Goal: Task Accomplishment & Management: Manage account settings

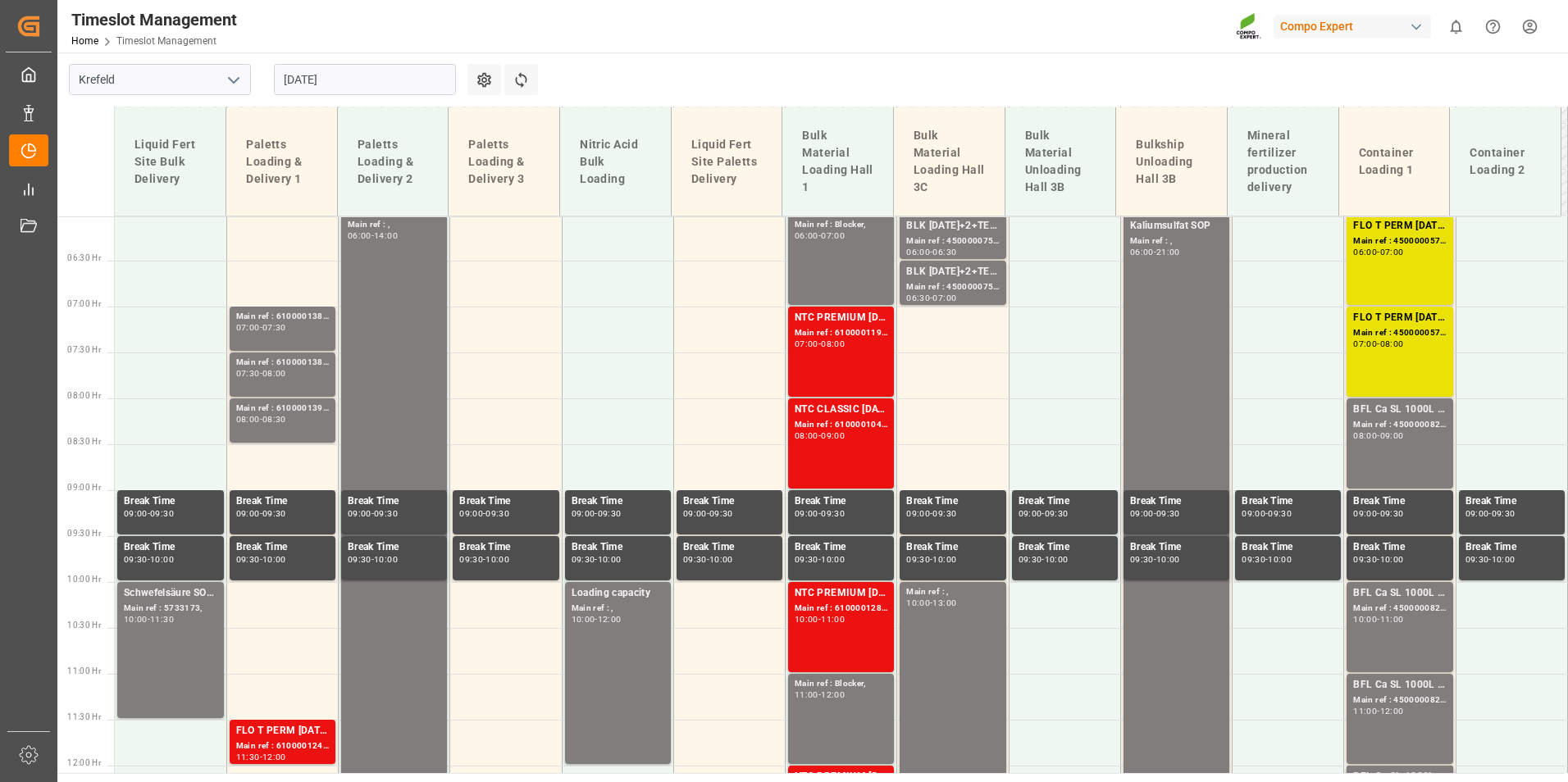
scroll to position [592, 0]
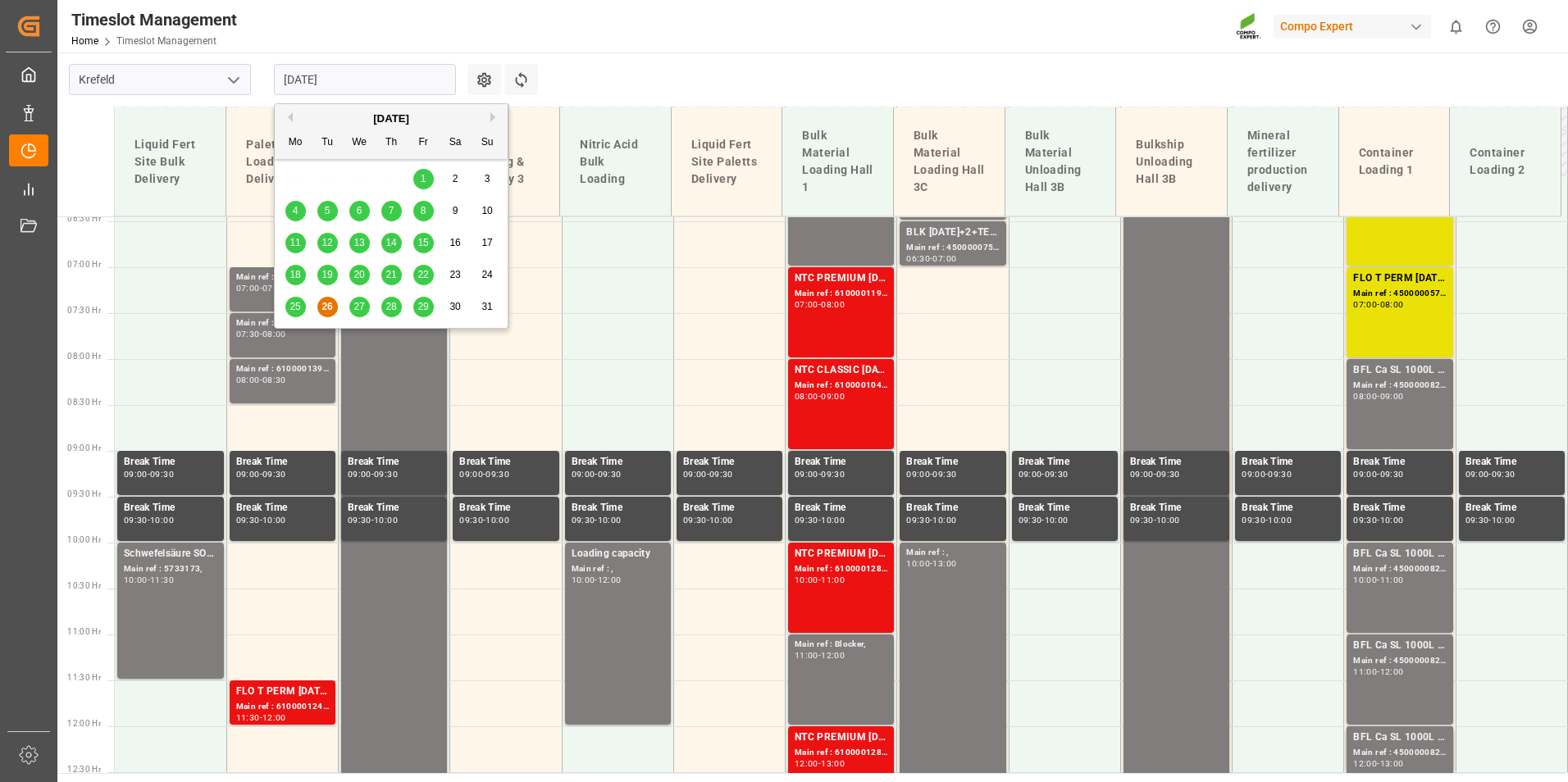
click at [353, 91] on input "[DATE]" at bounding box center [365, 80] width 182 height 31
click at [353, 309] on div "27" at bounding box center [359, 307] width 20 height 20
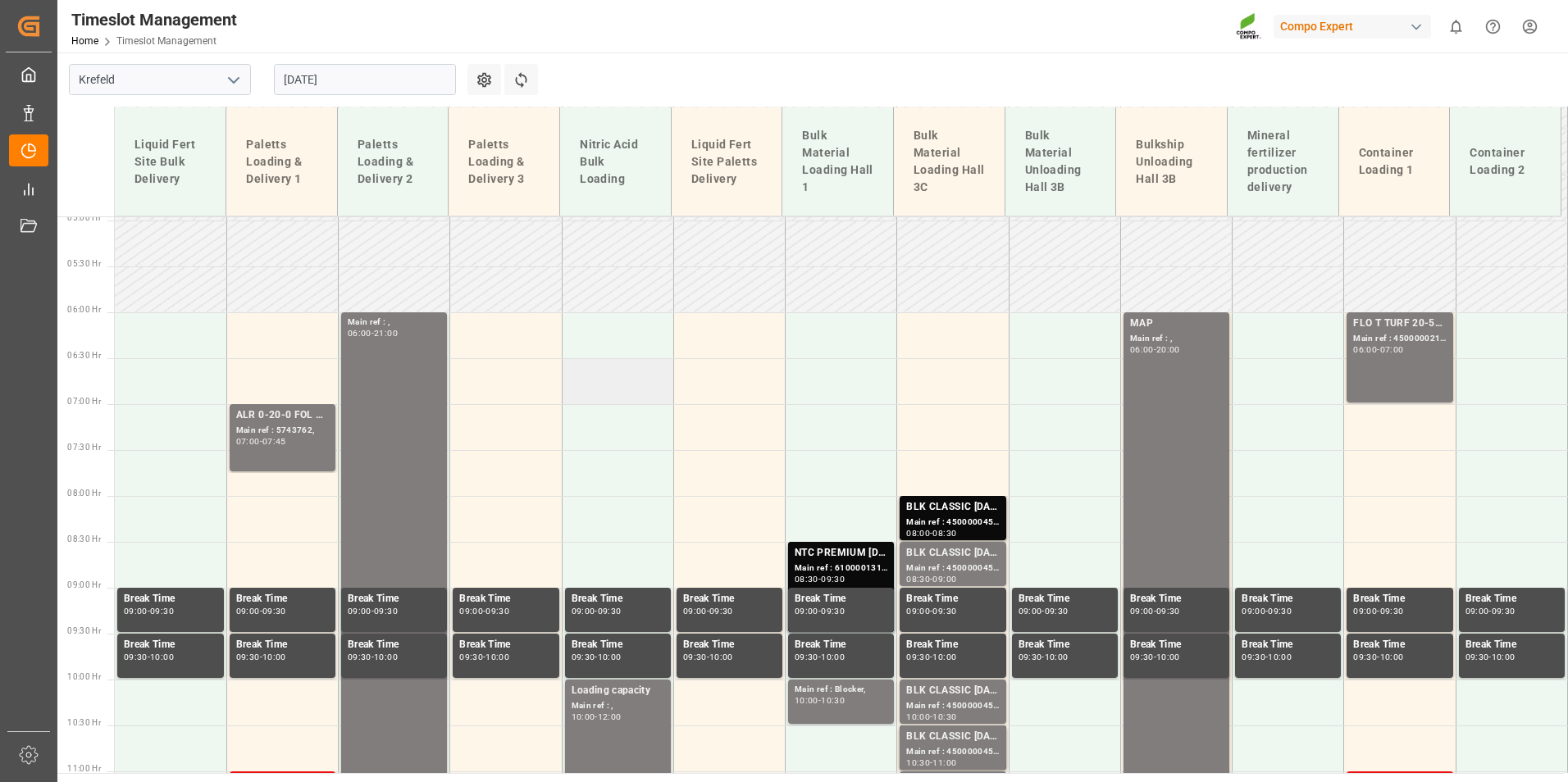
scroll to position [428, 0]
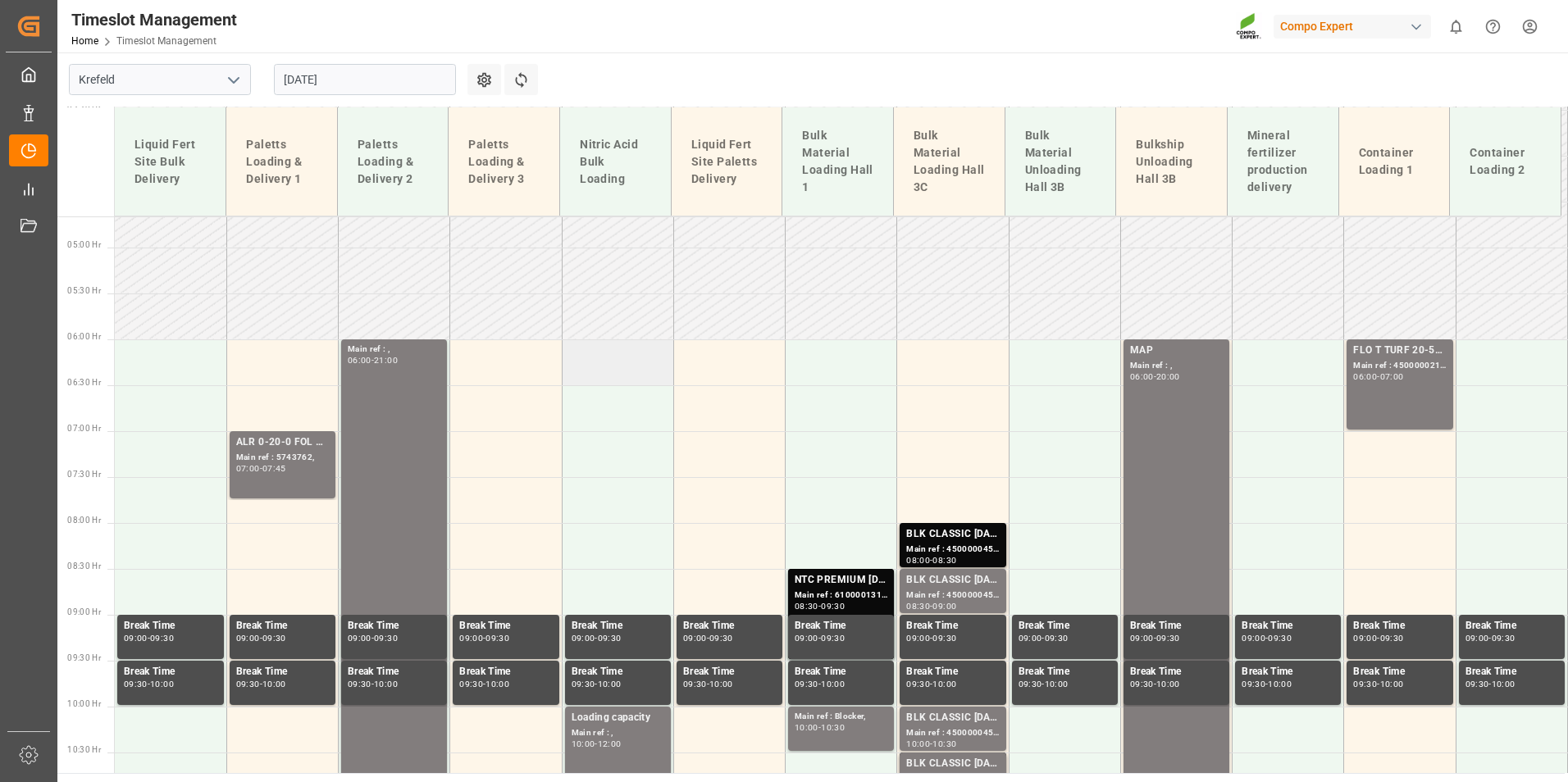
click at [615, 360] on td at bounding box center [618, 363] width 111 height 46
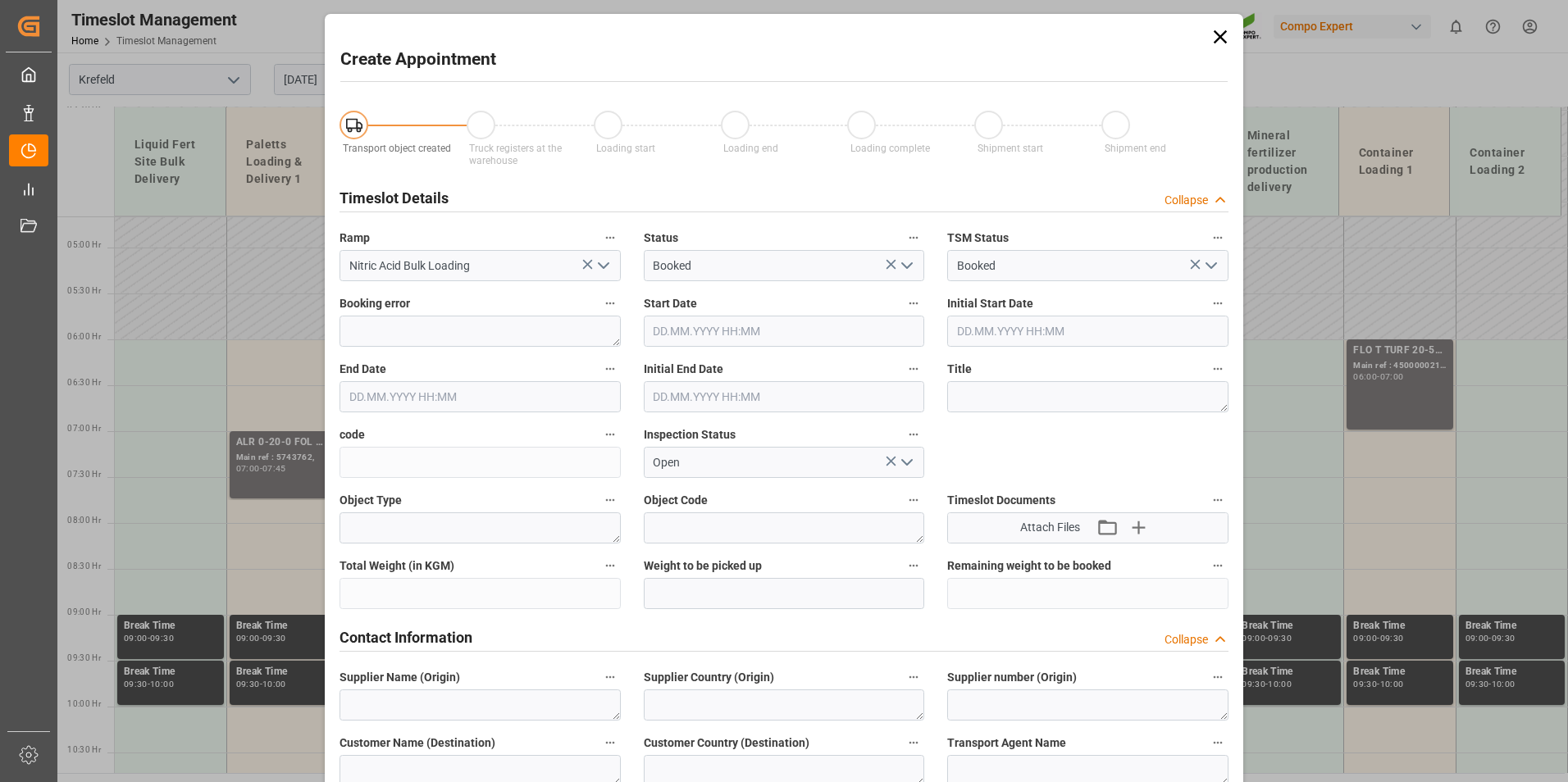
type input "[DATE] 06:00"
type input "[DATE] 06:30"
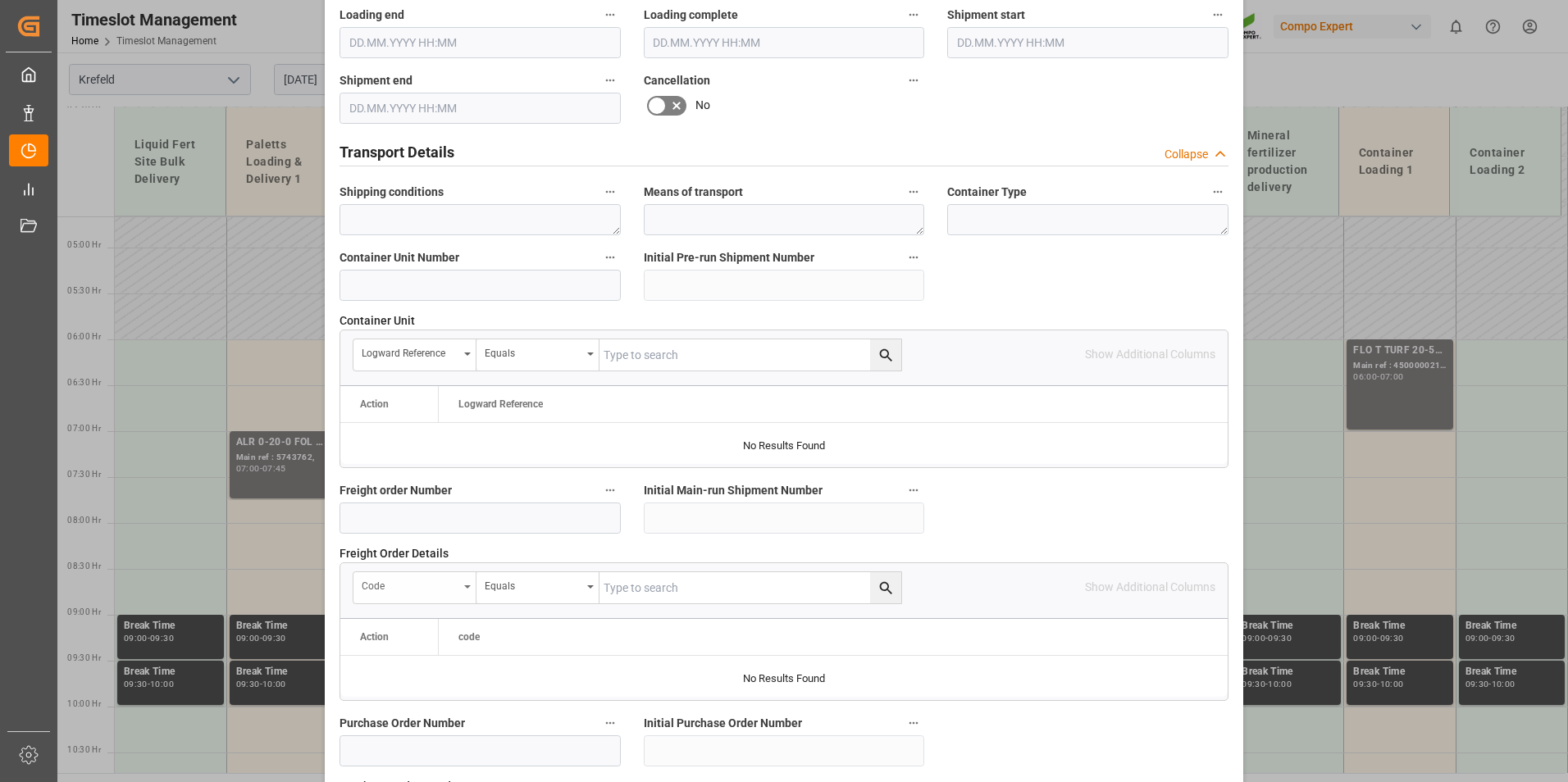
scroll to position [1313, 0]
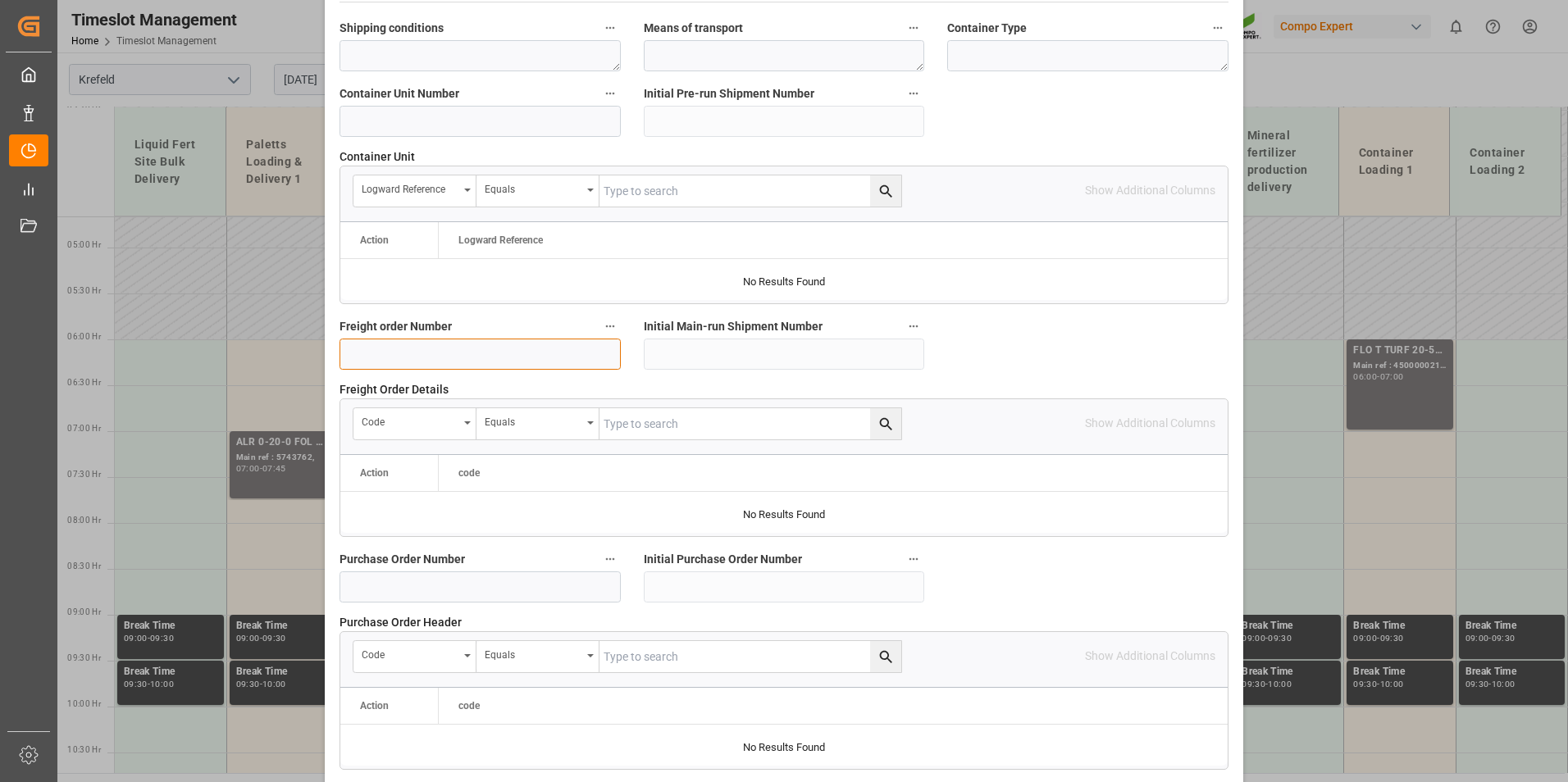
click at [435, 351] on input at bounding box center [480, 354] width 281 height 31
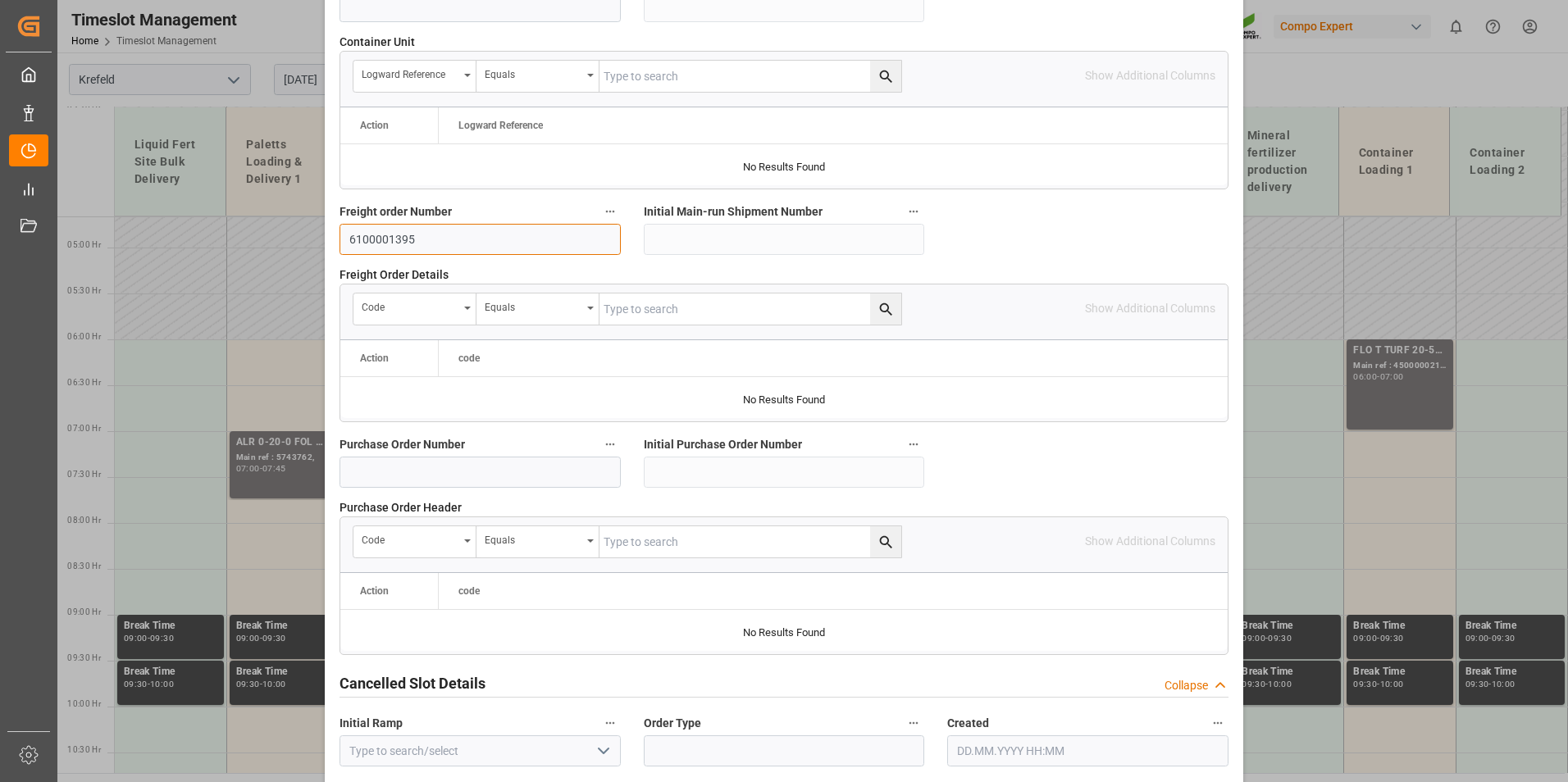
scroll to position [1494, 0]
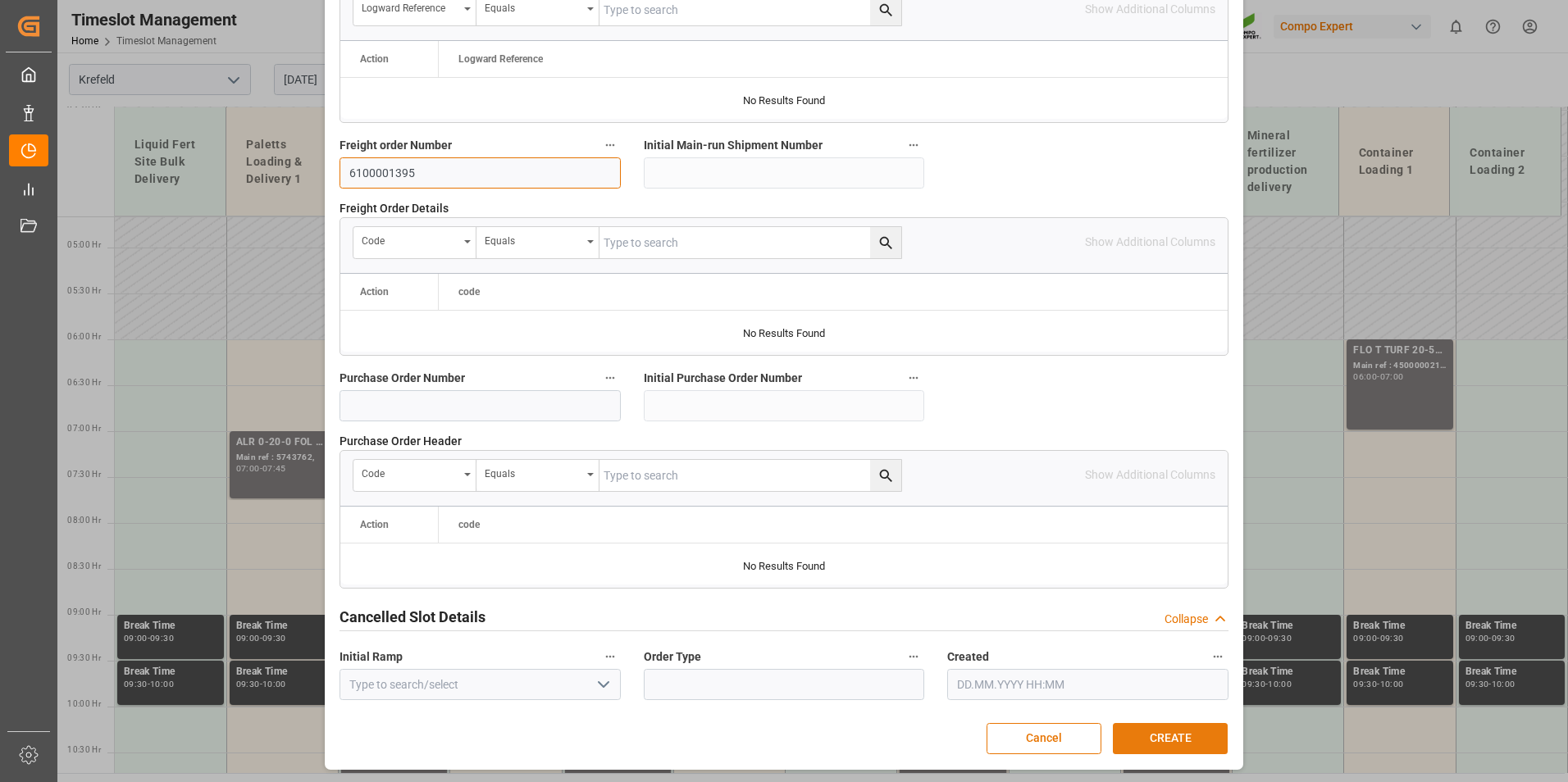
type input "6100001395"
click at [1139, 736] on button "CREATE" at bounding box center [1171, 739] width 115 height 31
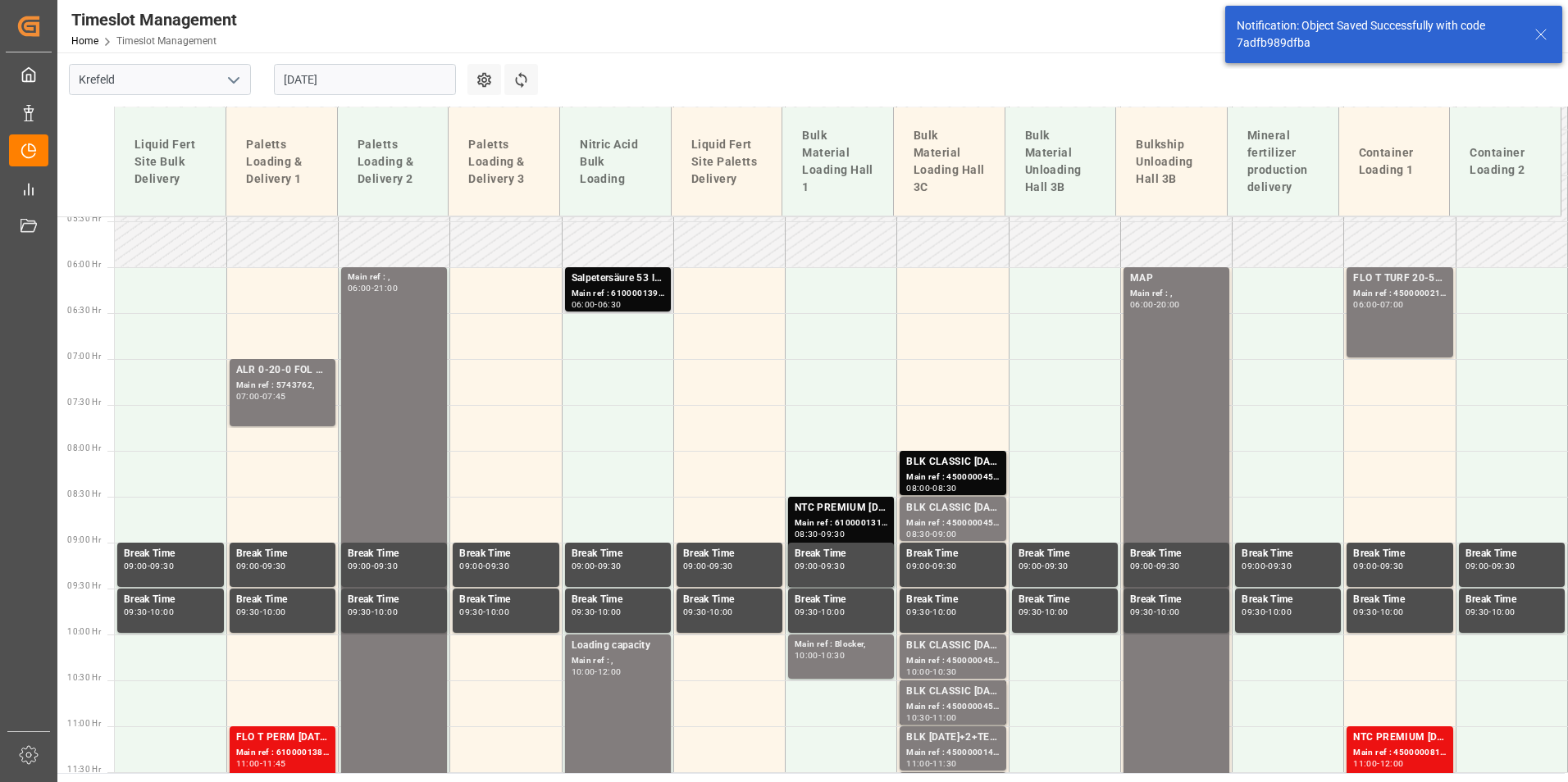
scroll to position [336, 0]
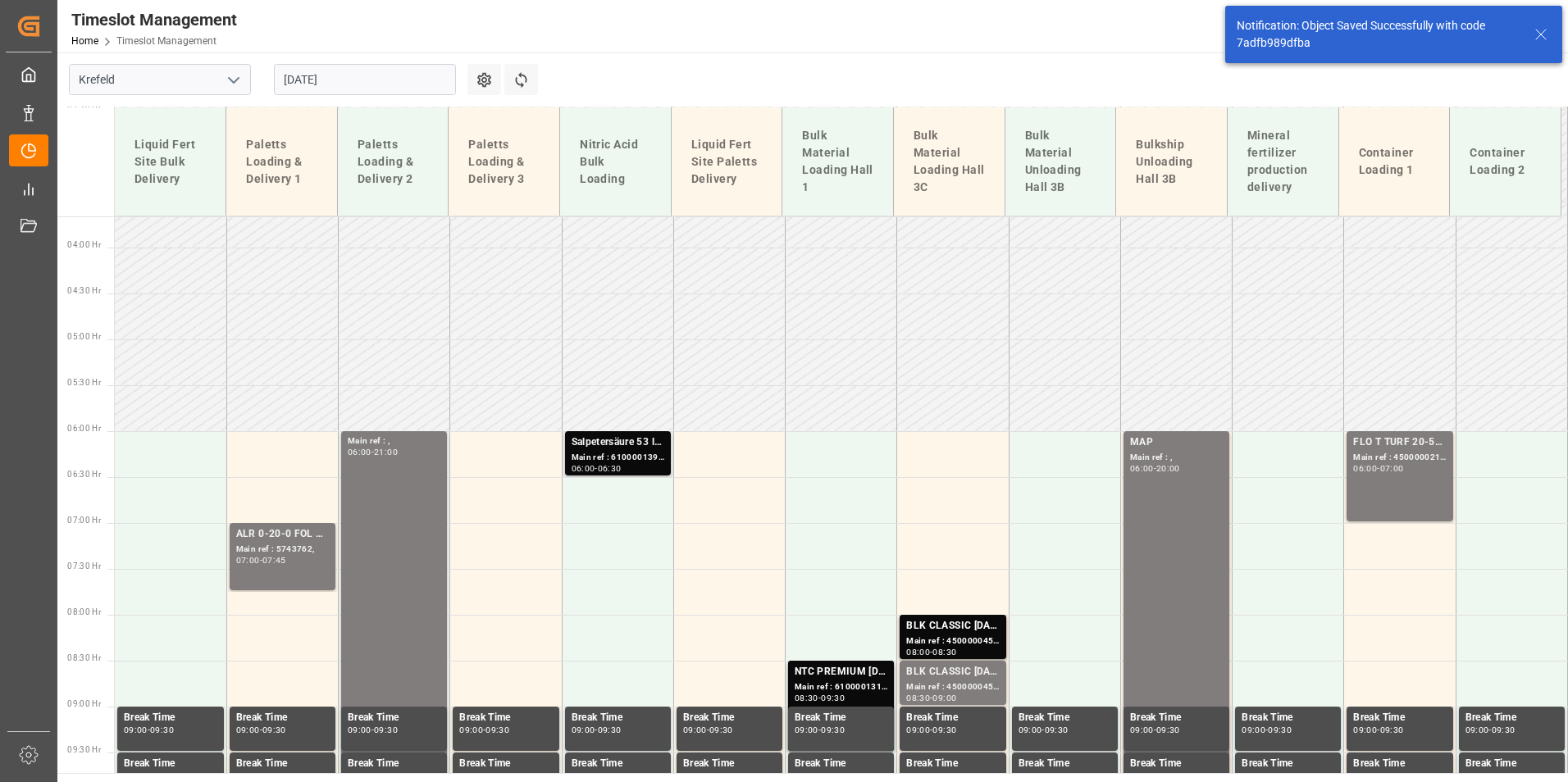
click at [630, 457] on div "Main ref : 6100001395, 2000001213;" at bounding box center [618, 458] width 93 height 14
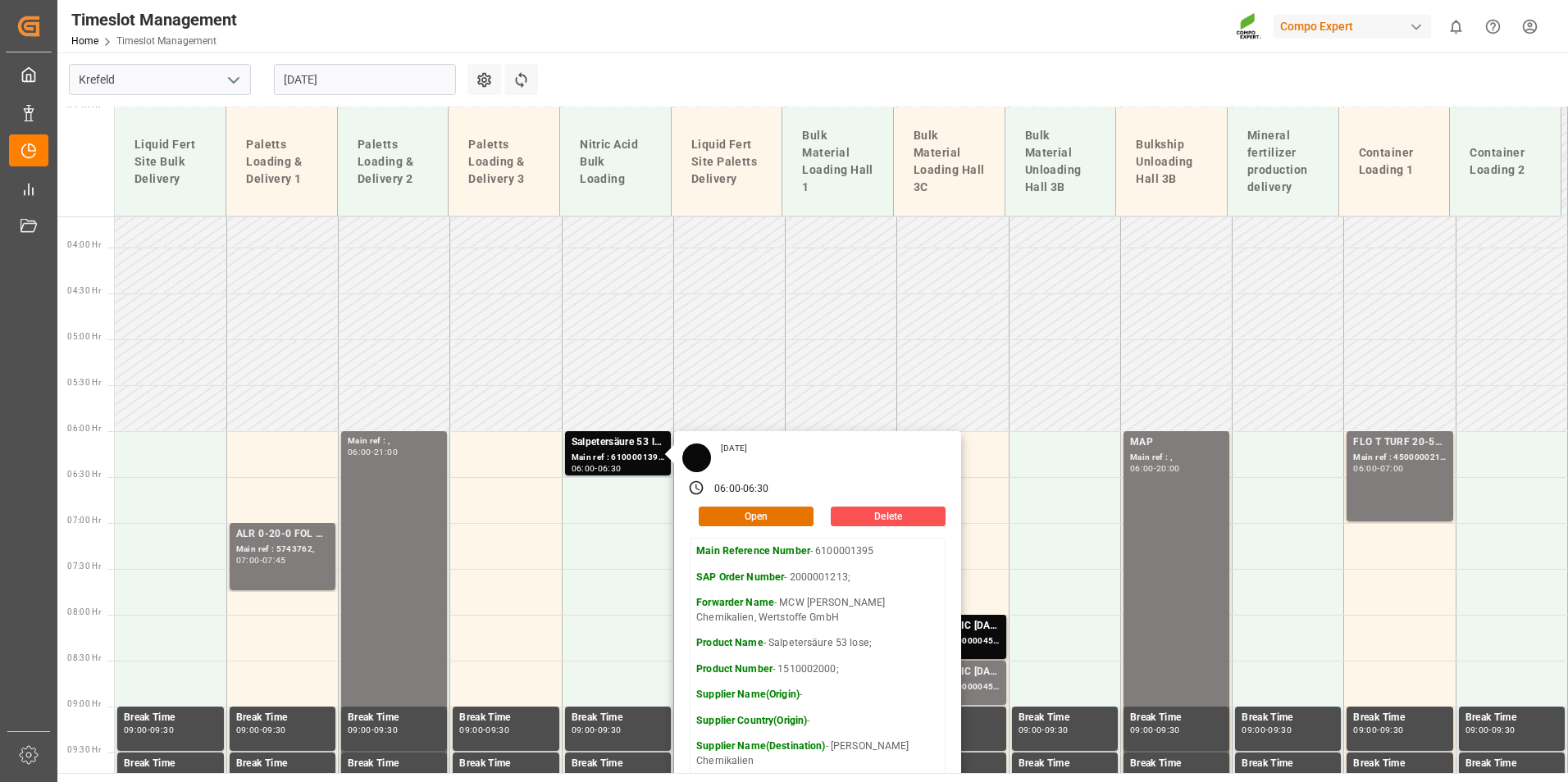
drag, startPoint x: 696, startPoint y: 69, endPoint x: 565, endPoint y: 159, distance: 158.9
click at [696, 69] on main "Krefeld 27.08.2025 Settings Refresh Time Slots Liquid Fert Site Bulk Delivery P…" at bounding box center [811, 413] width 1508 height 721
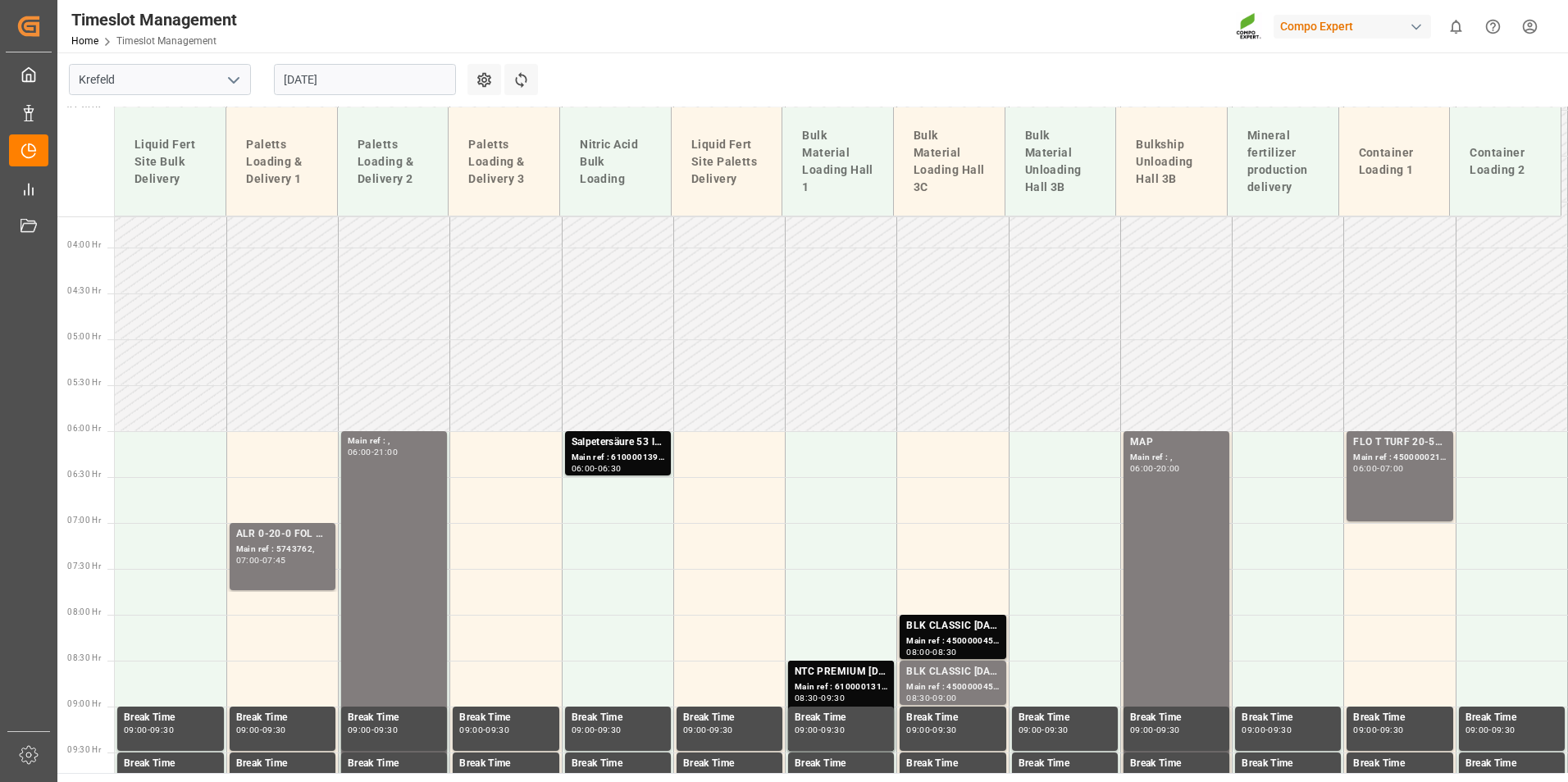
click at [378, 79] on input "[DATE]" at bounding box center [365, 80] width 182 height 31
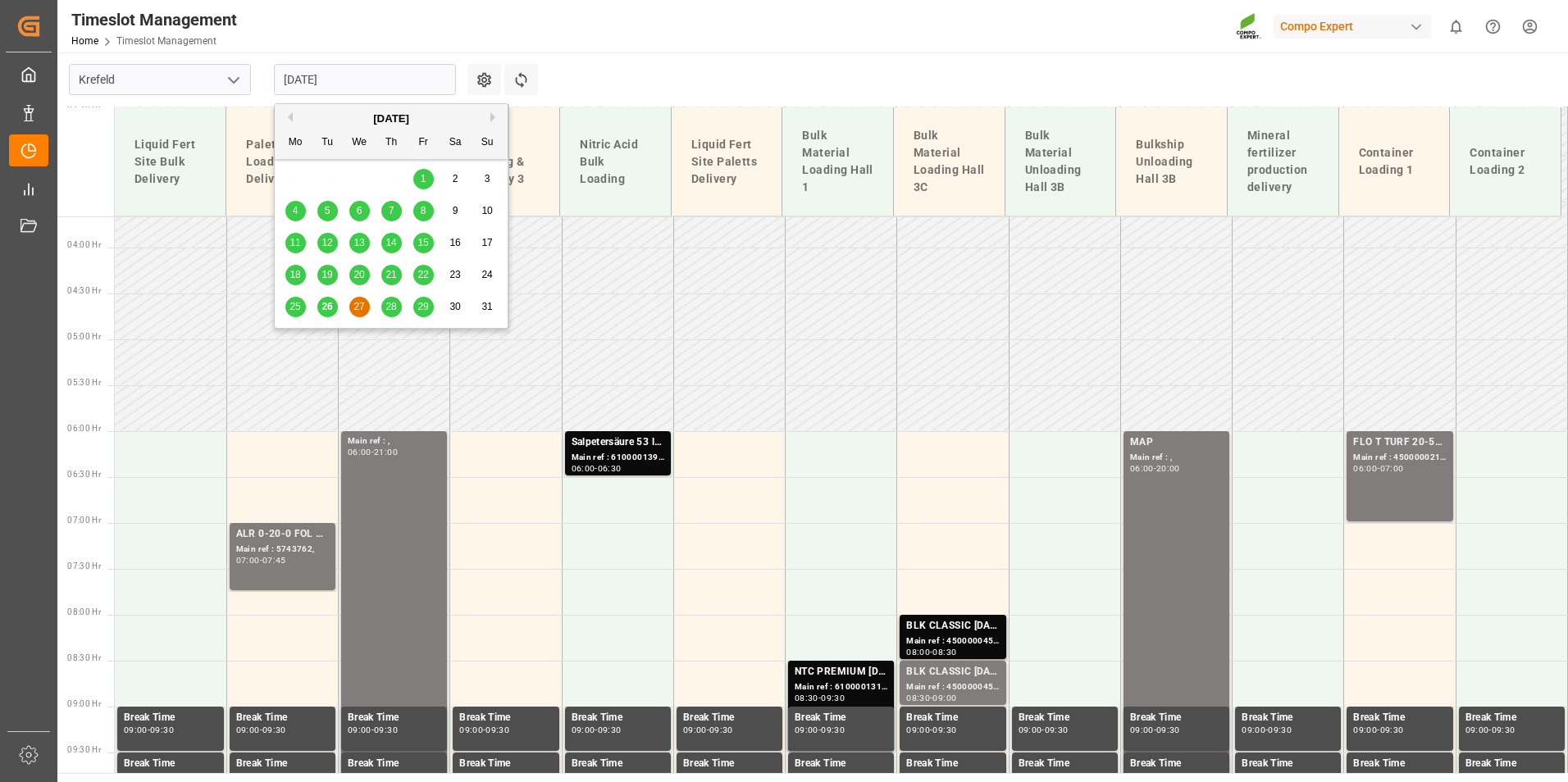
click at [919, 64] on main "[GEOGRAPHIC_DATA] [DATE] Settings Refresh Time Slots Liquid Fert Site Bulk Deli…" at bounding box center [811, 413] width 1508 height 721
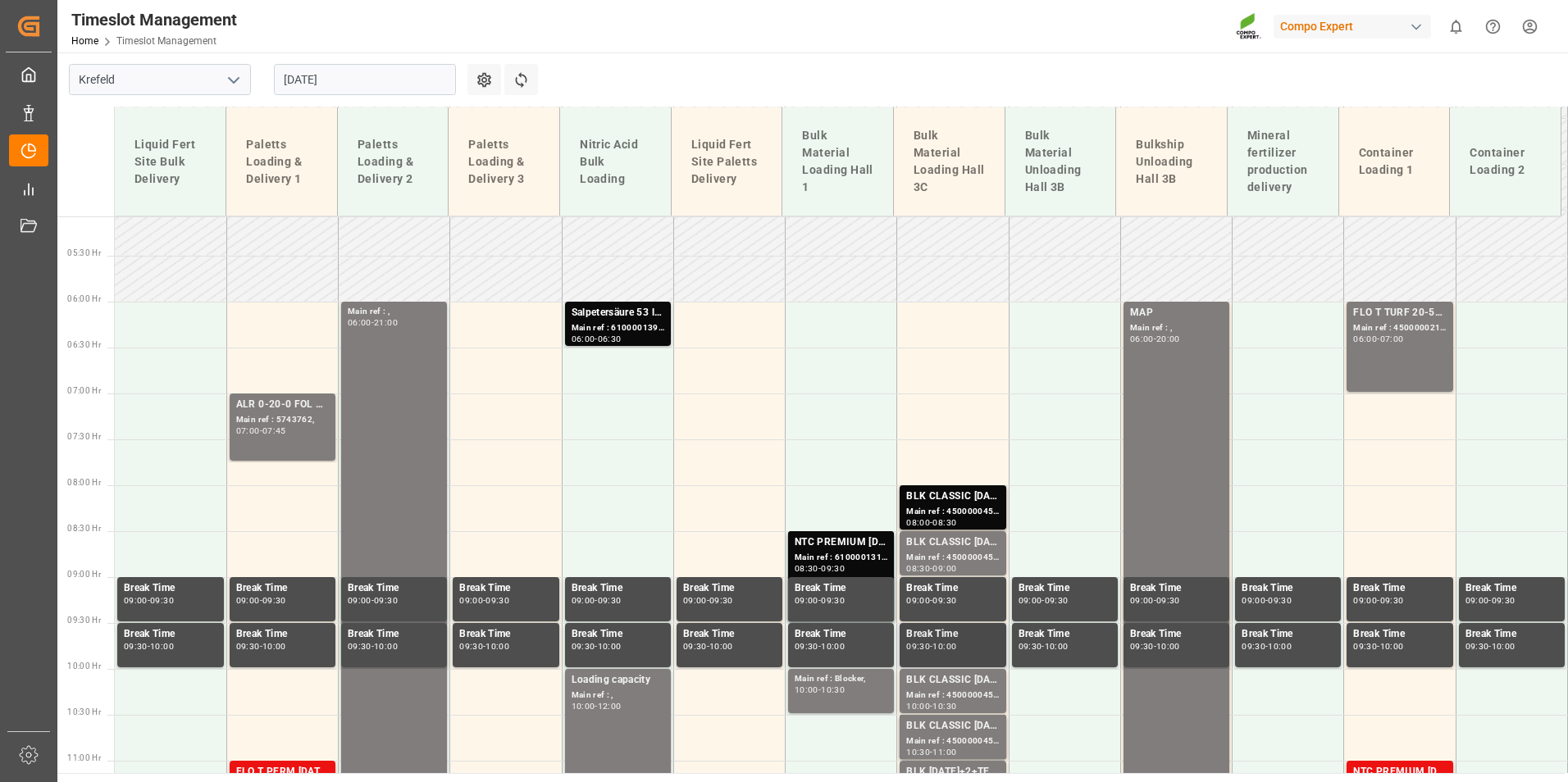
scroll to position [664, 0]
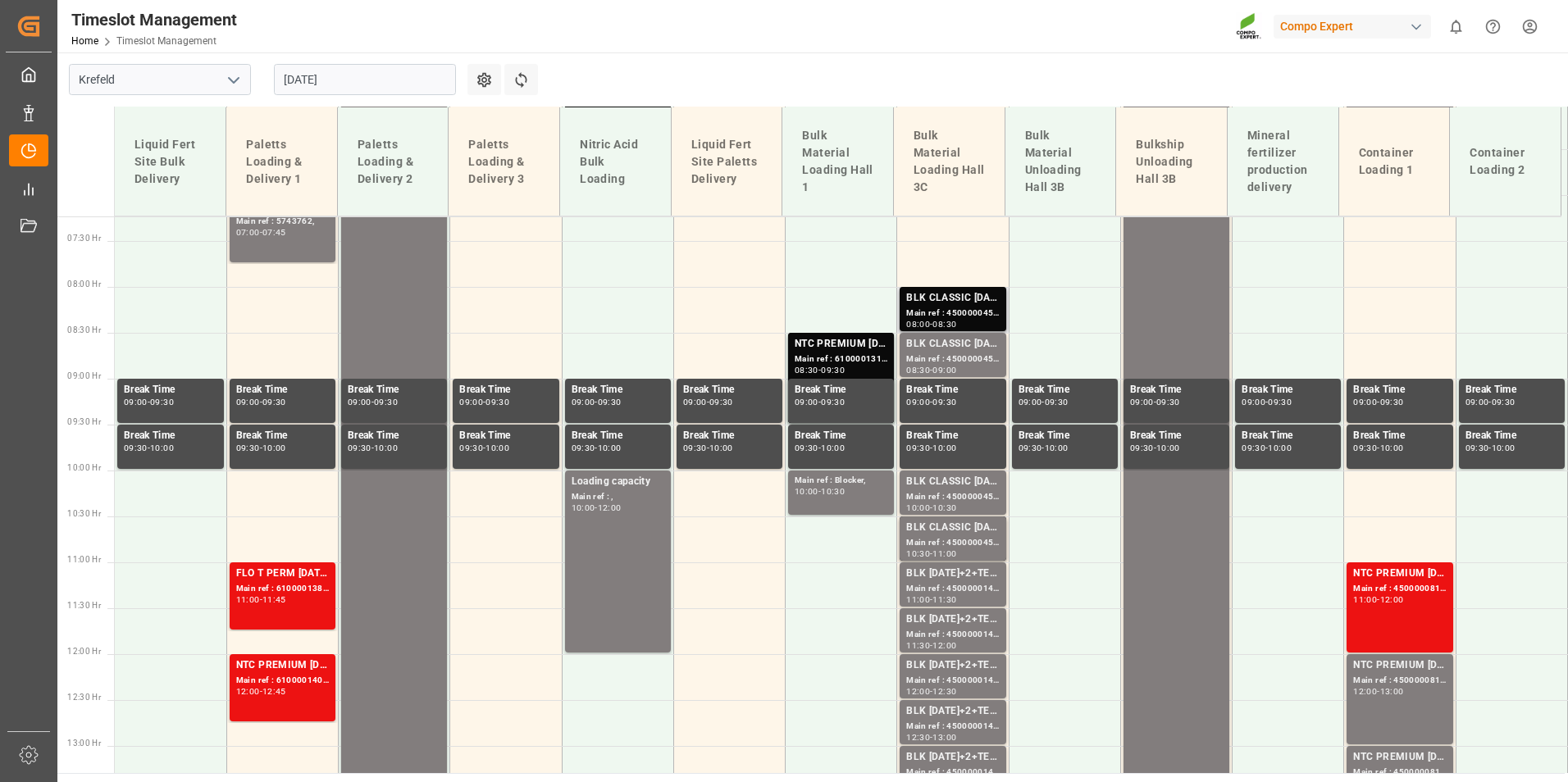
click at [919, 308] on div "Main ref : 4500000453, 2000000389;" at bounding box center [953, 314] width 93 height 14
click at [937, 351] on div "BLK CLASSIC [DATE]+3+TE BULK;" at bounding box center [953, 344] width 93 height 16
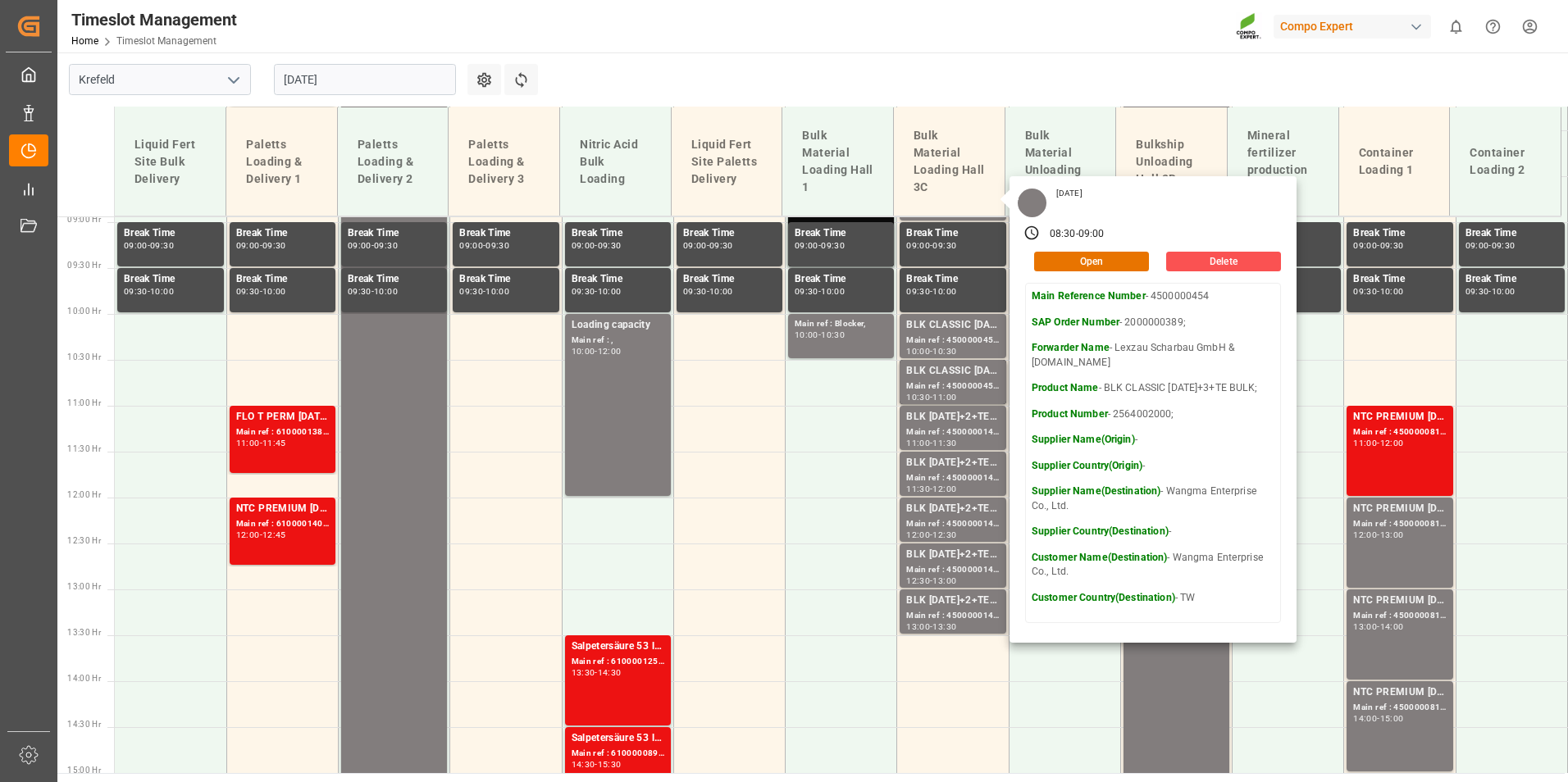
scroll to position [911, 0]
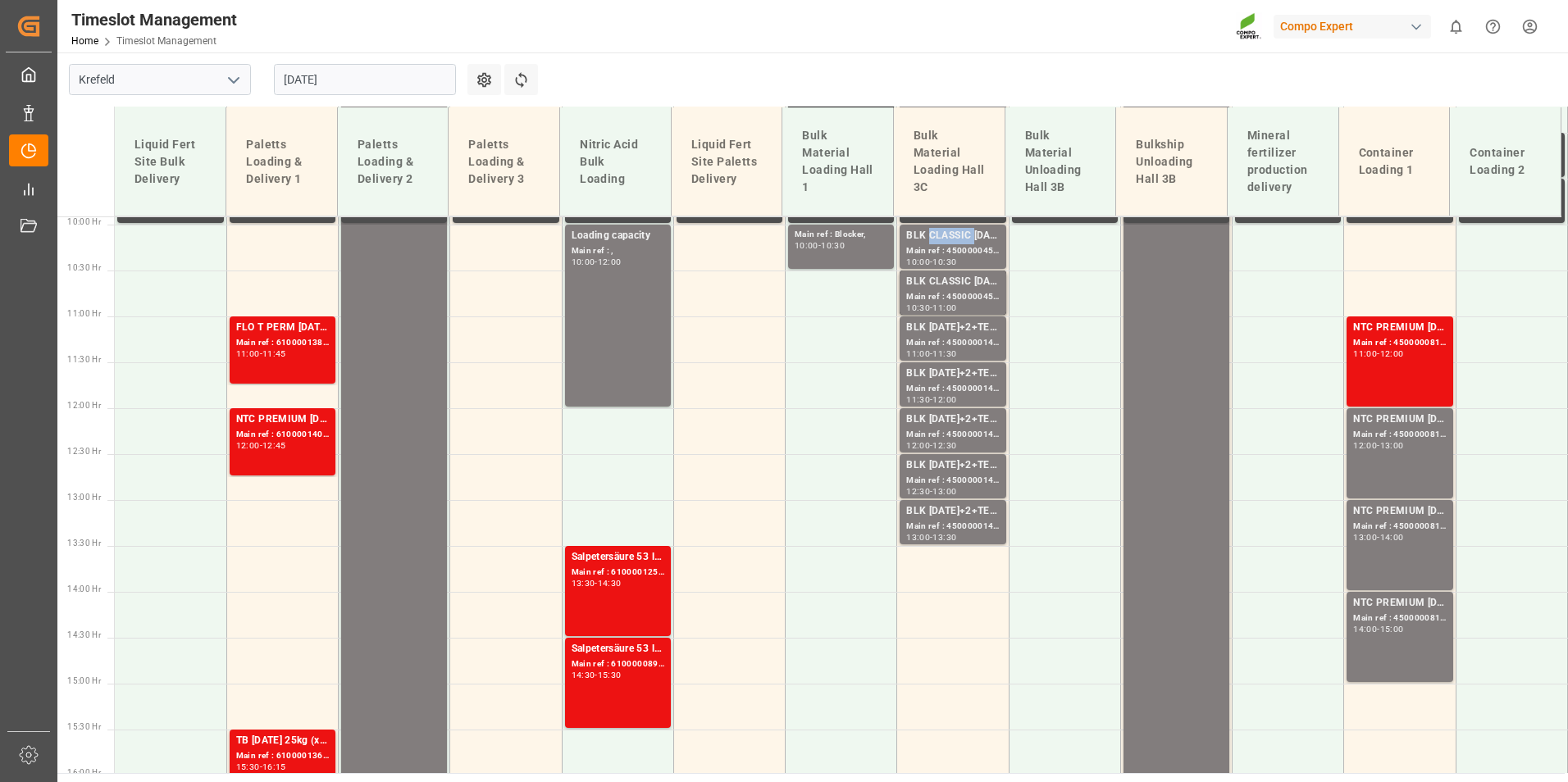
click at [930, 229] on div "BLK CLASSIC [DATE]+3+TE BULK;" at bounding box center [953, 236] width 93 height 16
click at [947, 296] on div "Main ref : 4500000456, 2000000389;" at bounding box center [953, 297] width 93 height 14
click at [941, 342] on div "Main ref : 4500000145, 2000000108;" at bounding box center [953, 343] width 93 height 14
click at [920, 387] on div "Main ref : 4500000147, 2000000108;" at bounding box center [953, 389] width 93 height 14
click at [936, 418] on div "BLK [DATE]+2+TE (GW) BULK;" at bounding box center [953, 419] width 93 height 16
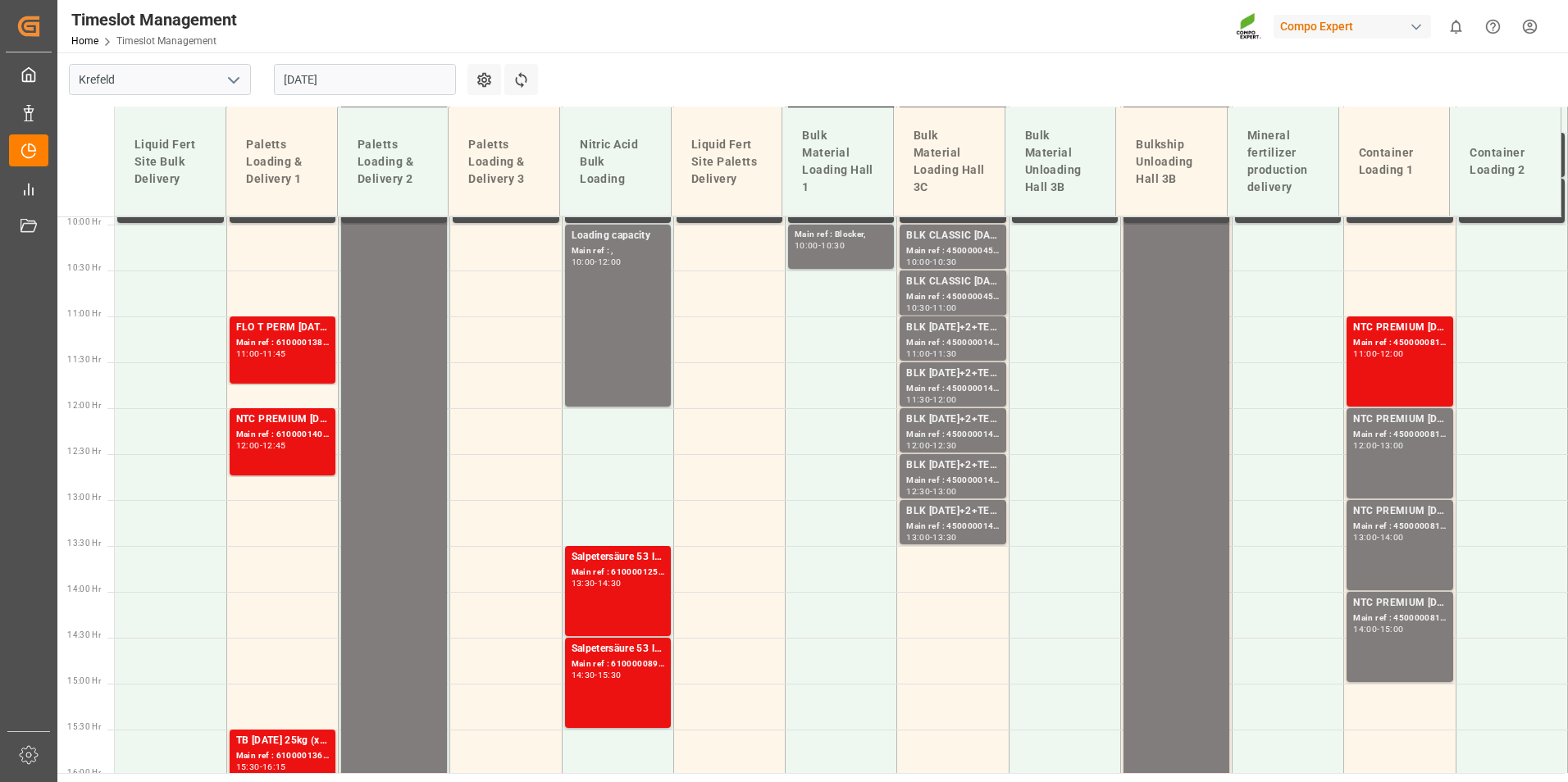
click at [935, 468] on div "BLK [DATE]+2+TE (GW) BULK;" at bounding box center [953, 465] width 93 height 16
click at [946, 500] on div "BLK 12-12-17+2+TE (GW) BULK; Main ref : 4500000148, 2000000108; 12:30 - 13:00" at bounding box center [952, 478] width 110 height 46
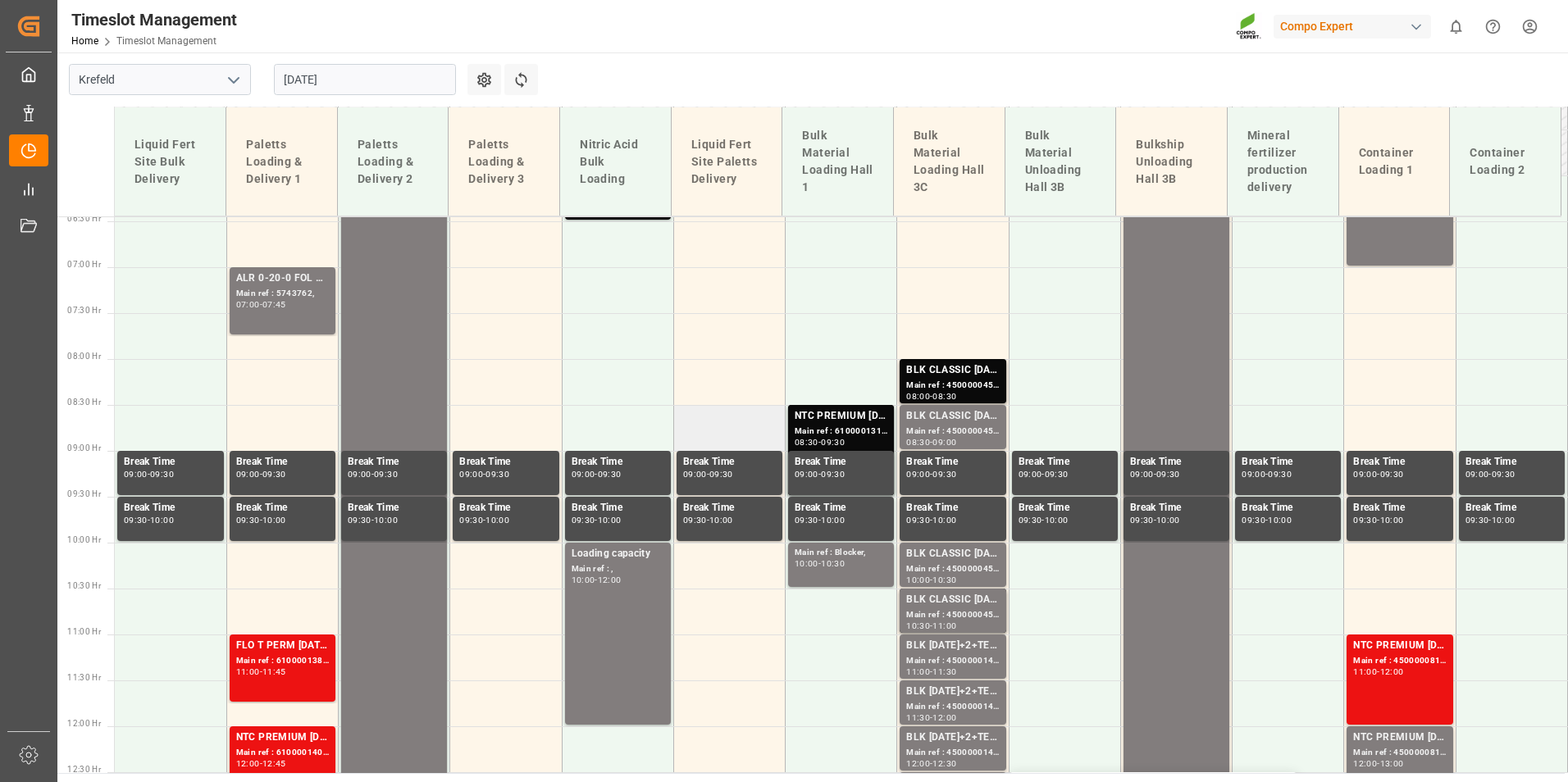
scroll to position [582, 0]
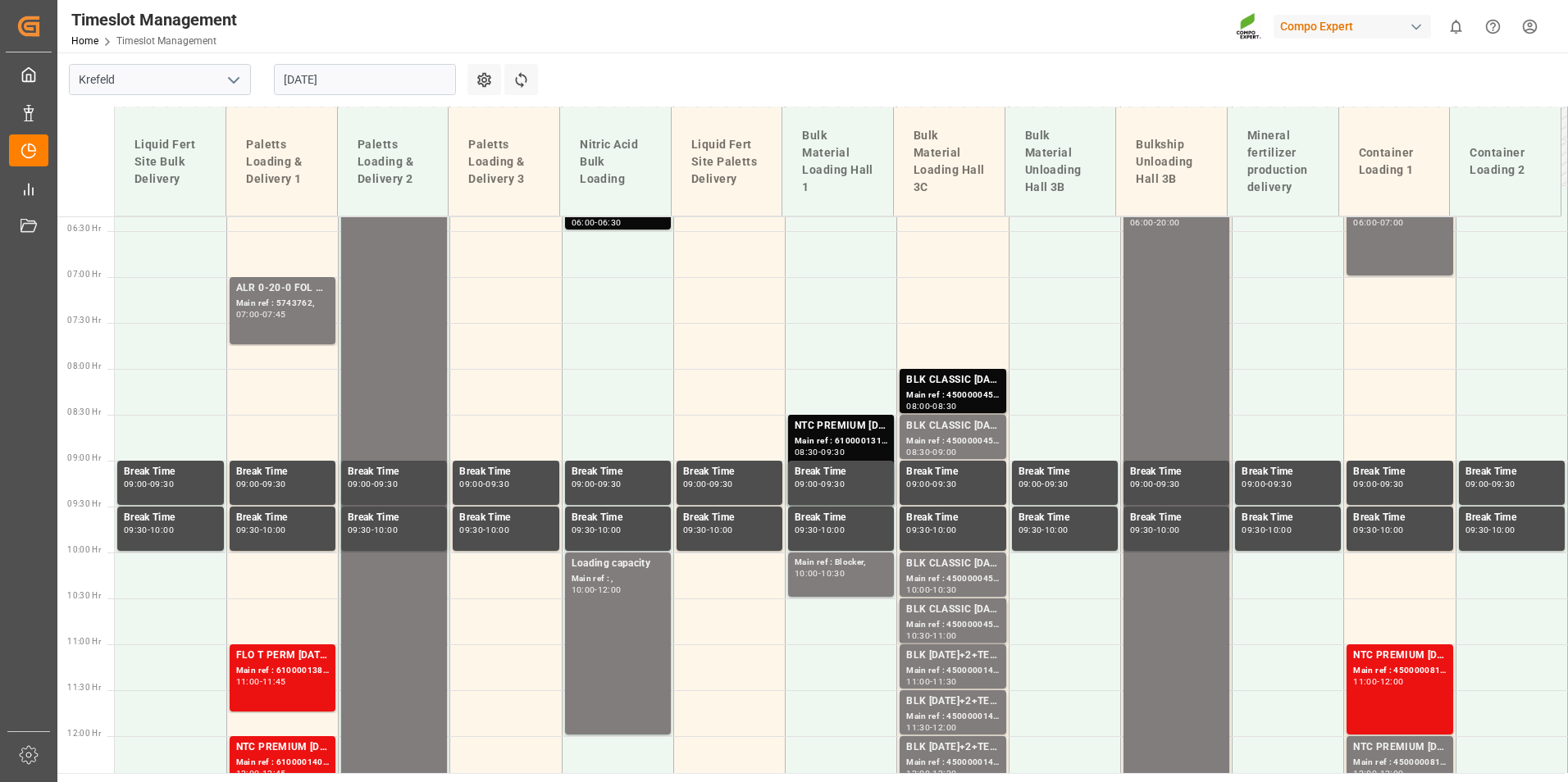
click at [366, 83] on input "[DATE]" at bounding box center [365, 80] width 182 height 31
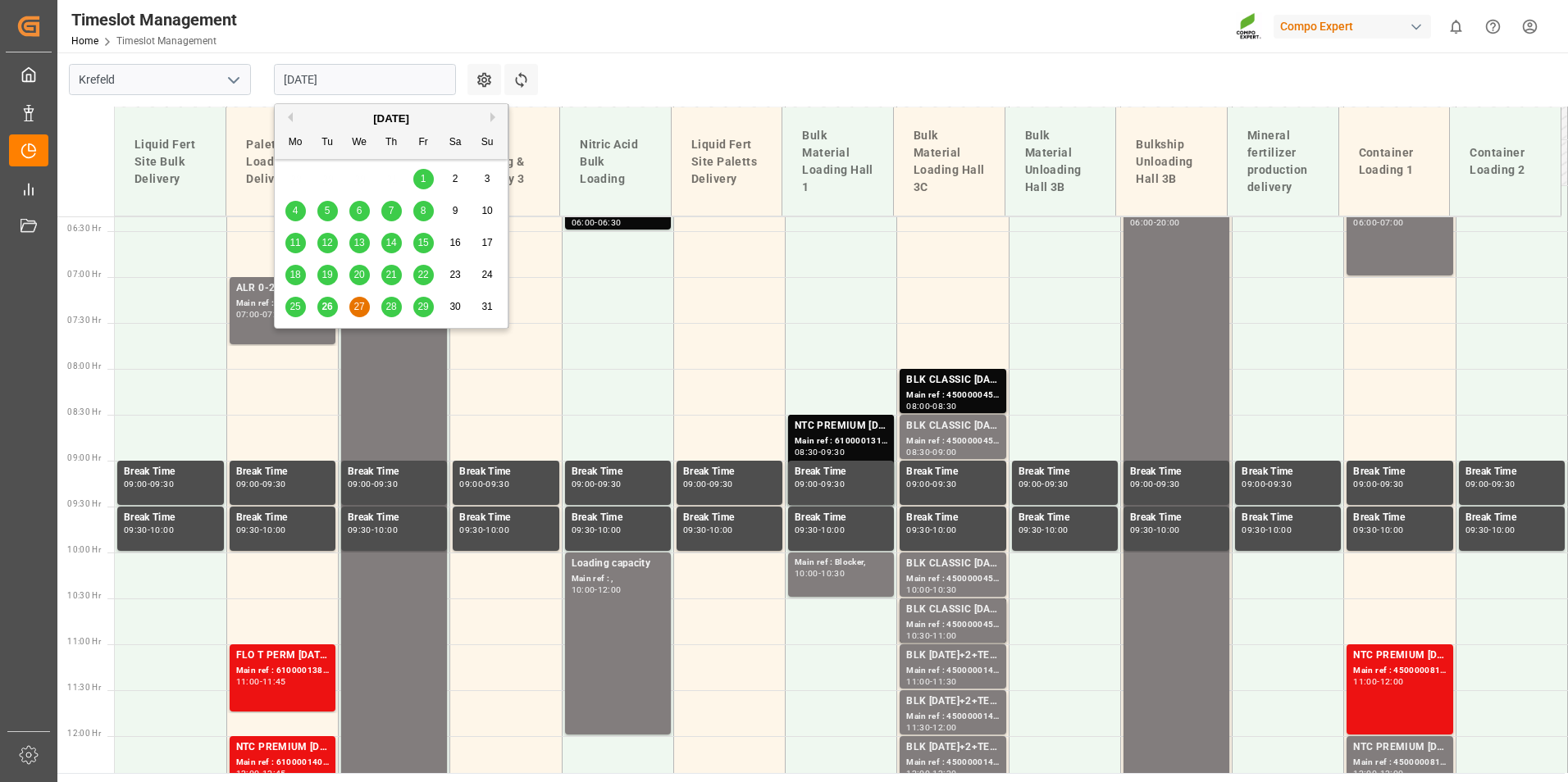
click at [325, 313] on span "26" at bounding box center [326, 307] width 11 height 12
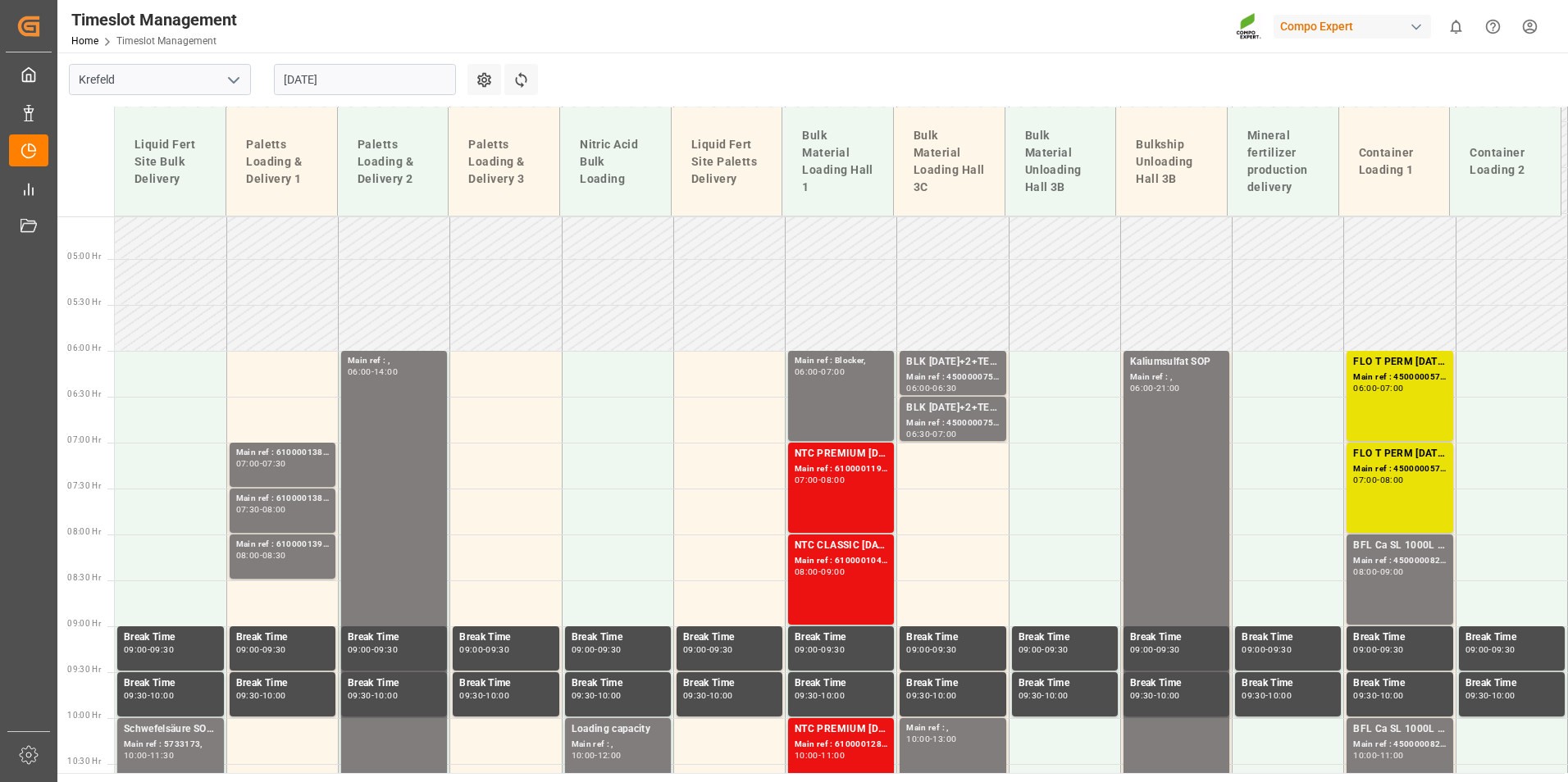
scroll to position [273, 0]
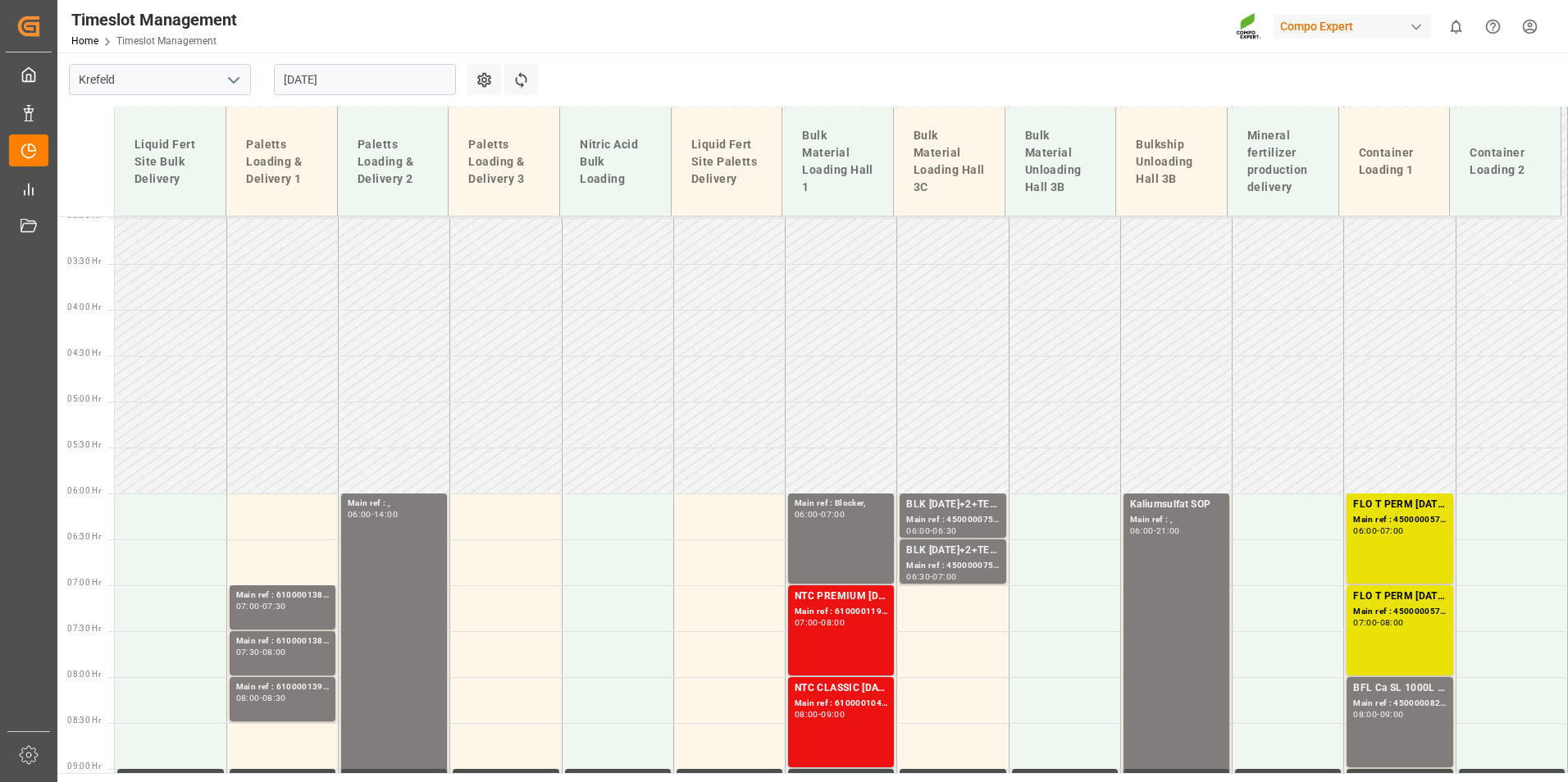
click at [367, 67] on input "[DATE]" at bounding box center [365, 80] width 182 height 31
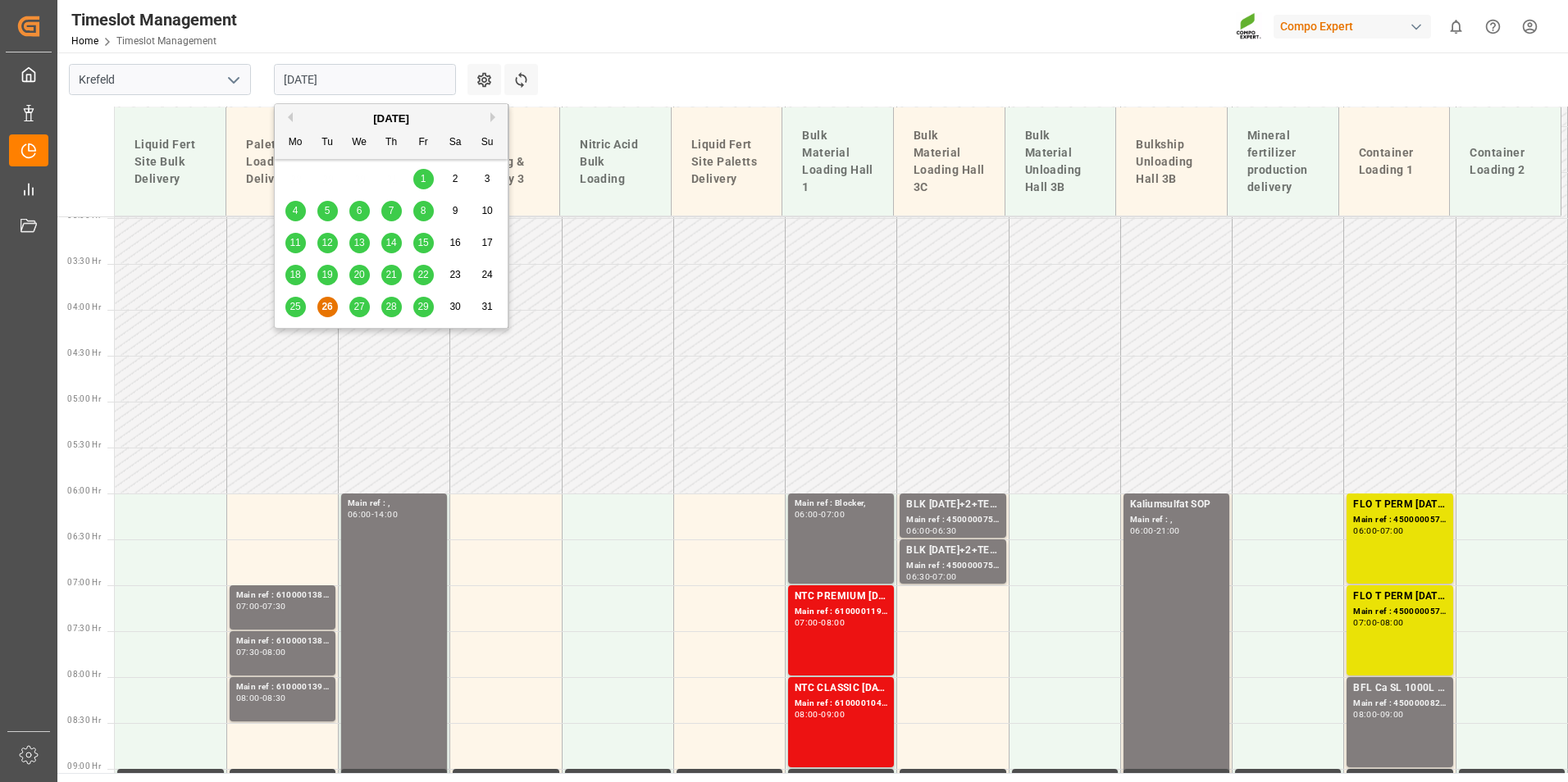
click at [351, 308] on div "27" at bounding box center [359, 307] width 20 height 20
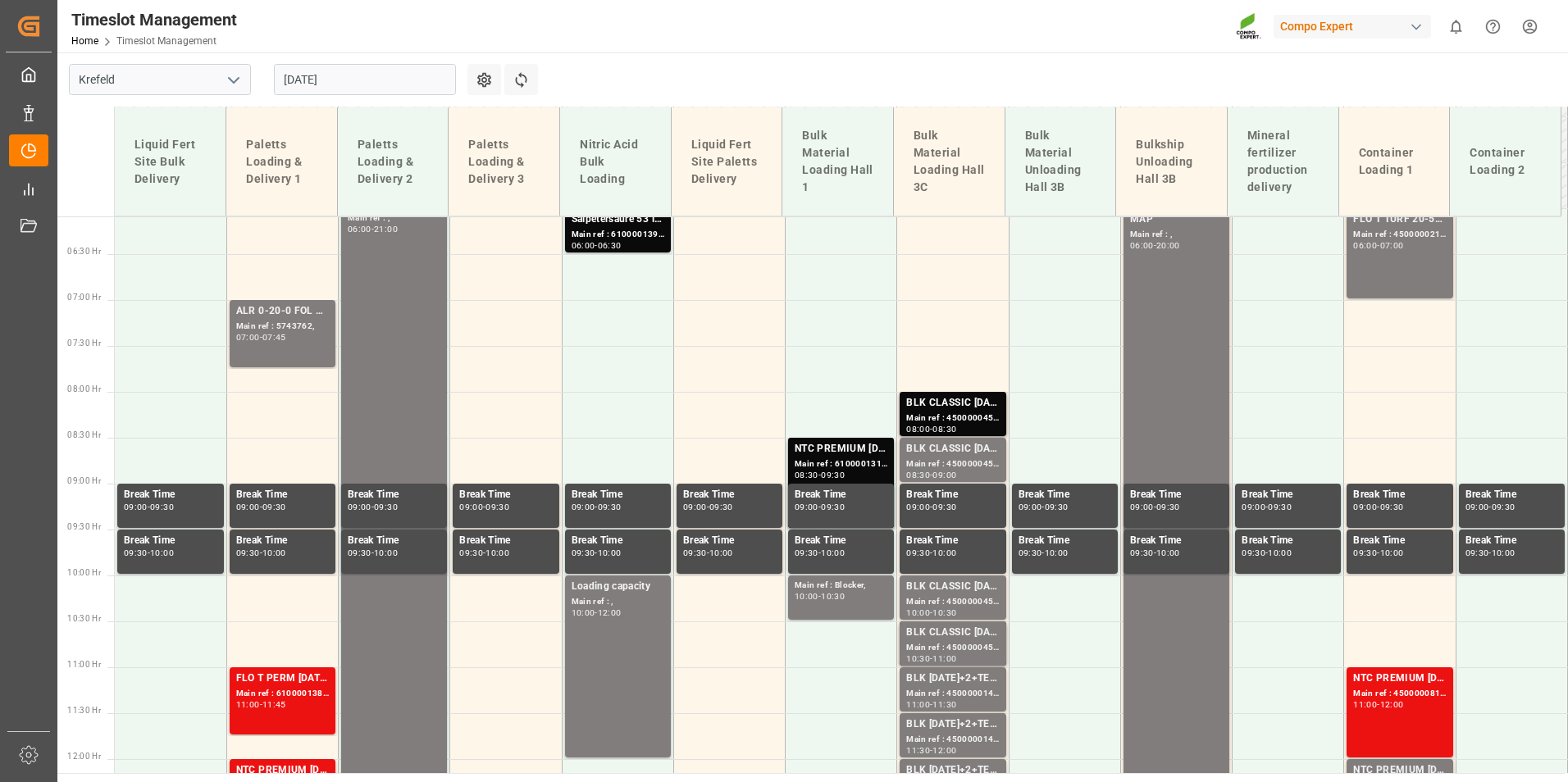
scroll to position [356, 0]
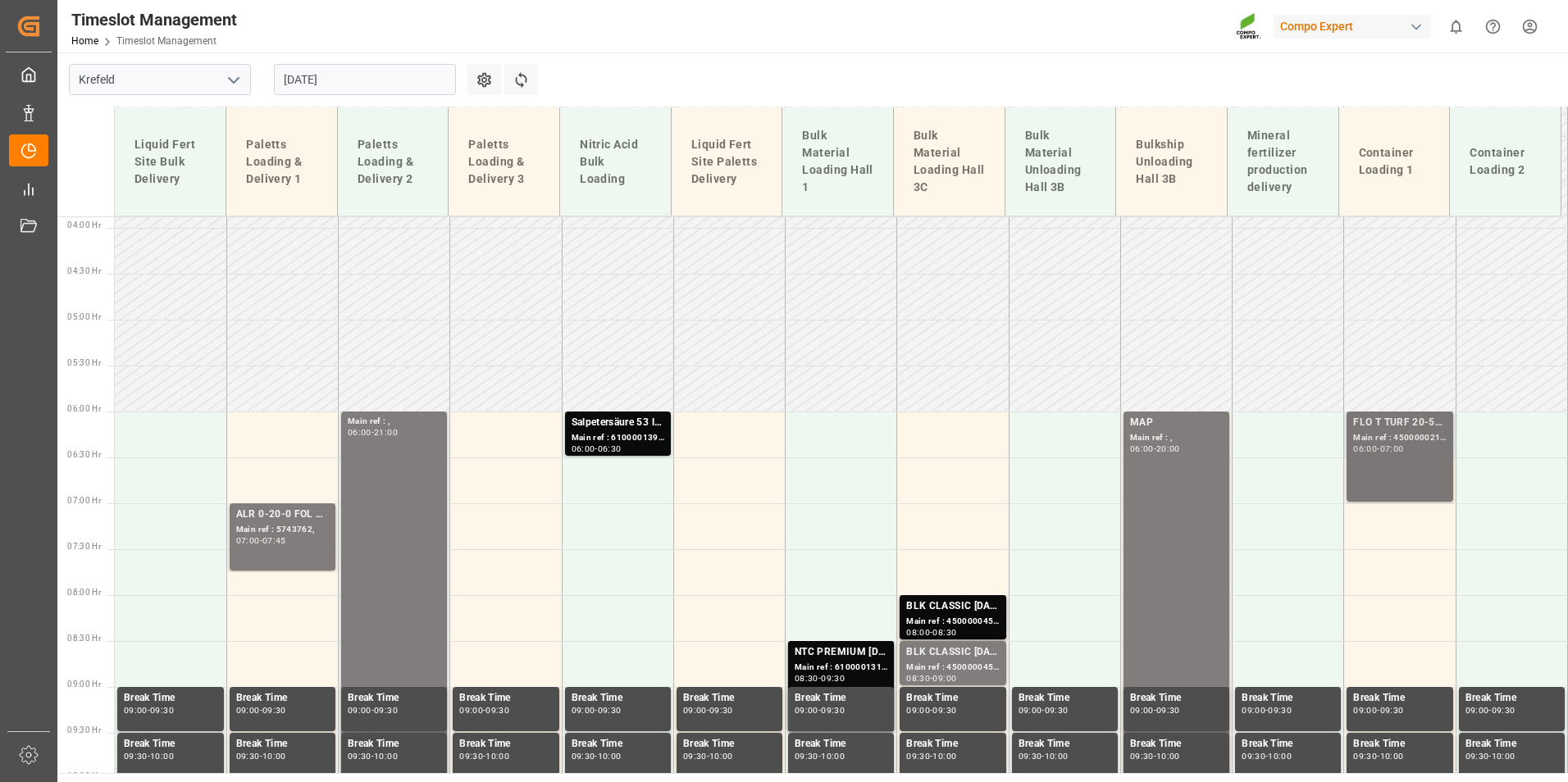
click at [1368, 466] on div "FLO T TURF 20-5-8 25kg (x42) WW; Main ref : 4500000219, 2000000151; 06:00 - 07:…" at bounding box center [1399, 457] width 93 height 83
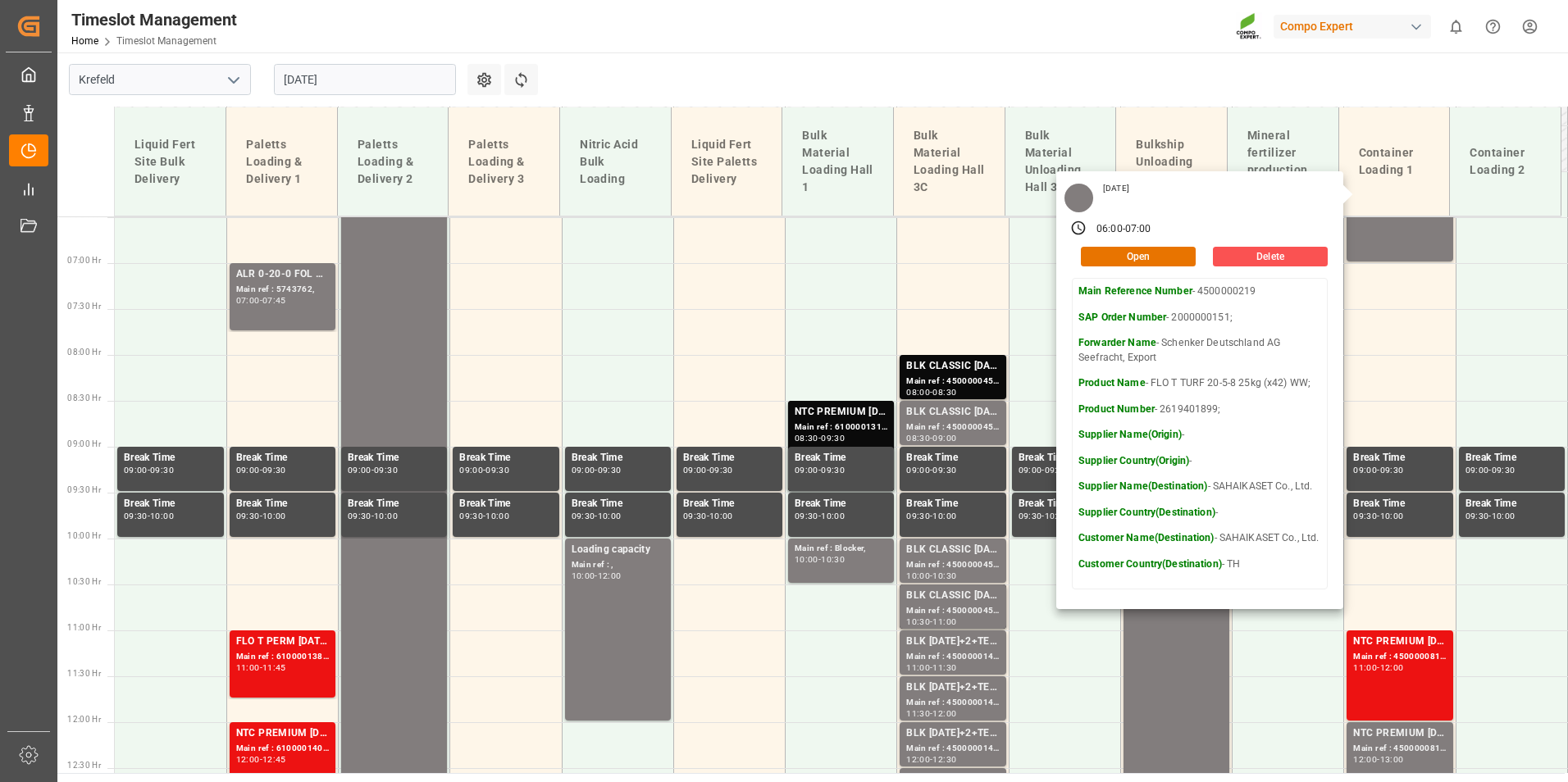
scroll to position [602, 0]
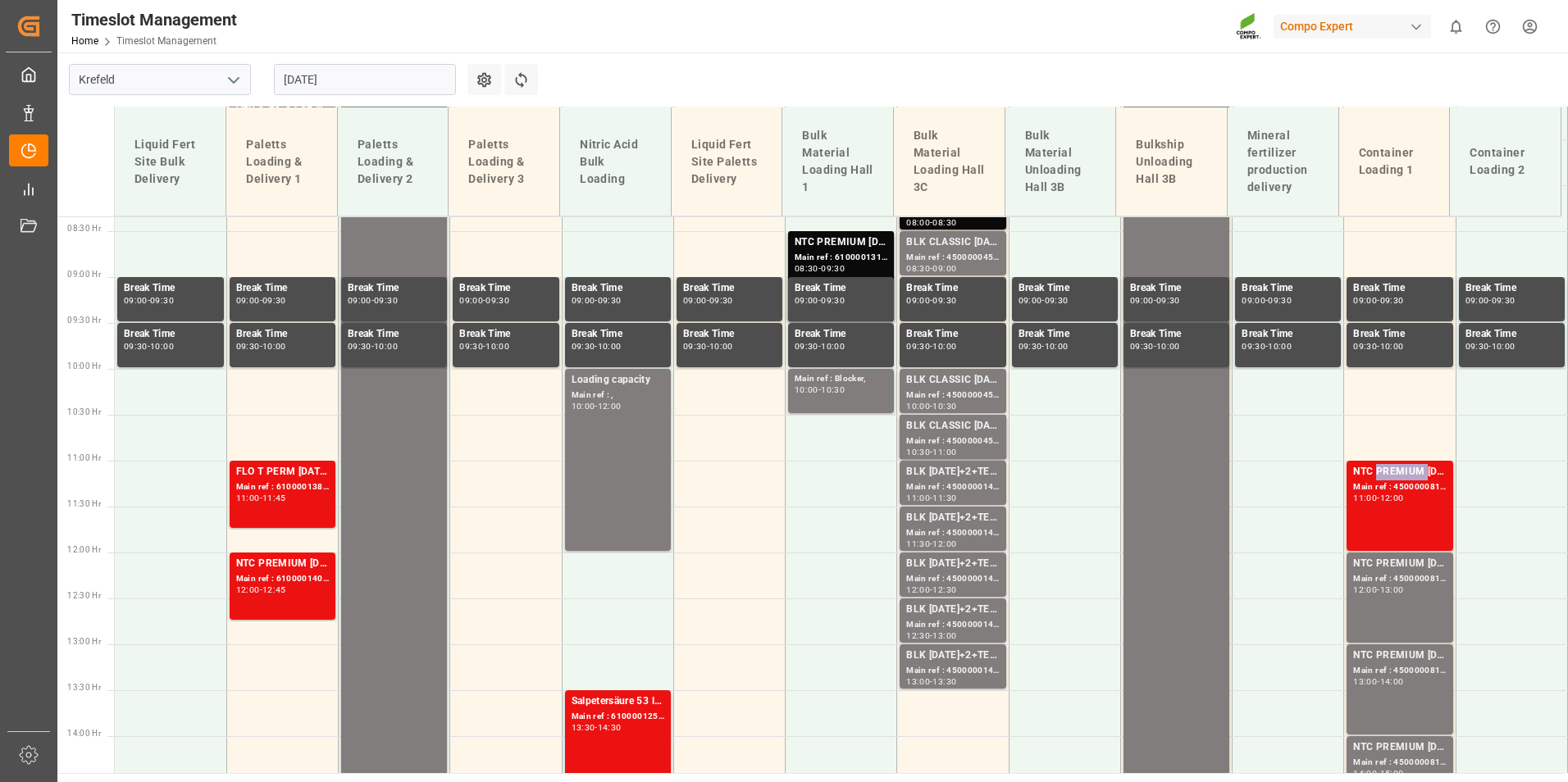
click at [1381, 479] on div "NTC PREMIUM [DATE] 50kg (x25) NLA MTO;" at bounding box center [1399, 472] width 93 height 16
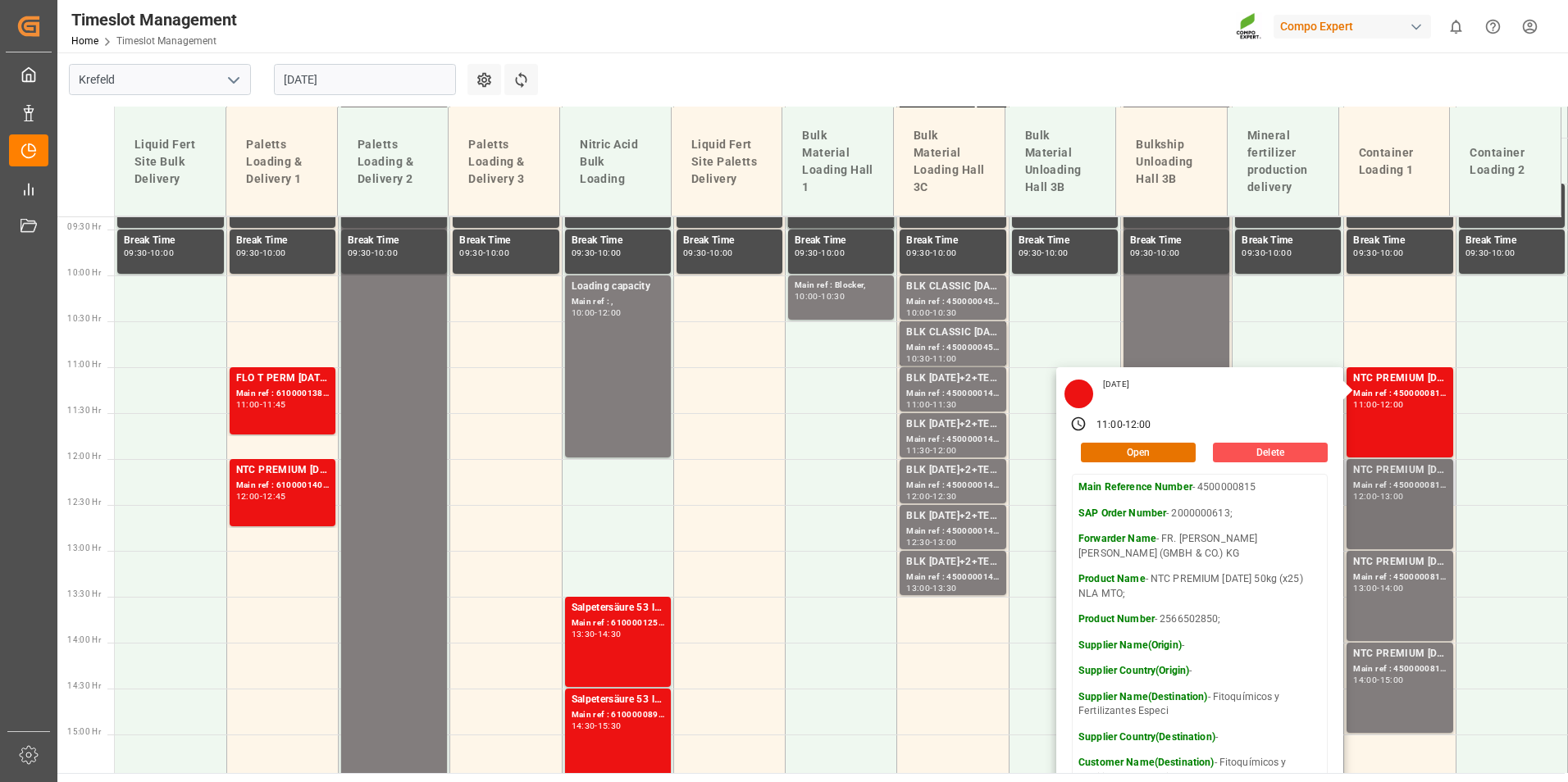
scroll to position [930, 0]
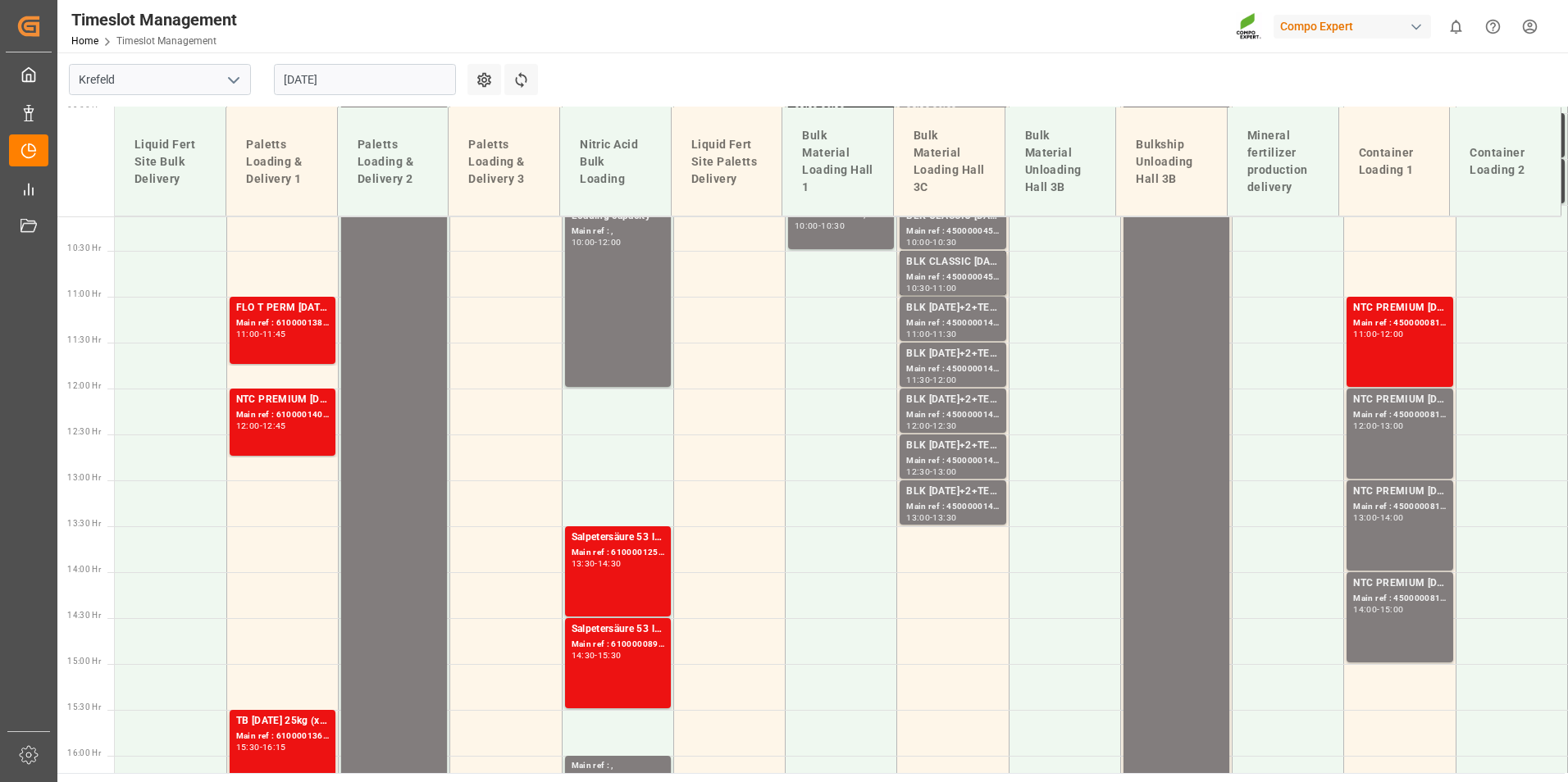
click at [1376, 456] on div "NTC PREMIUM 15-3-20 50kg (x25) NLA MTO; Main ref : 4500000816, 2000000613; 12:0…" at bounding box center [1399, 434] width 93 height 83
click at [1381, 509] on div "Main ref : 4500000817, 2000000613;" at bounding box center [1399, 507] width 93 height 14
click at [1383, 579] on div "NTC PREMIUM [DATE] 50kg (x25) NLA MTO;" at bounding box center [1399, 583] width 93 height 16
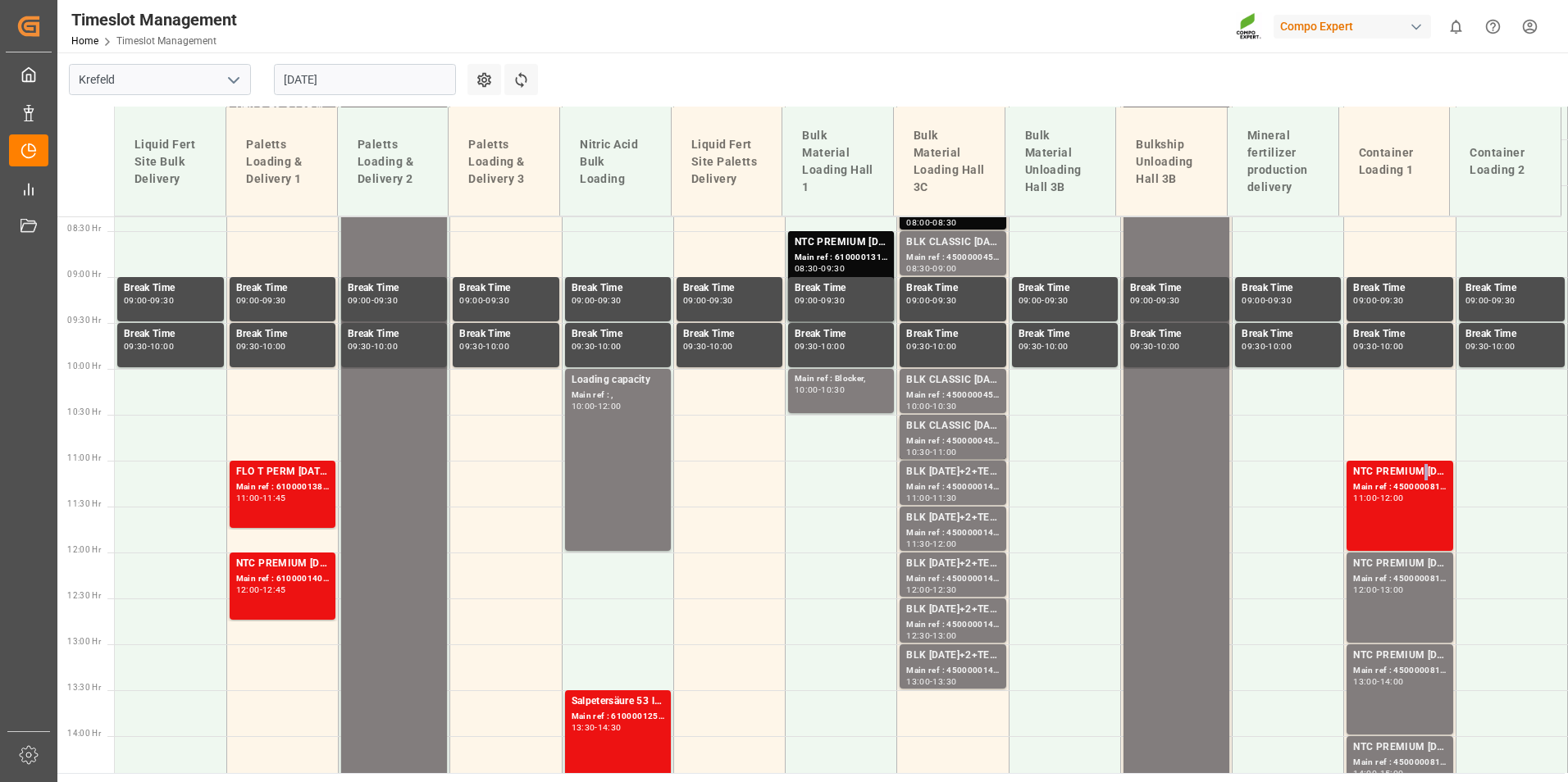
click at [1417, 477] on div "NTC PREMIUM [DATE] 50kg (x25) NLA MTO;" at bounding box center [1399, 472] width 93 height 16
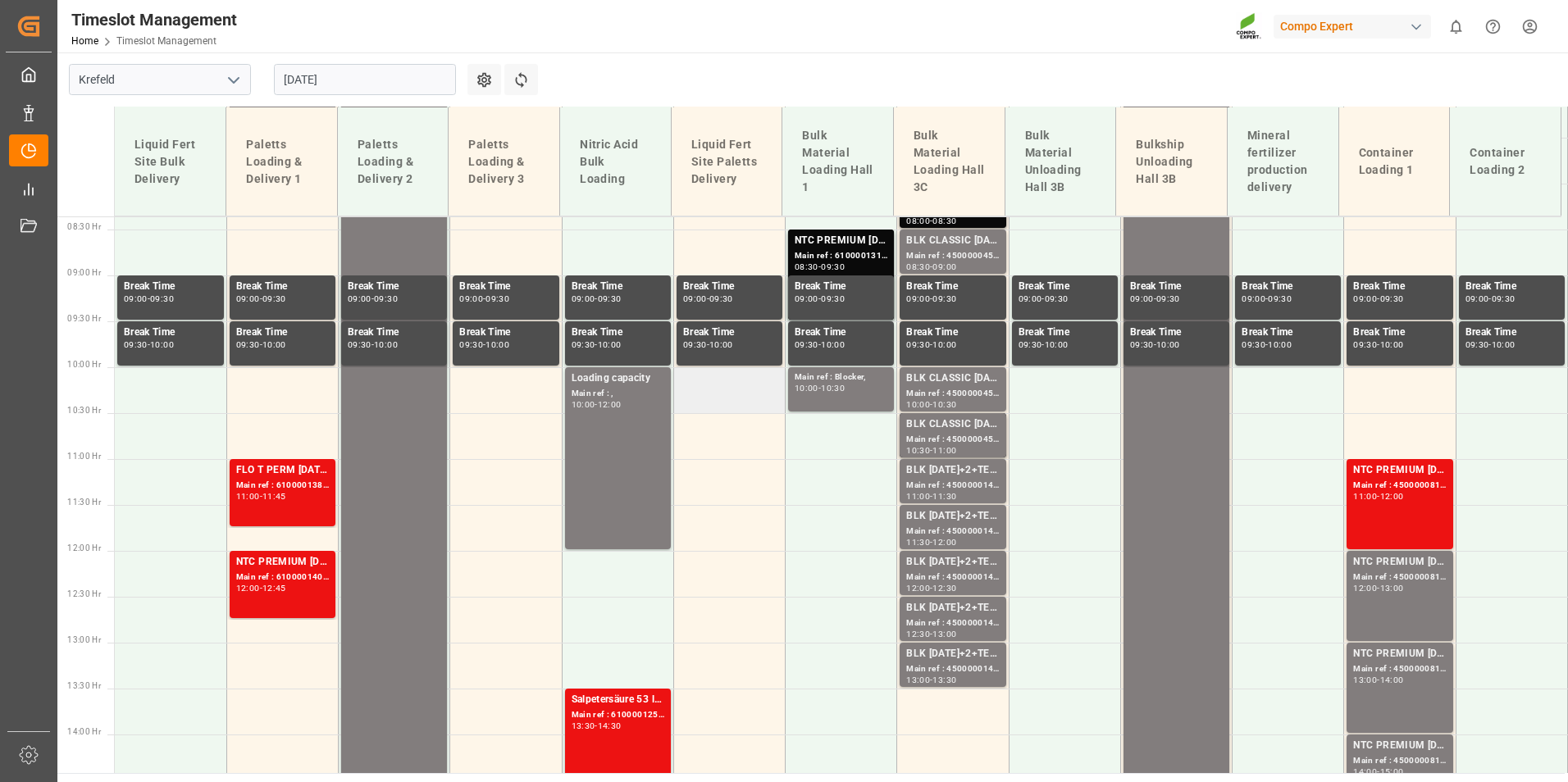
scroll to position [602, 0]
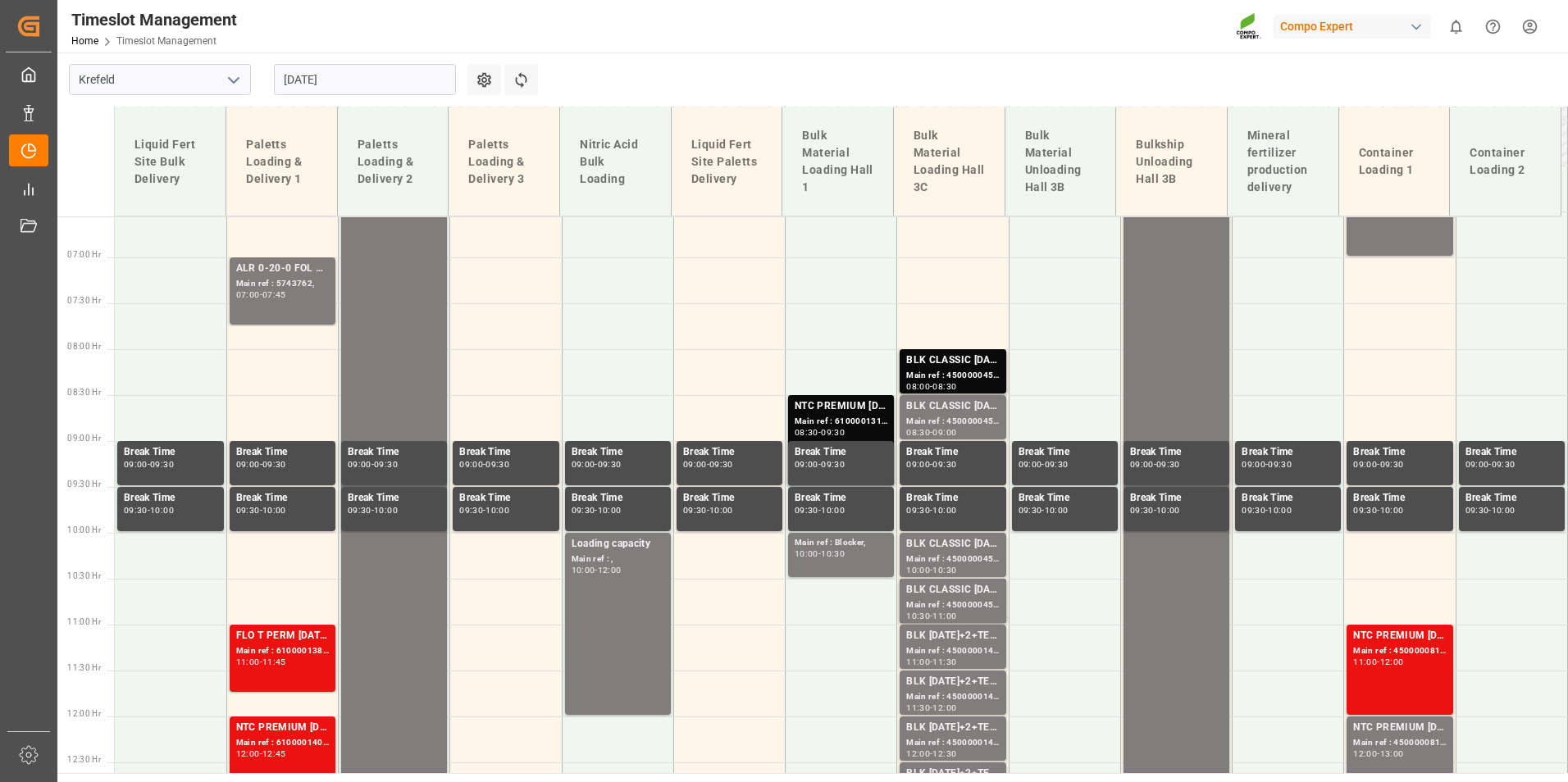
click at [365, 81] on input "[DATE]" at bounding box center [365, 80] width 182 height 31
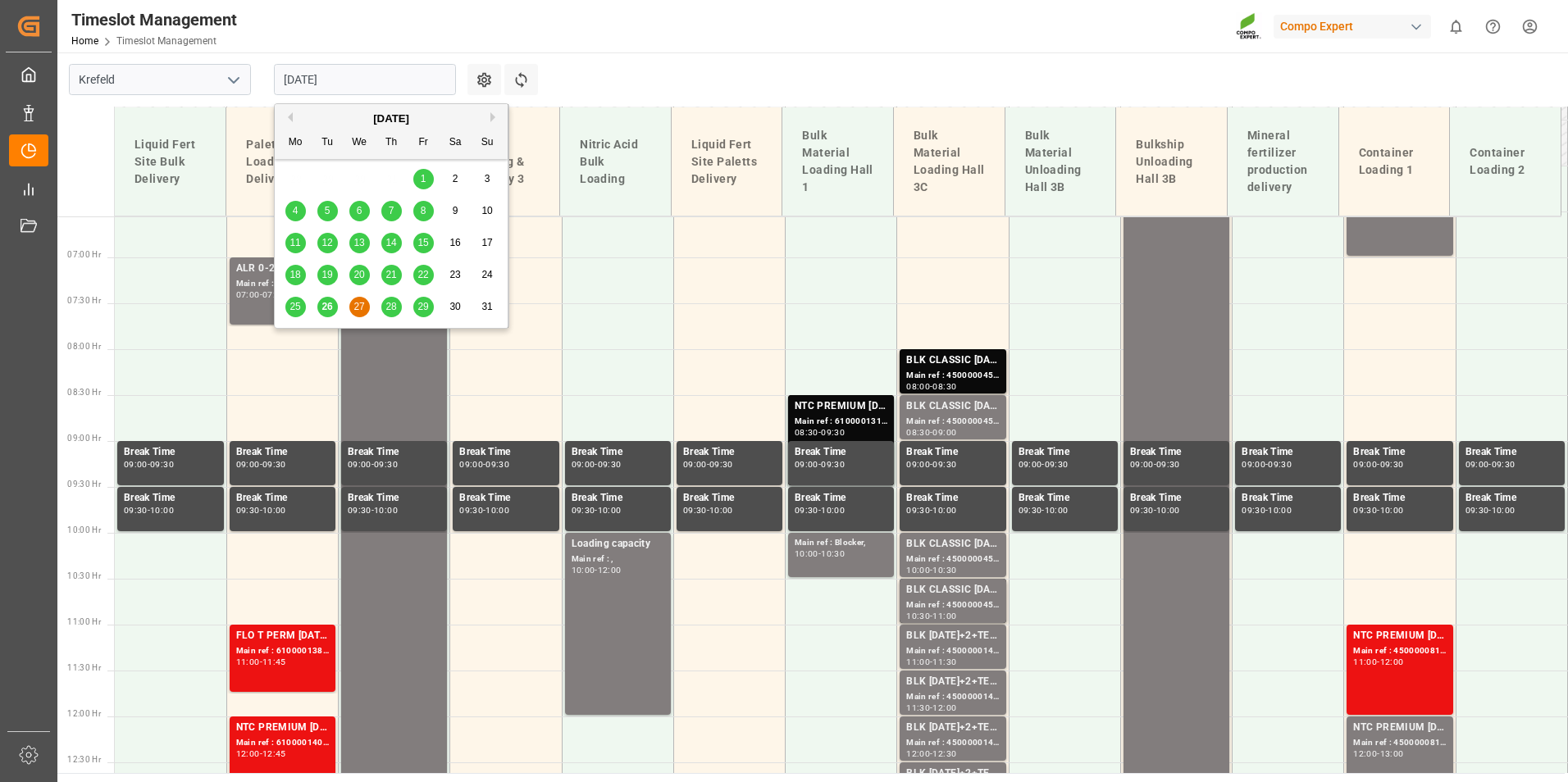
click at [330, 317] on div "26" at bounding box center [327, 307] width 20 height 20
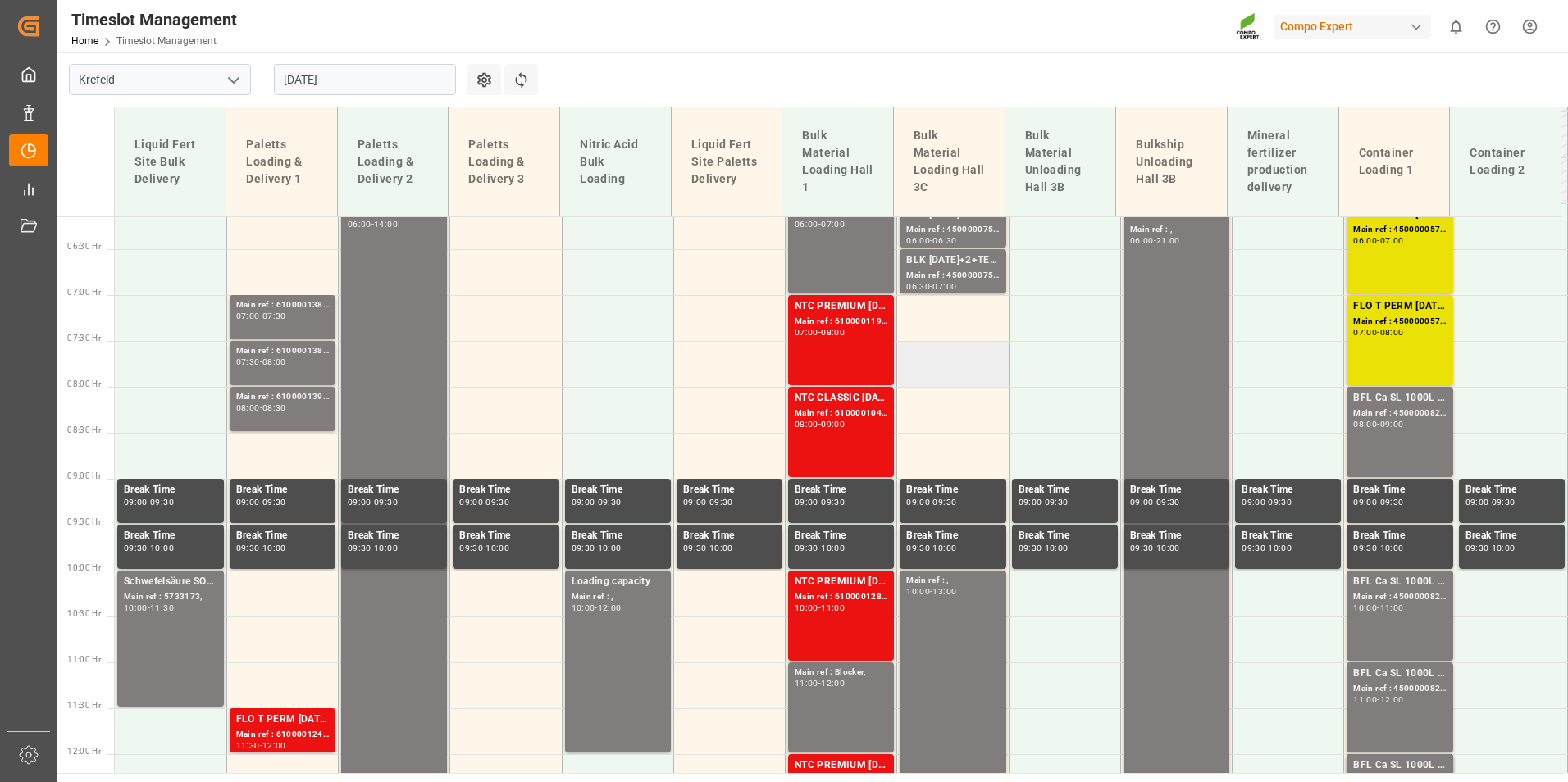
scroll to position [356, 0]
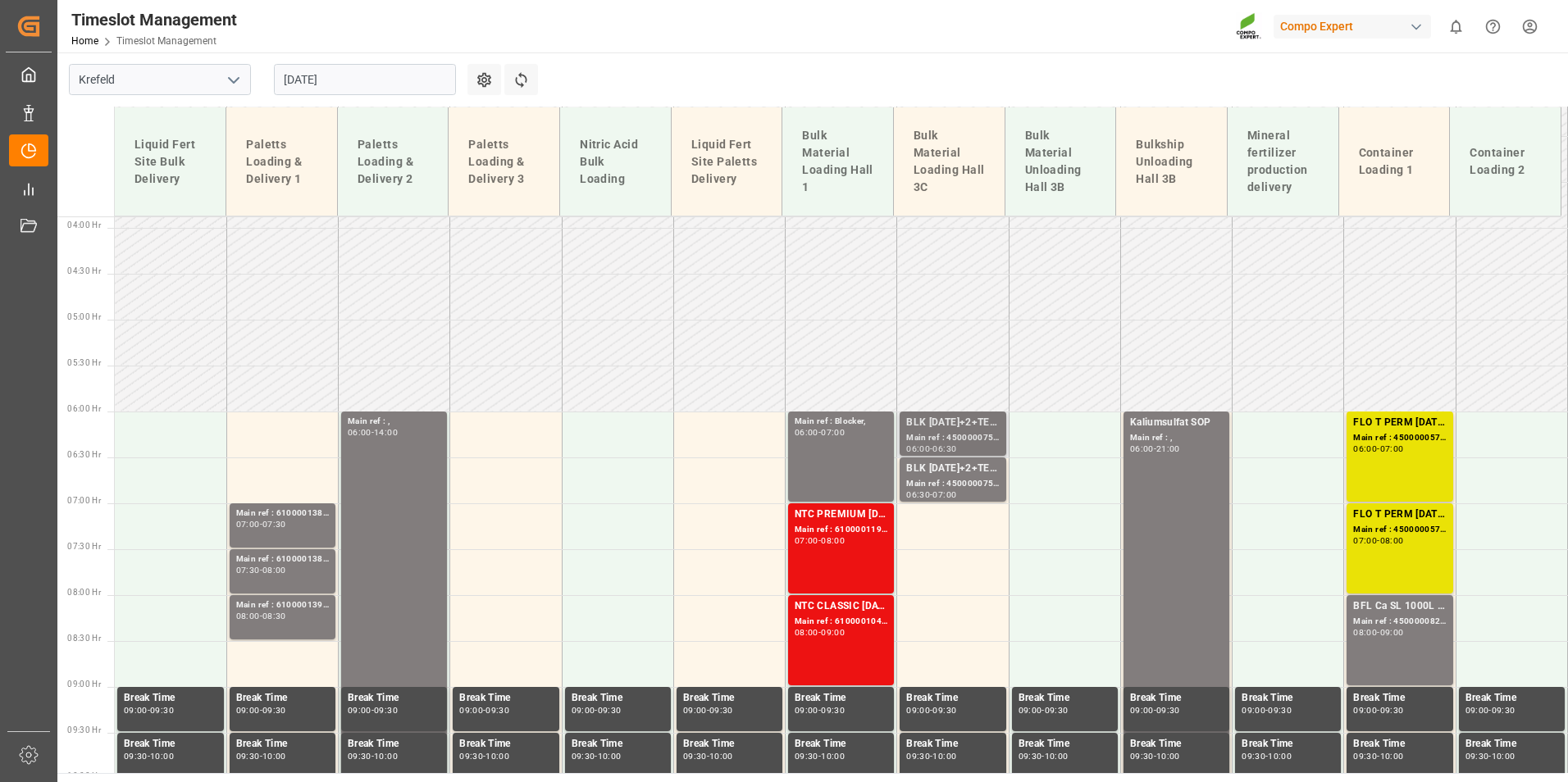
click at [938, 420] on div "BLK [DATE]+2+TE (GW) BULK;" at bounding box center [953, 423] width 93 height 16
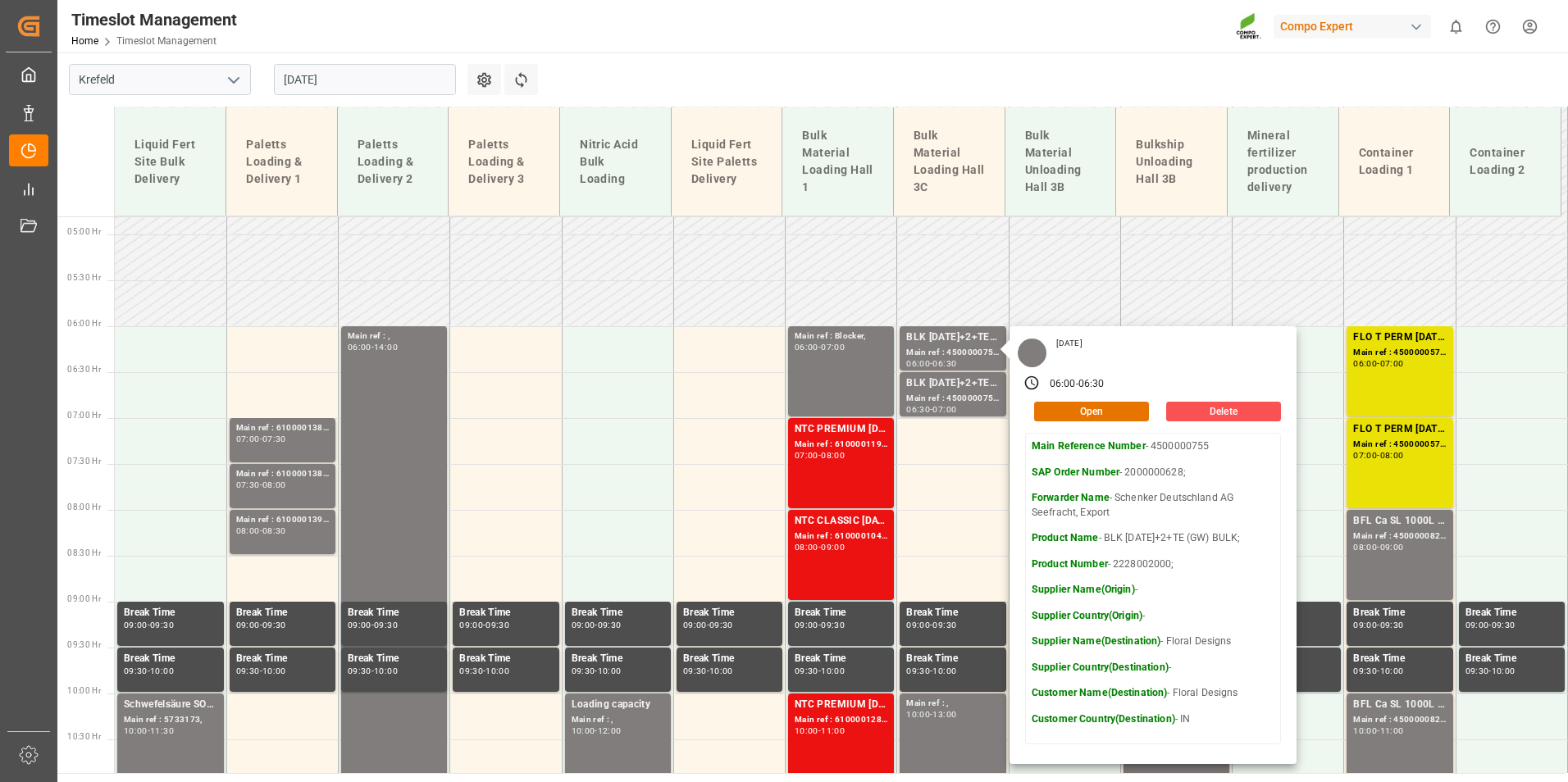
scroll to position [520, 0]
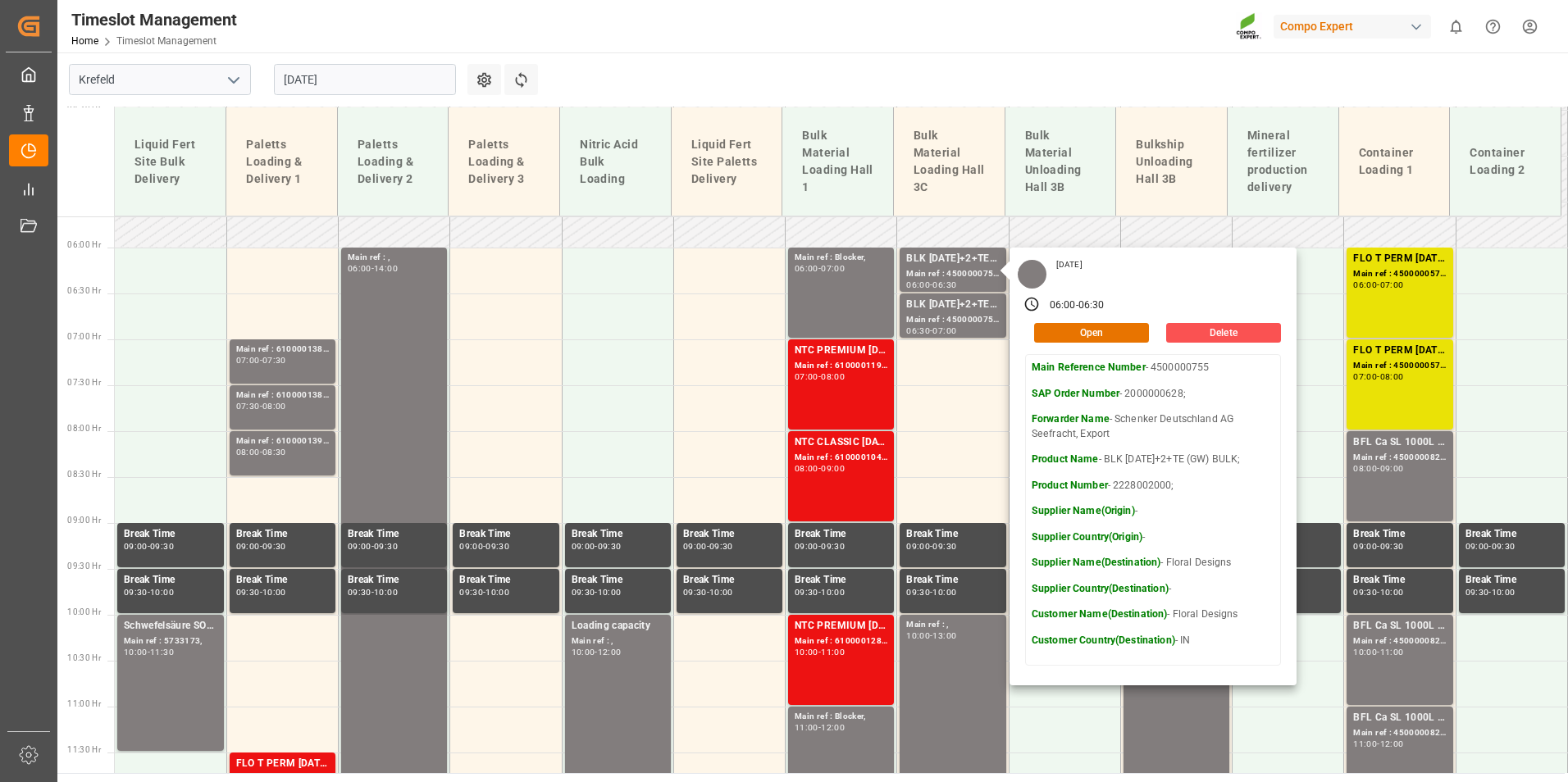
click at [408, 70] on input "[DATE]" at bounding box center [365, 80] width 182 height 31
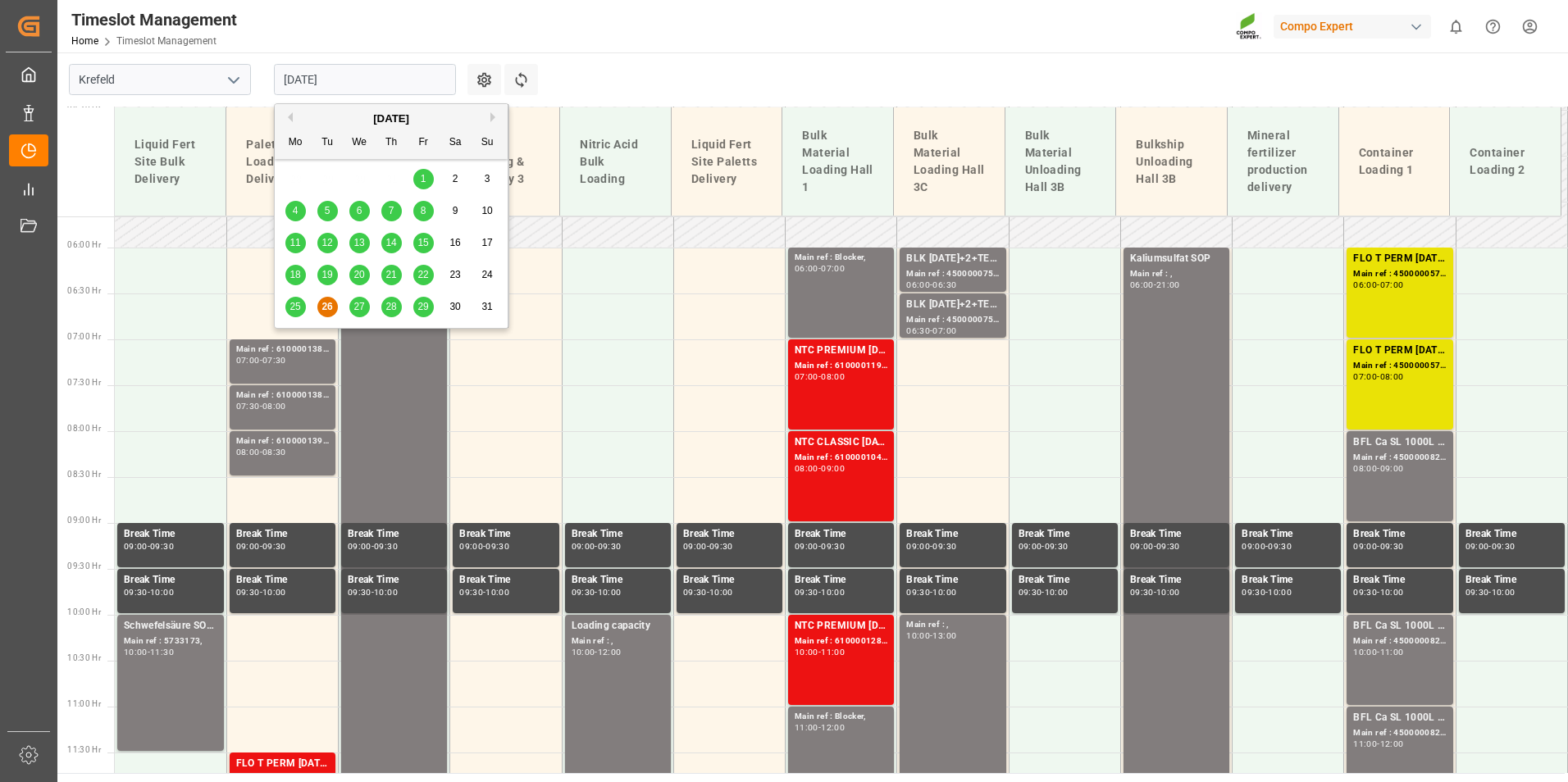
click at [363, 311] on span "27" at bounding box center [358, 307] width 11 height 12
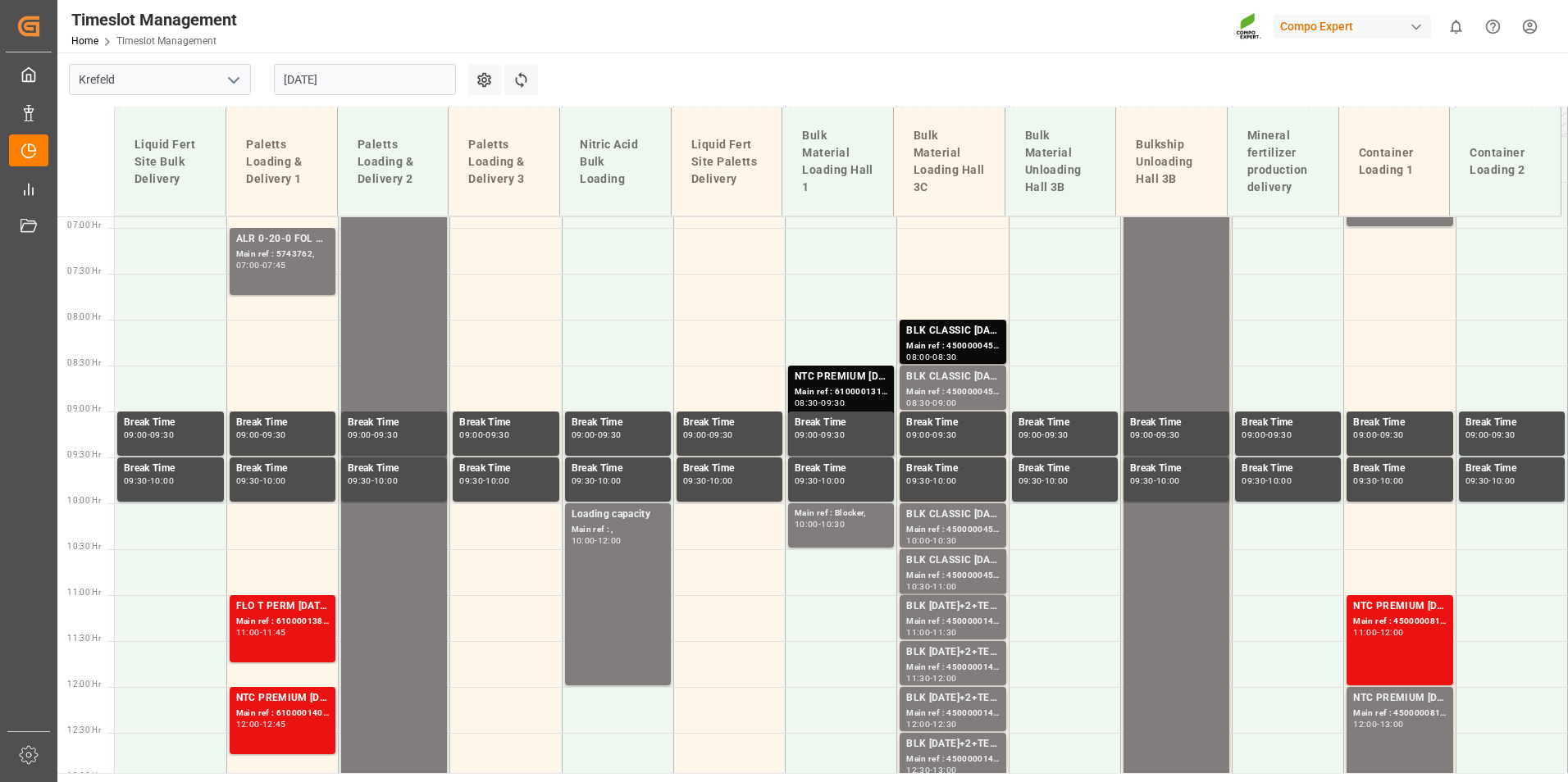
scroll to position [684, 0]
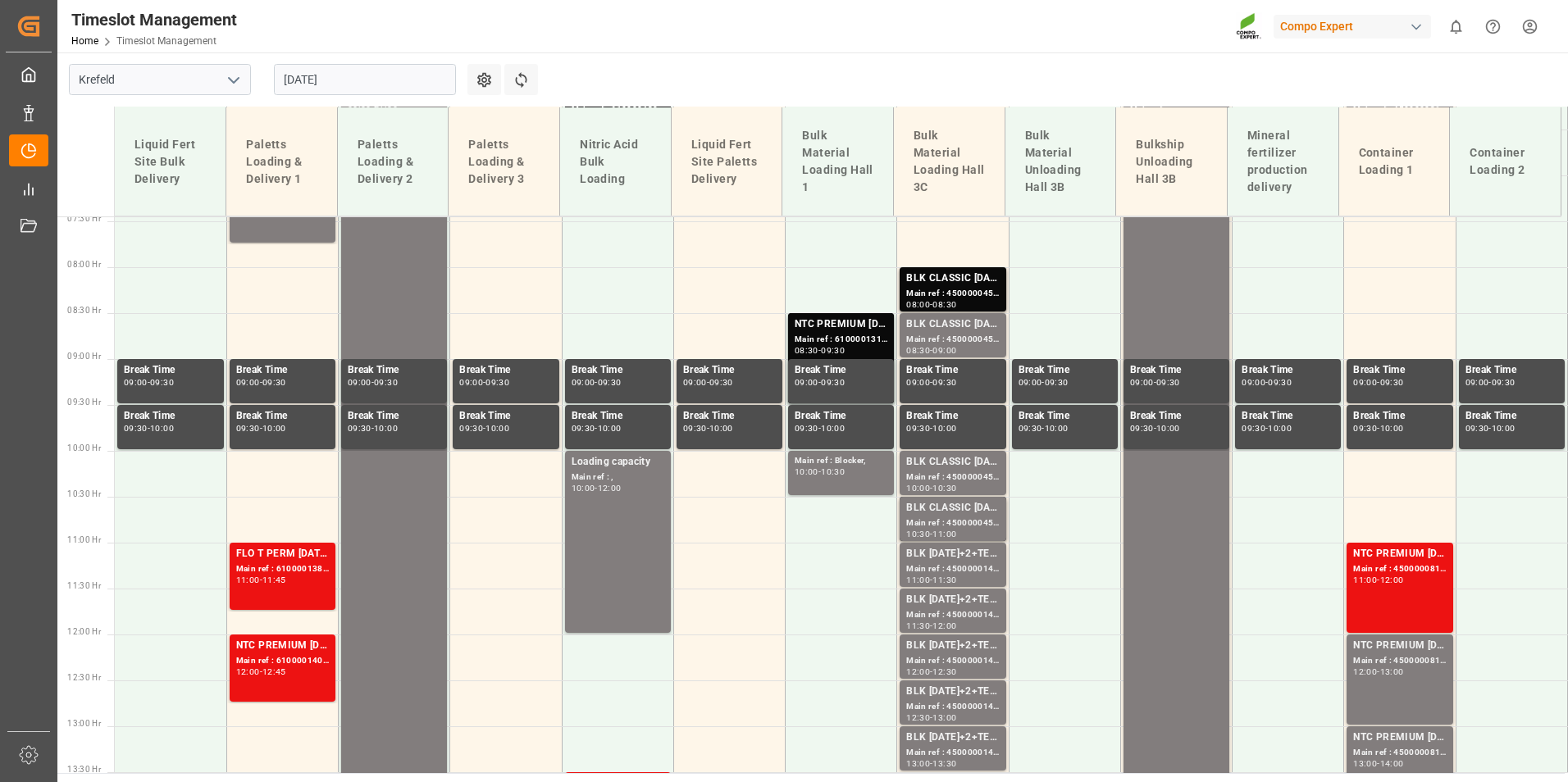
click at [344, 82] on input "[DATE]" at bounding box center [365, 80] width 182 height 31
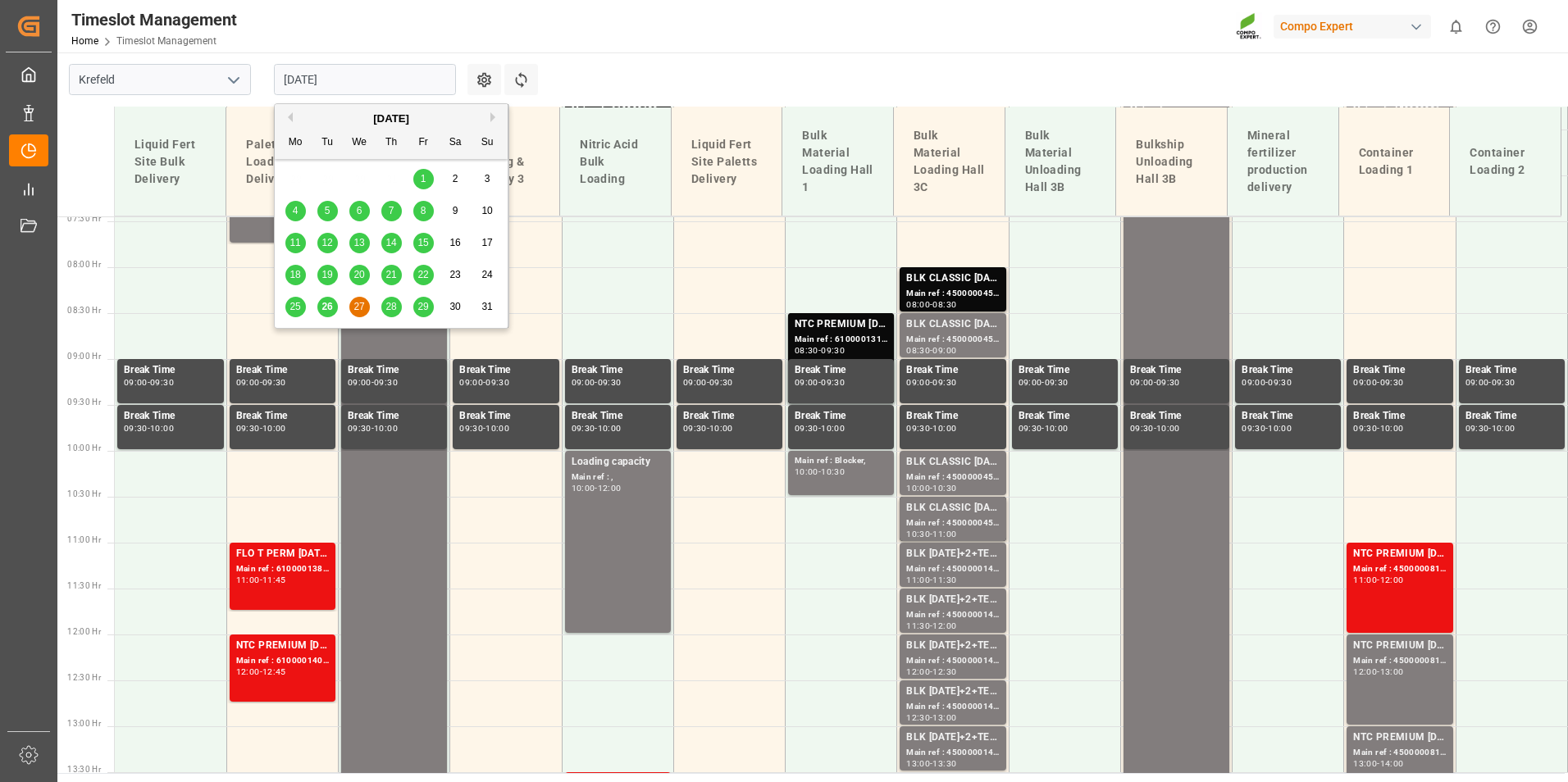
click at [332, 313] on span "26" at bounding box center [326, 307] width 11 height 12
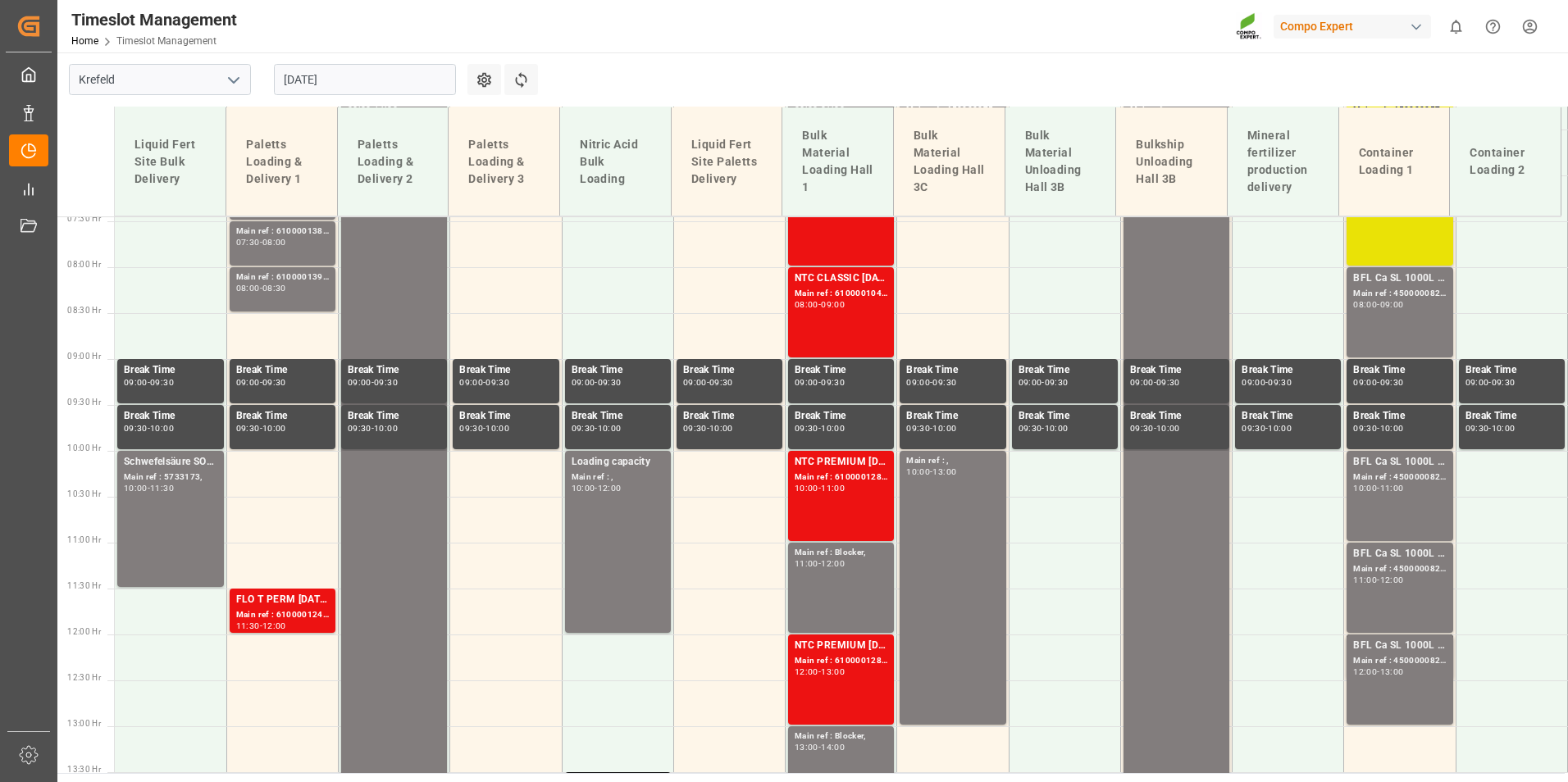
click at [369, 85] on input "[DATE]" at bounding box center [365, 80] width 182 height 31
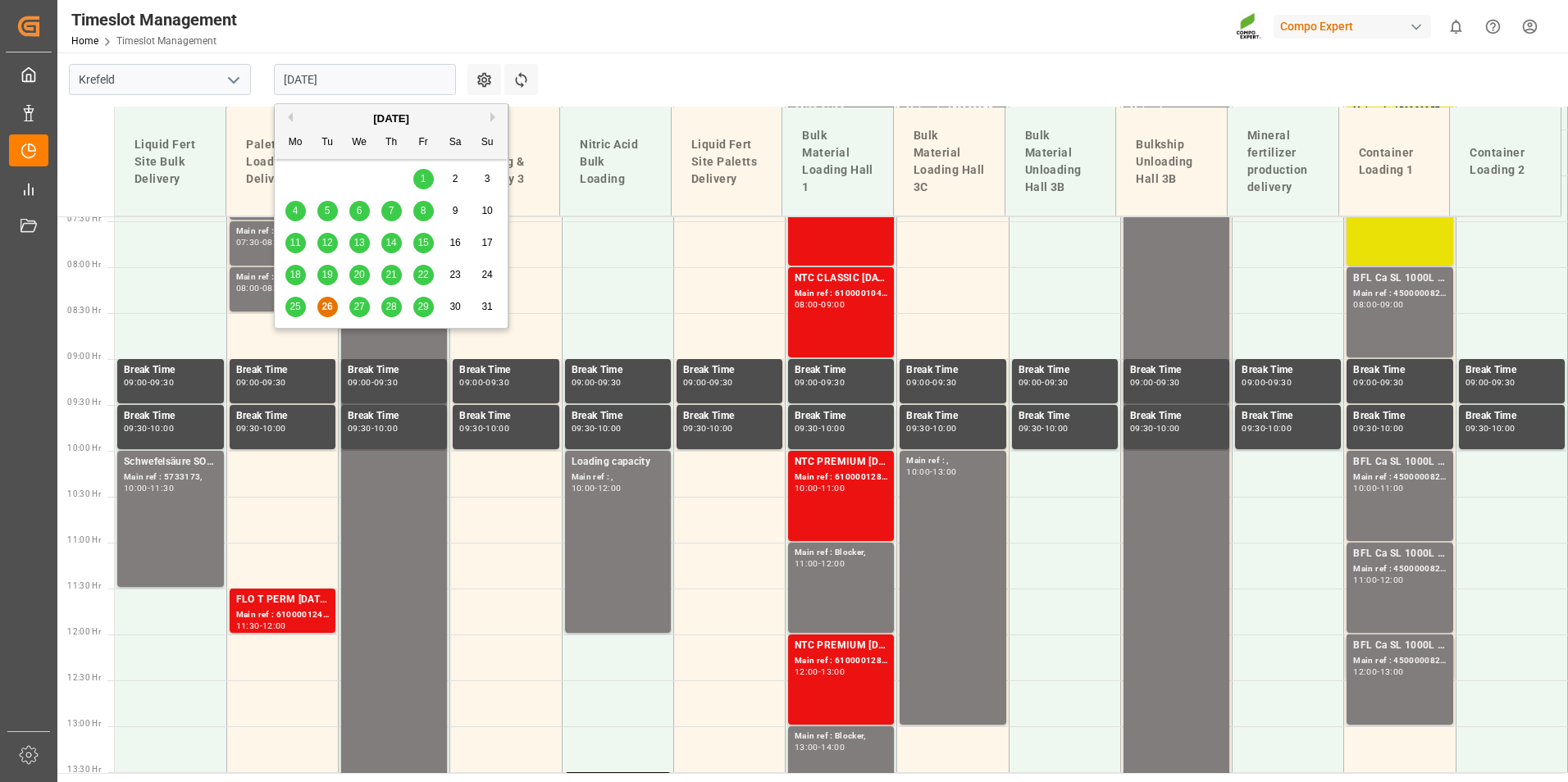
click at [423, 314] on div "29" at bounding box center [423, 307] width 20 height 20
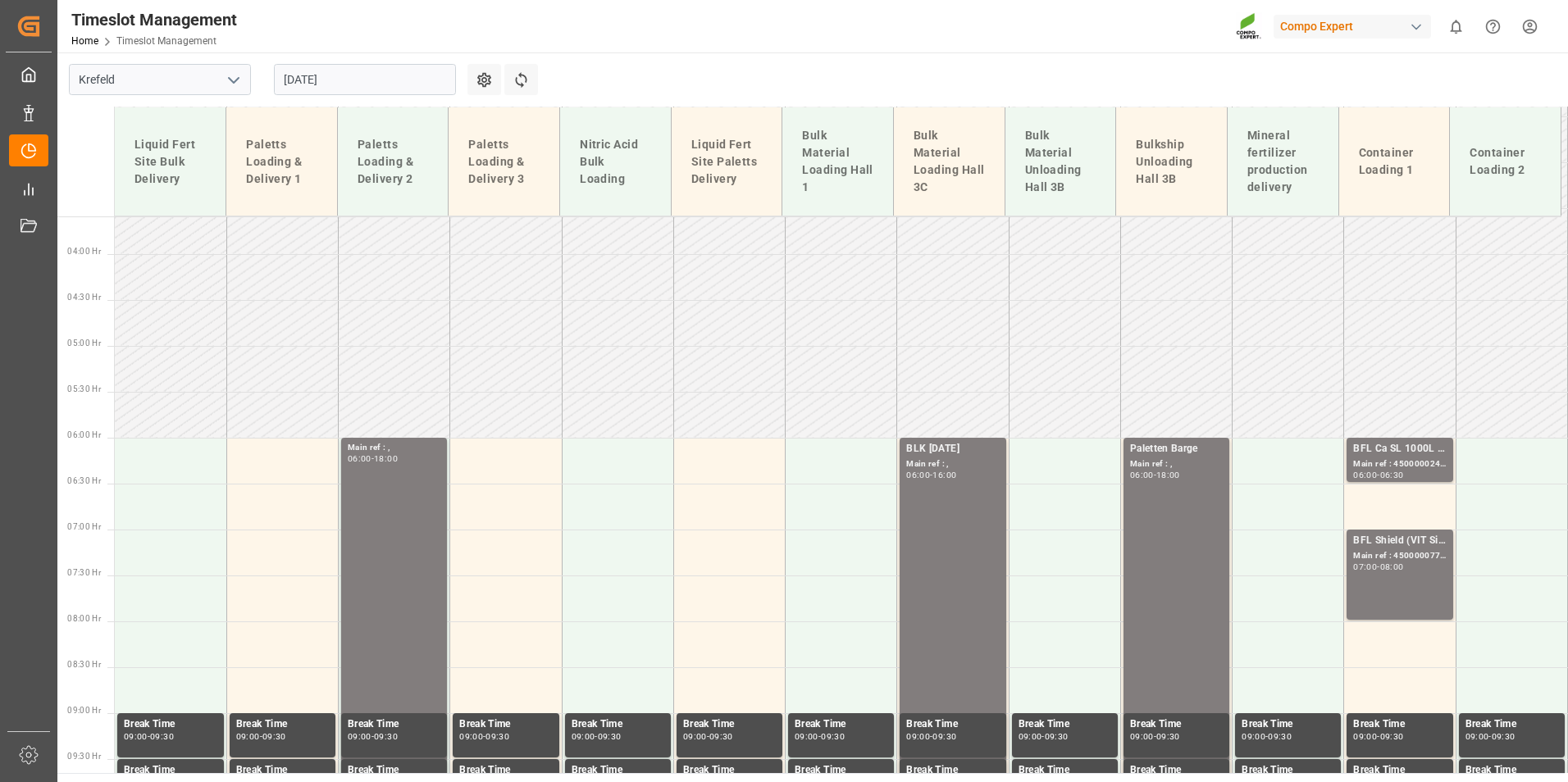
scroll to position [356, 0]
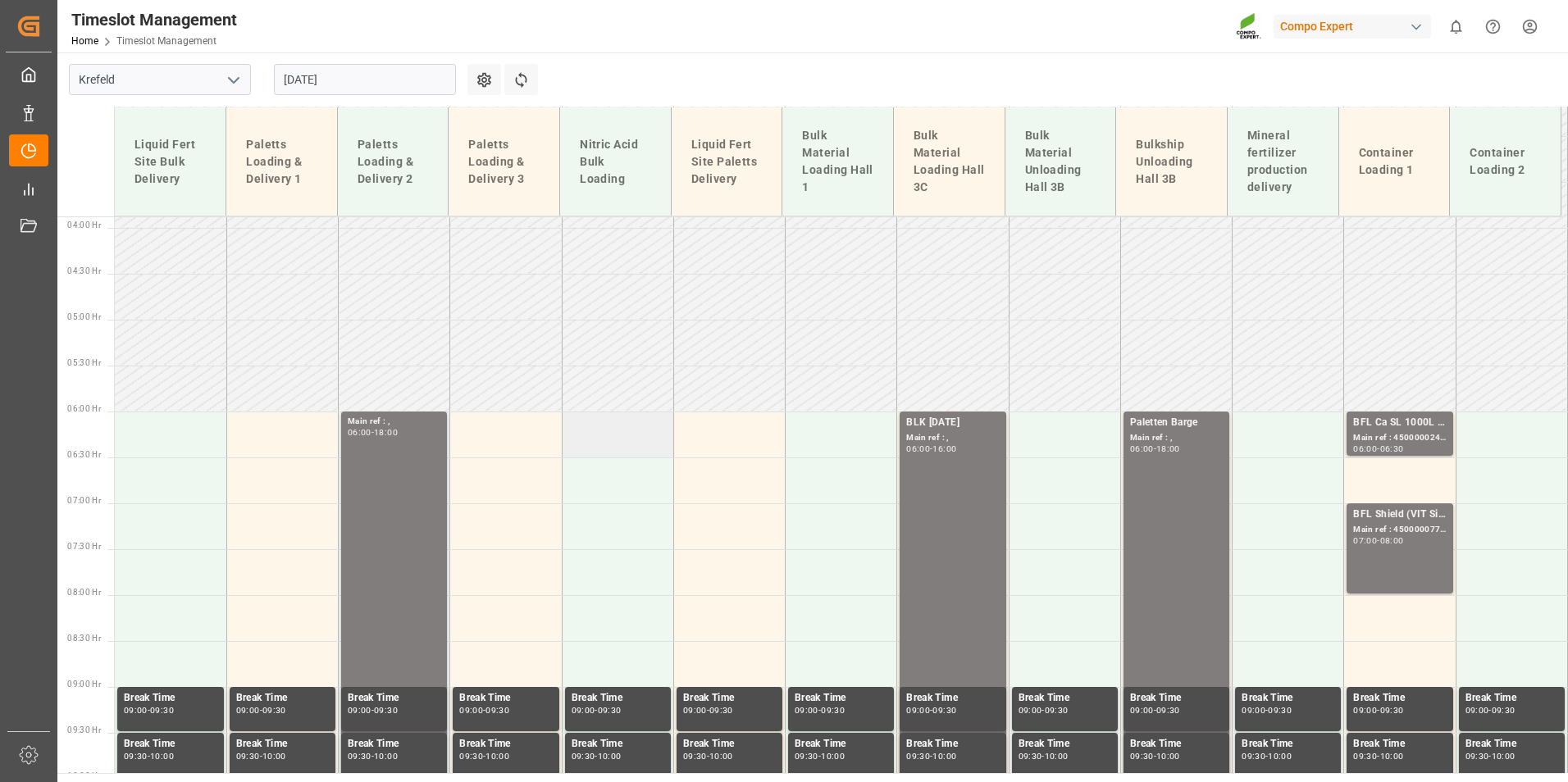
click at [630, 441] on td at bounding box center [618, 435] width 111 height 46
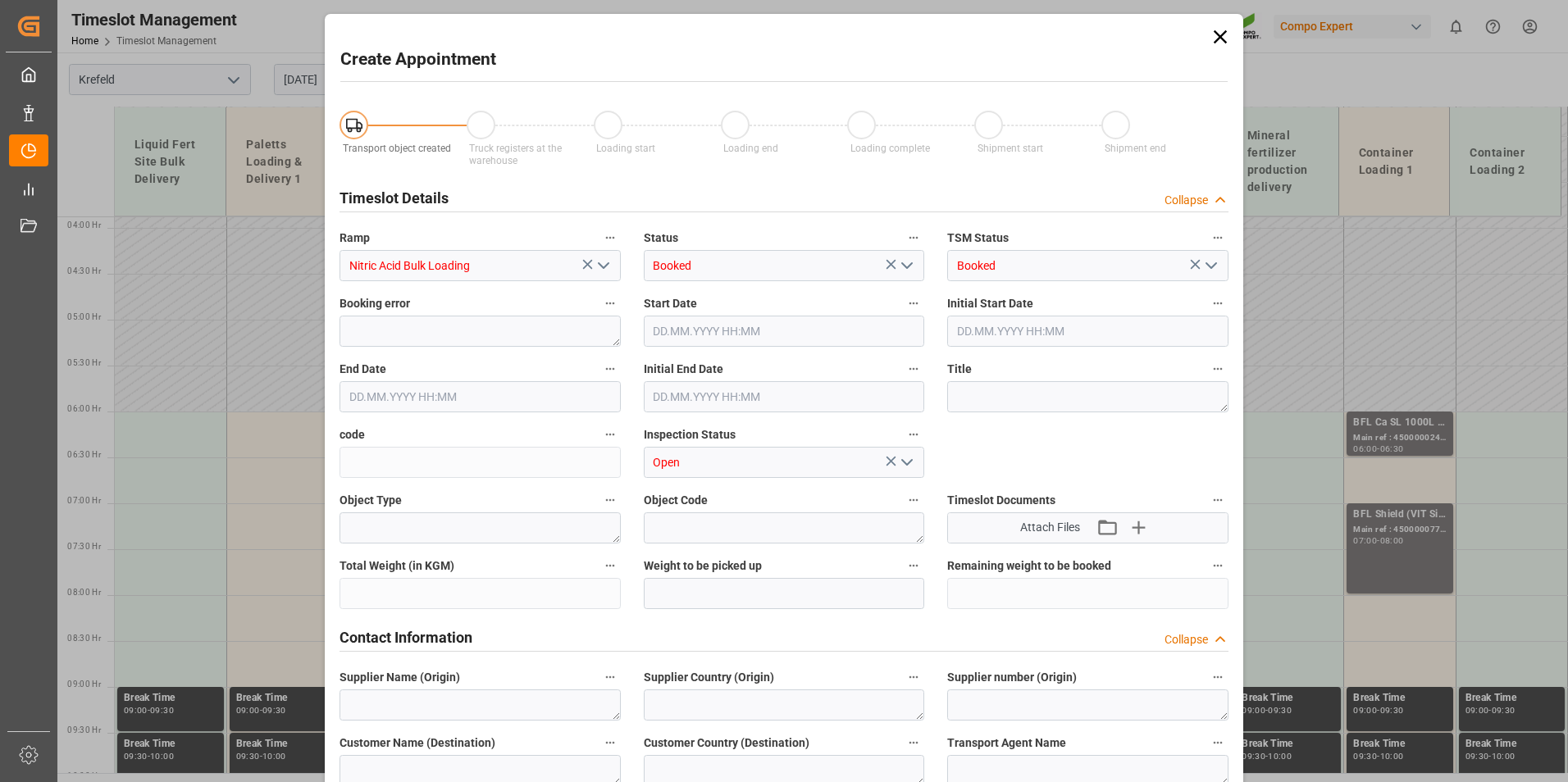
type input "29.08.2025 06:00"
type input "29.08.2025 06:30"
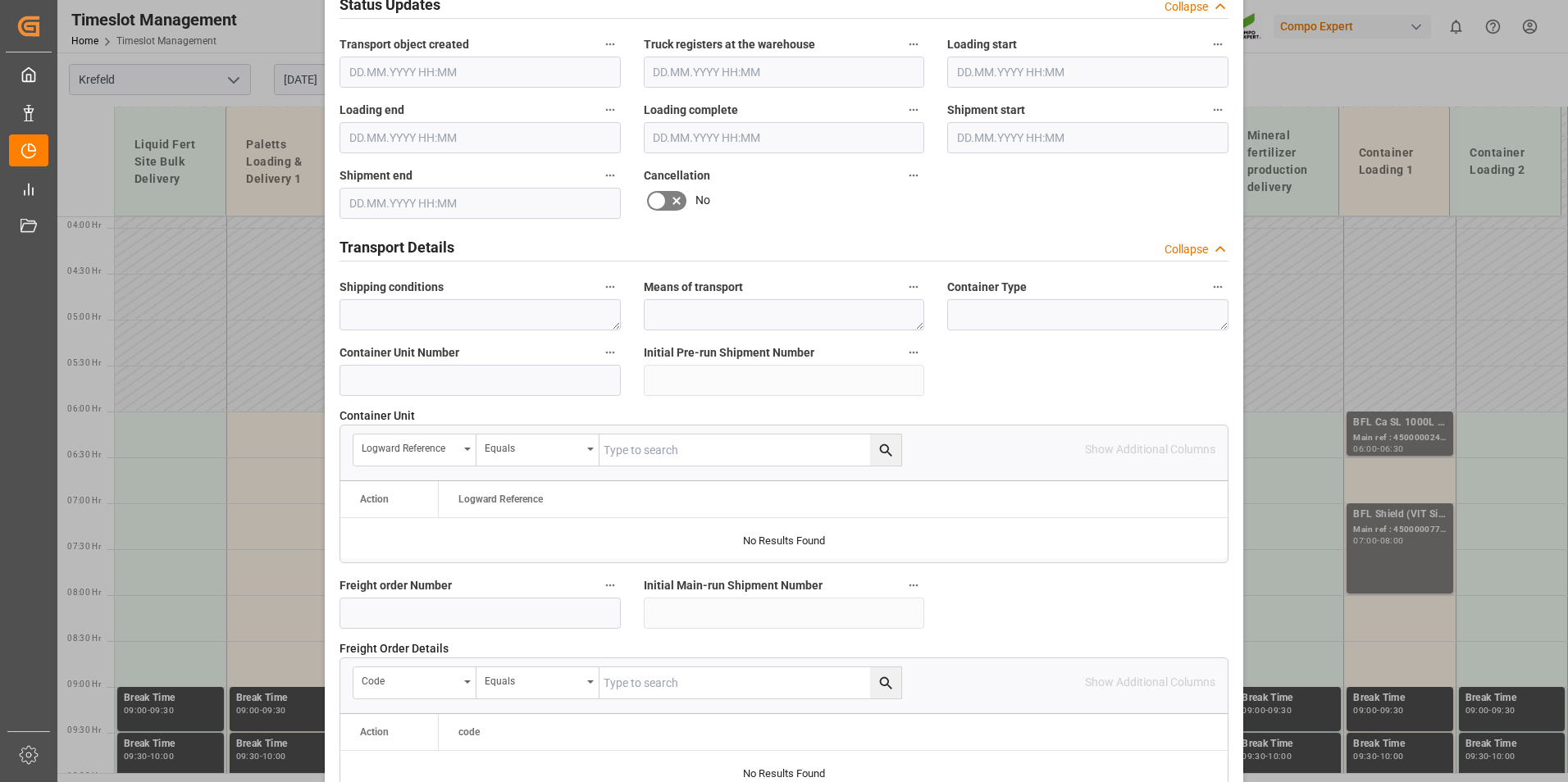
scroll to position [1149, 0]
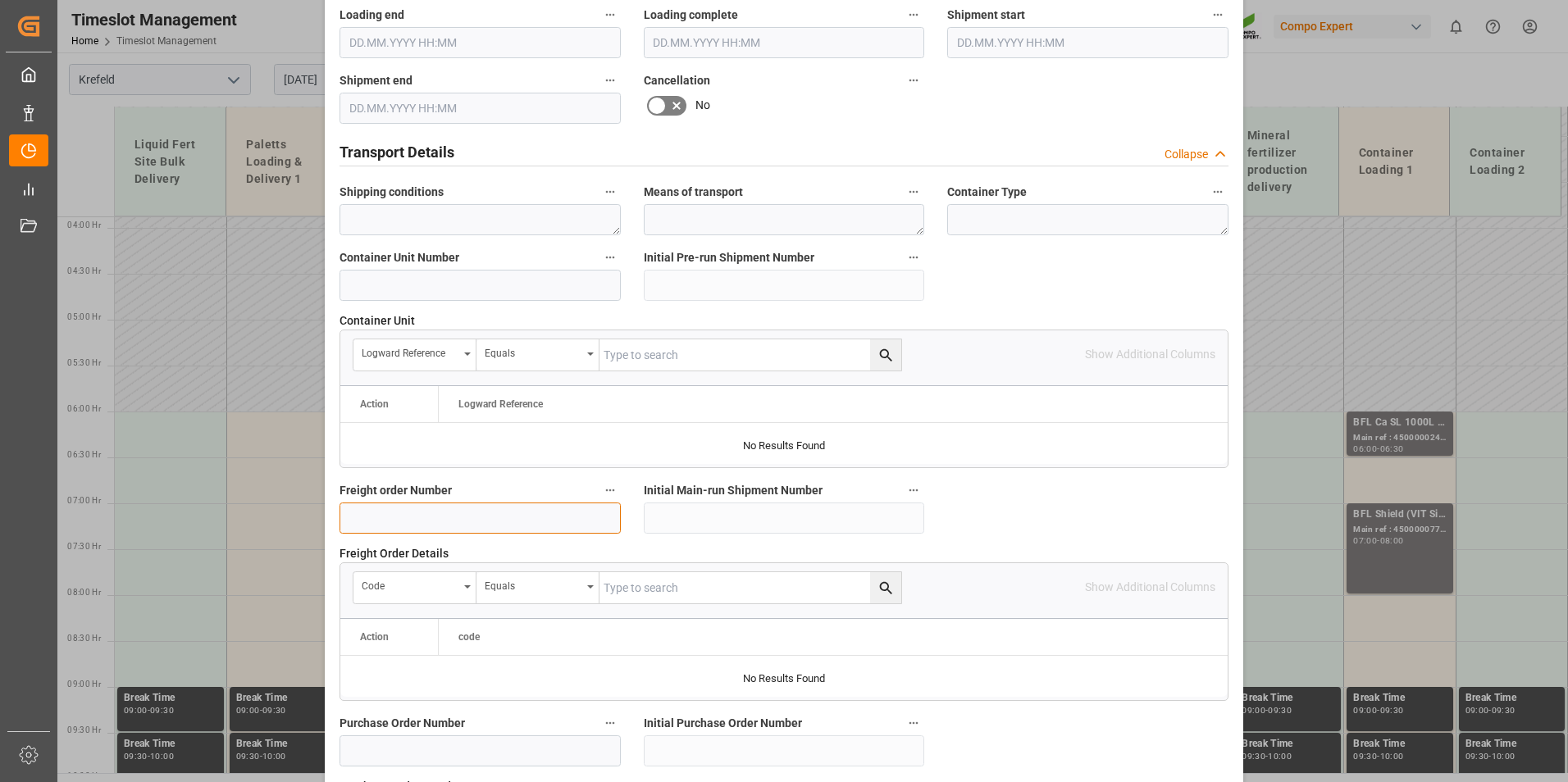
click at [448, 529] on input at bounding box center [480, 518] width 281 height 31
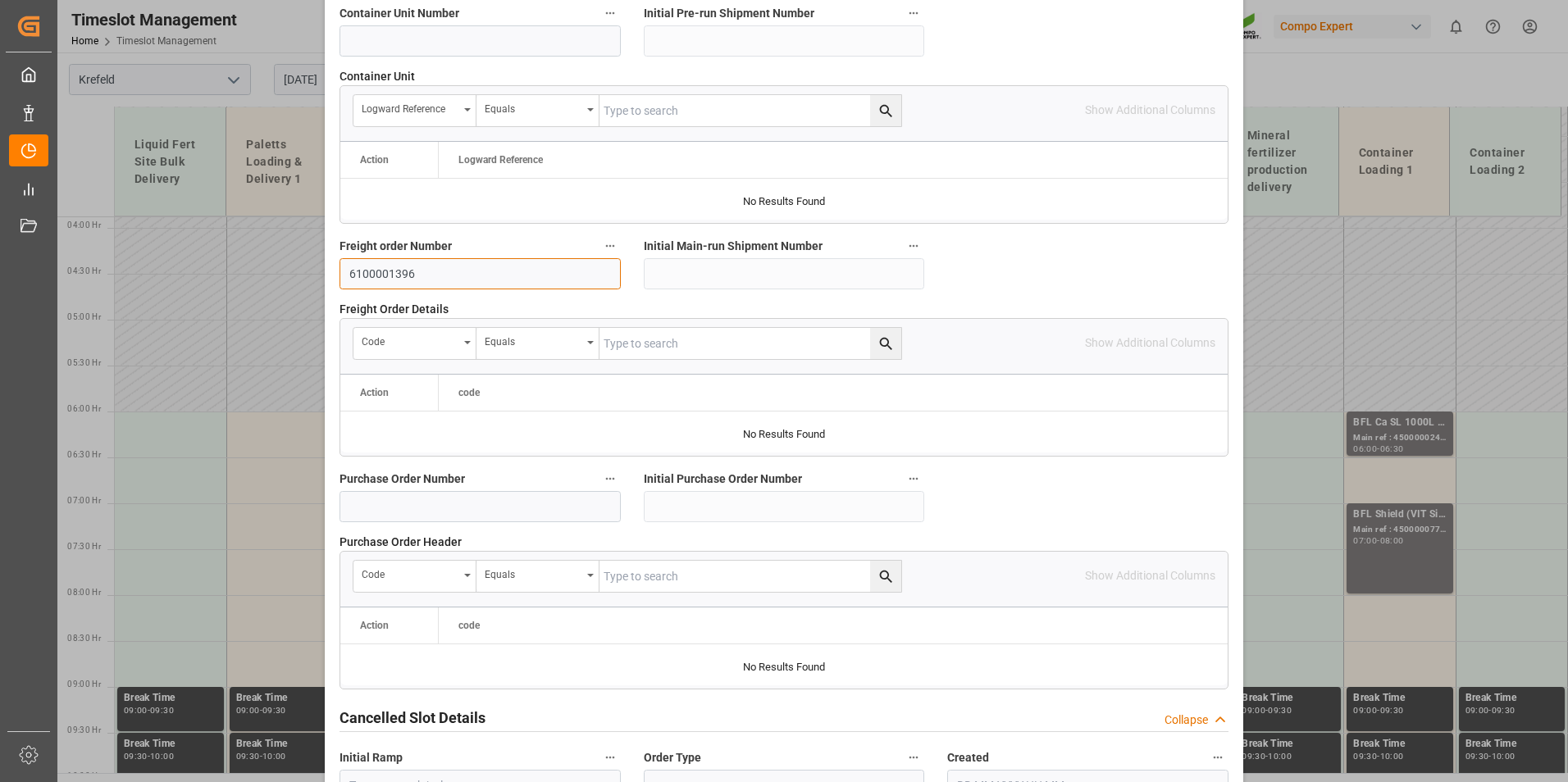
scroll to position [1494, 0]
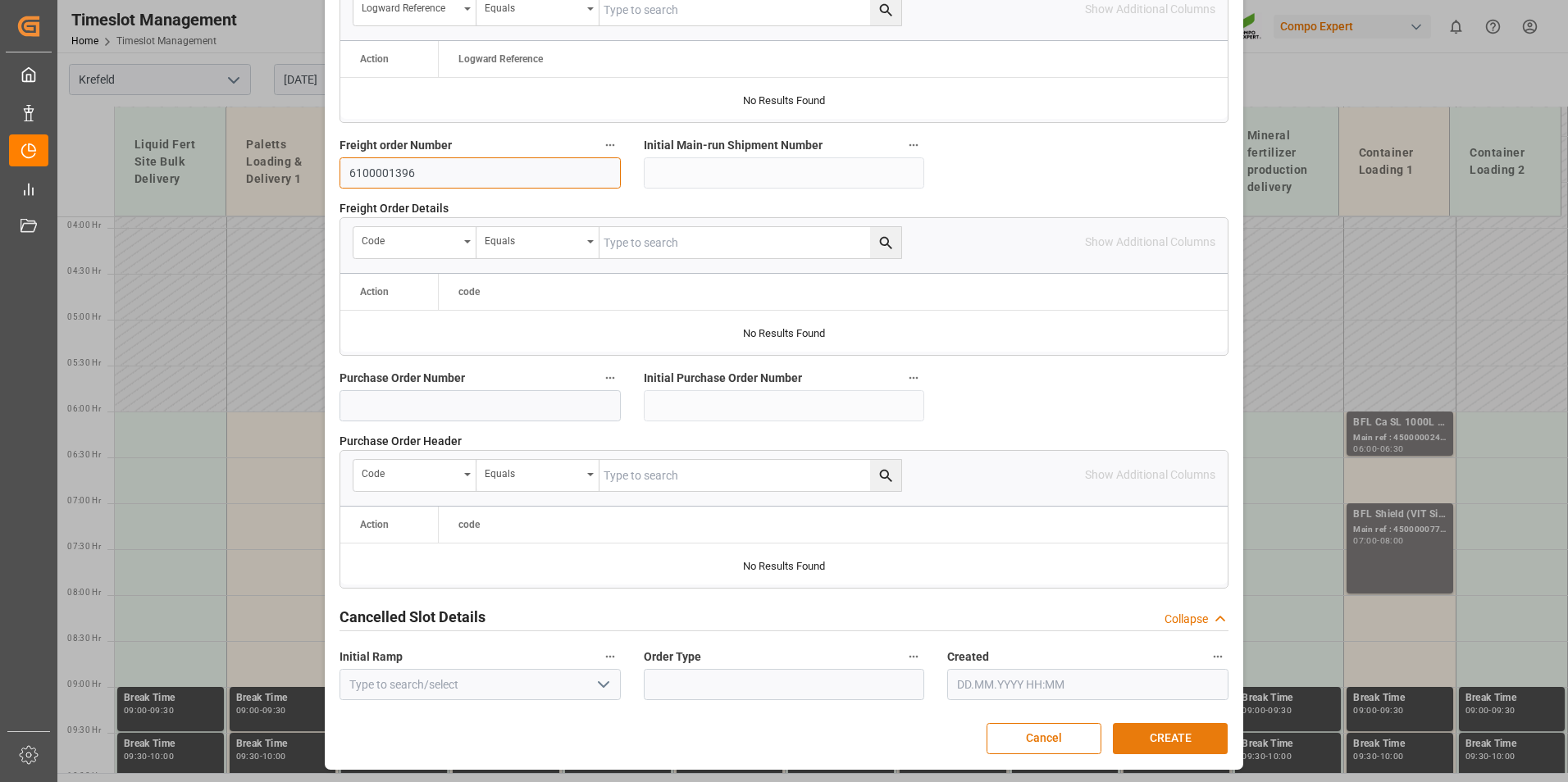
type input "6100001396"
click at [1165, 745] on button "CREATE" at bounding box center [1171, 739] width 115 height 31
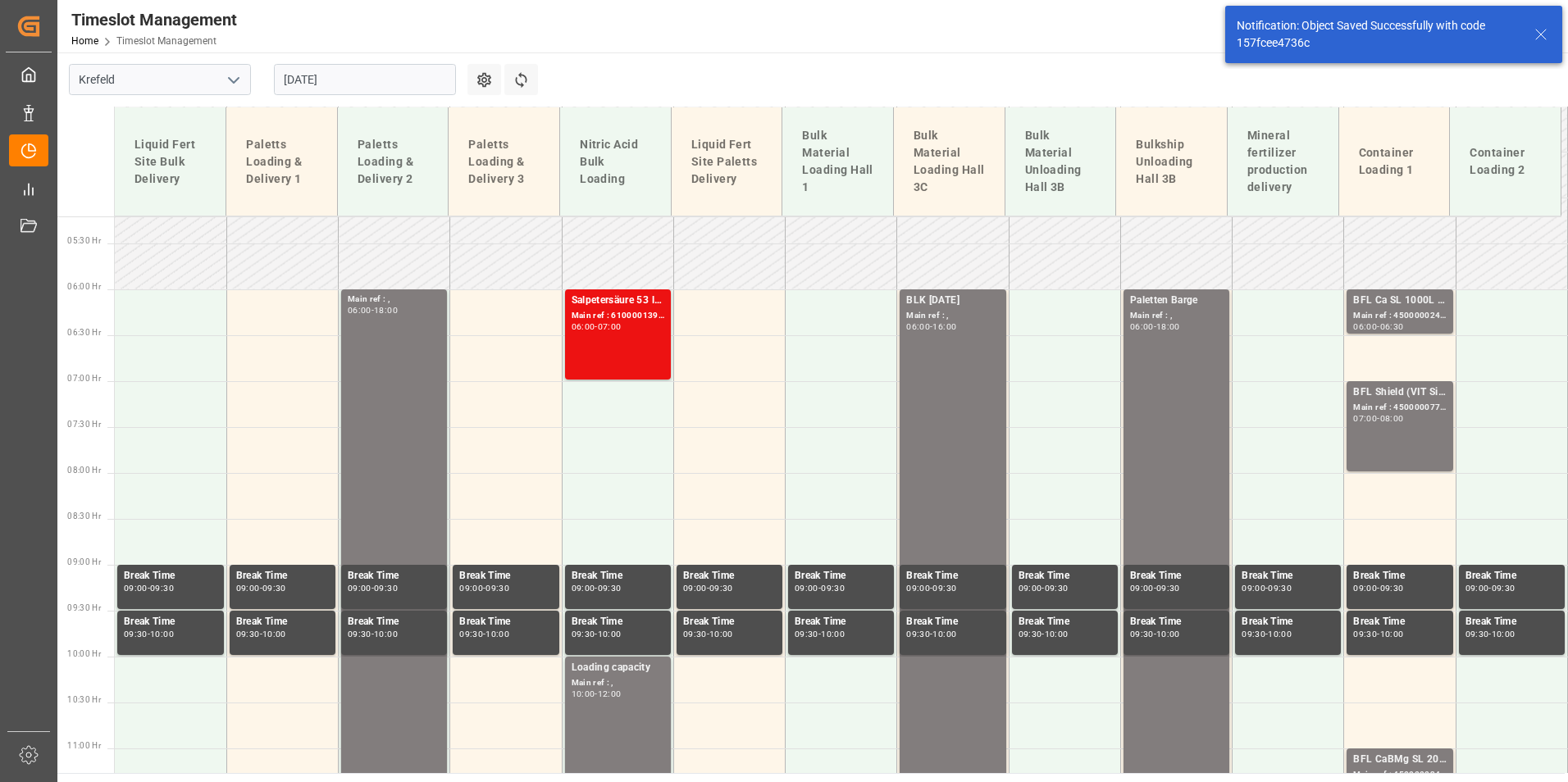
scroll to position [500, 0]
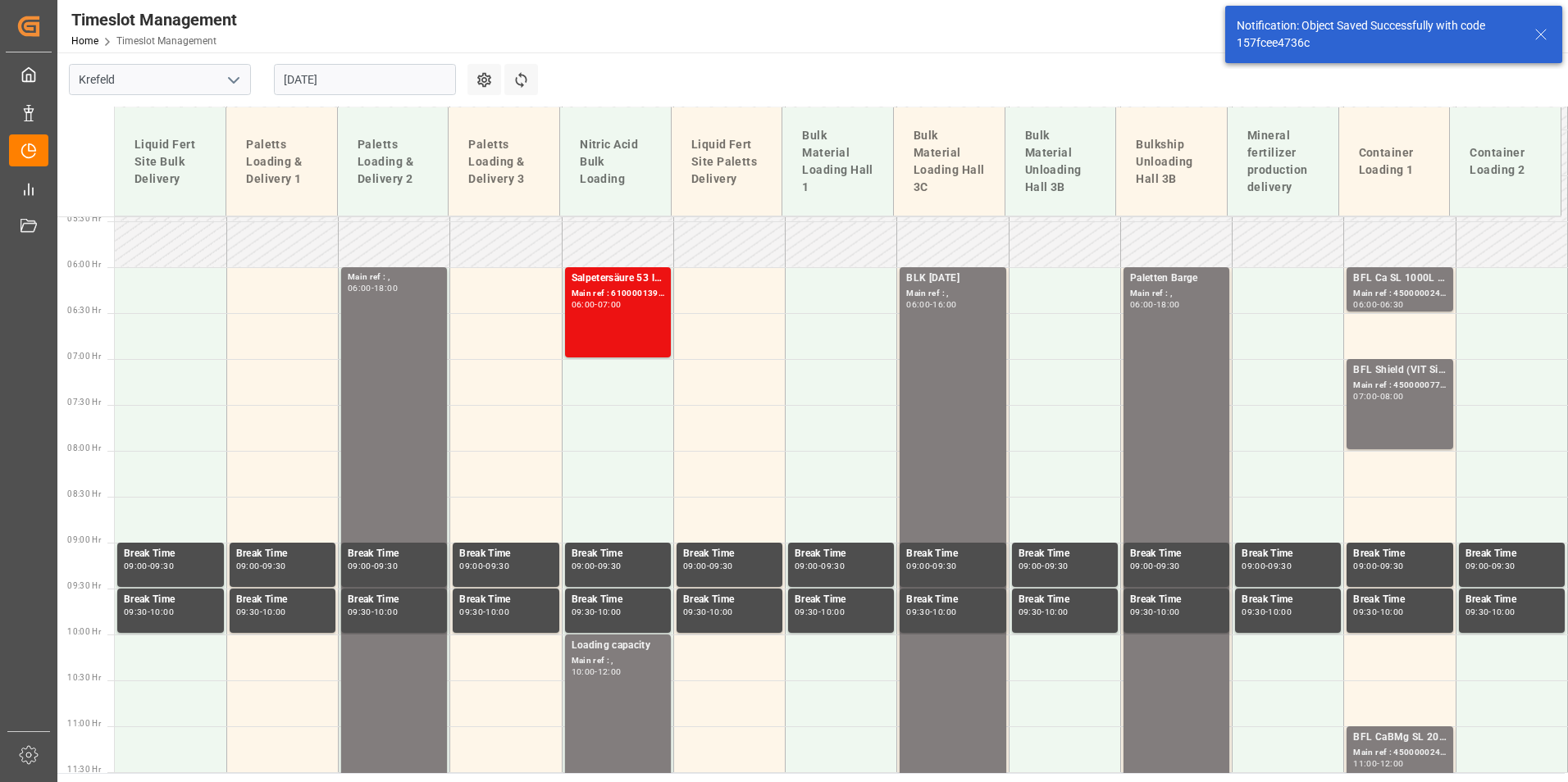
click at [395, 84] on input "29.08.2025" at bounding box center [365, 80] width 182 height 31
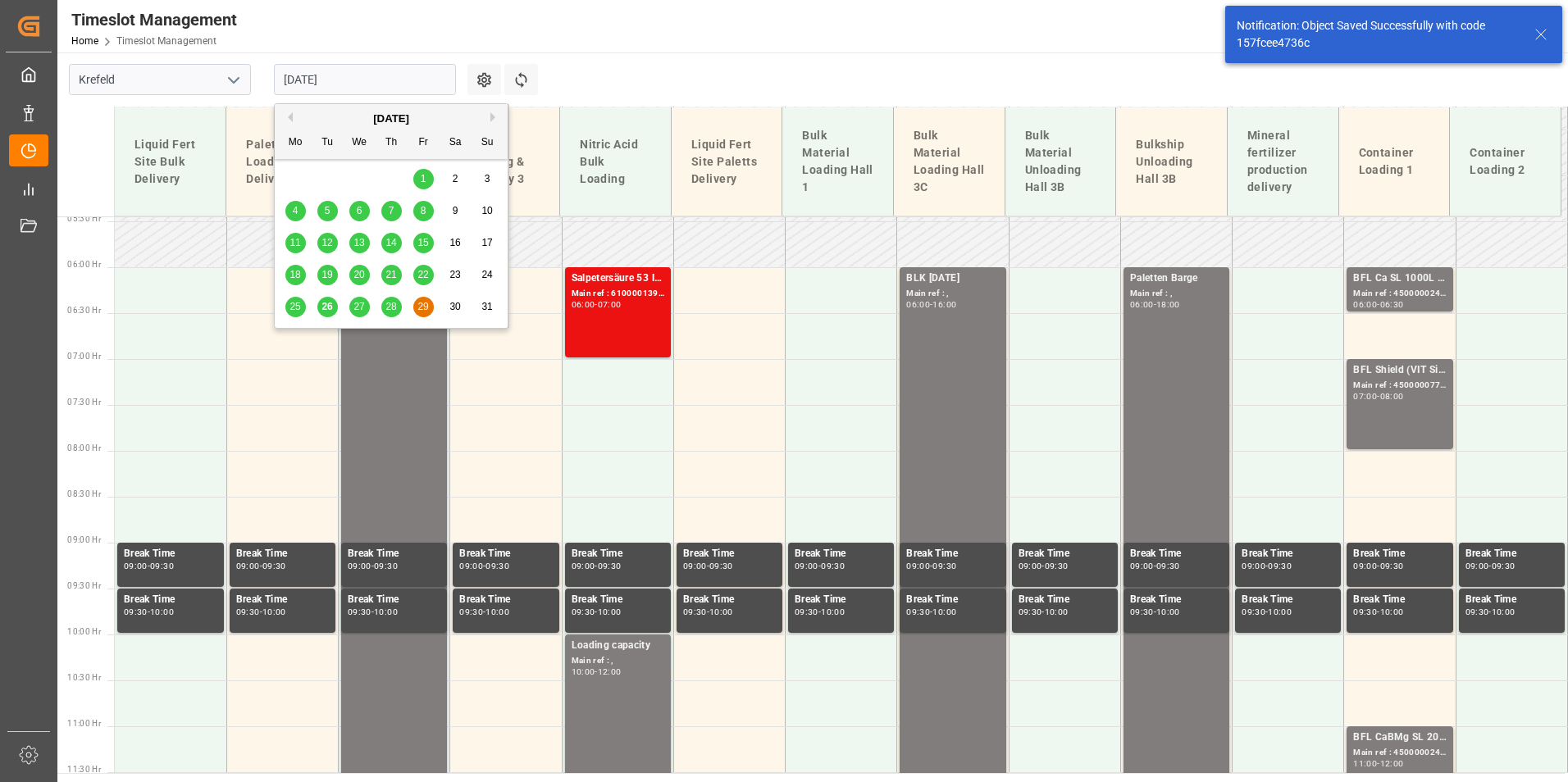
click at [494, 116] on button "Next Month" at bounding box center [495, 117] width 10 height 10
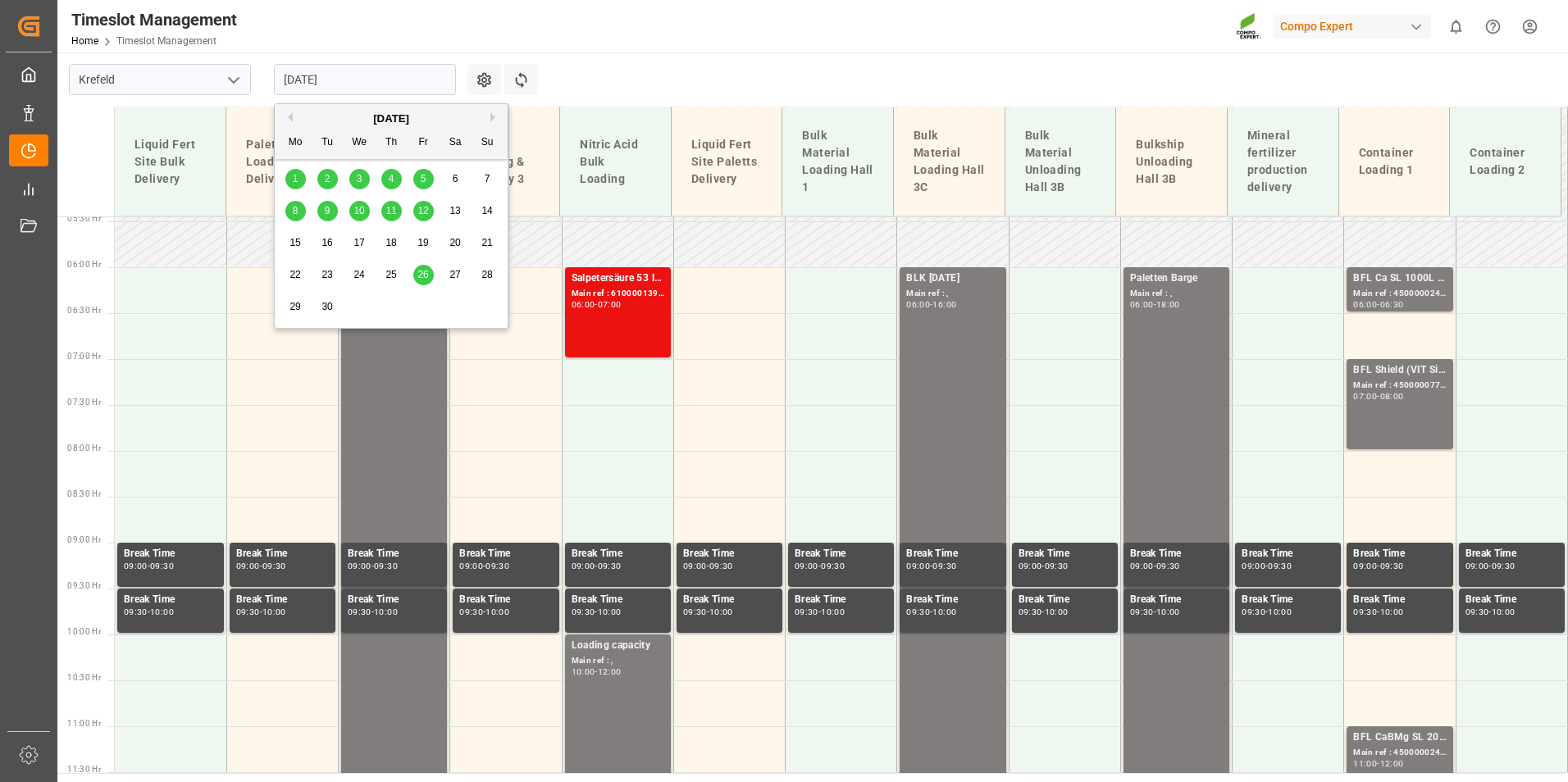
click at [300, 179] on div "1" at bounding box center [295, 179] width 20 height 20
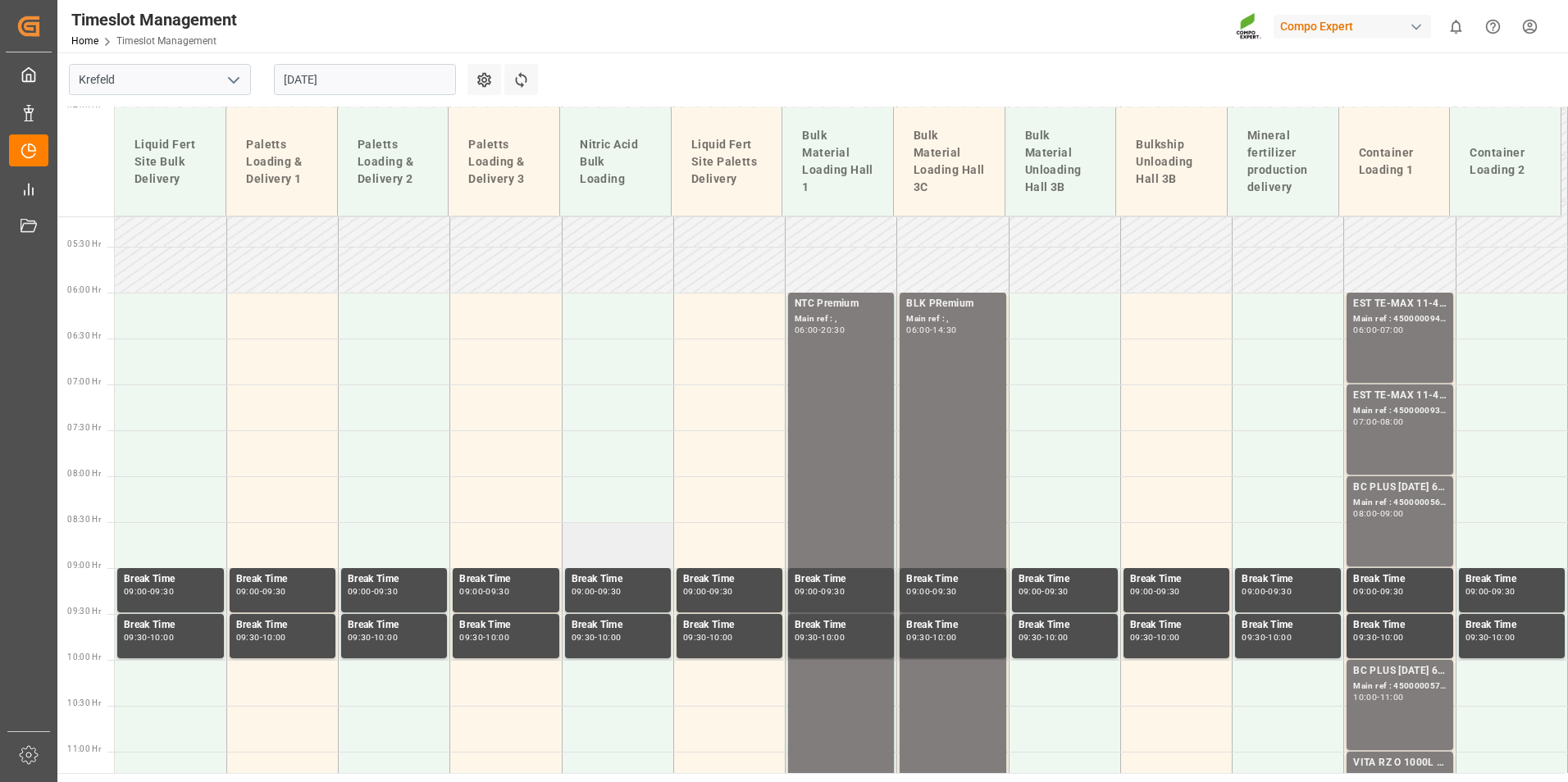
scroll to position [438, 0]
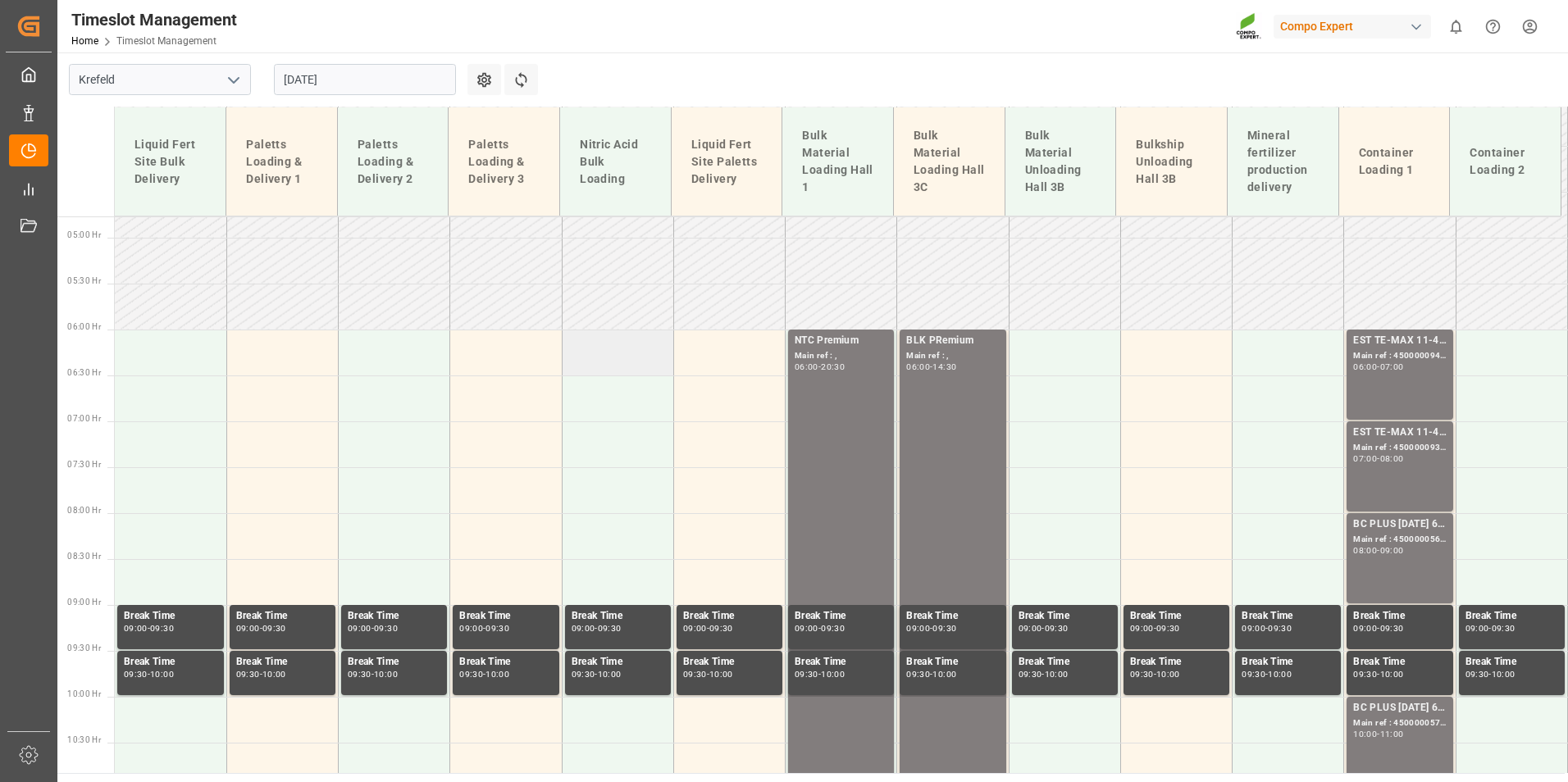
click at [582, 359] on td at bounding box center [618, 353] width 111 height 46
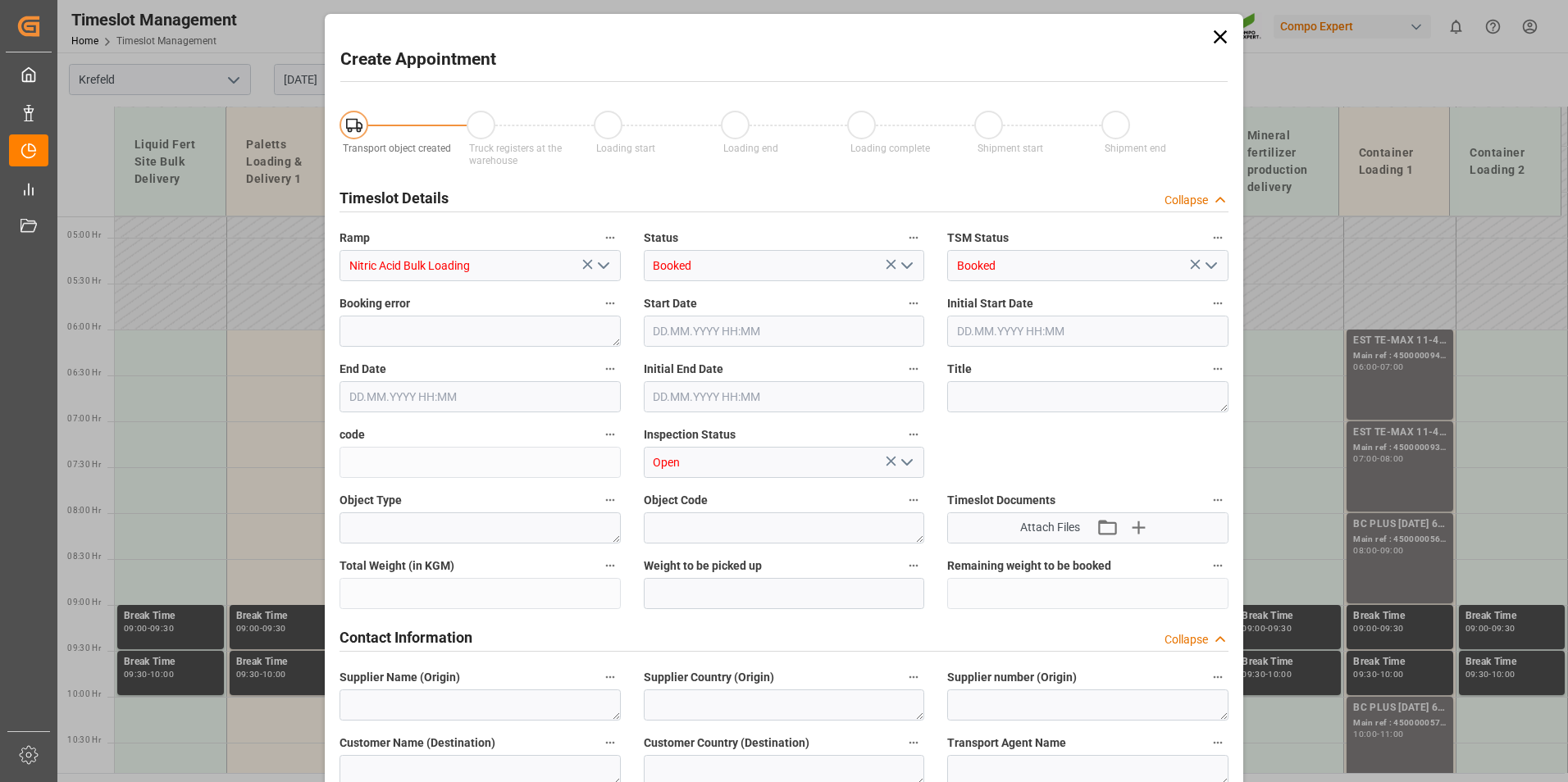
type input "01.09.2025 06:00"
type input "01.09.2025 06:30"
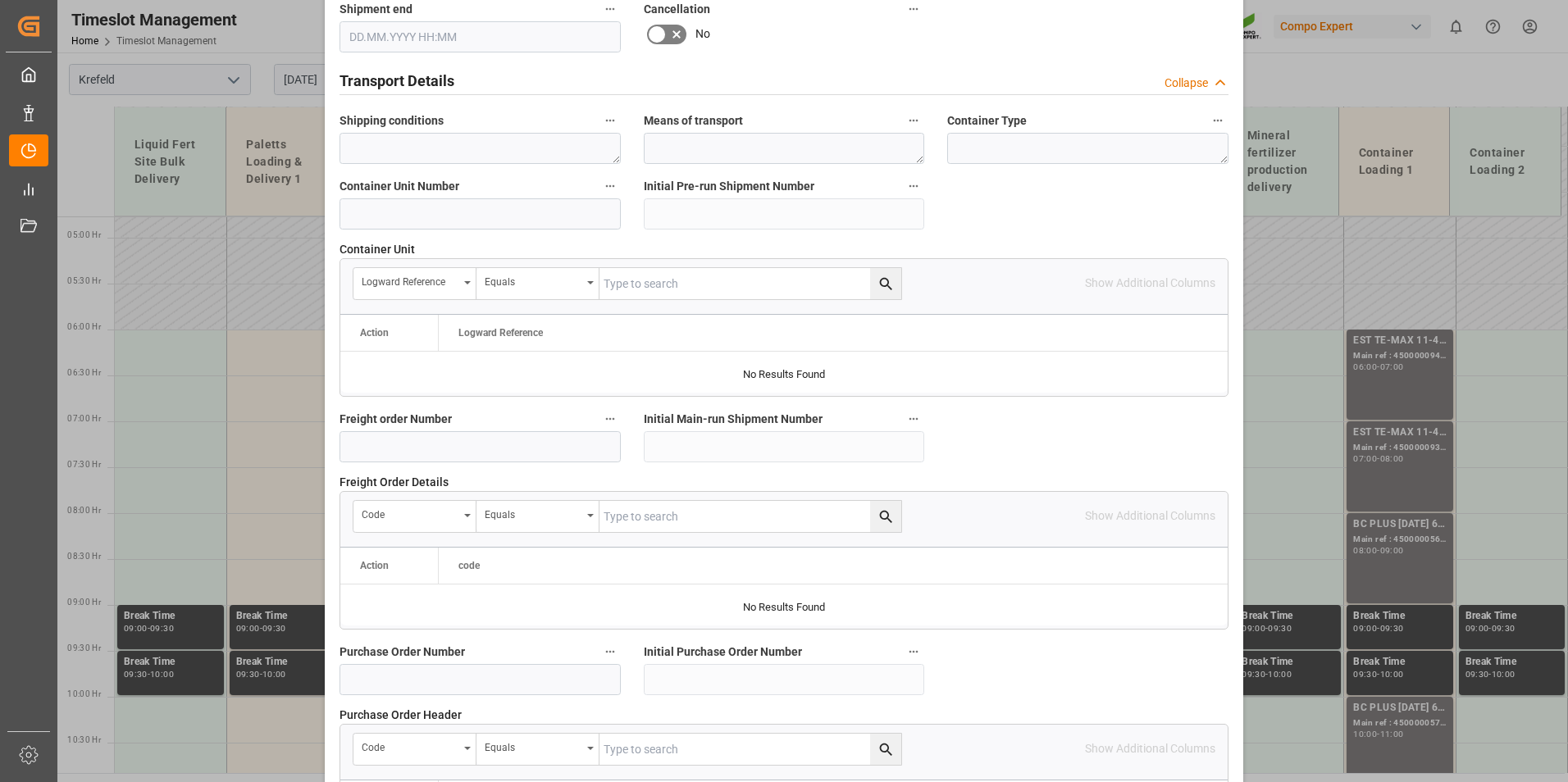
scroll to position [1149, 0]
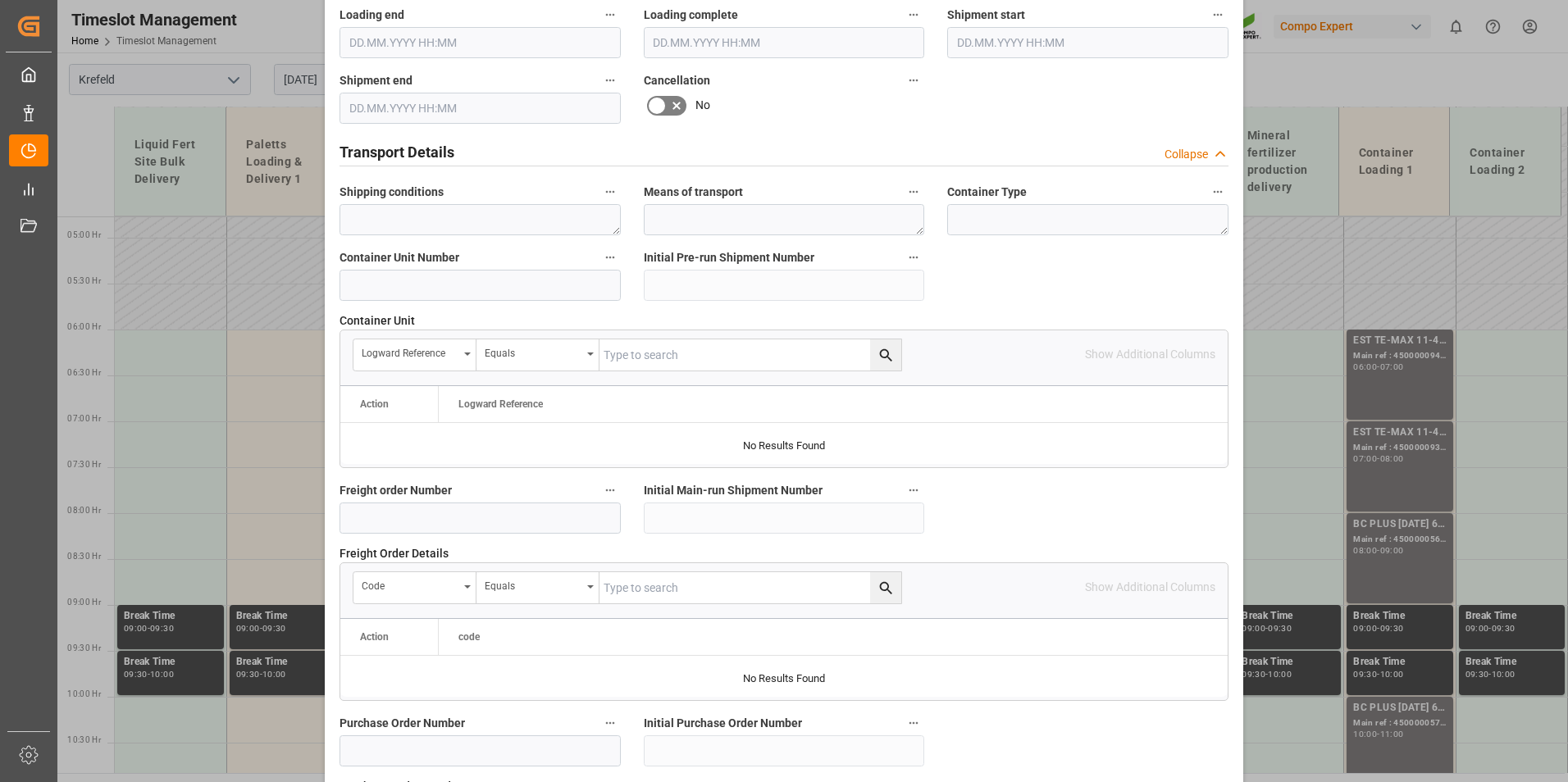
click at [417, 499] on label "Freight order Number" at bounding box center [480, 491] width 281 height 23
click at [600, 499] on button "Freight order Number" at bounding box center [610, 490] width 21 height 21
click at [418, 508] on div at bounding box center [784, 391] width 1568 height 782
click at [416, 510] on input at bounding box center [480, 518] width 281 height 31
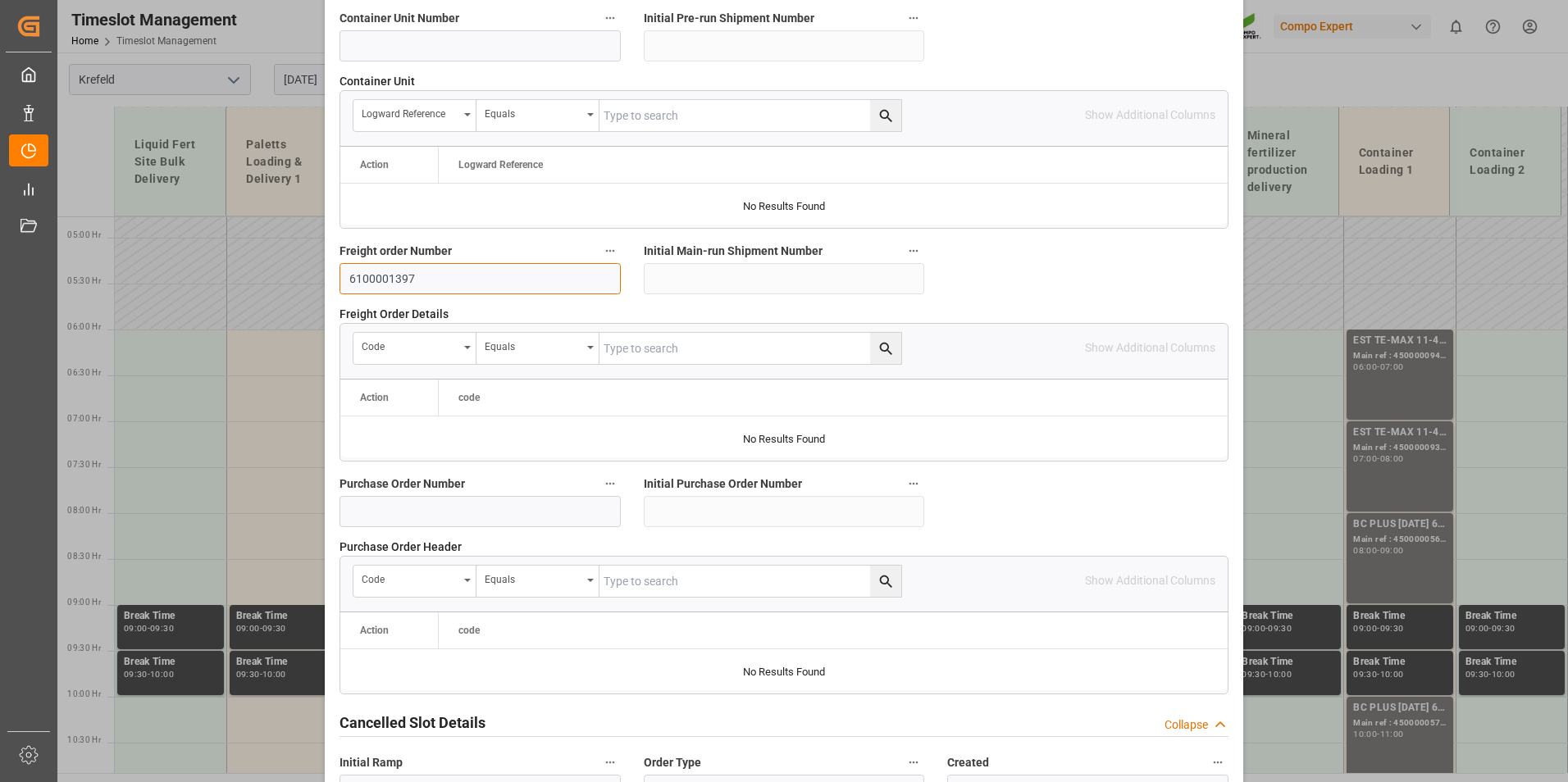
scroll to position [1494, 0]
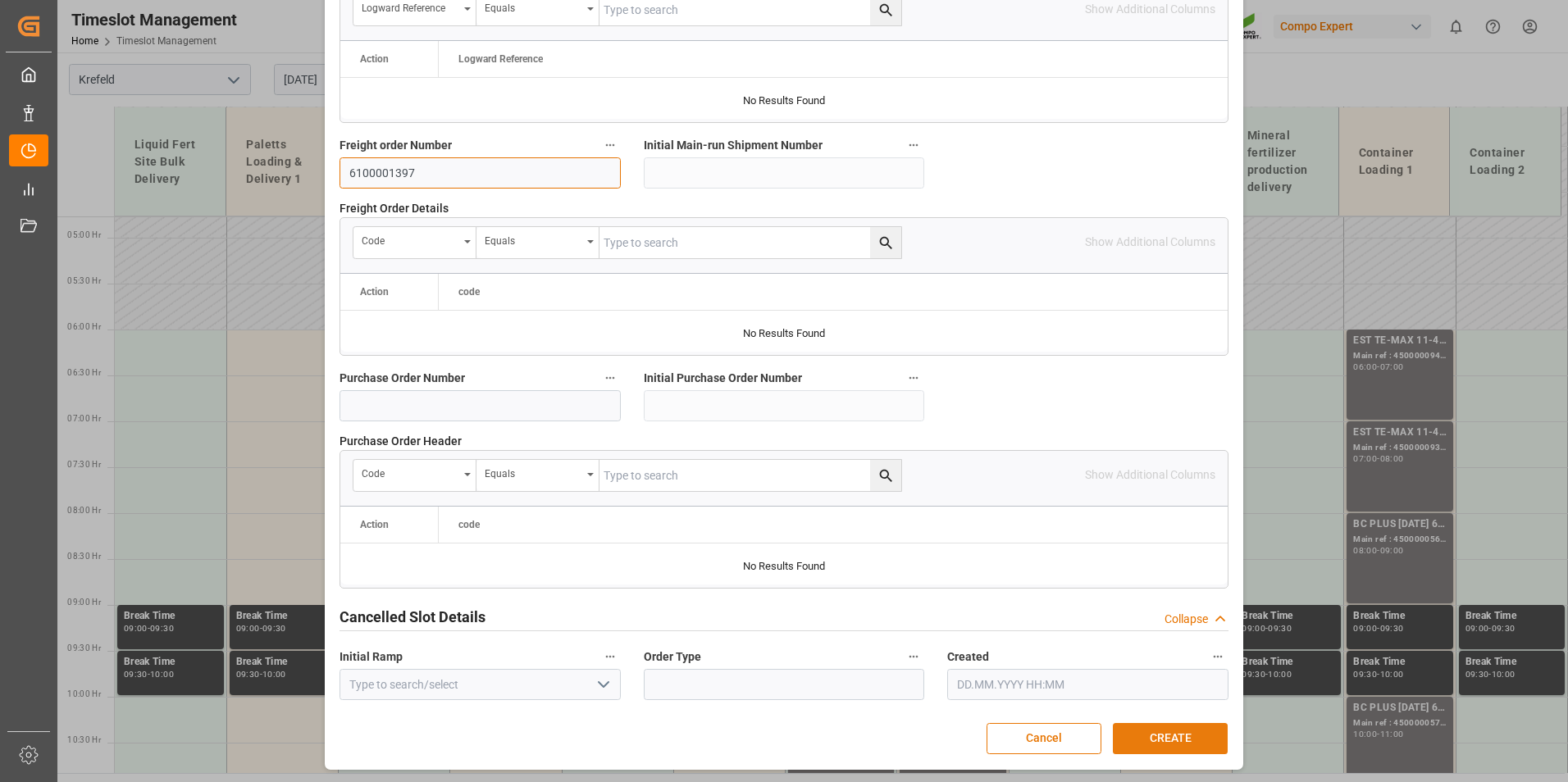
type input "6100001397"
click at [1166, 738] on button "CREATE" at bounding box center [1171, 739] width 115 height 31
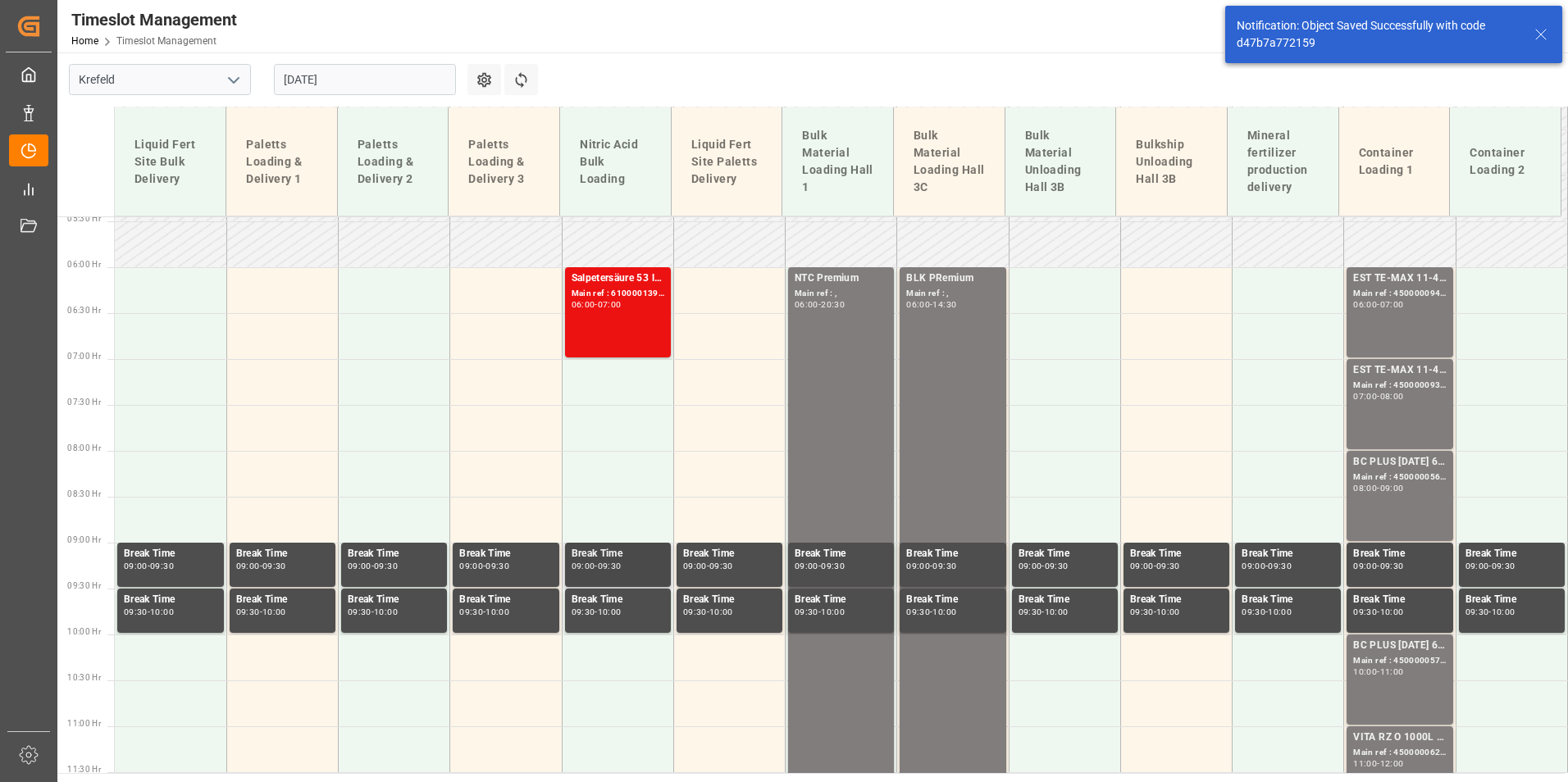
scroll to position [173, 0]
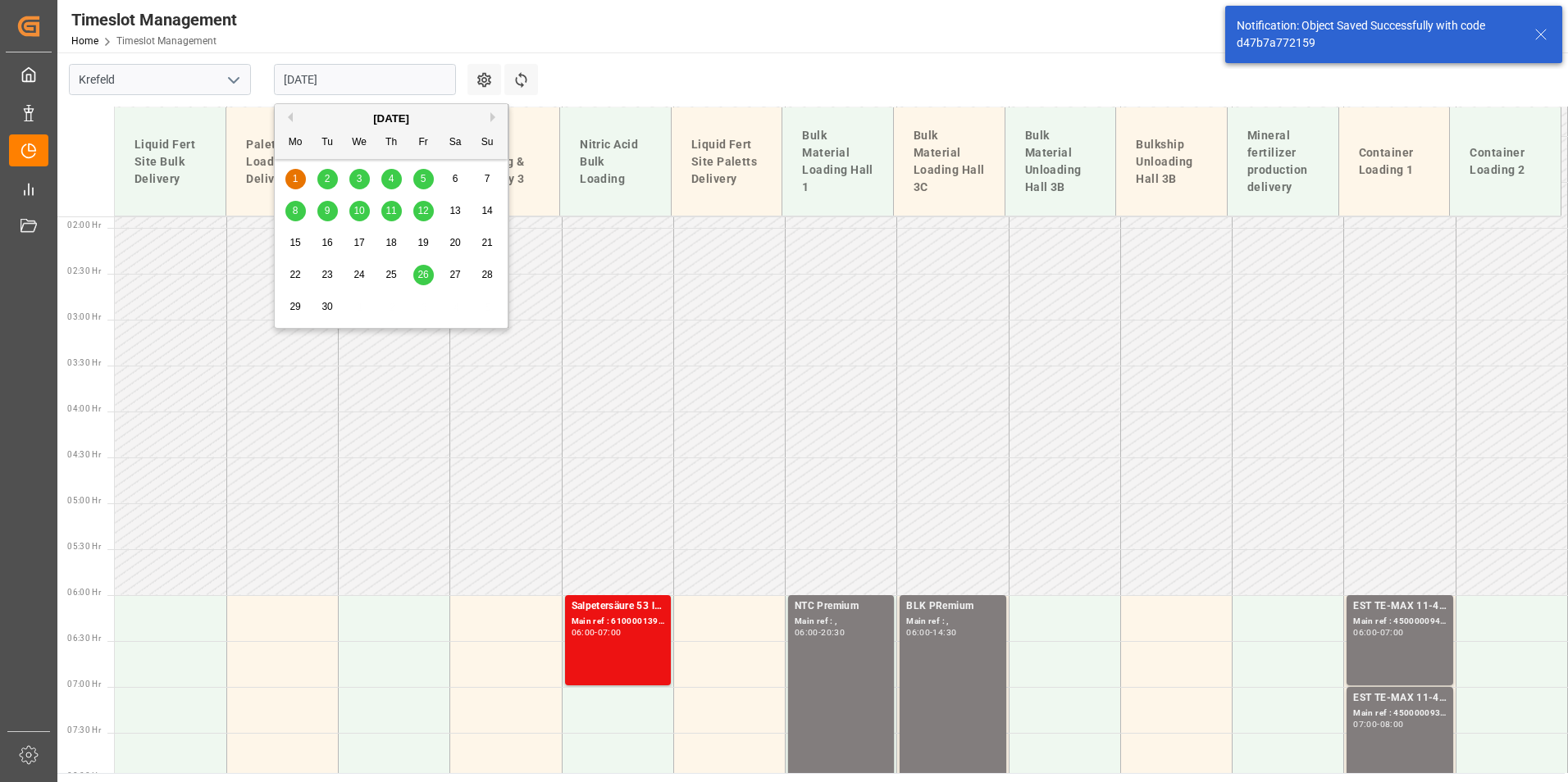
click at [395, 82] on input "01.09.2025" at bounding box center [365, 80] width 182 height 31
click at [293, 117] on div "September 2025" at bounding box center [391, 118] width 233 height 16
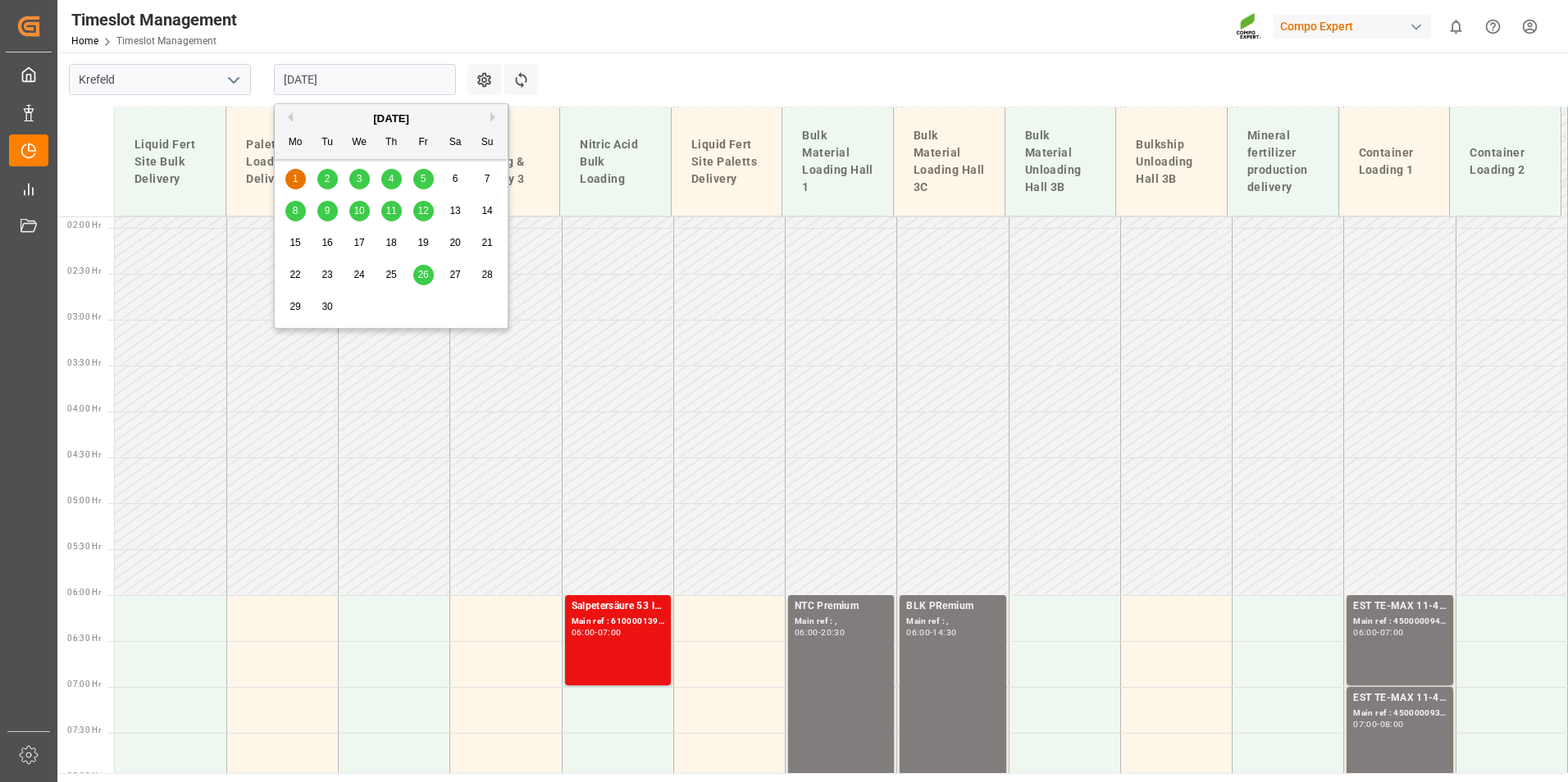
click at [291, 117] on button "Previous Month" at bounding box center [288, 117] width 10 height 10
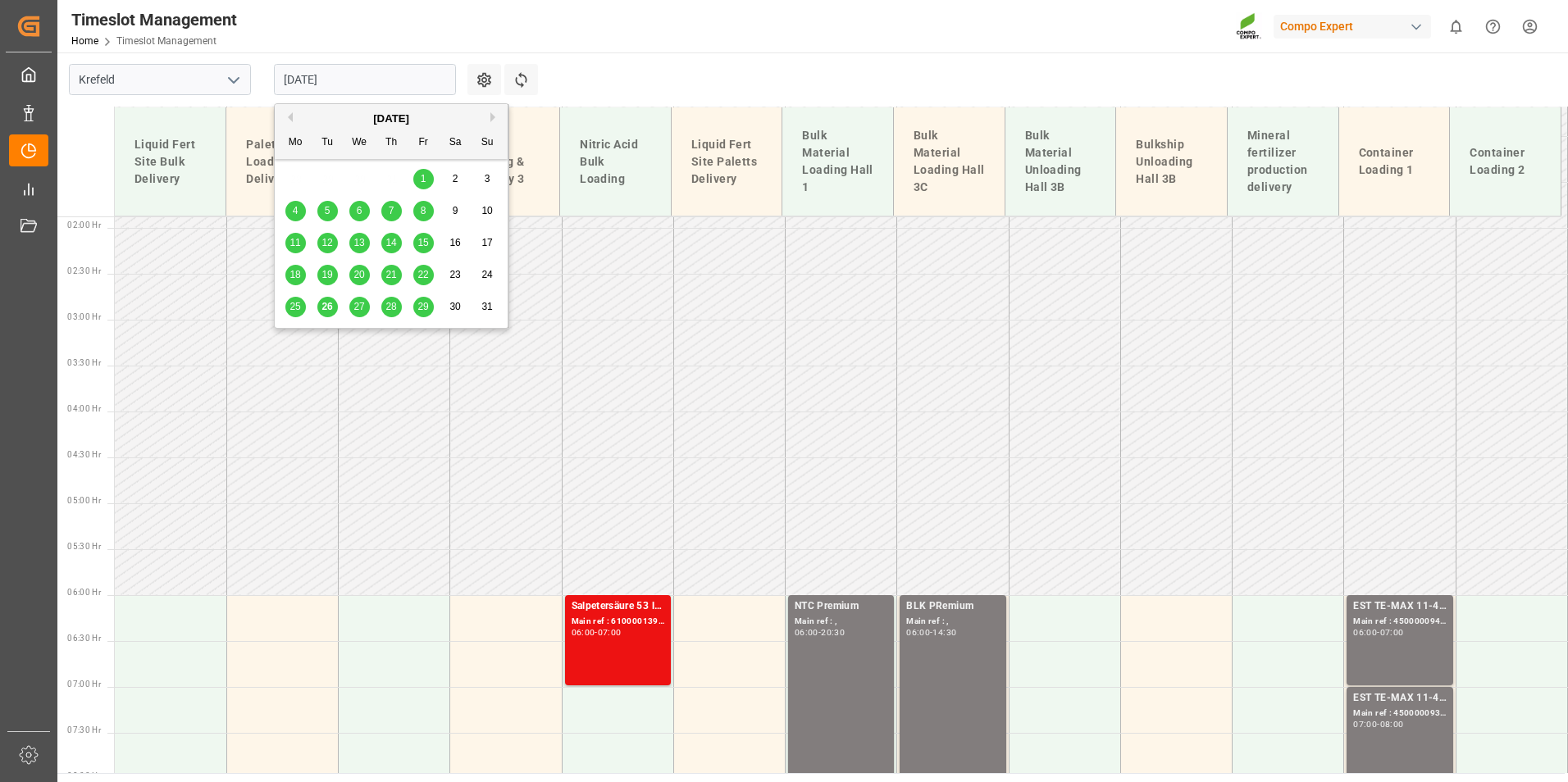
click at [330, 311] on span "26" at bounding box center [326, 307] width 11 height 12
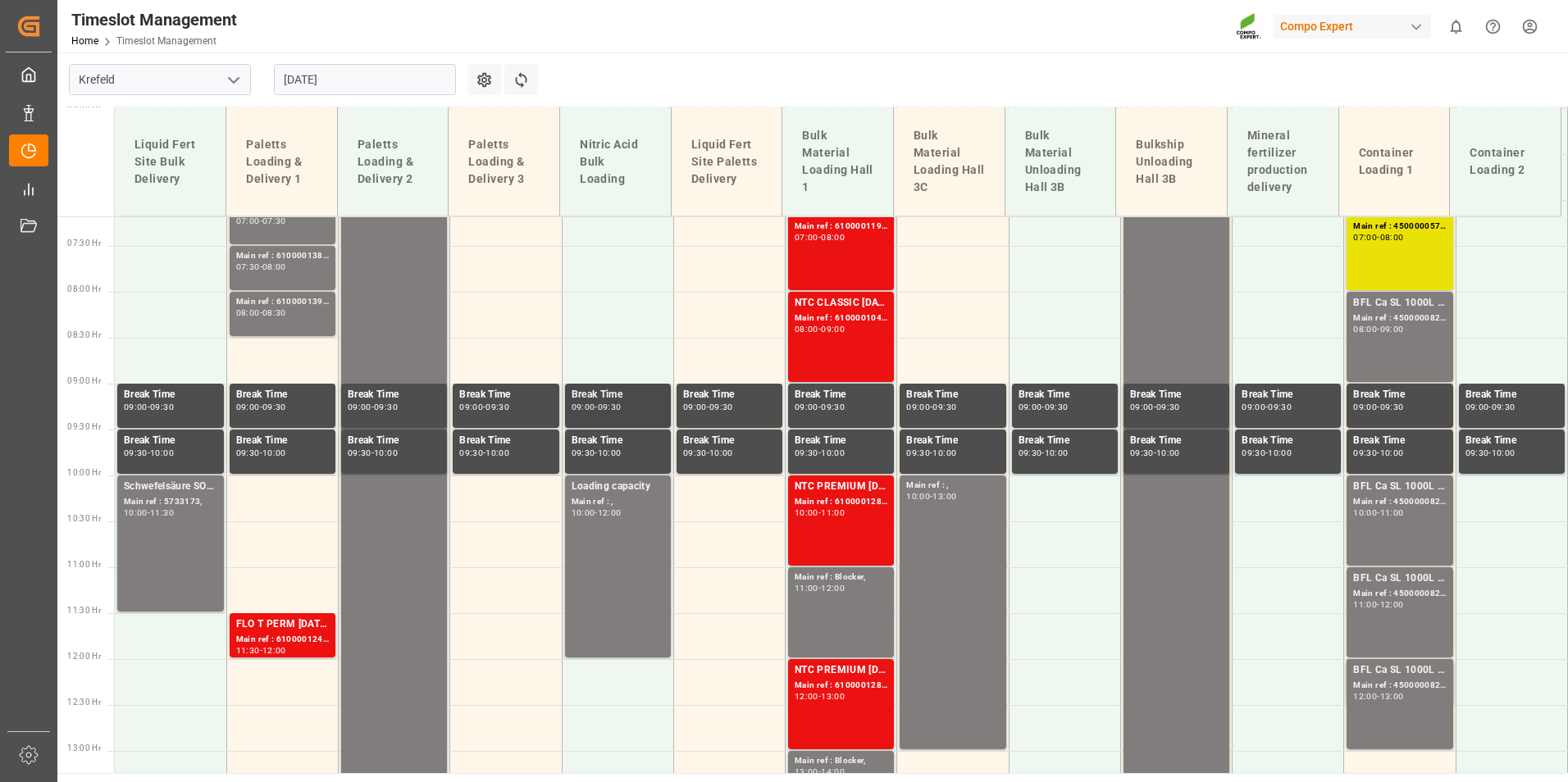
scroll to position [684, 0]
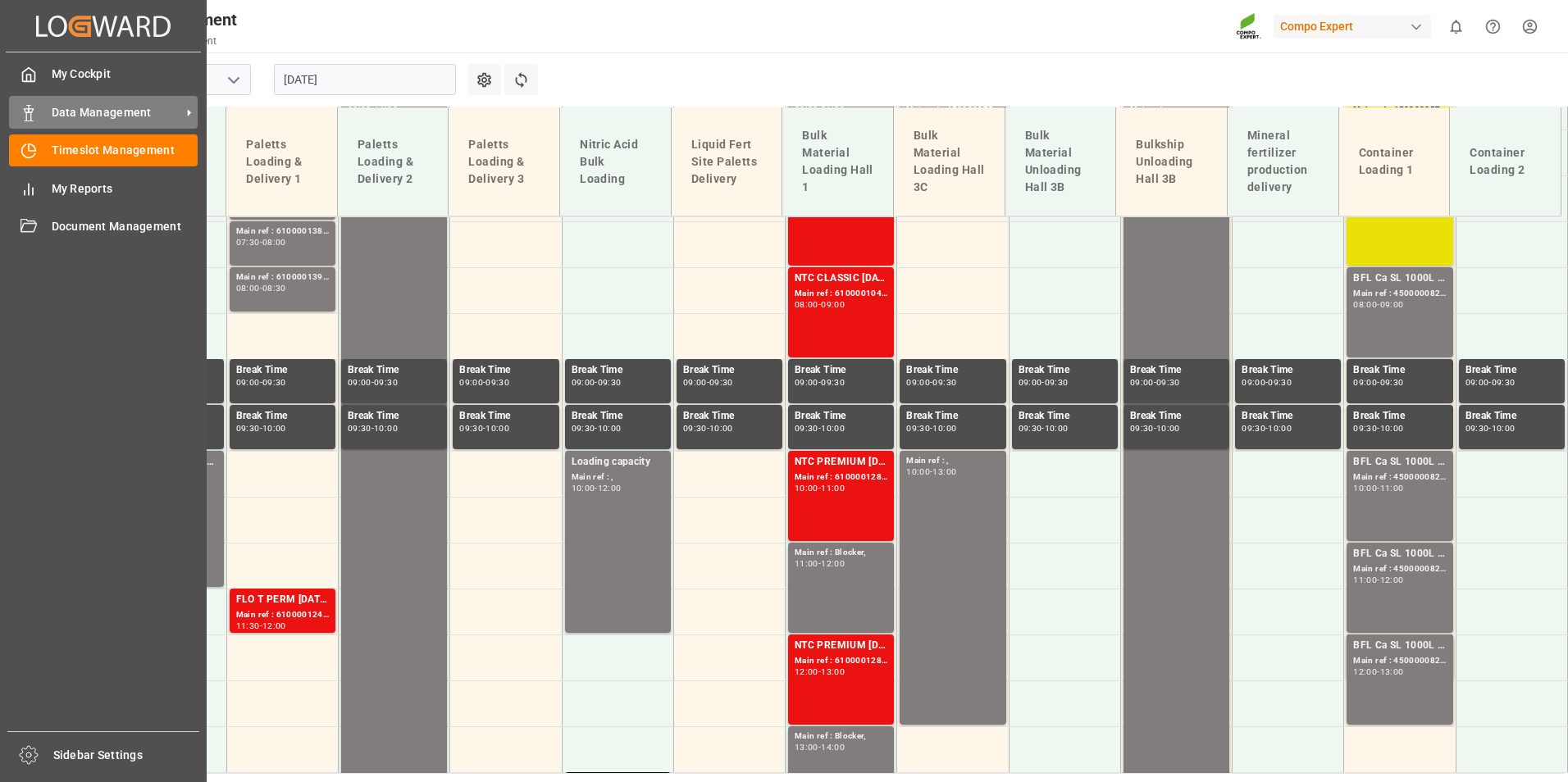
click at [89, 116] on span "Data Management" at bounding box center [116, 113] width 130 height 17
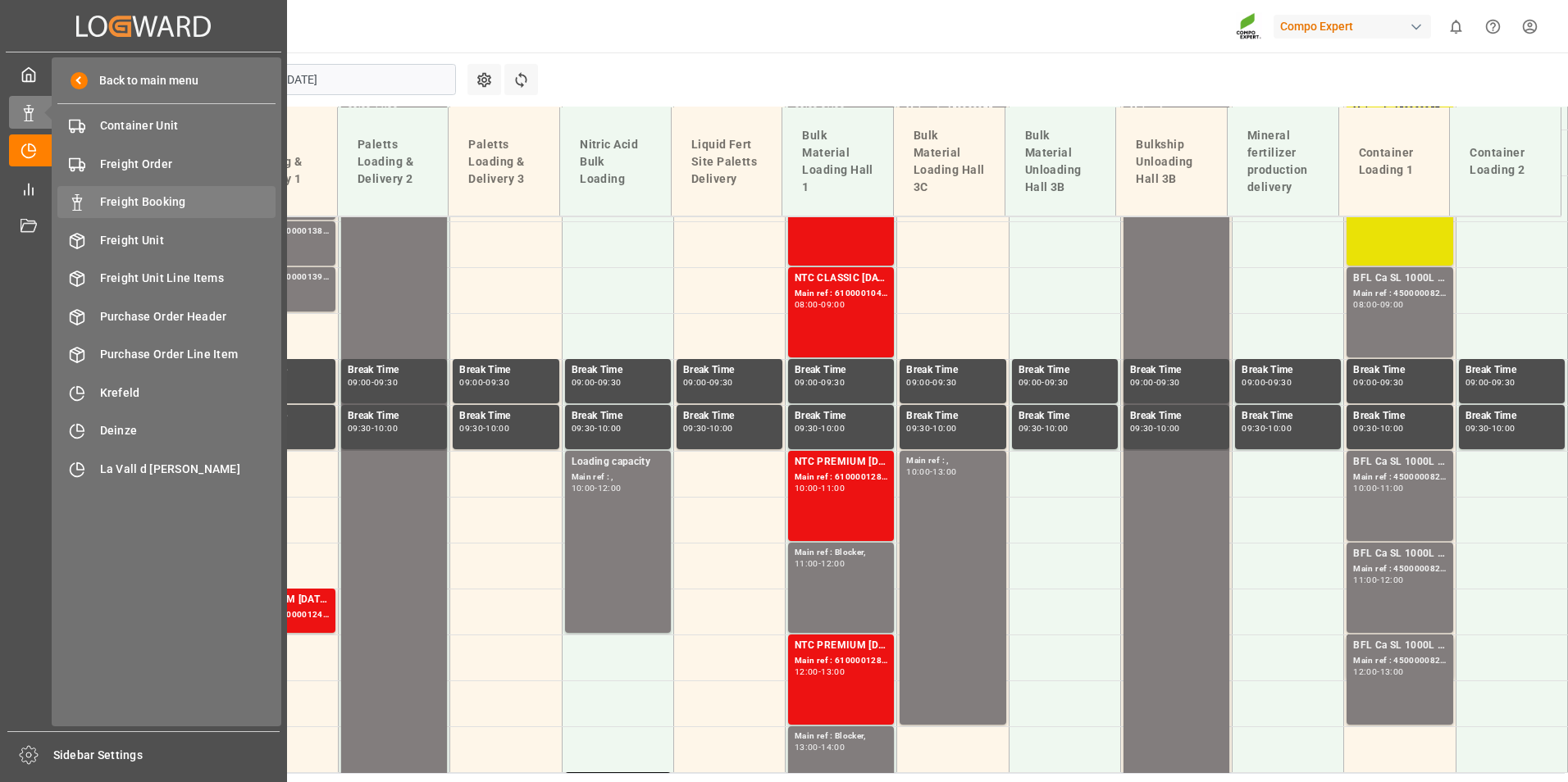
click at [179, 186] on div "Freight Booking Freight Booking" at bounding box center [166, 201] width 218 height 32
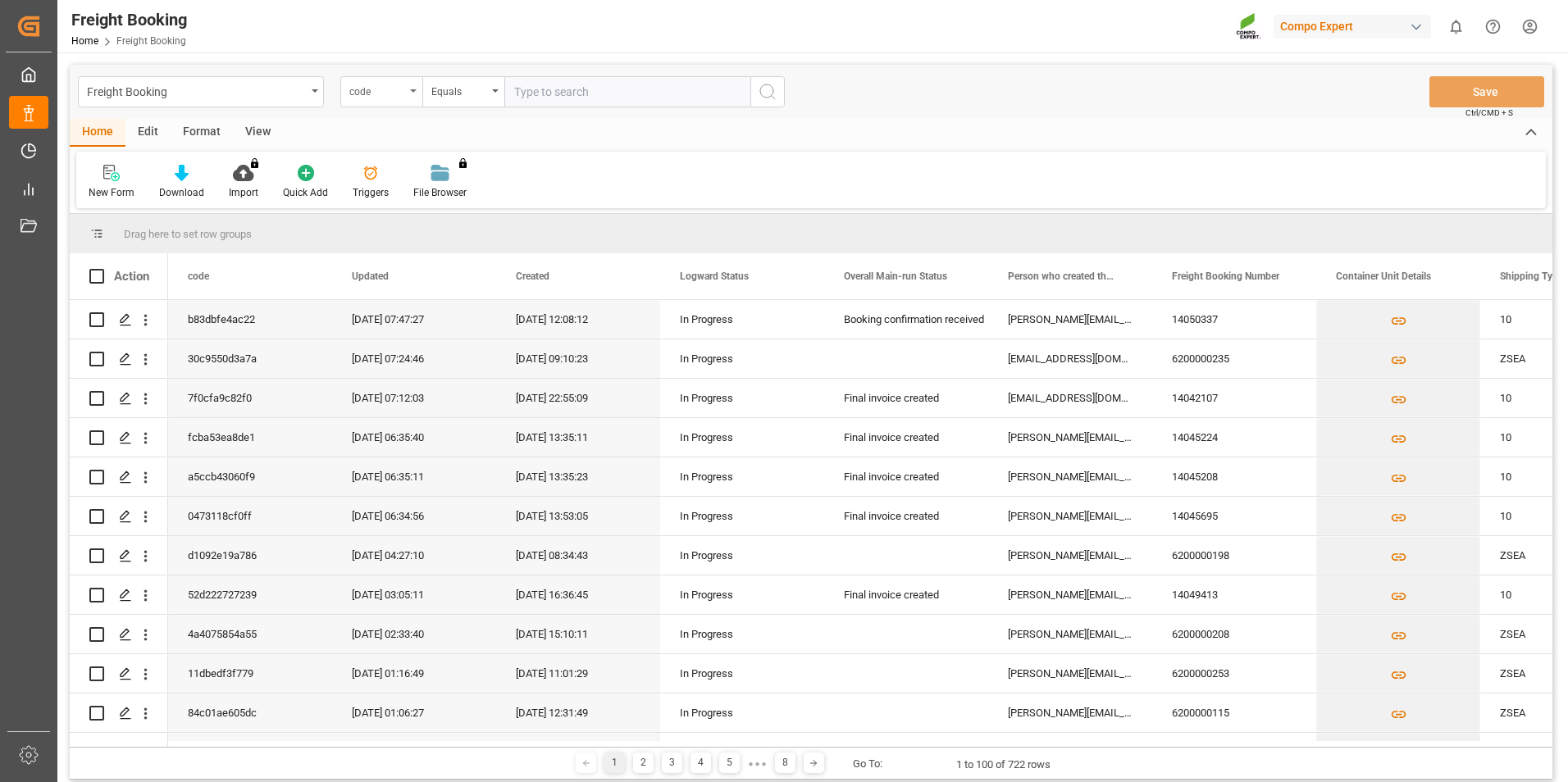
click at [416, 97] on div "code" at bounding box center [381, 91] width 82 height 31
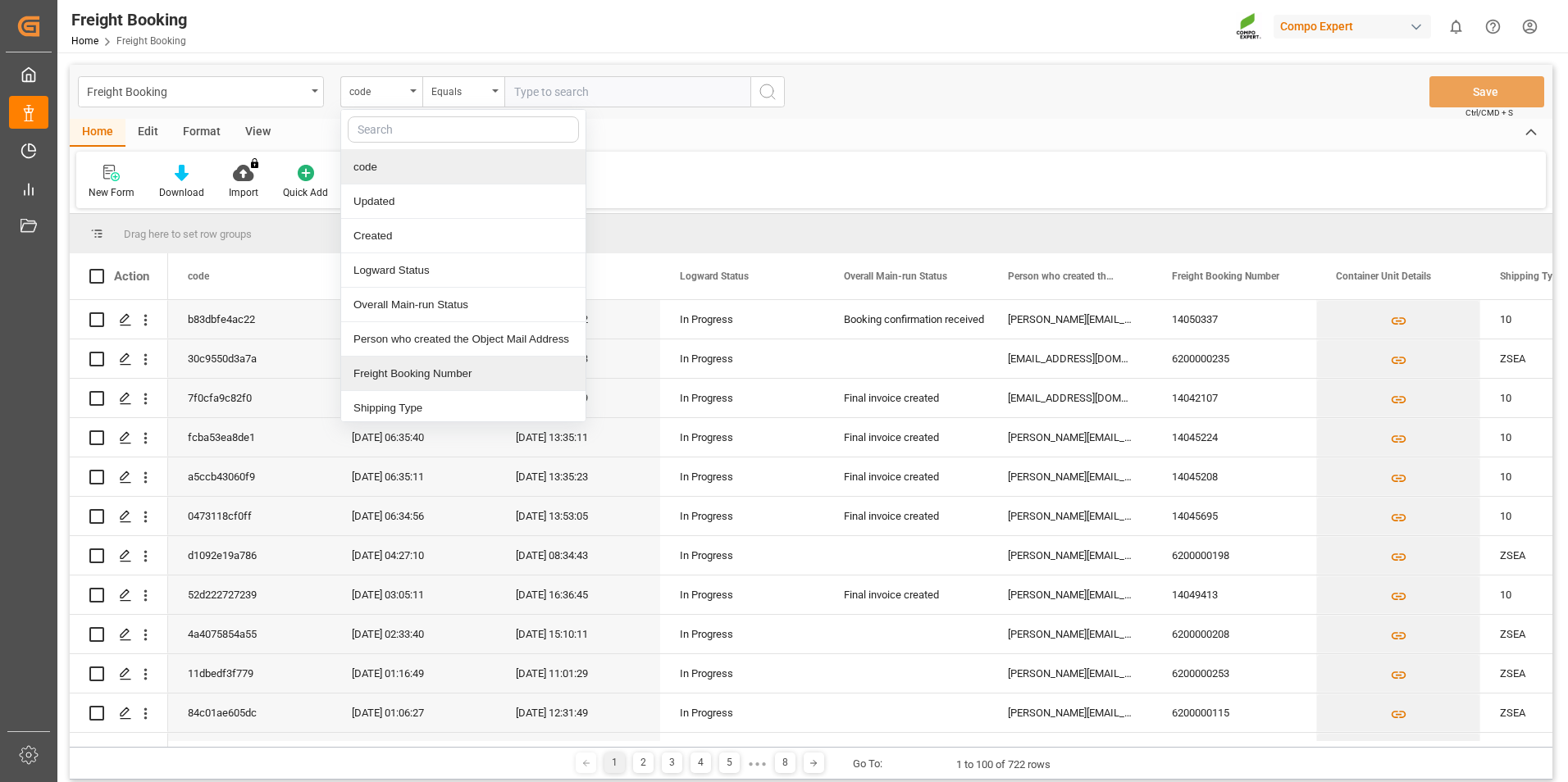
click at [449, 371] on div "Freight Booking Number" at bounding box center [463, 374] width 245 height 35
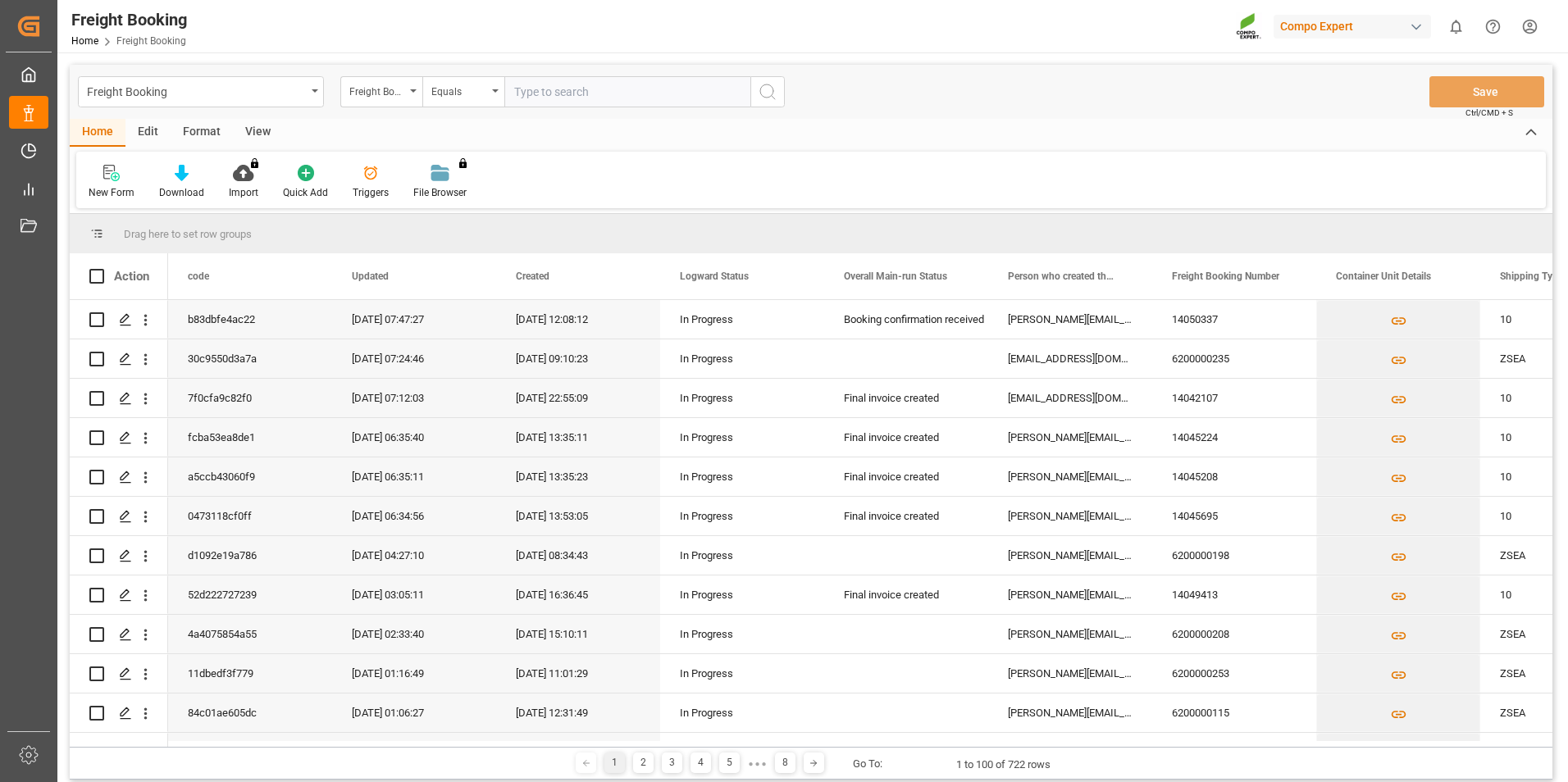
click at [573, 99] on input "text" at bounding box center [628, 91] width 246 height 31
type input "6200000122"
click at [776, 89] on icon "search button" at bounding box center [768, 91] width 20 height 20
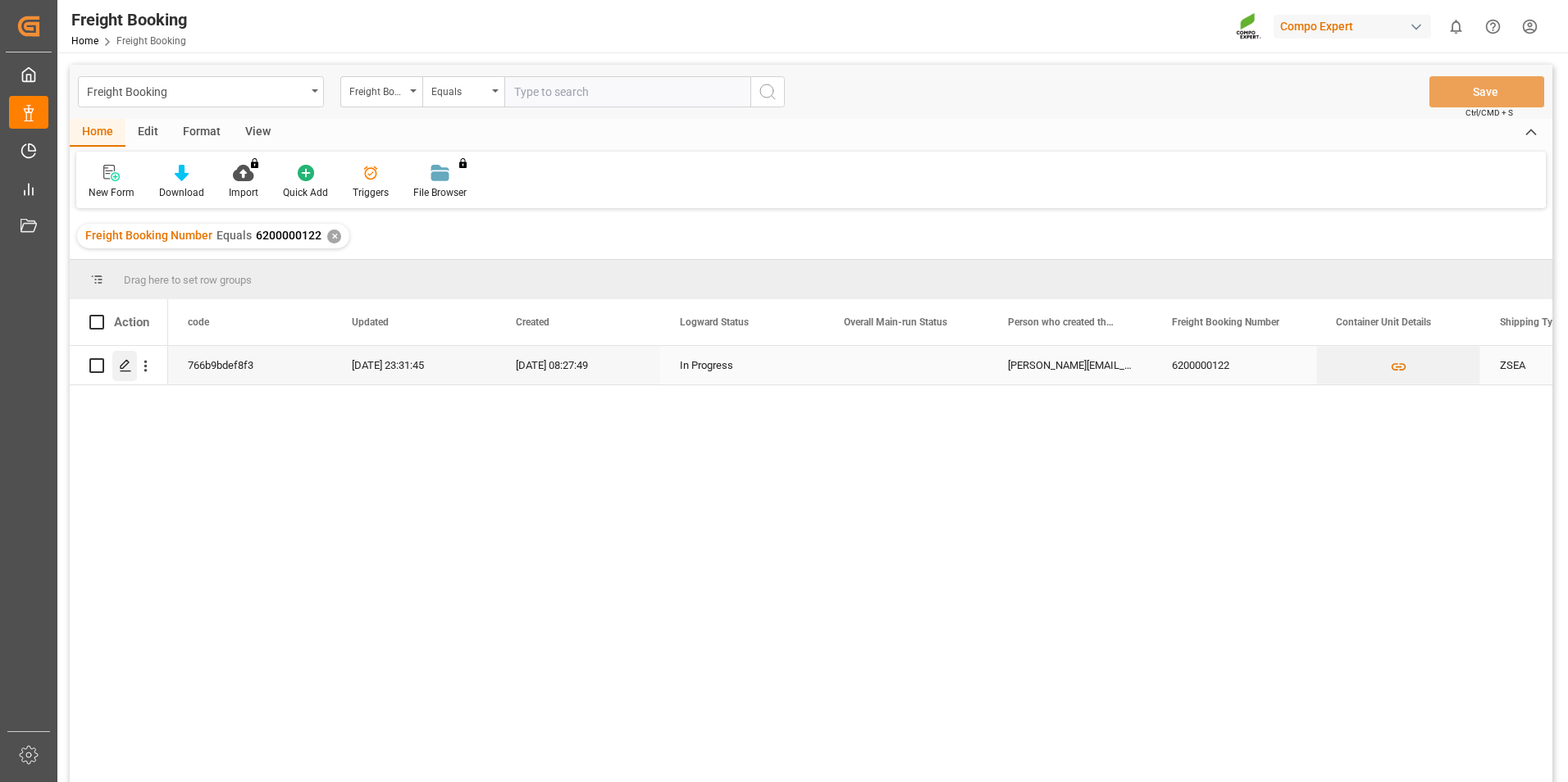
click at [130, 374] on div "Press SPACE to select this row." at bounding box center [125, 367] width 25 height 31
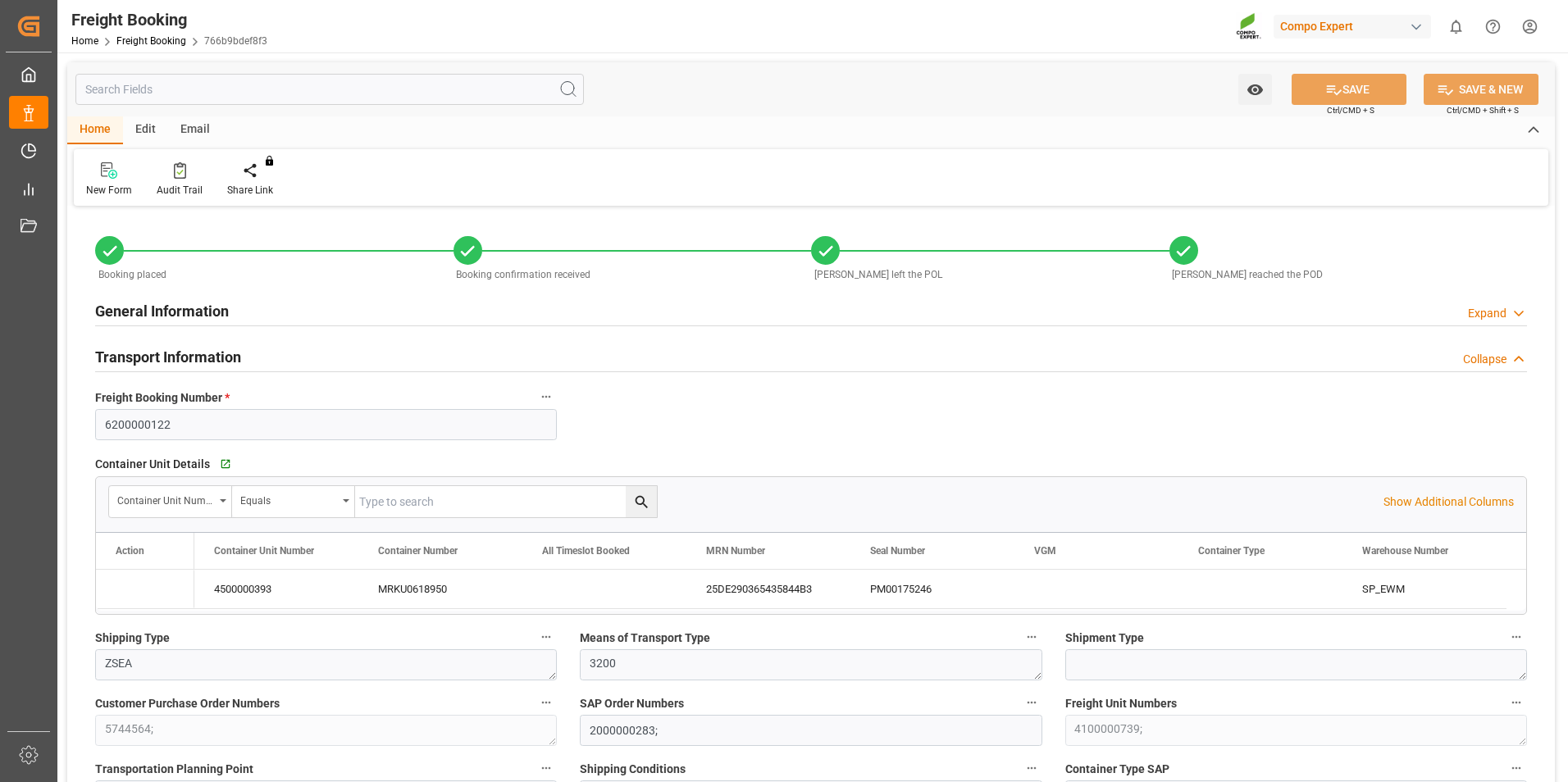
type input "Maersk"
type input "Maersk Line AS"
type input "9306172"
type input "BEANR"
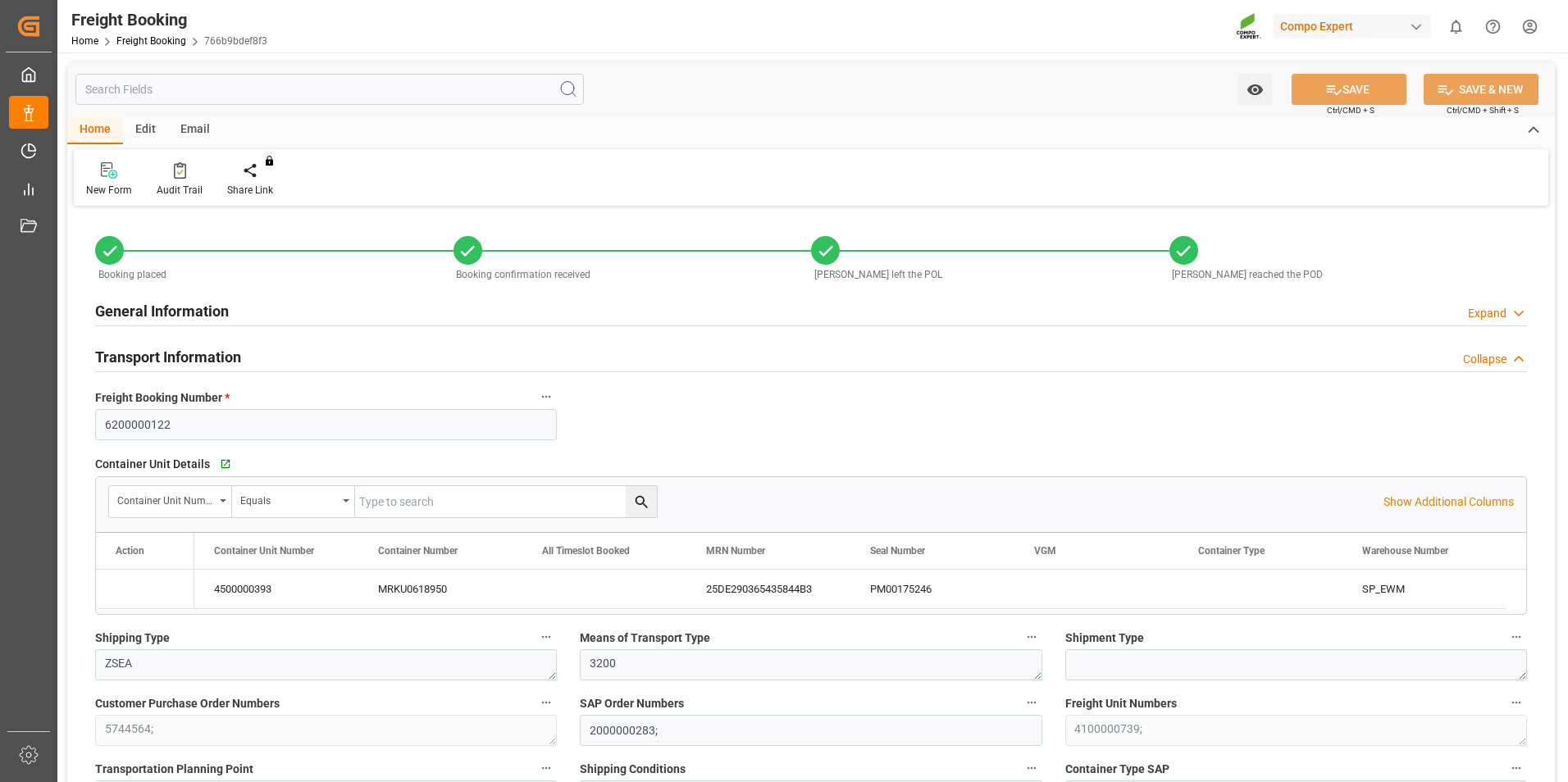
type input "MXATM"
type input "0"
type input "27324"
type input "[DATE] 01:00"
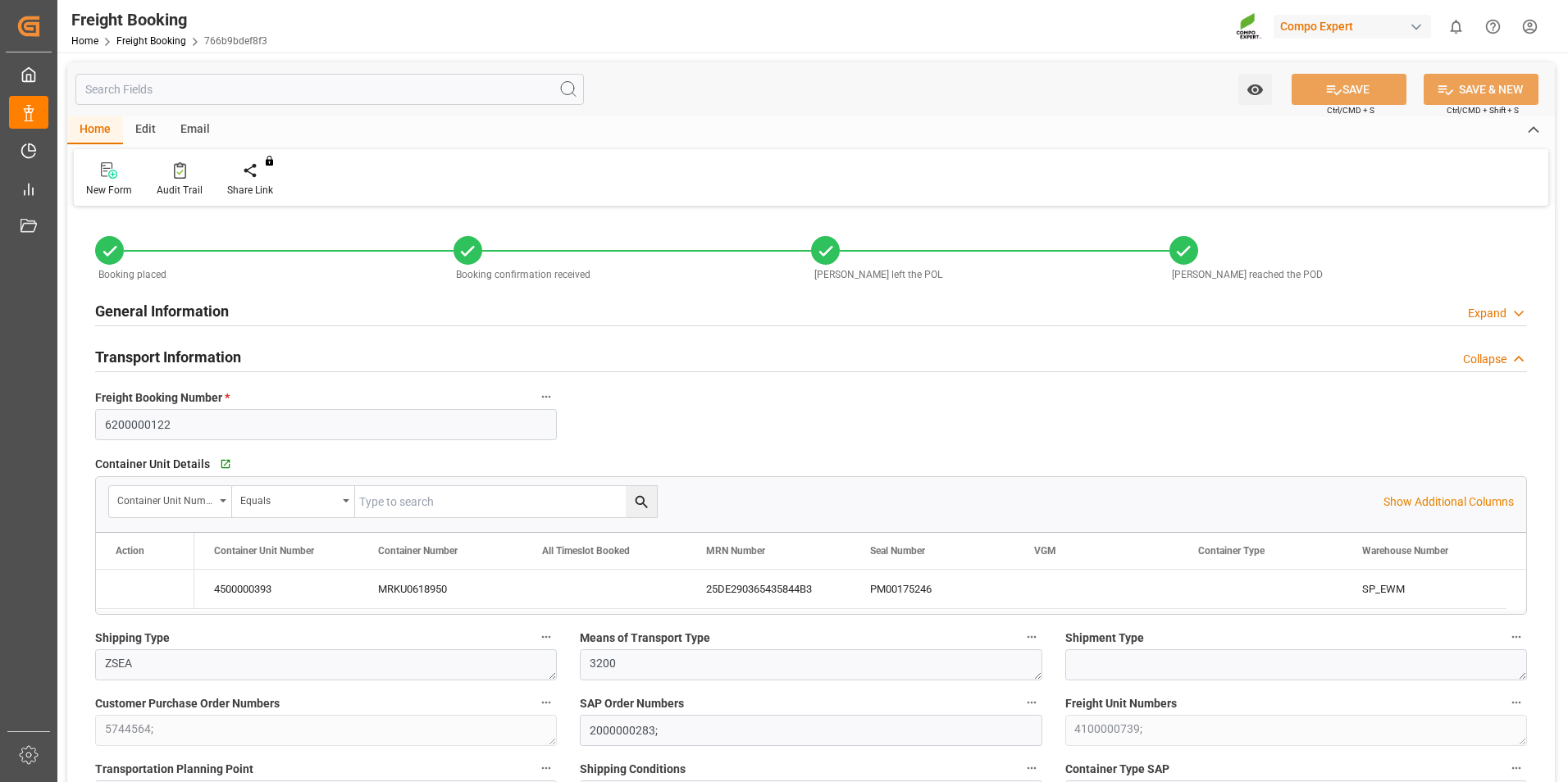
type input "[DATE] 01:00"
type input "[DATE] 05:30"
type input "[DATE] 10:00"
type input "[DATE]"
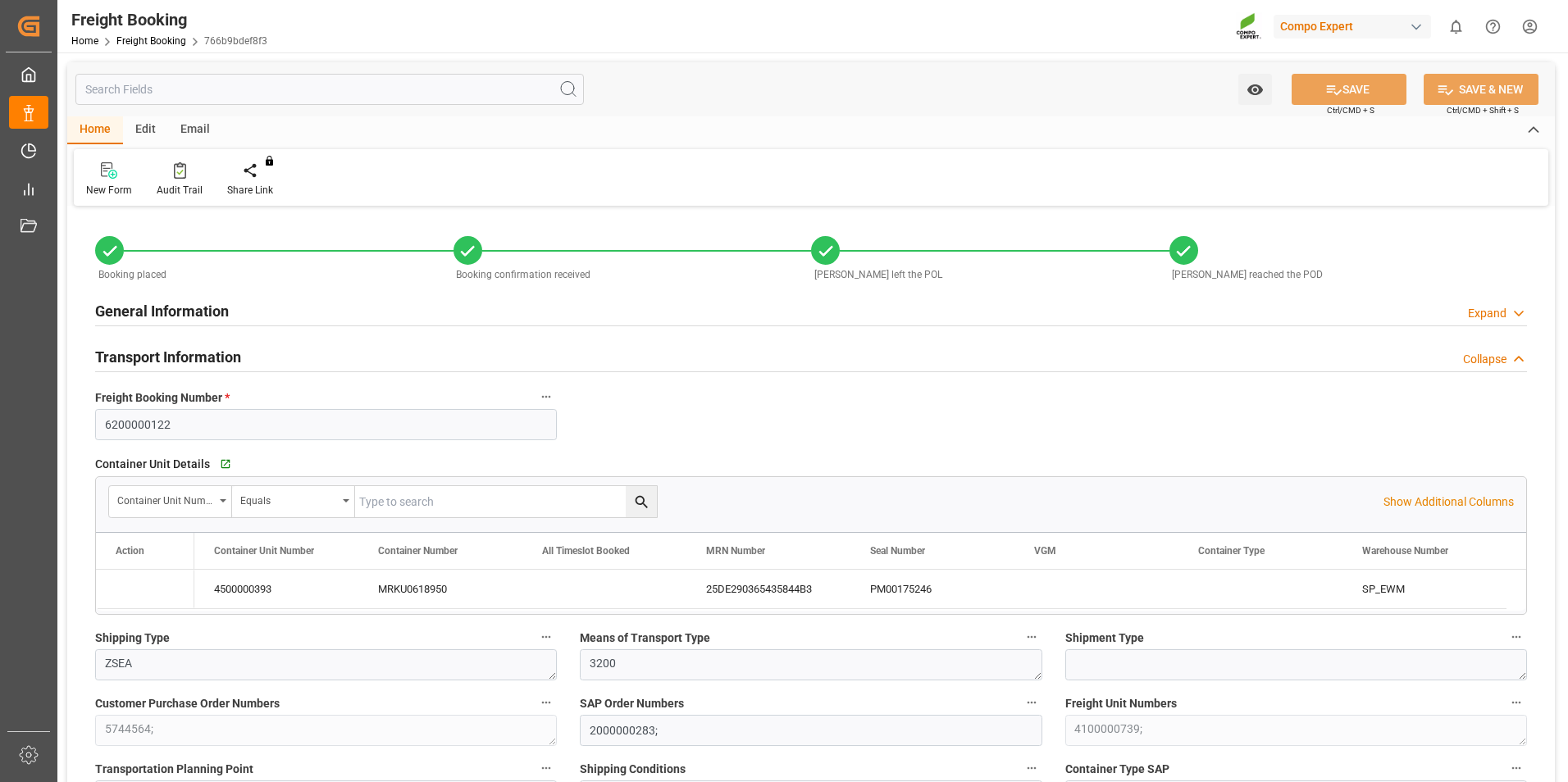
type input "[DATE] 08:27"
type input "[DATE] 08:32"
type input "[DATE] 08:21"
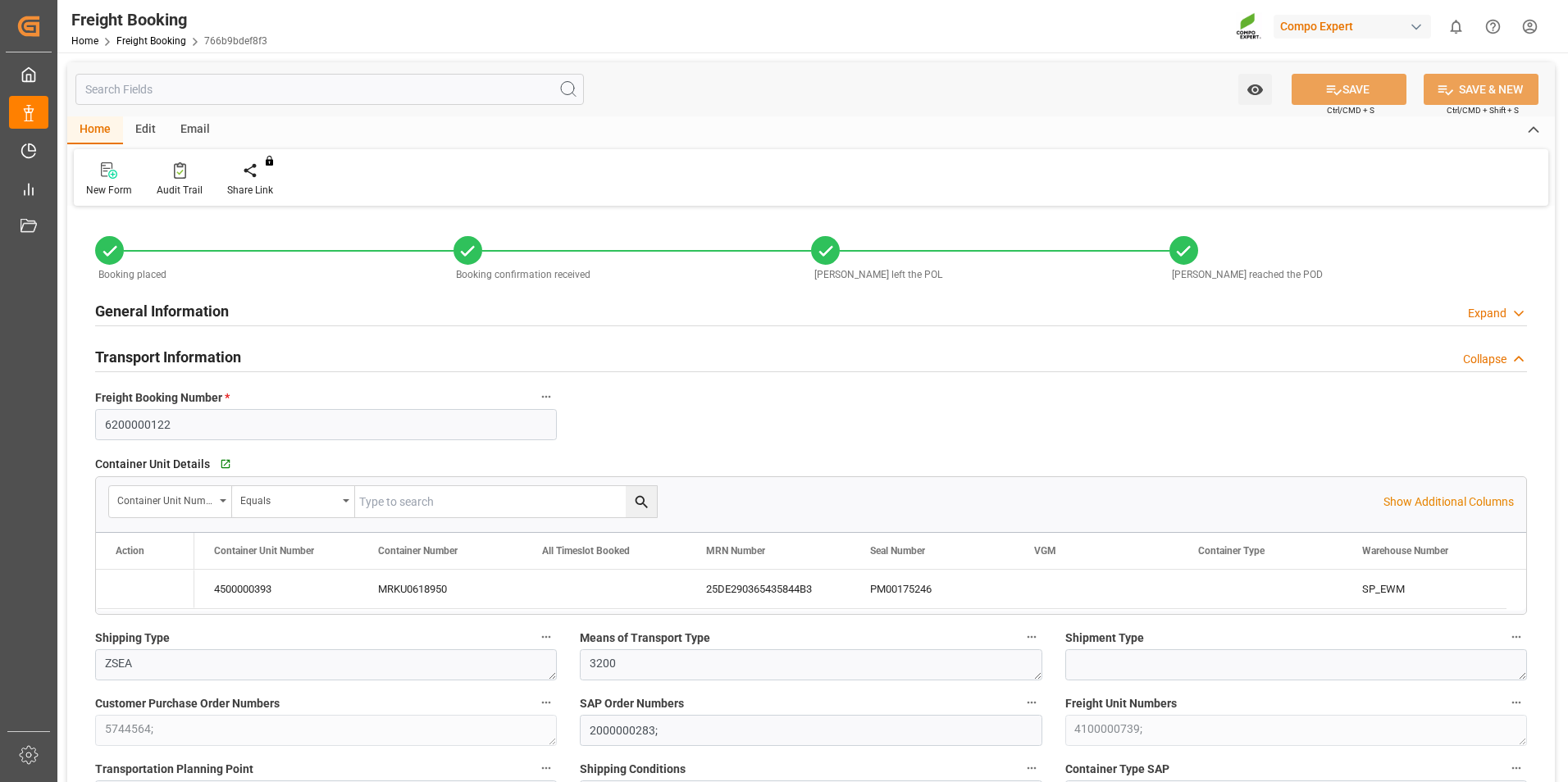
type input "[DATE] 14:25"
type input "Maersk"
type input "Maersk Line AS"
type input "9306172"
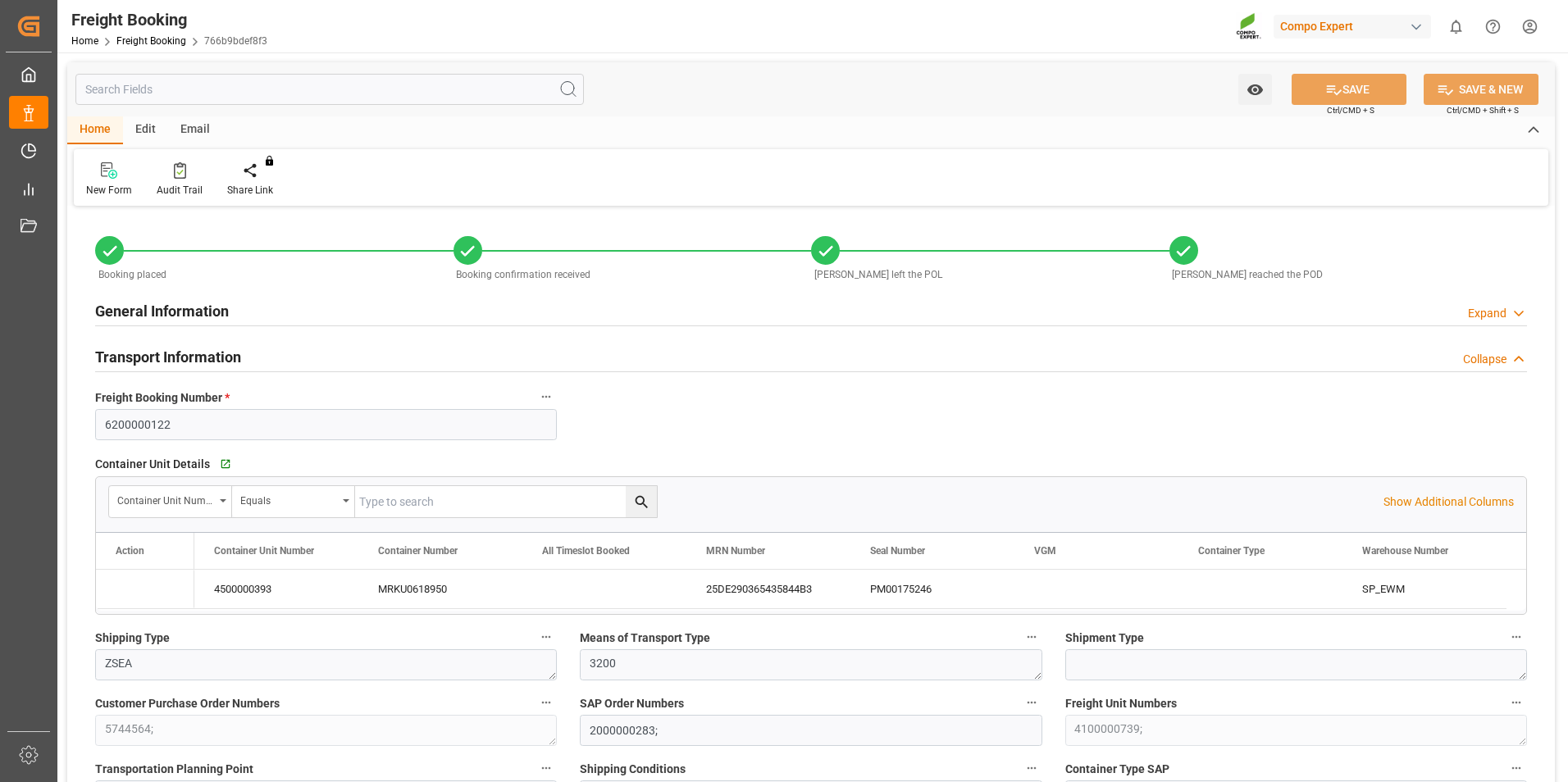
type input "9306172"
type input "BEANR"
type input "MXATM"
type input "0"
type input "27324"
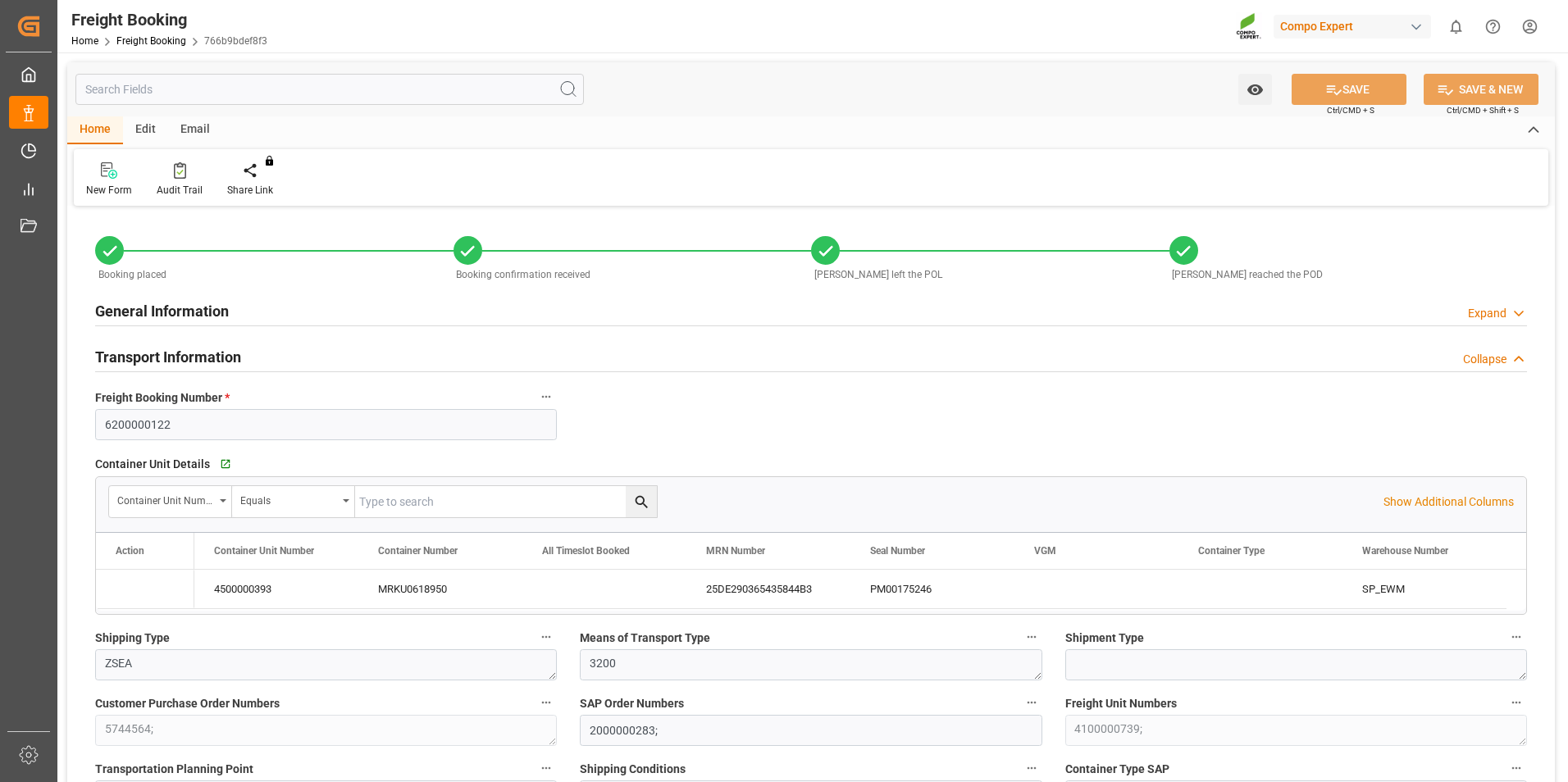
type input "[DATE] 01:00"
type input "[DATE] 05:30"
type input "[DATE] 10:00"
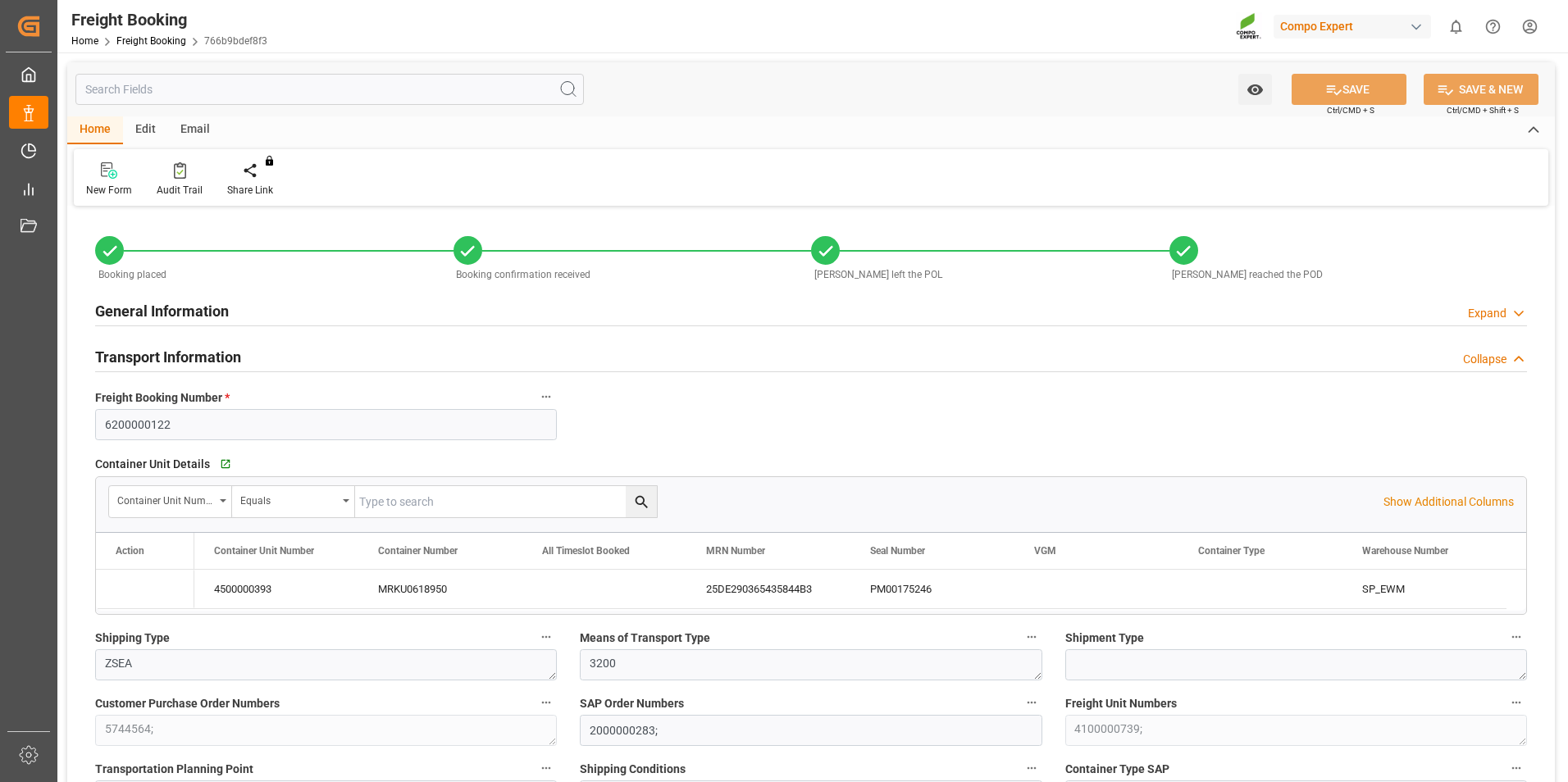
type input "[DATE]"
type input "[DATE] 08:27"
type input "[DATE] 08:32"
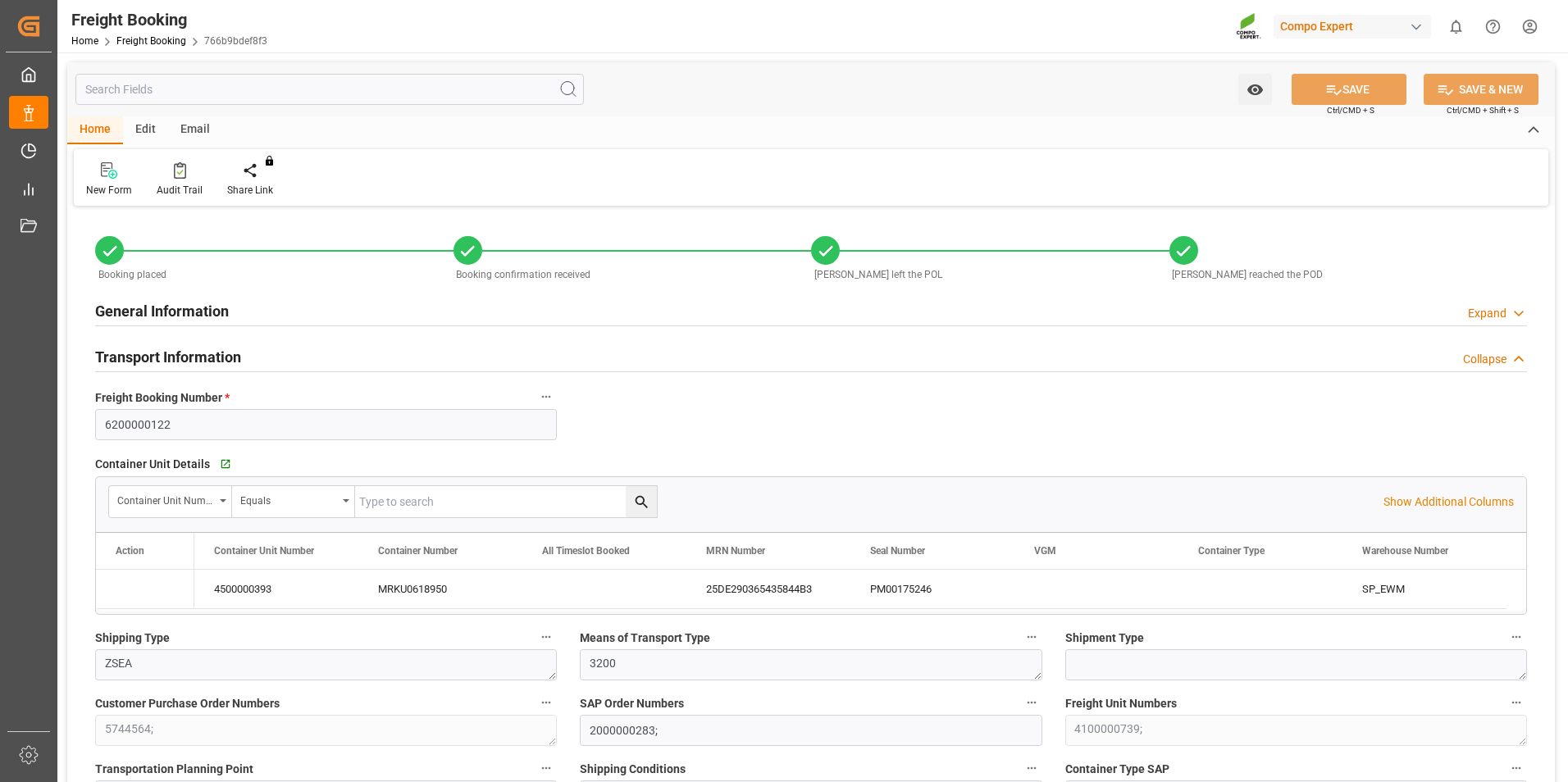
type input "[DATE] 08:21"
type input "[DATE] 14:25"
type input "Maersk"
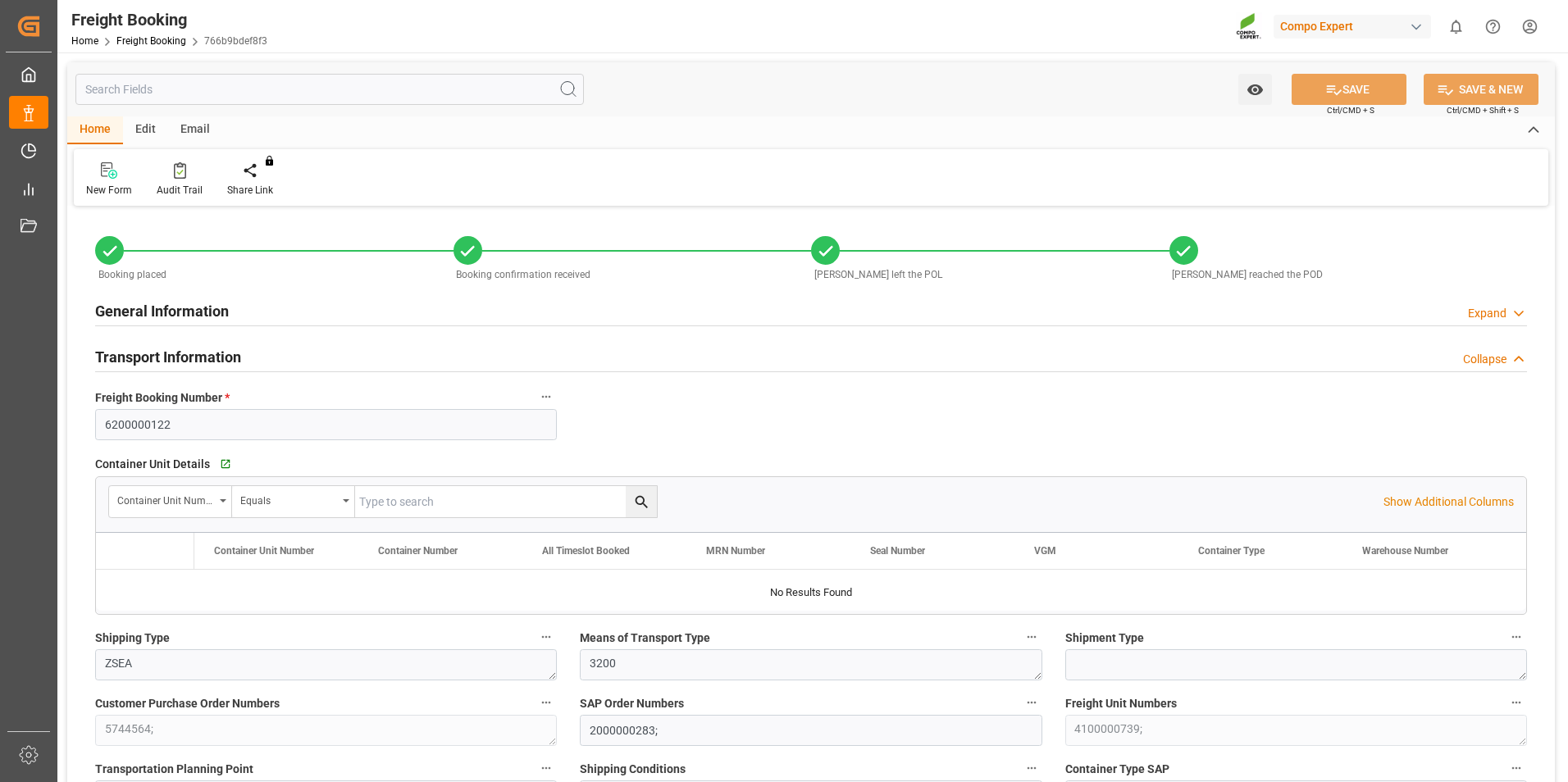
type input "Maersk Line AS"
type input "9306172"
type input "BEANR"
type input "MXATM"
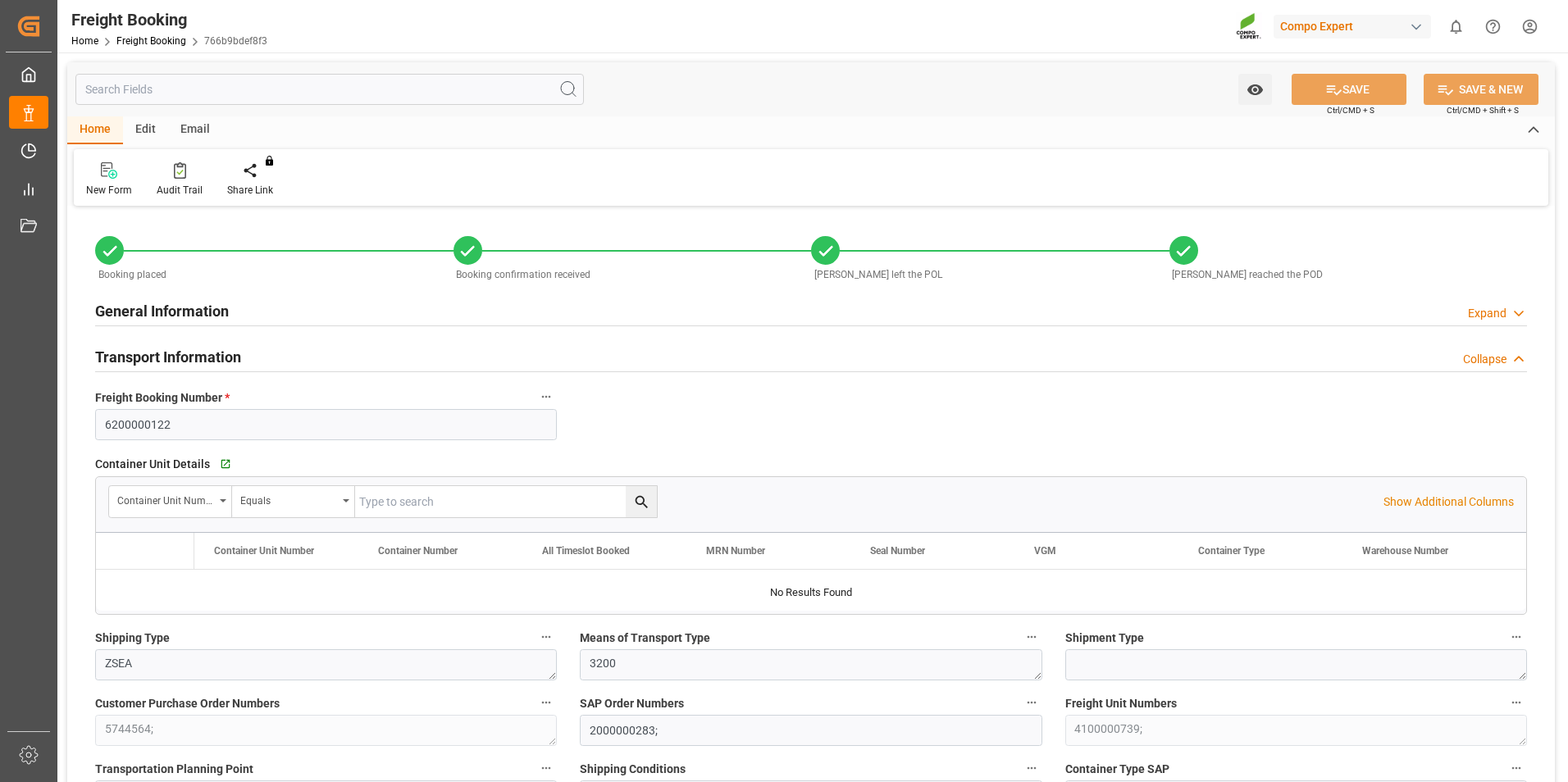
type input "0"
type input "27324"
type input "[DATE] 01:00"
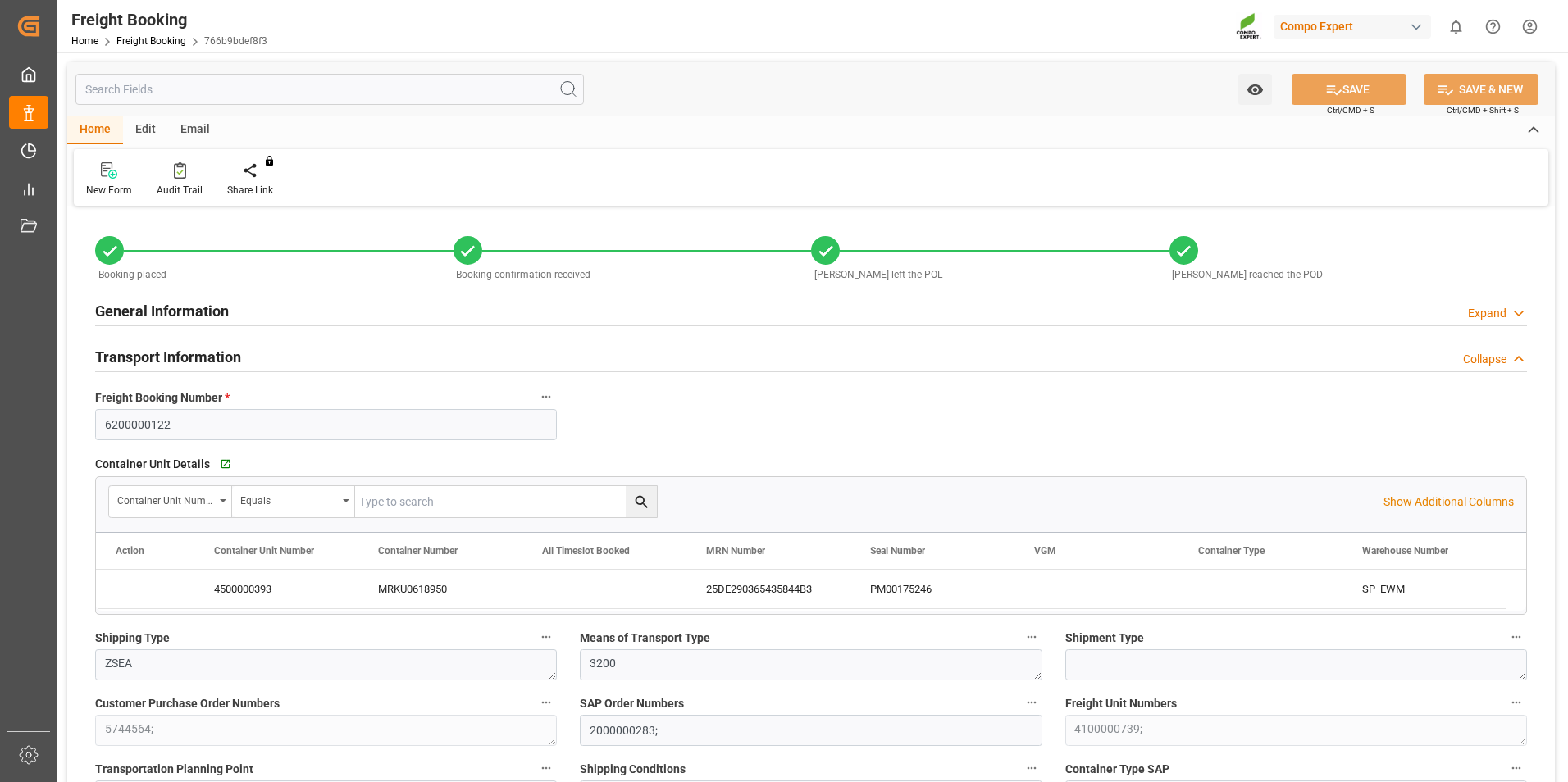
type input "[DATE] 05:30"
type input "[DATE] 10:00"
type input "[DATE]"
type input "[DATE] 08:27"
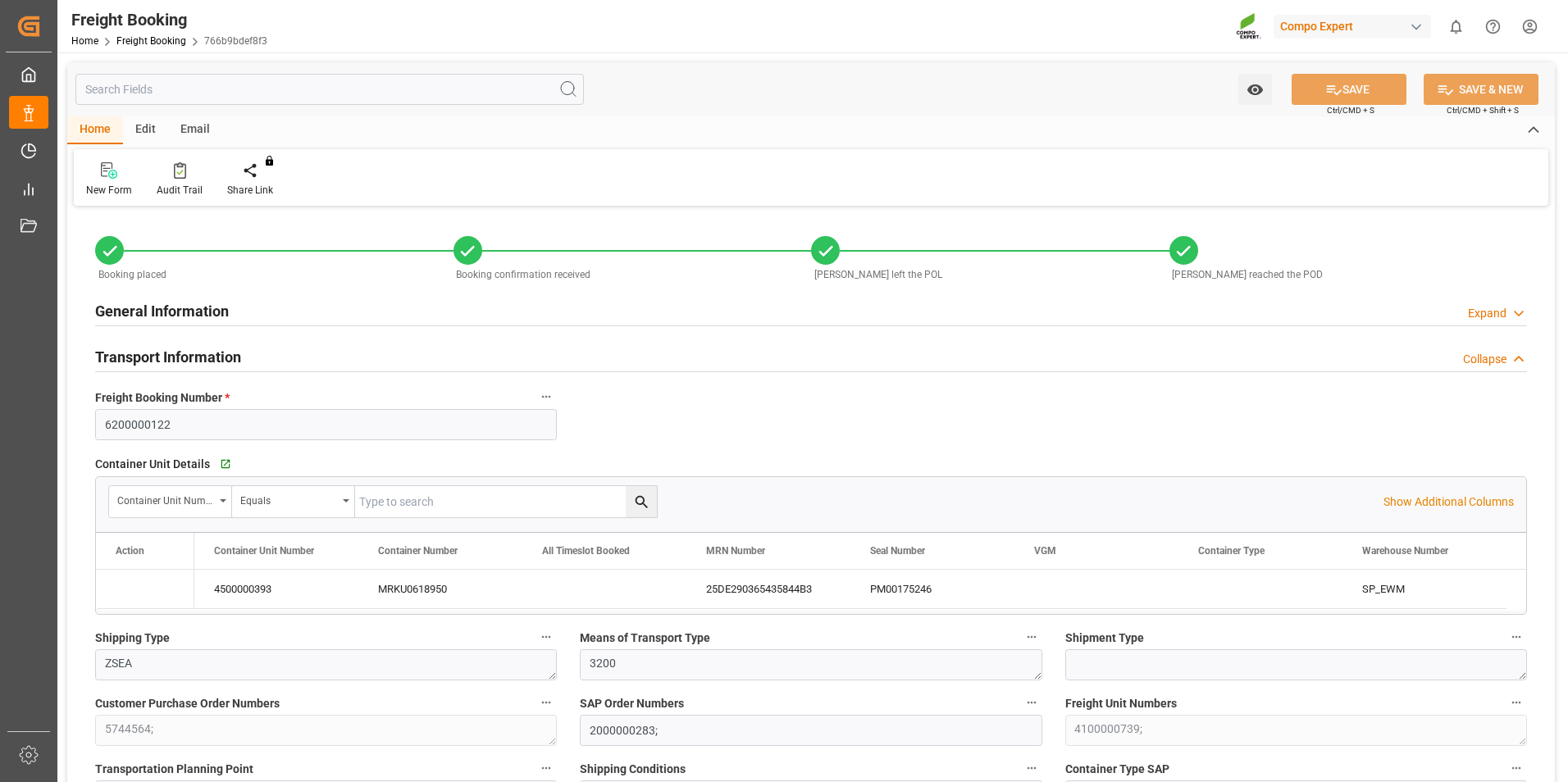
type input "[DATE] 08:32"
type input "[DATE] 08:21"
type input "[DATE] 14:25"
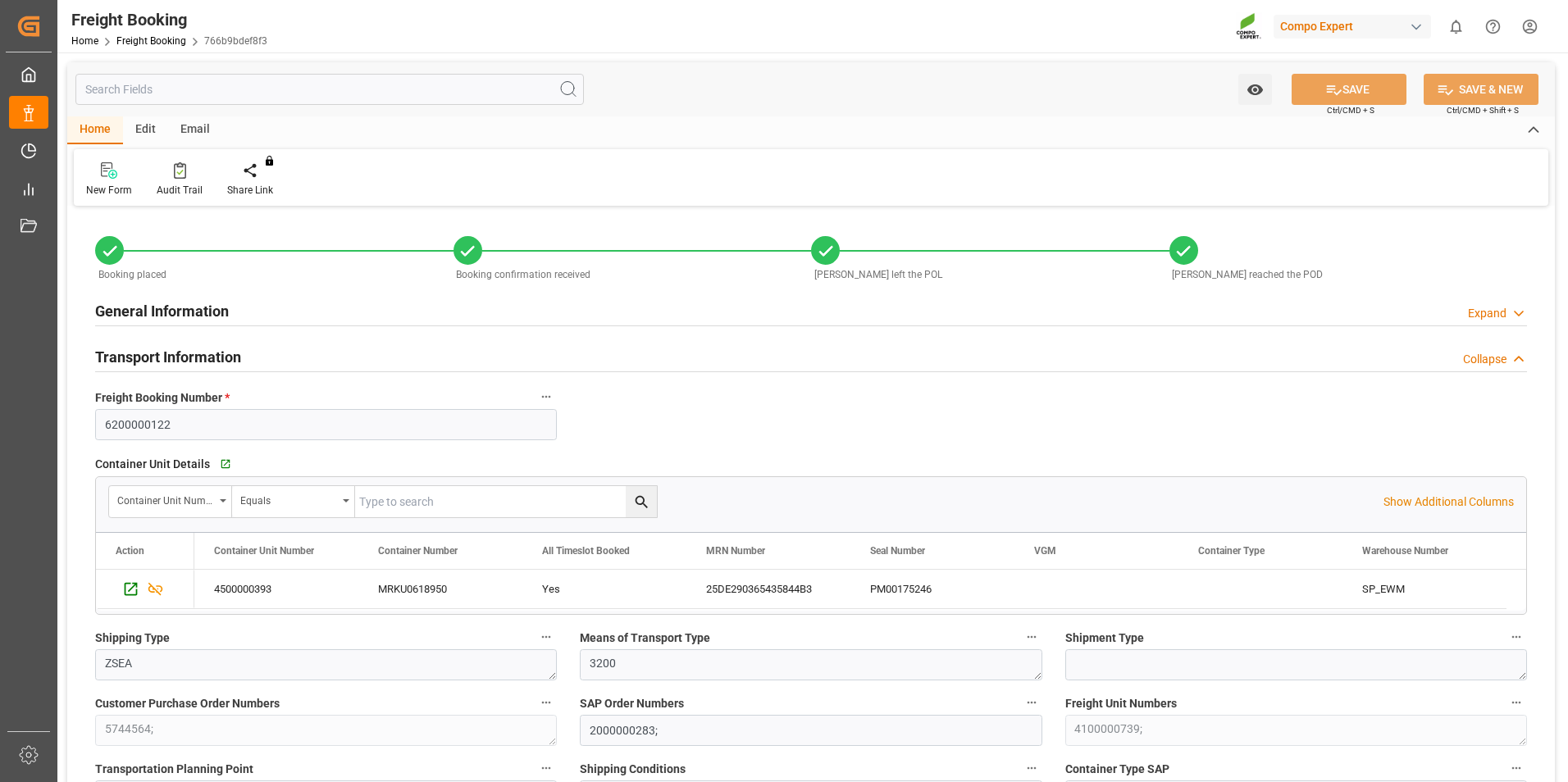
type input "Maersk"
type input "Maersk Line AS"
type input "9306172"
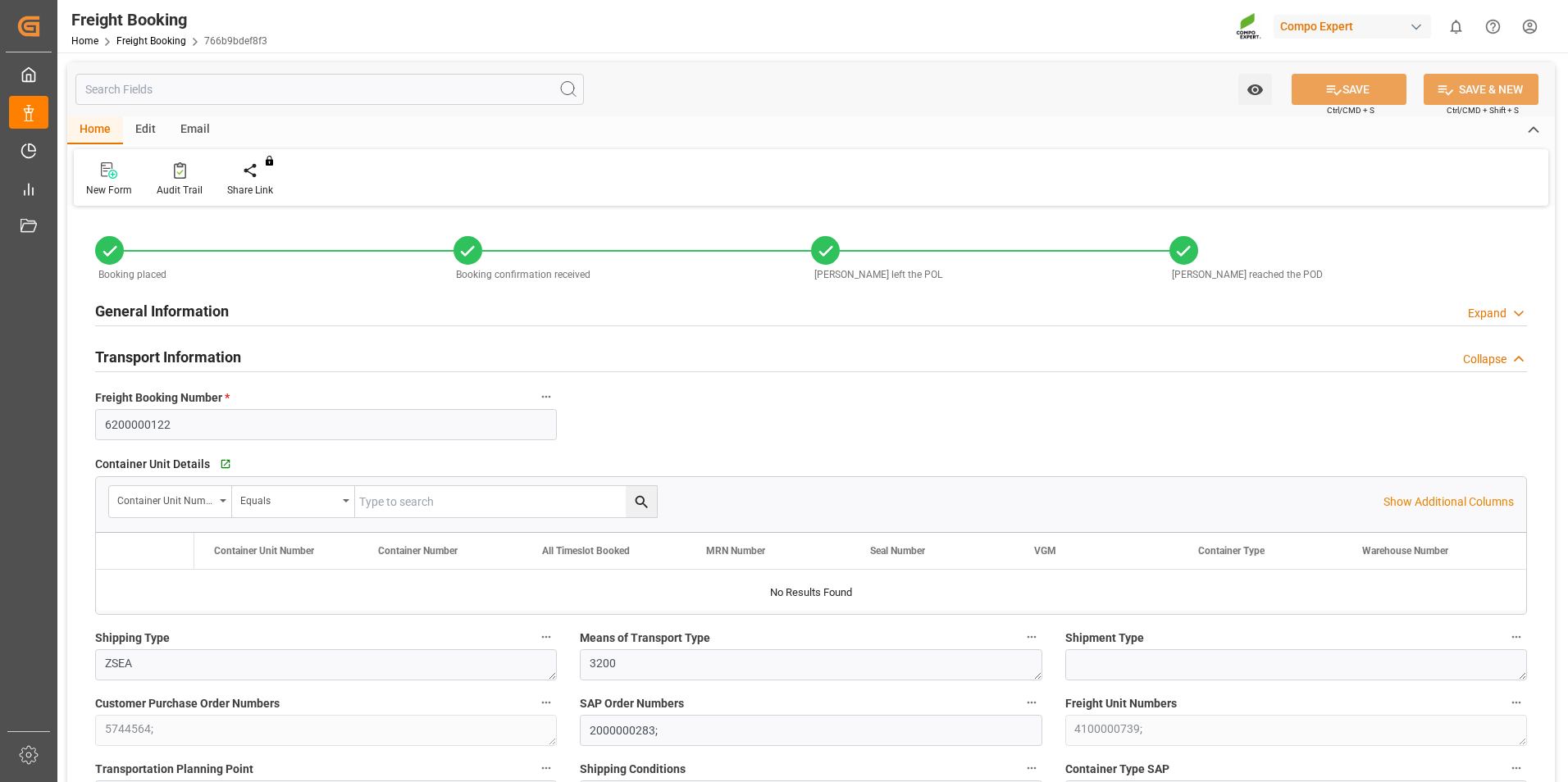
type input "BEANR"
type input "MXATM"
type input "0"
type input "27324"
type input "[DATE] 01:00"
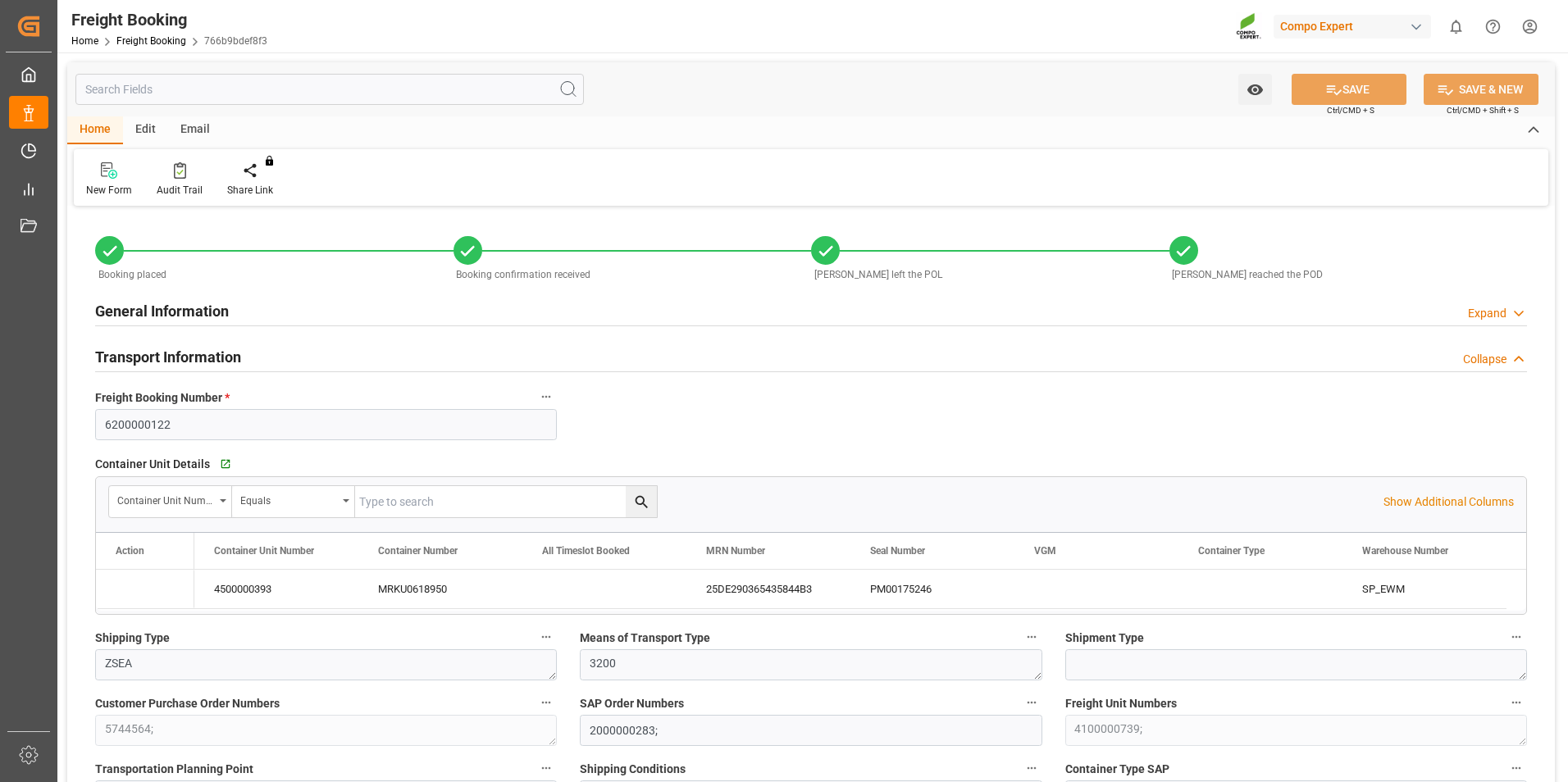
type input "[DATE] 01:00"
type input "[DATE] 05:30"
type input "[DATE] 10:00"
type input "[DATE]"
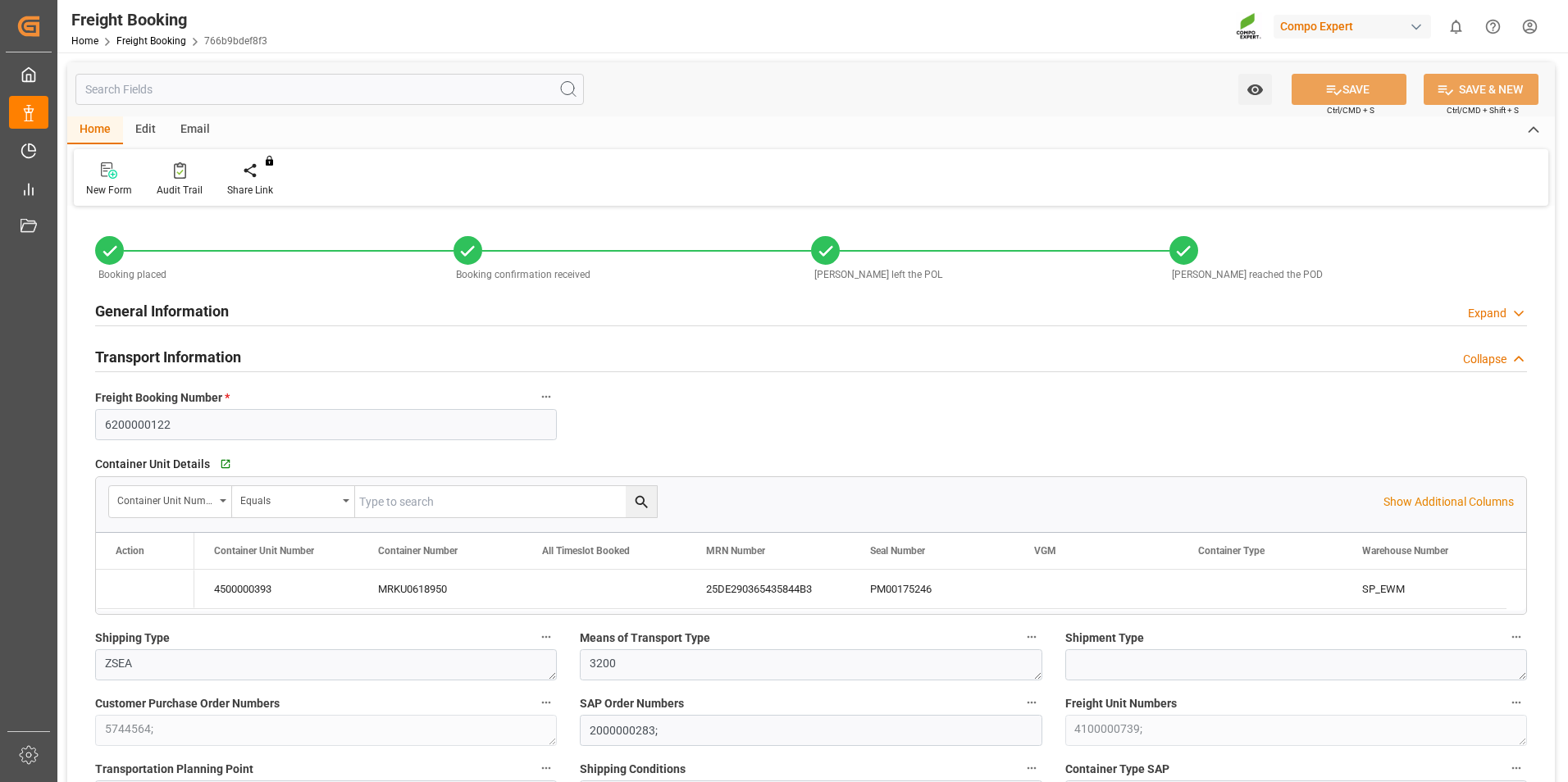
type input "[DATE]"
type input "[DATE] 08:27"
type input "[DATE] 08:32"
type input "[DATE] 08:21"
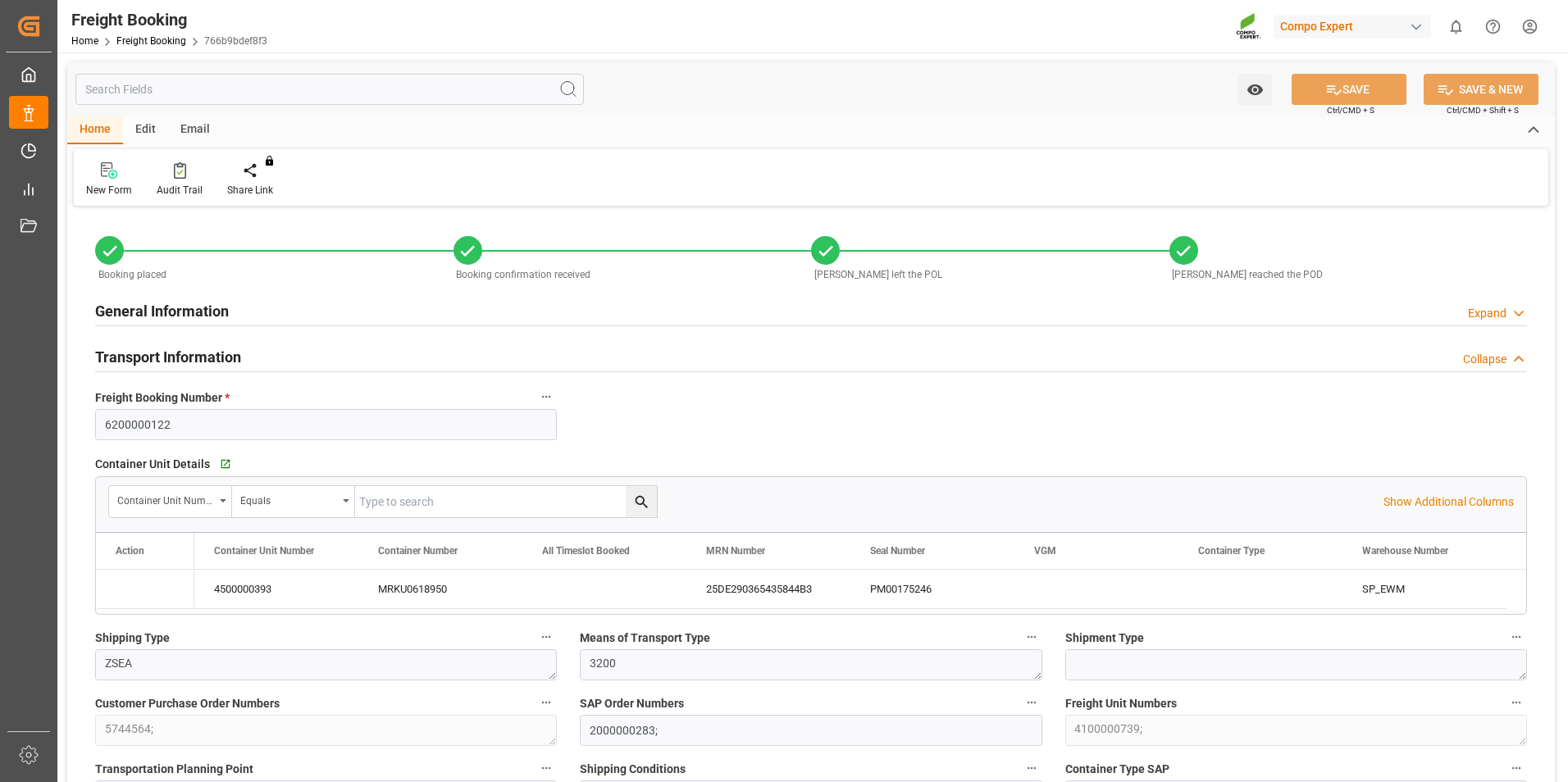
type input "[DATE] 08:21"
type input "[DATE] 14:25"
click at [625, 585] on span "Copy with Headers" at bounding box center [577, 587] width 120 height 31
click at [169, 188] on div "Audit Trail" at bounding box center [179, 190] width 46 height 14
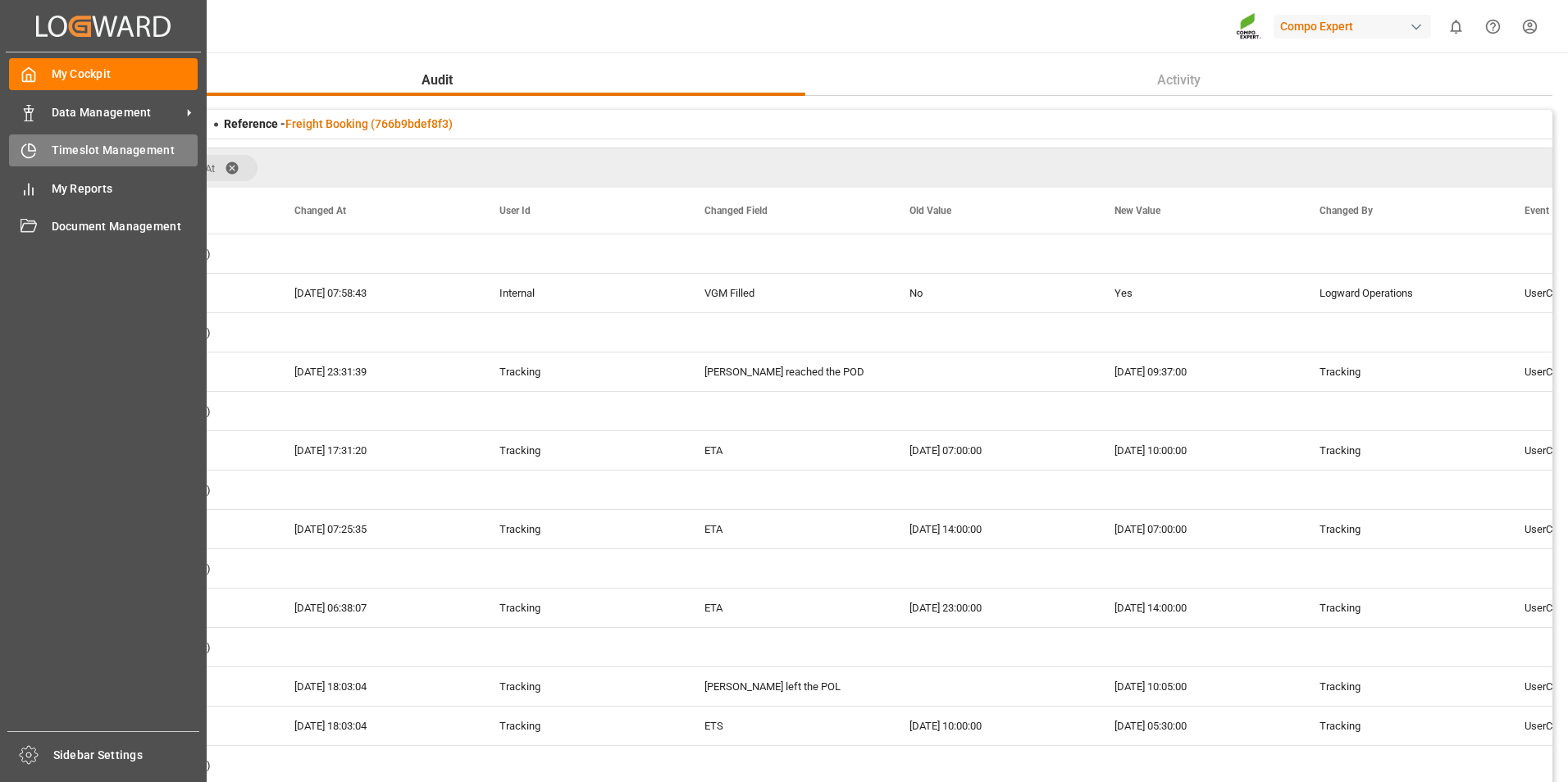
click at [36, 143] on icon at bounding box center [28, 151] width 16 height 16
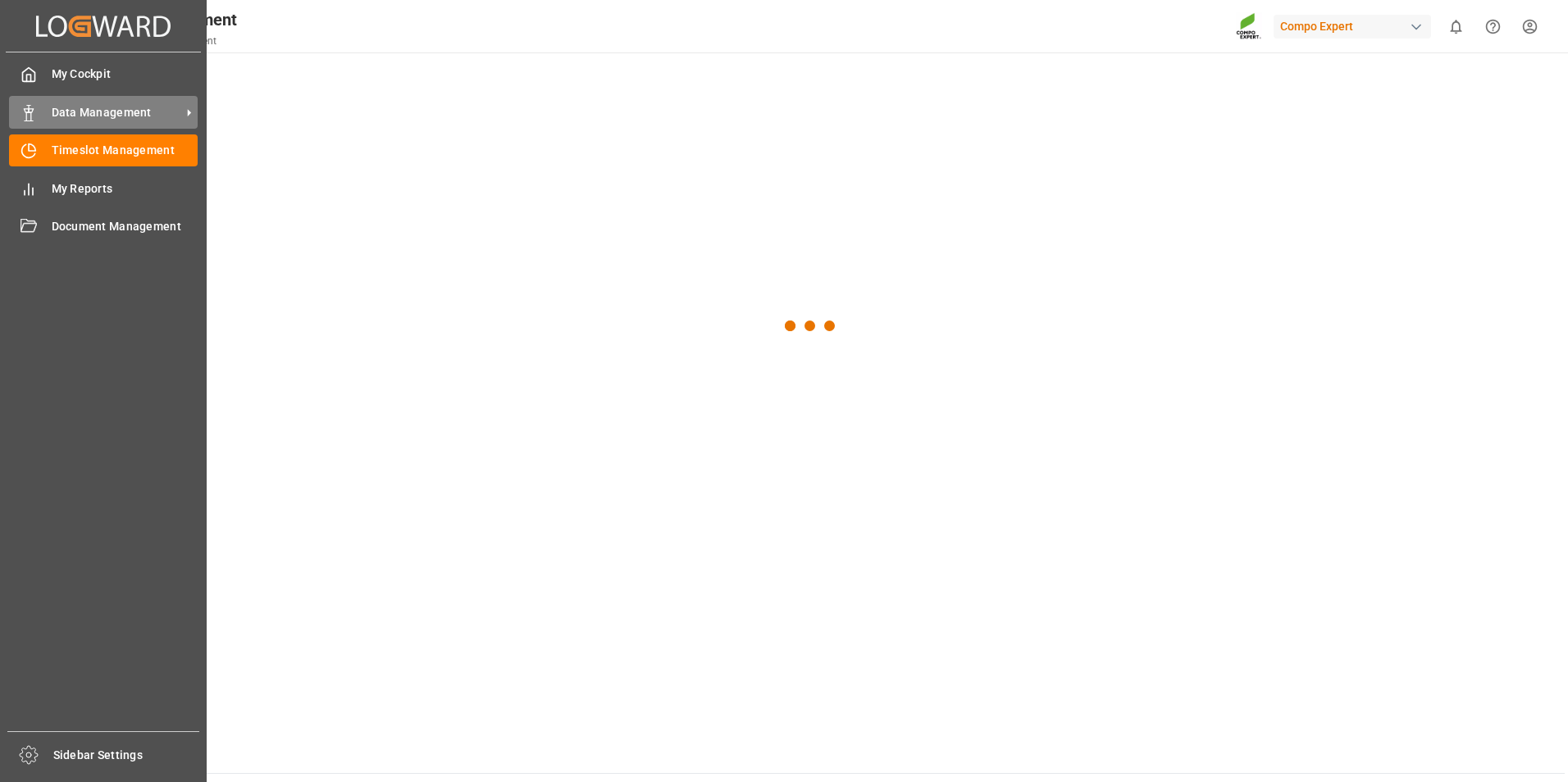
click at [42, 112] on div "Data Management Data Management" at bounding box center [103, 111] width 189 height 32
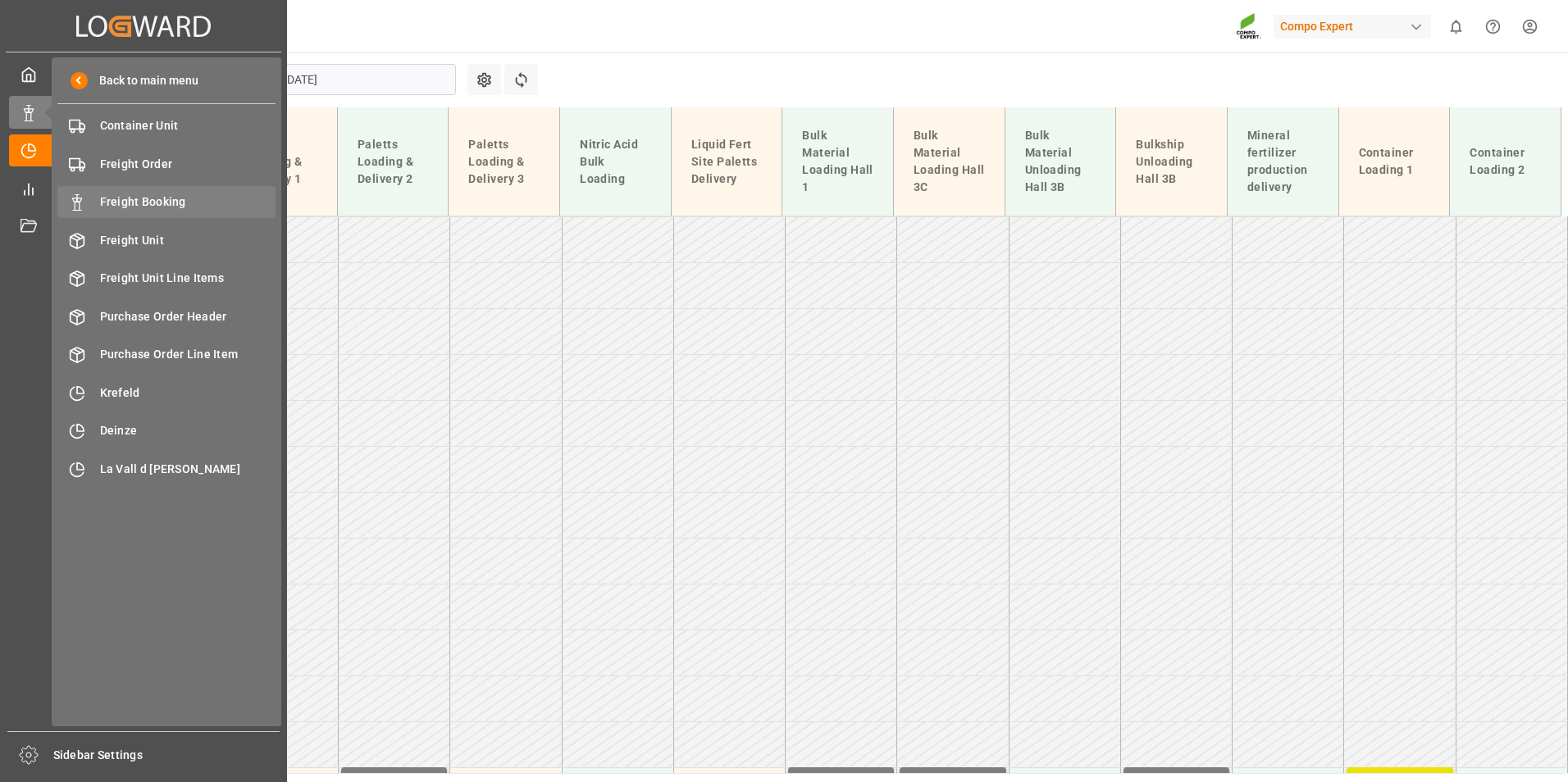
click at [173, 194] on span "Freight Booking" at bounding box center [188, 202] width 177 height 17
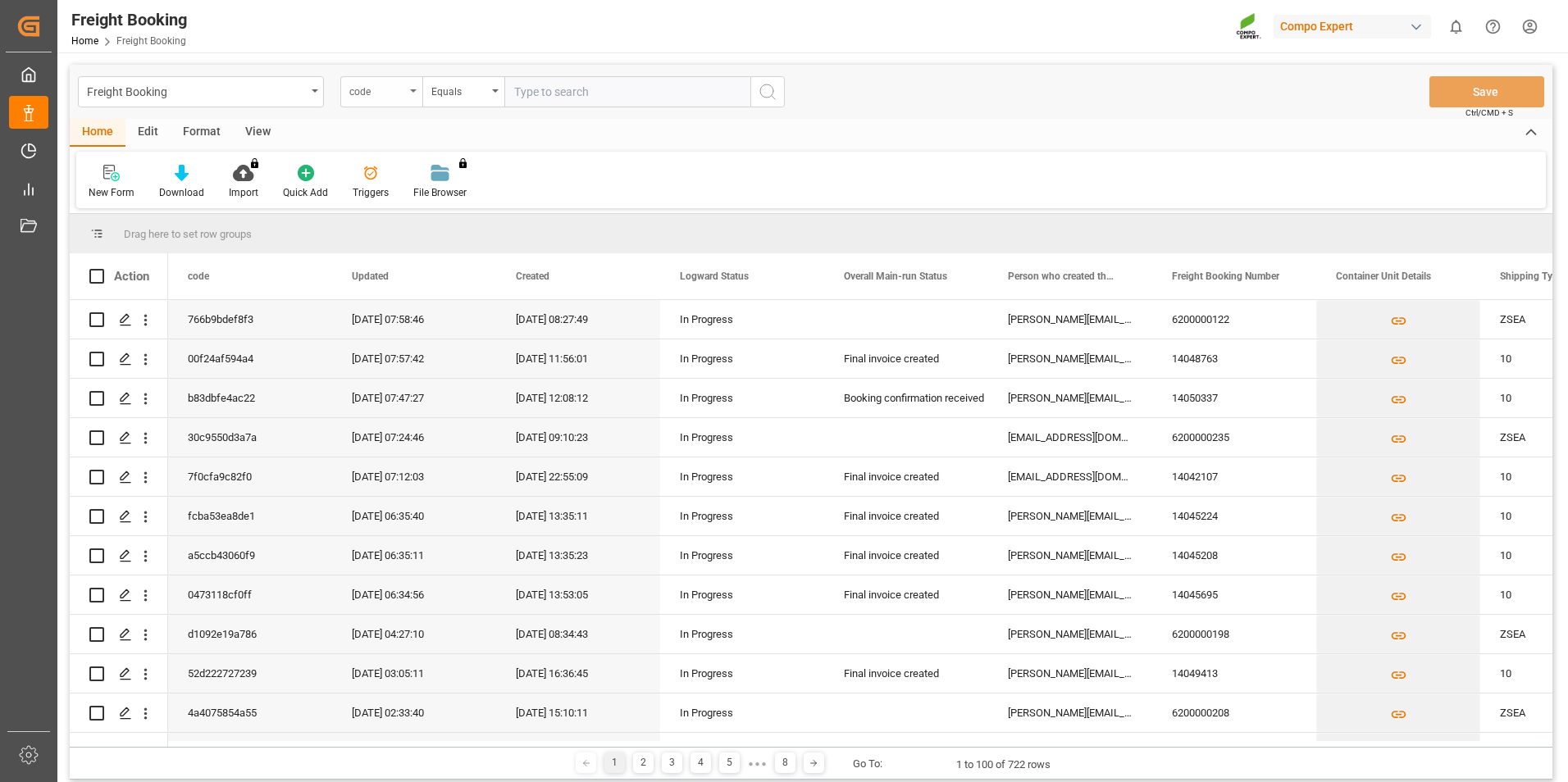
click at [392, 104] on div "code" at bounding box center [381, 91] width 82 height 31
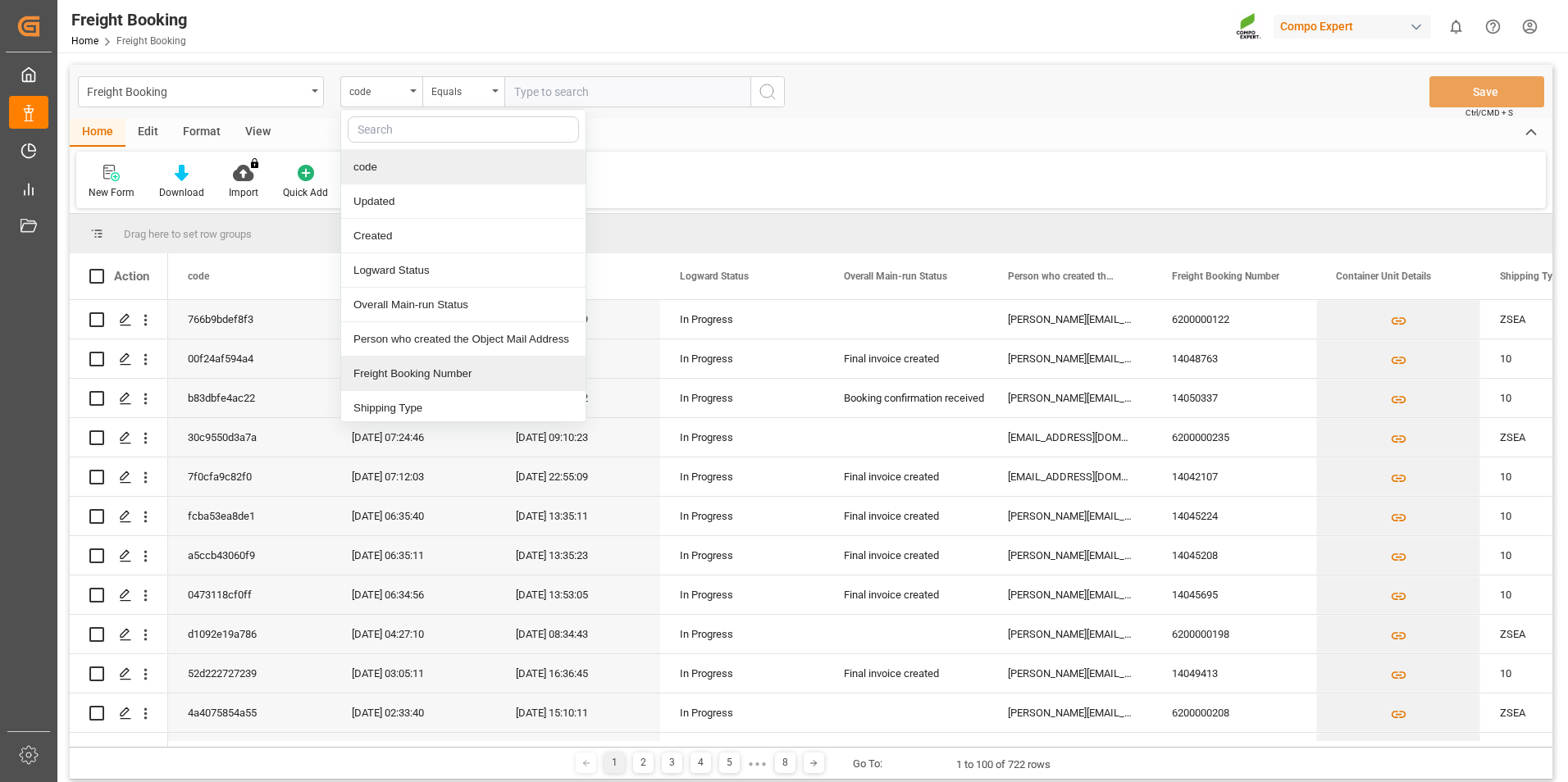
click at [449, 376] on div "Freight Booking Number" at bounding box center [463, 374] width 245 height 35
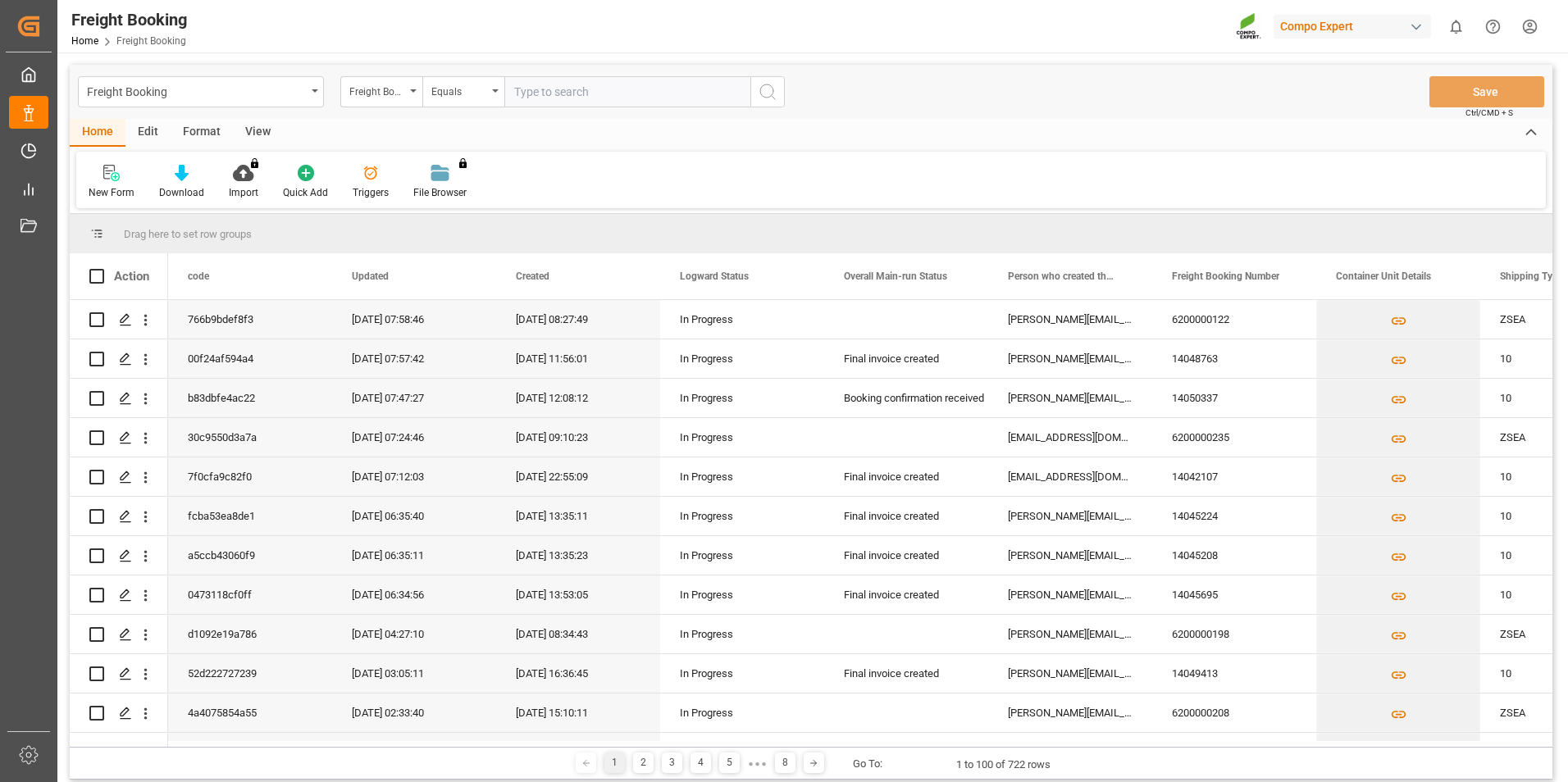
click at [557, 93] on input "text" at bounding box center [628, 91] width 246 height 31
click at [574, 99] on input "62" at bounding box center [628, 91] width 246 height 31
type input "6200000622"
click at [760, 100] on icon "search button" at bounding box center [768, 91] width 20 height 20
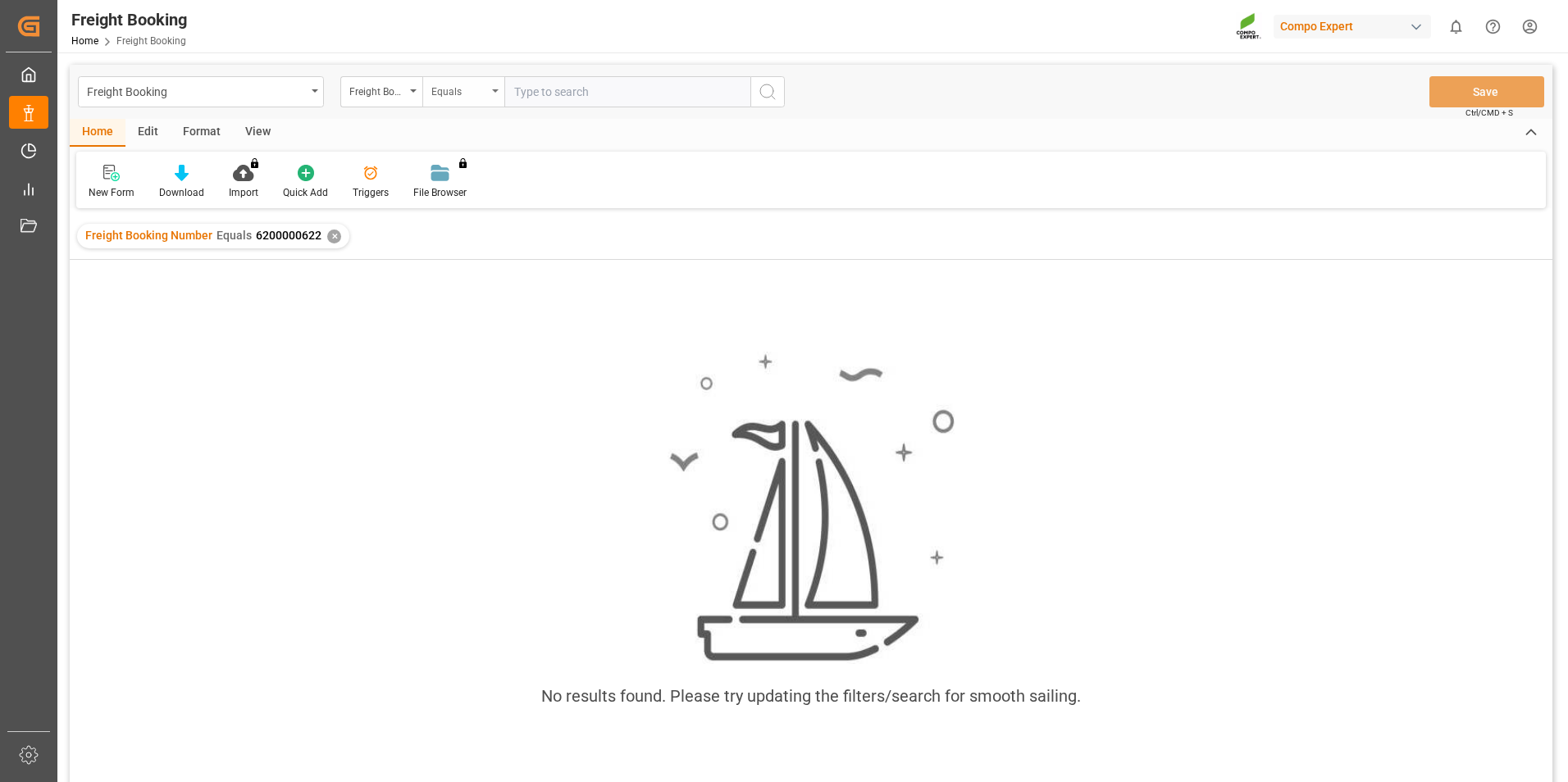
click at [494, 94] on div "Equals" at bounding box center [463, 91] width 82 height 31
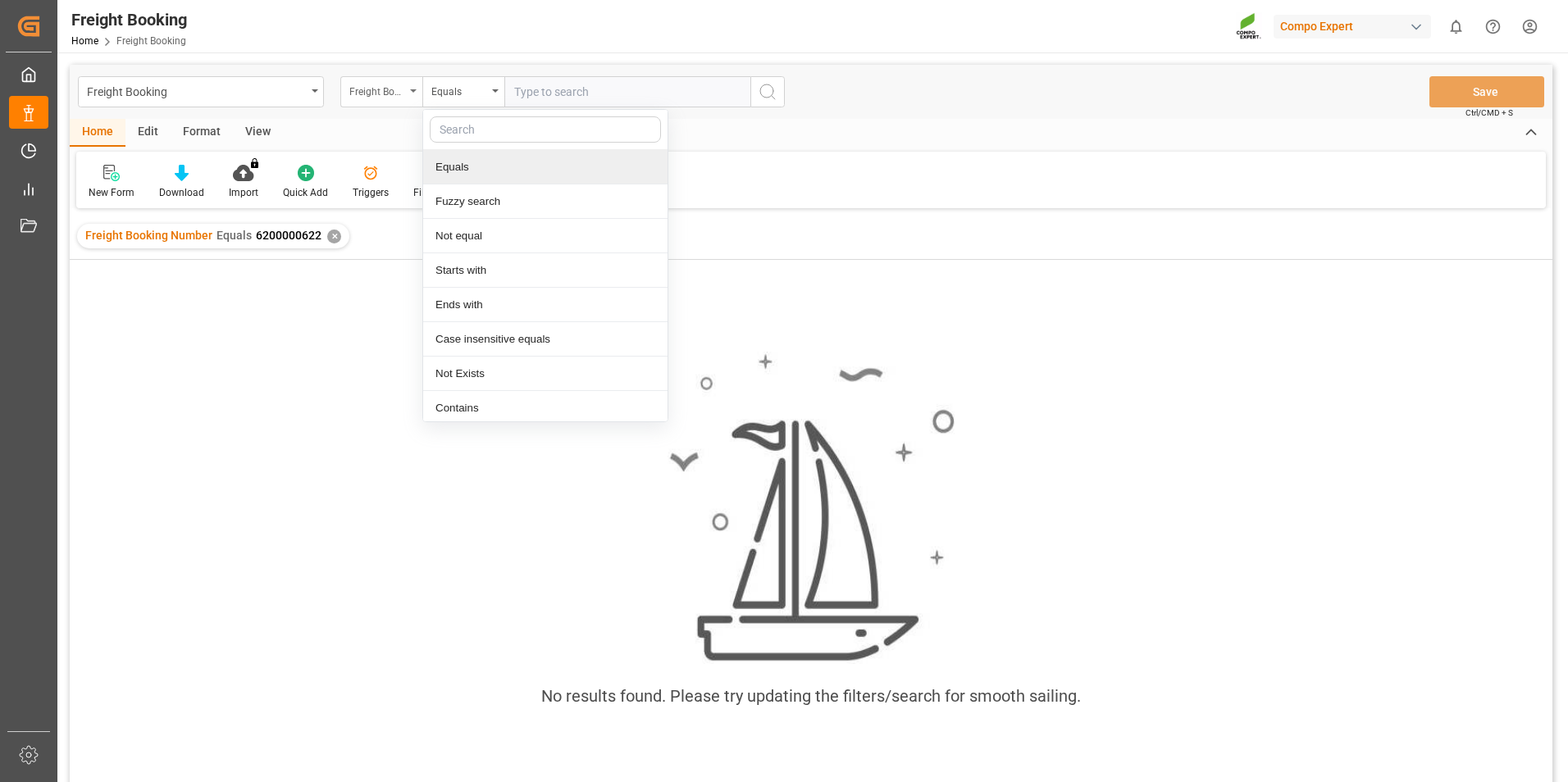
click at [387, 87] on div "Freight Booking Number" at bounding box center [377, 90] width 56 height 19
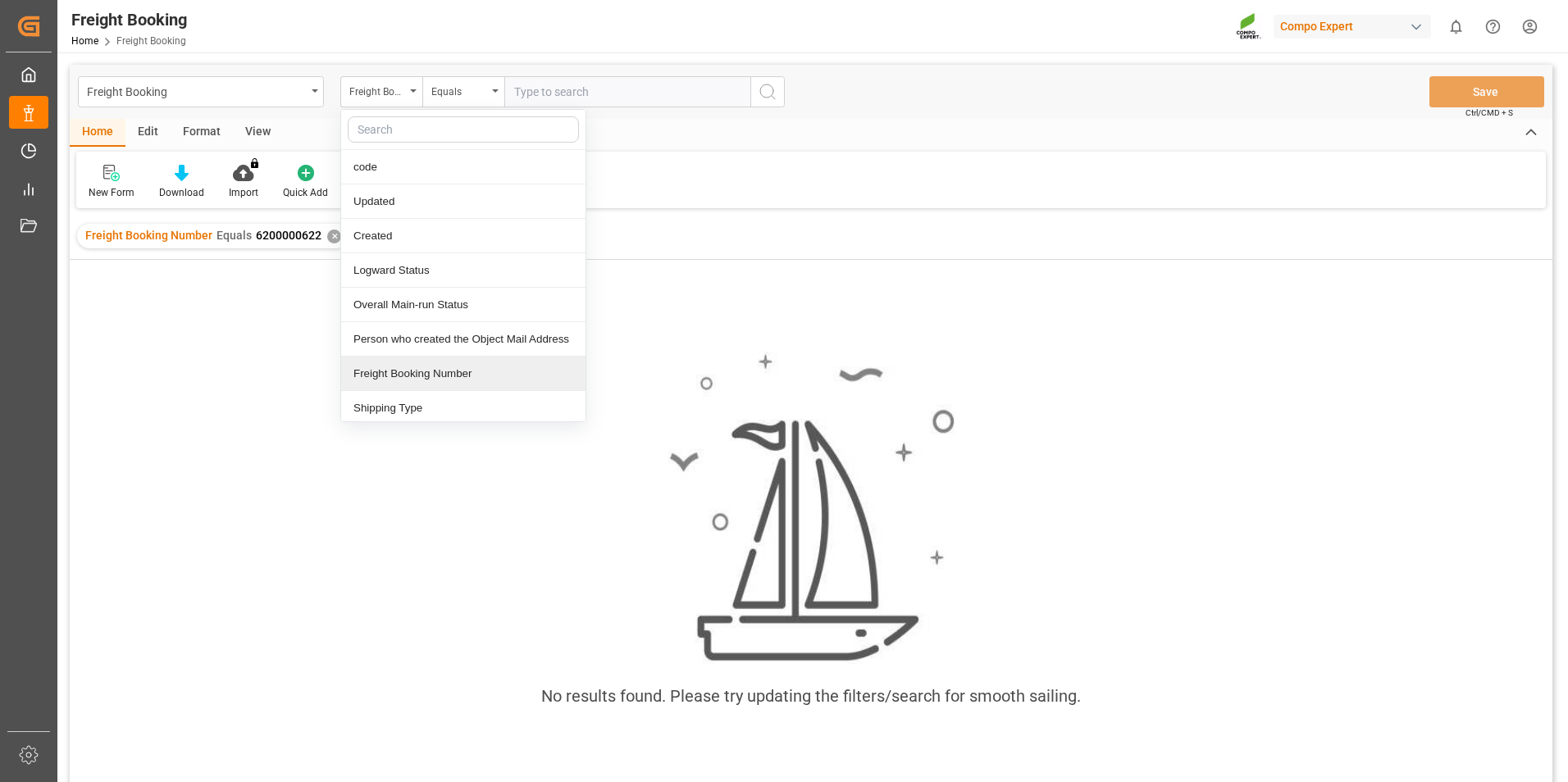
click at [458, 378] on div "Freight Booking Number" at bounding box center [463, 374] width 245 height 35
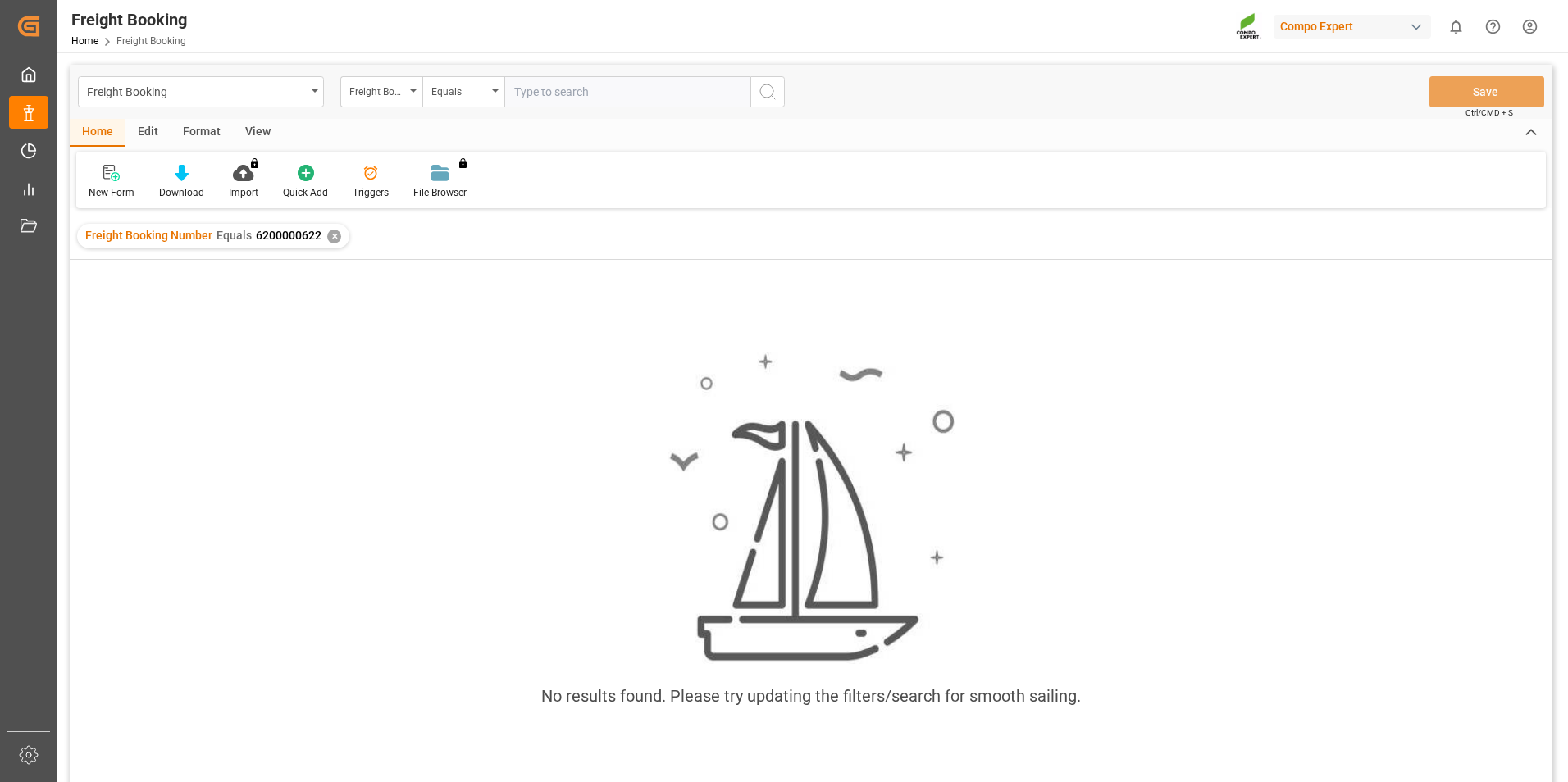
click at [610, 96] on input "text" at bounding box center [628, 91] width 246 height 31
click at [491, 93] on div "Equals" at bounding box center [463, 91] width 82 height 31
click at [327, 239] on div "✕" at bounding box center [334, 236] width 14 height 14
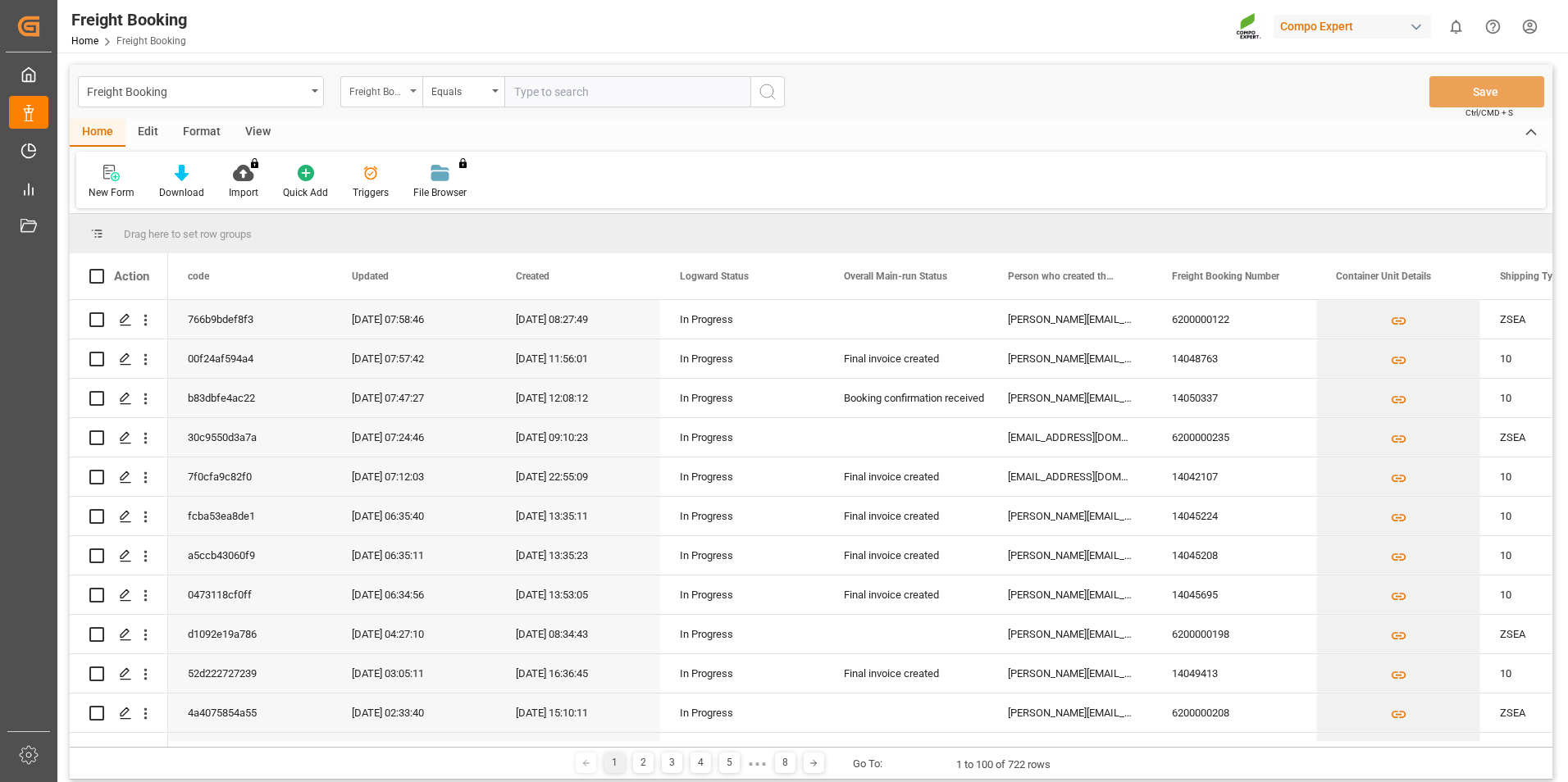
click at [402, 92] on div "Freight Booking Number" at bounding box center [377, 90] width 56 height 19
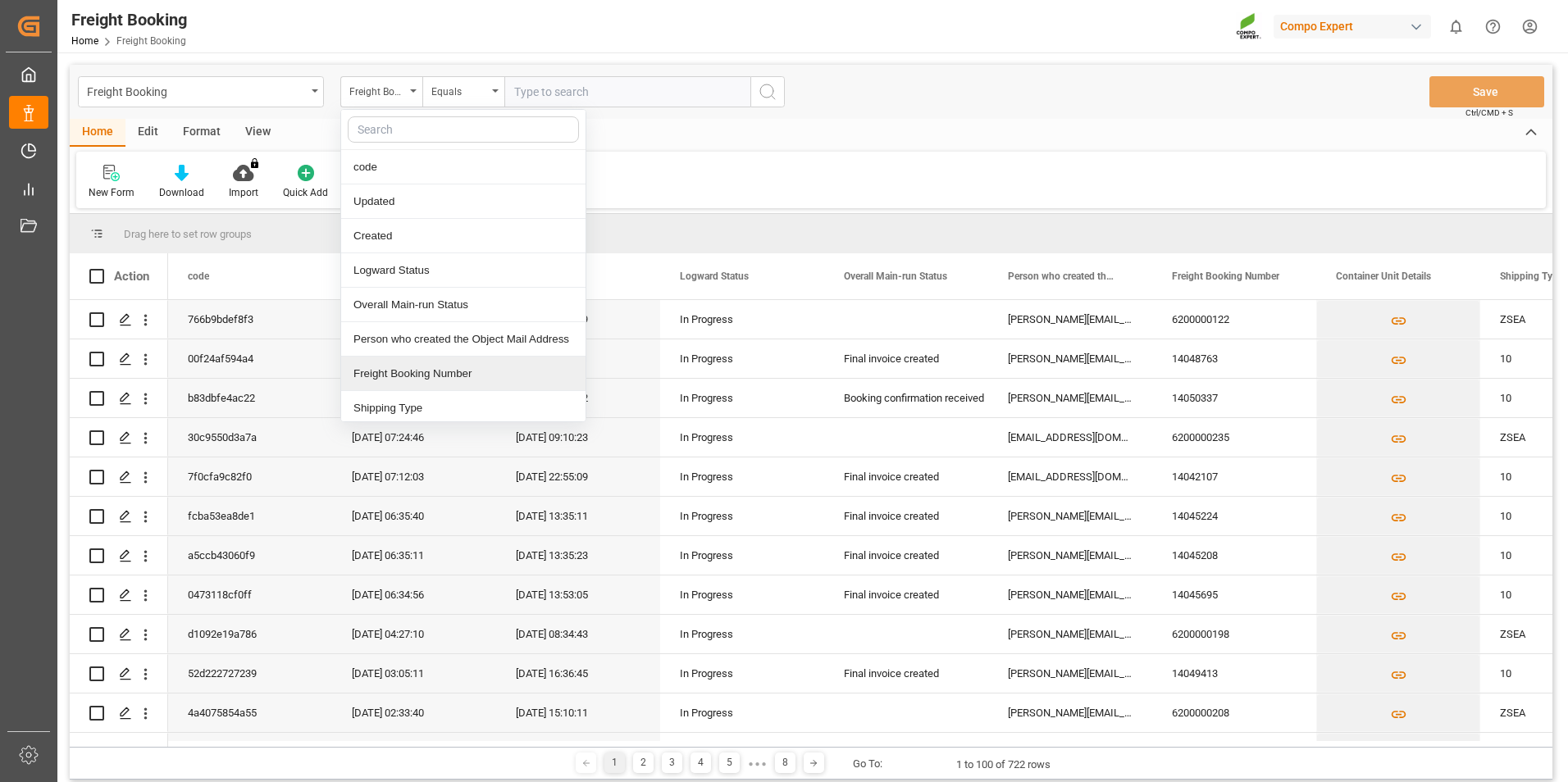
click at [432, 373] on div "Freight Booking Number" at bounding box center [463, 374] width 245 height 35
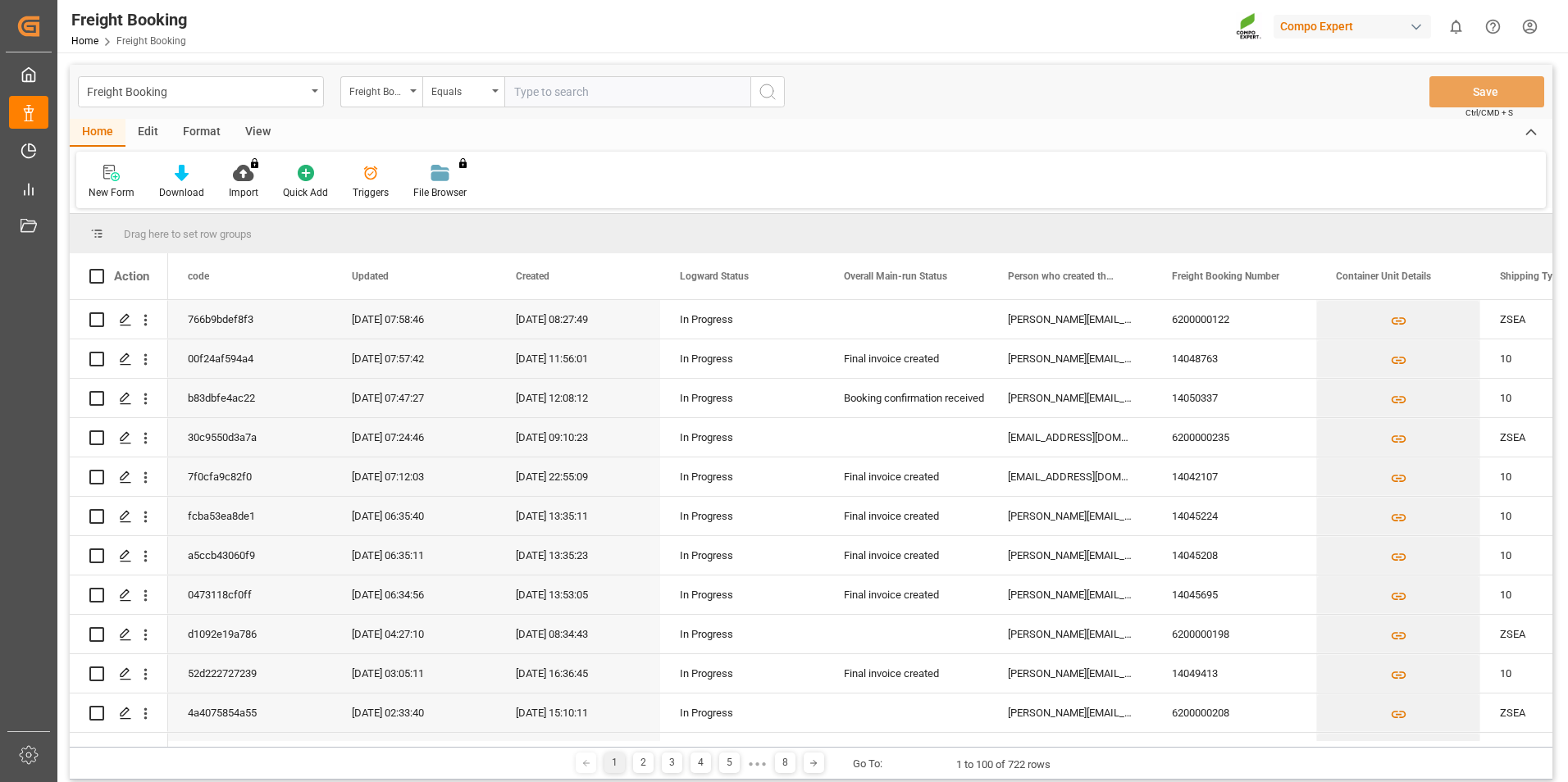
click at [558, 91] on input "text" at bounding box center [628, 91] width 246 height 31
type input "6200000122"
click at [773, 97] on icon "search button" at bounding box center [768, 91] width 20 height 20
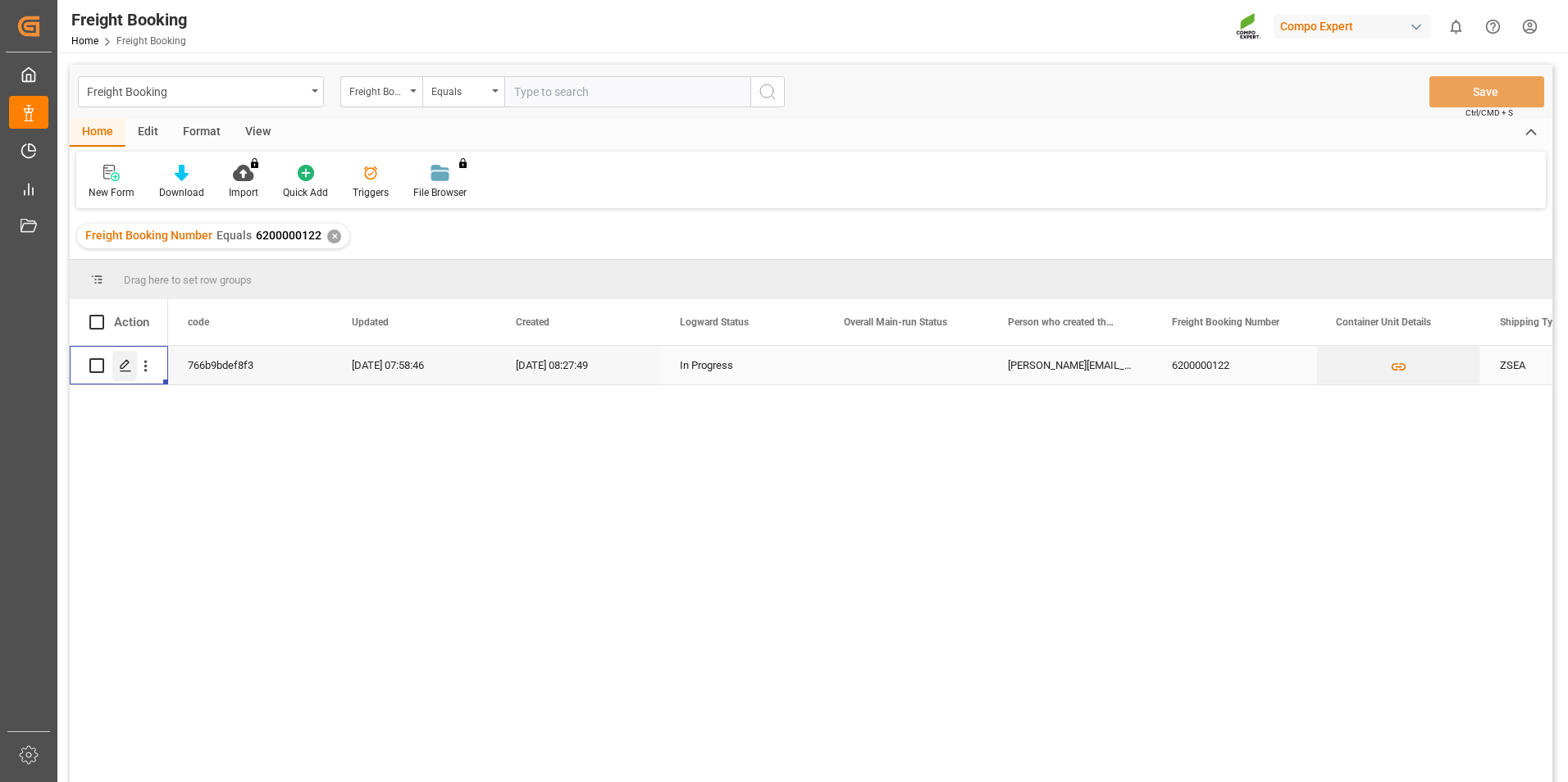
click at [127, 378] on div "Press SPACE to select this row." at bounding box center [125, 367] width 25 height 31
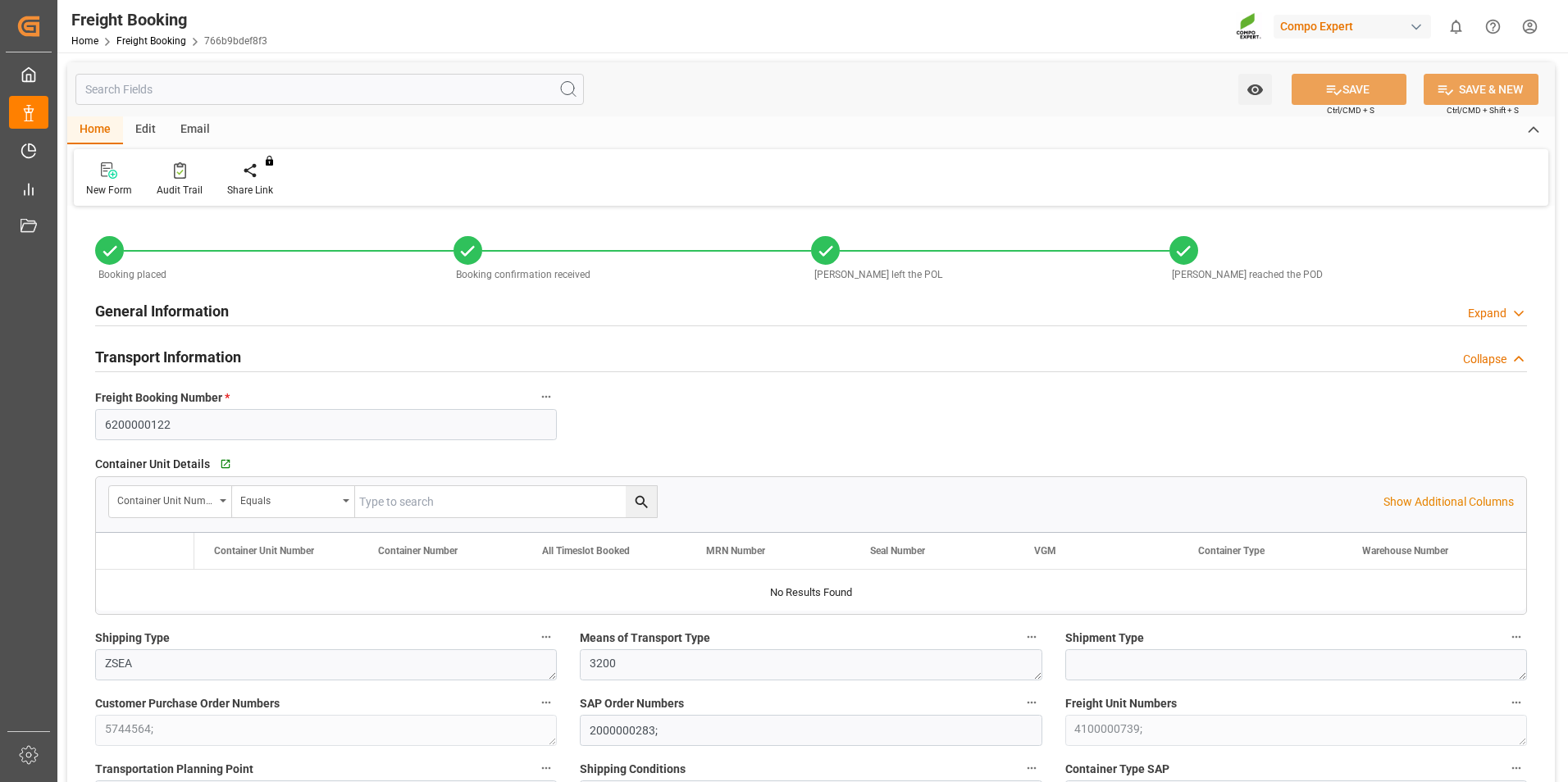
type input "Maersk"
type input "Maersk Line AS"
type input "9306172"
type input "BEANR"
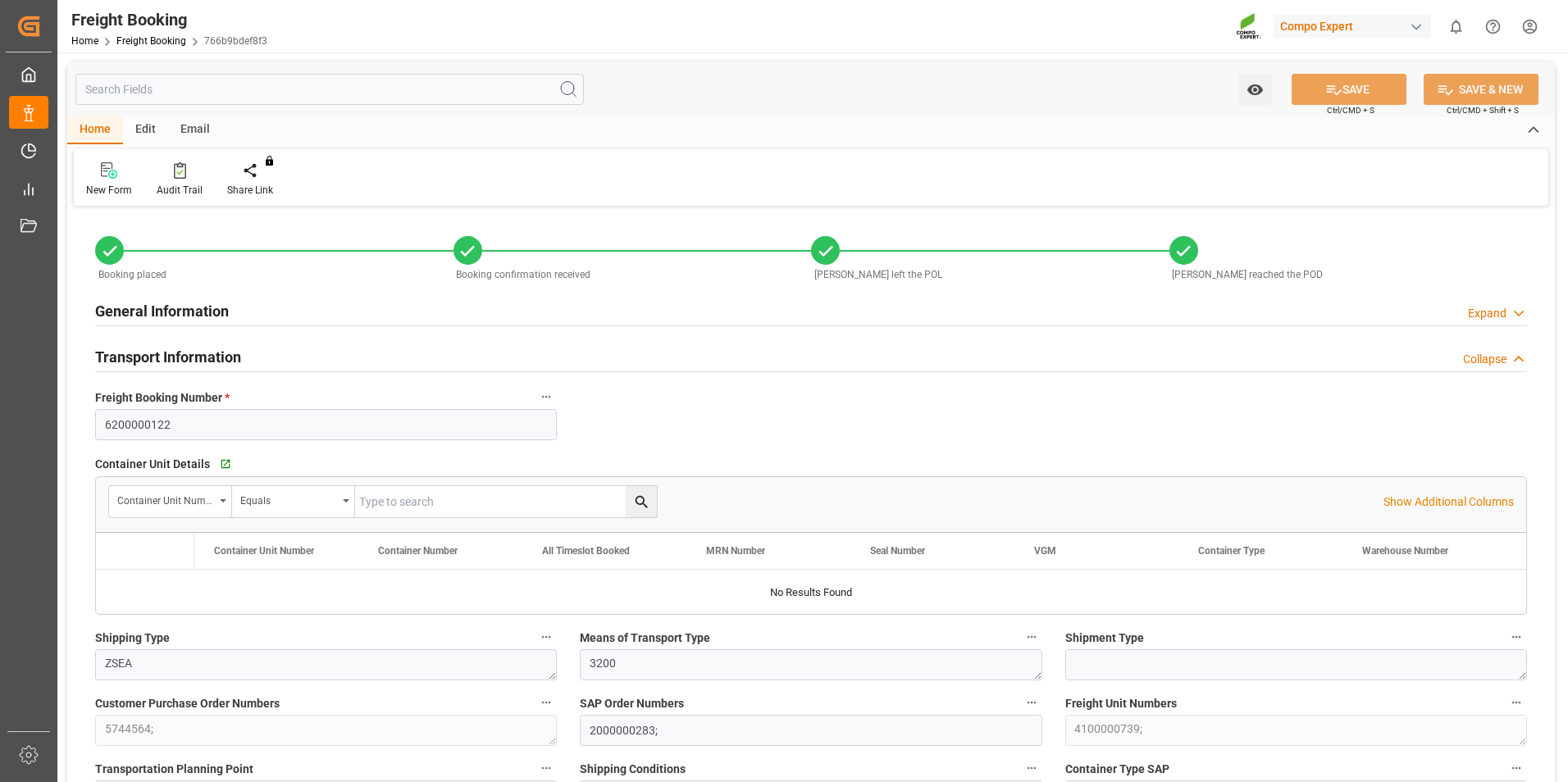
type input "MXATM"
type input "0"
type input "27324"
type input "[DATE] 01:00"
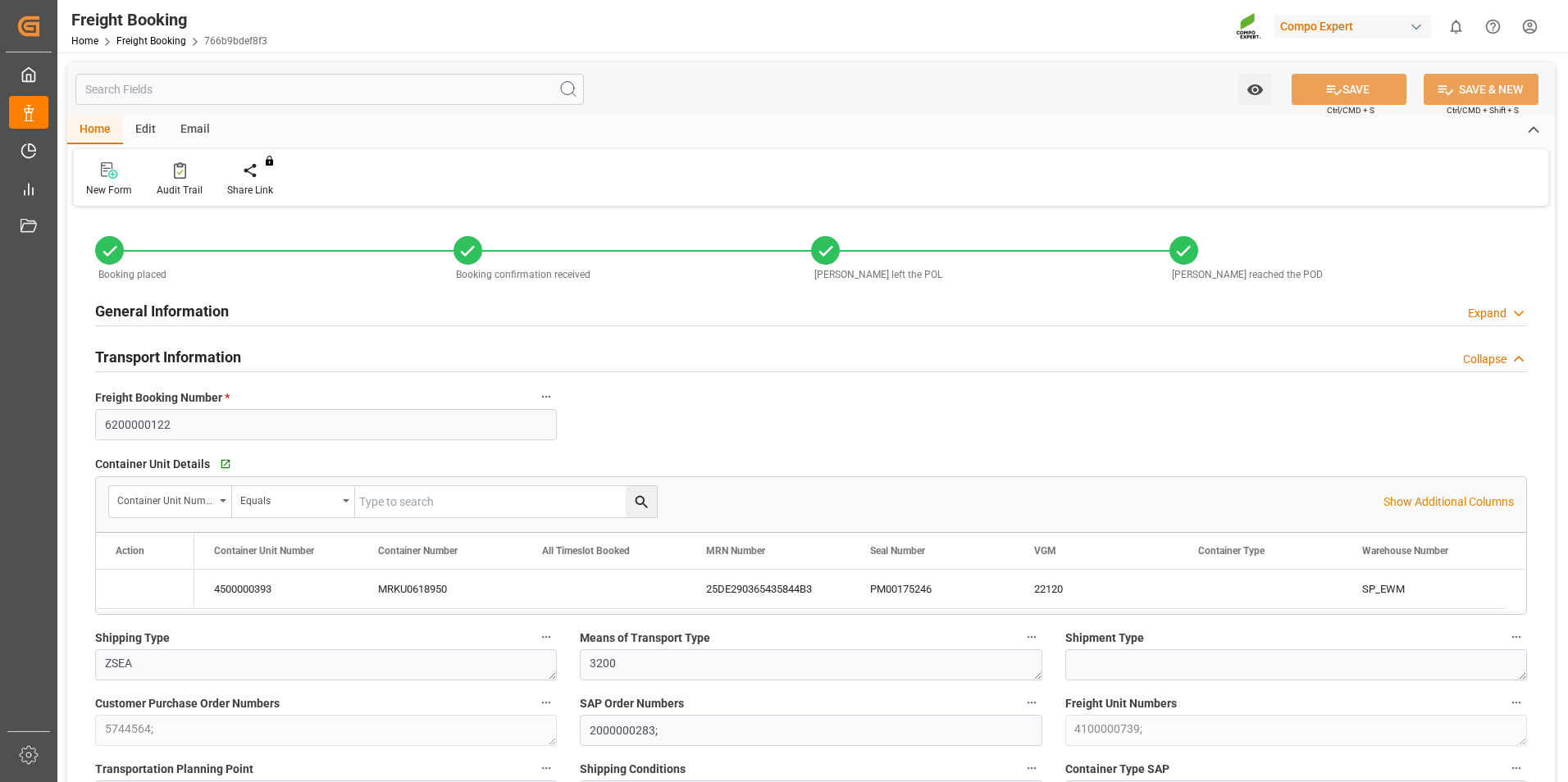
type input "[DATE] 01:00"
type input "[DATE] 05:30"
type input "[DATE] 10:00"
type input "[DATE]"
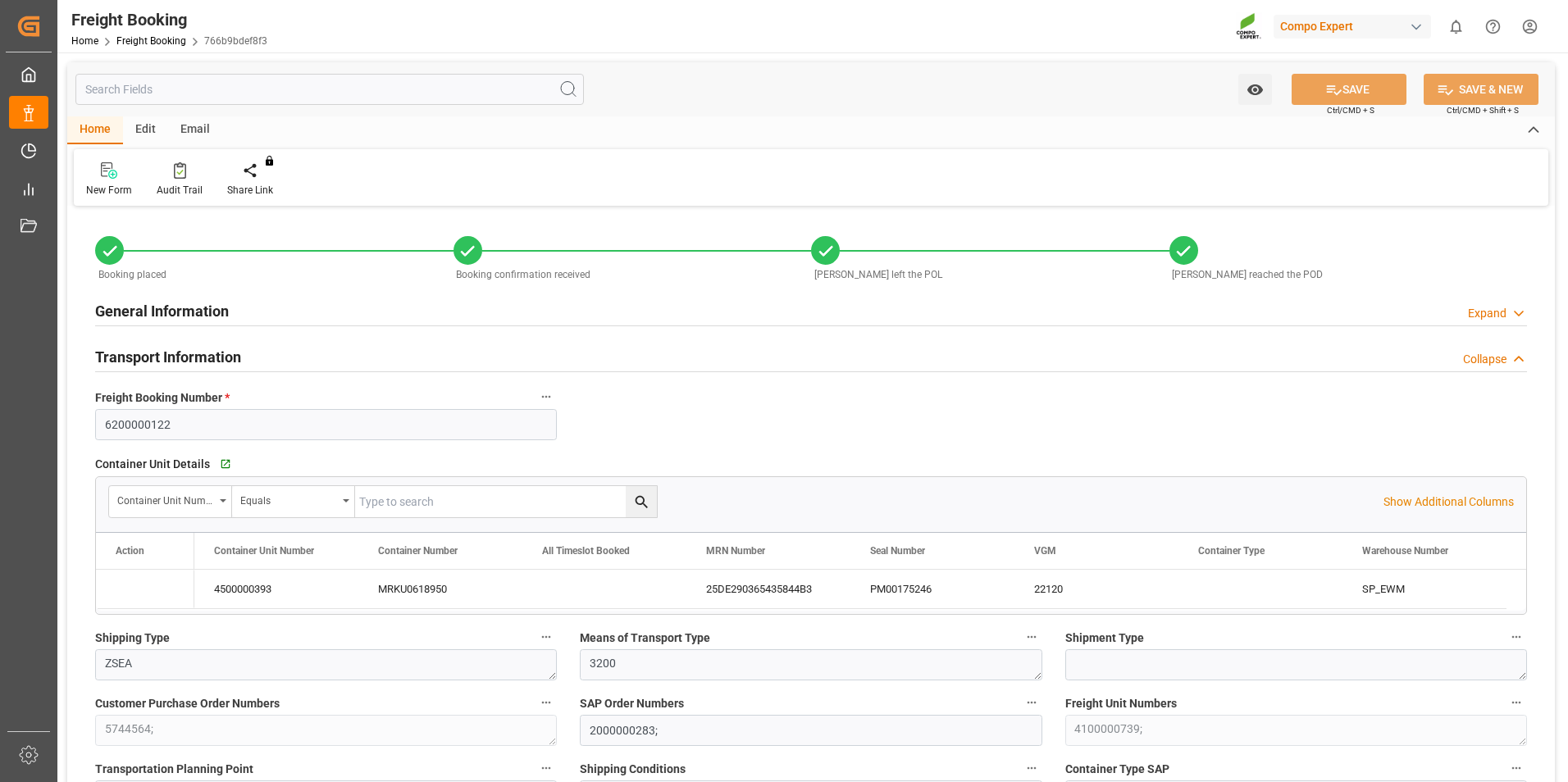
type input "[DATE] 08:27"
type input "[DATE] 08:32"
type input "[DATE] 08:21"
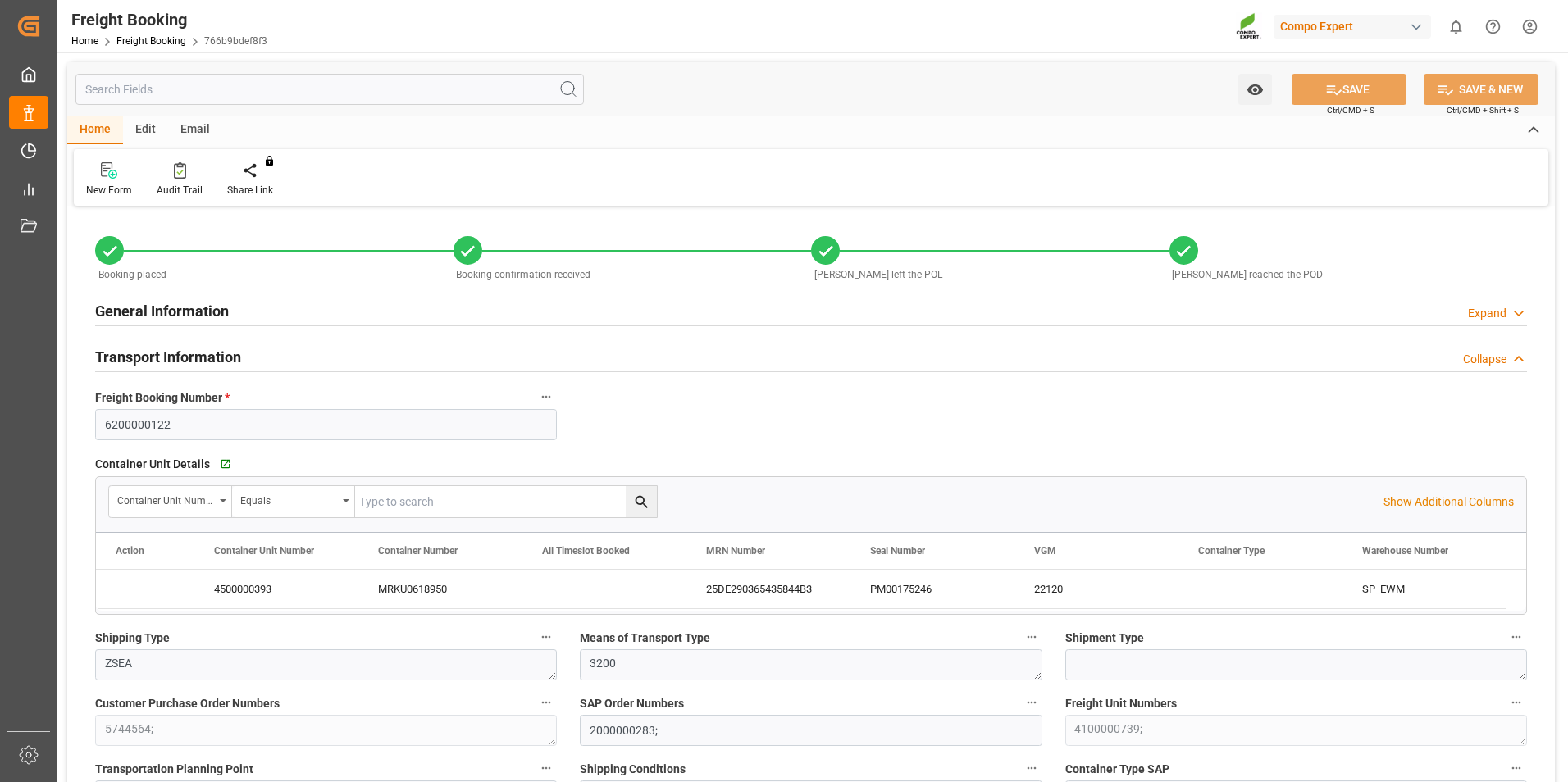
type input "[DATE] 14:25"
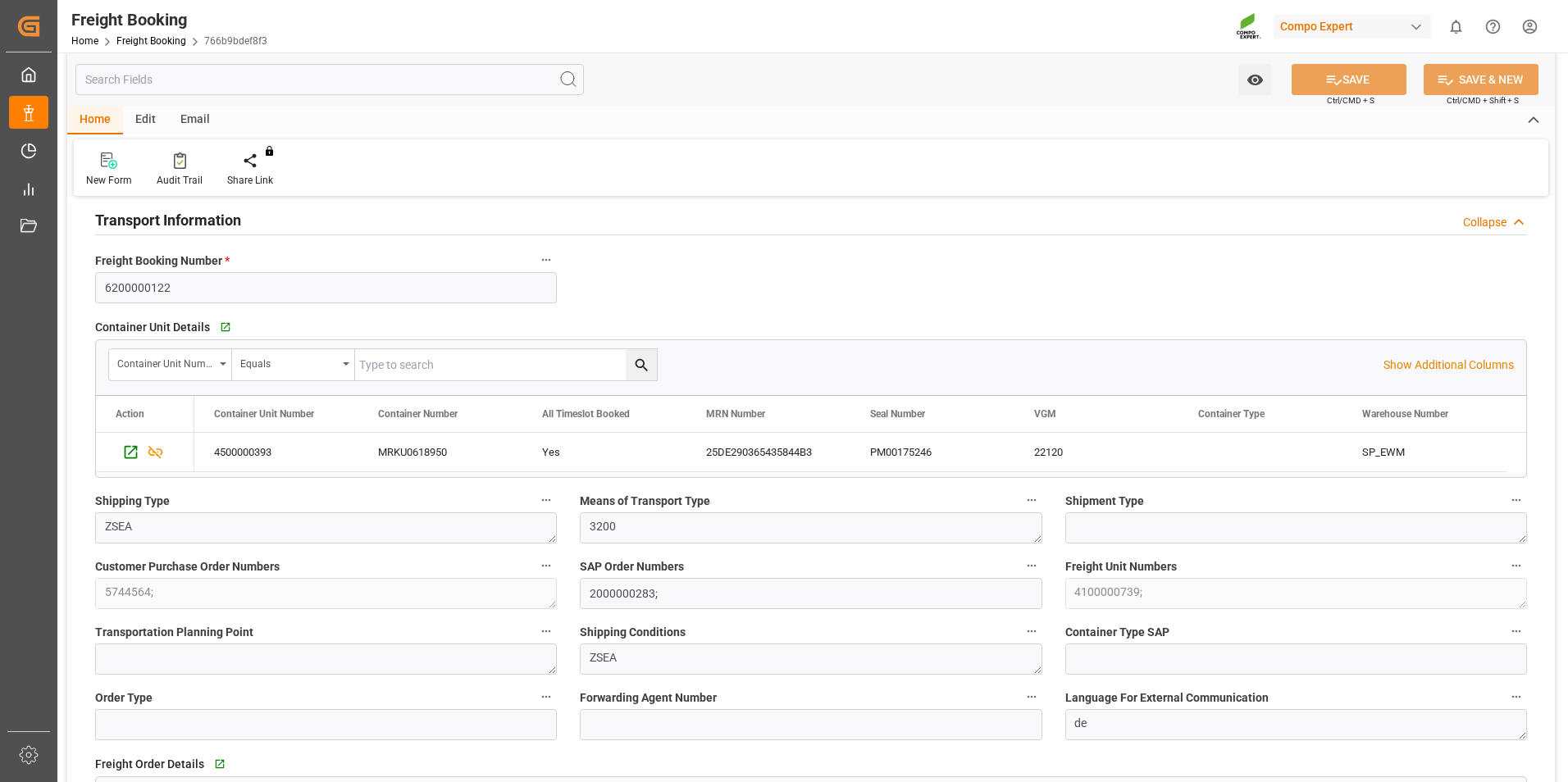
scroll to position [164, 0]
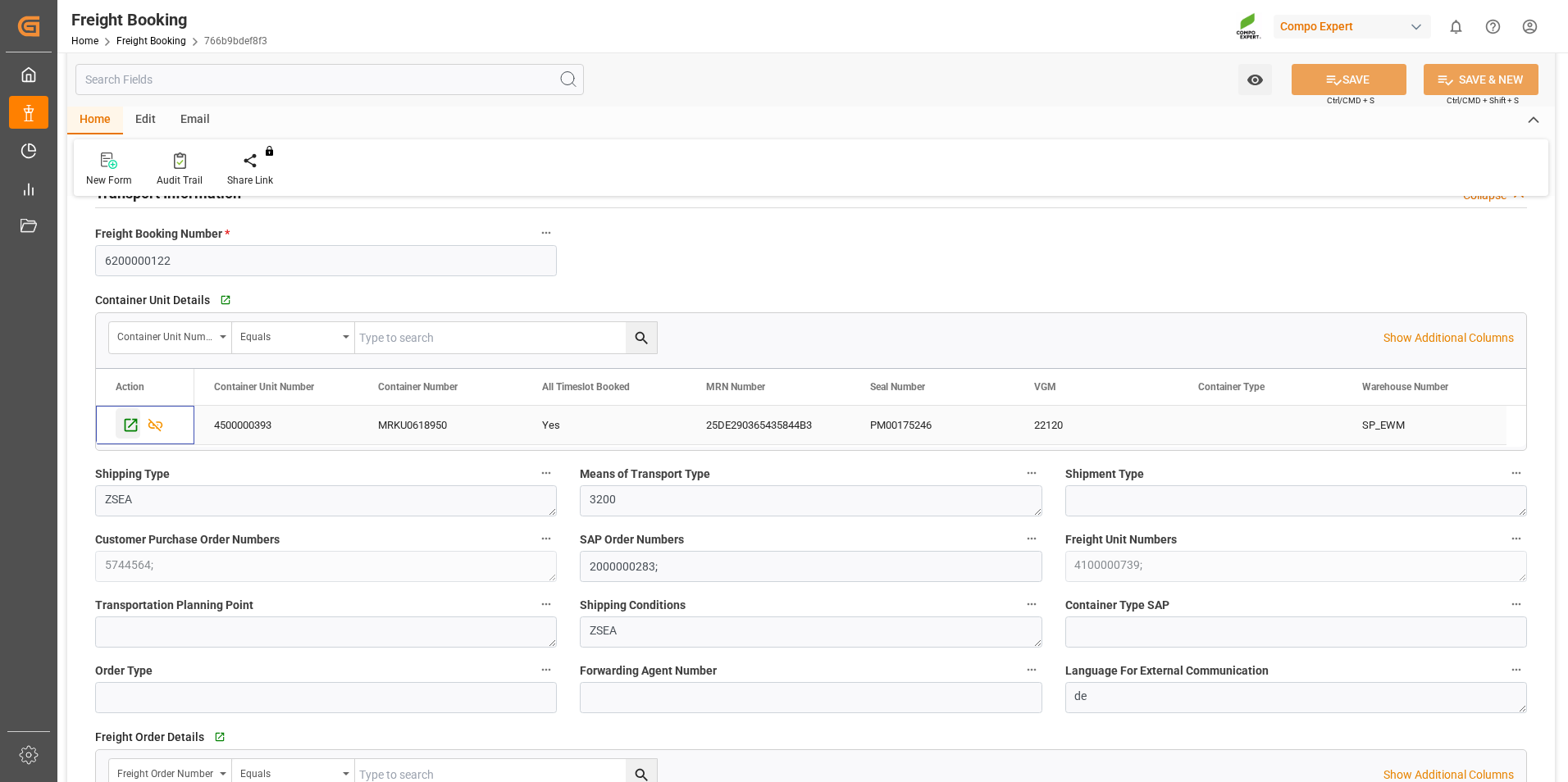
click at [135, 432] on icon "Press SPACE to select this row." at bounding box center [131, 425] width 17 height 17
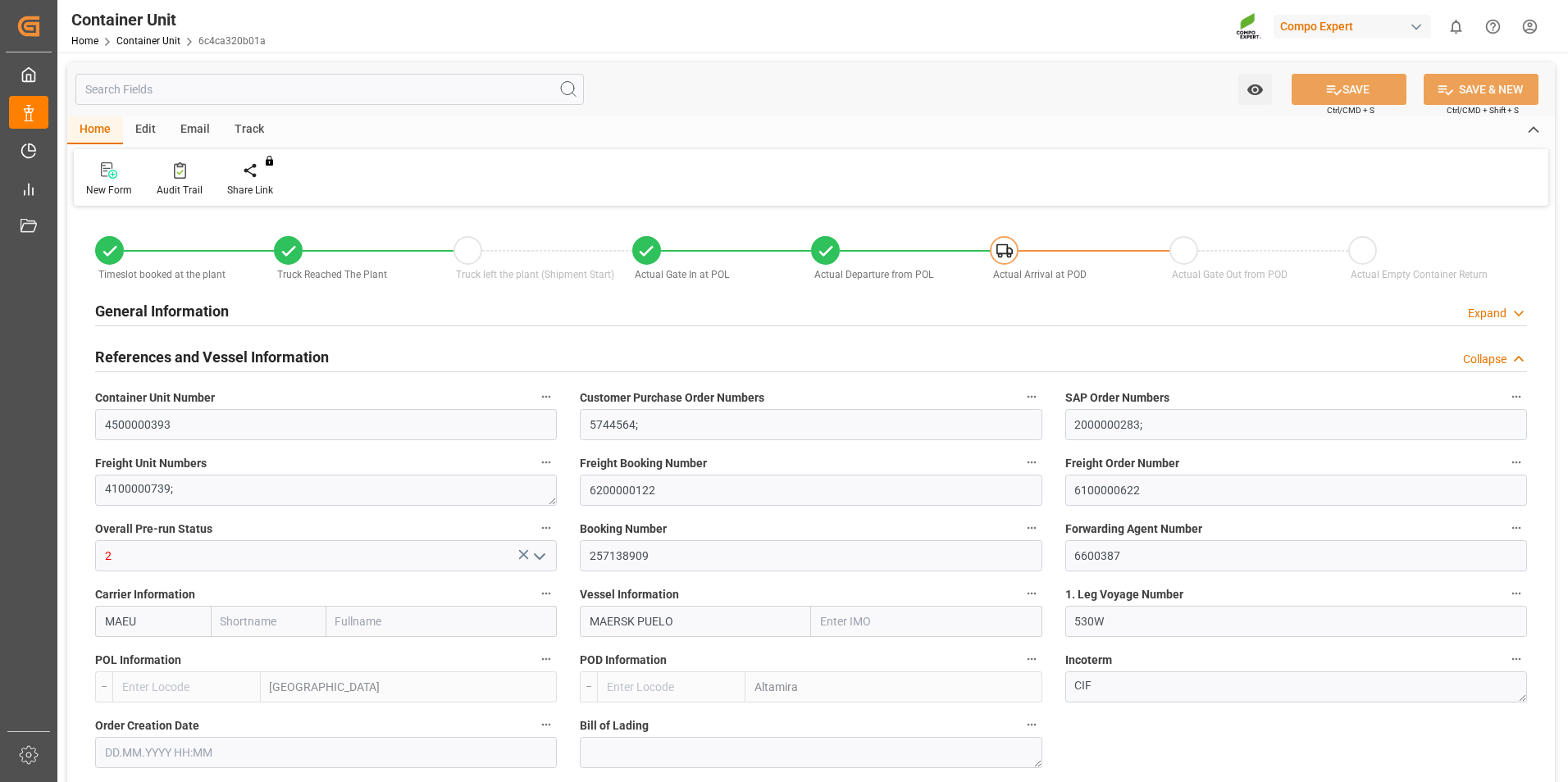
type input "Maersk"
type input "Maersk Line AS"
type input "9306172"
type input "BEANR"
type input "MXATM"
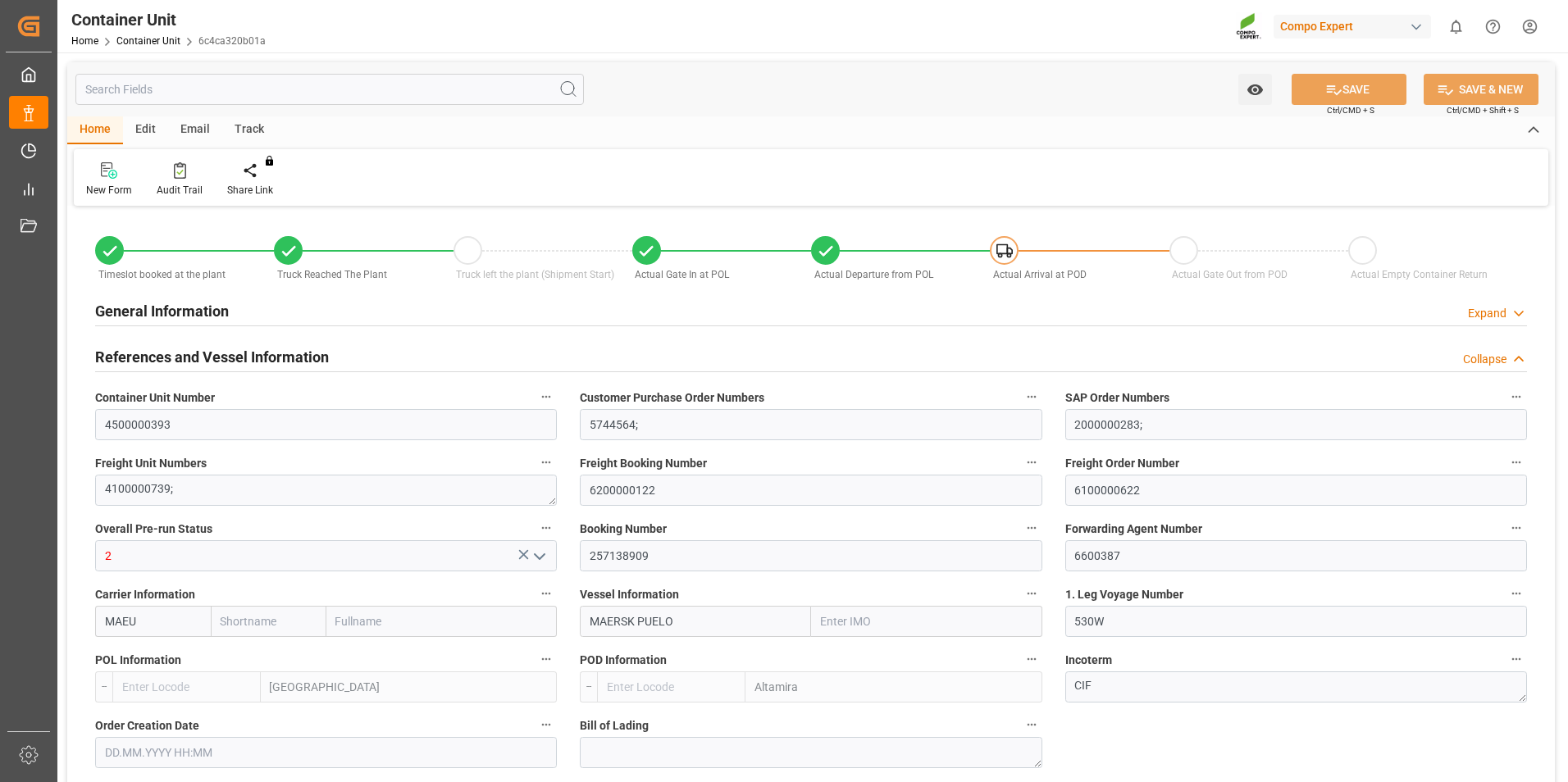
type input "22120"
type input "0"
type input "27324"
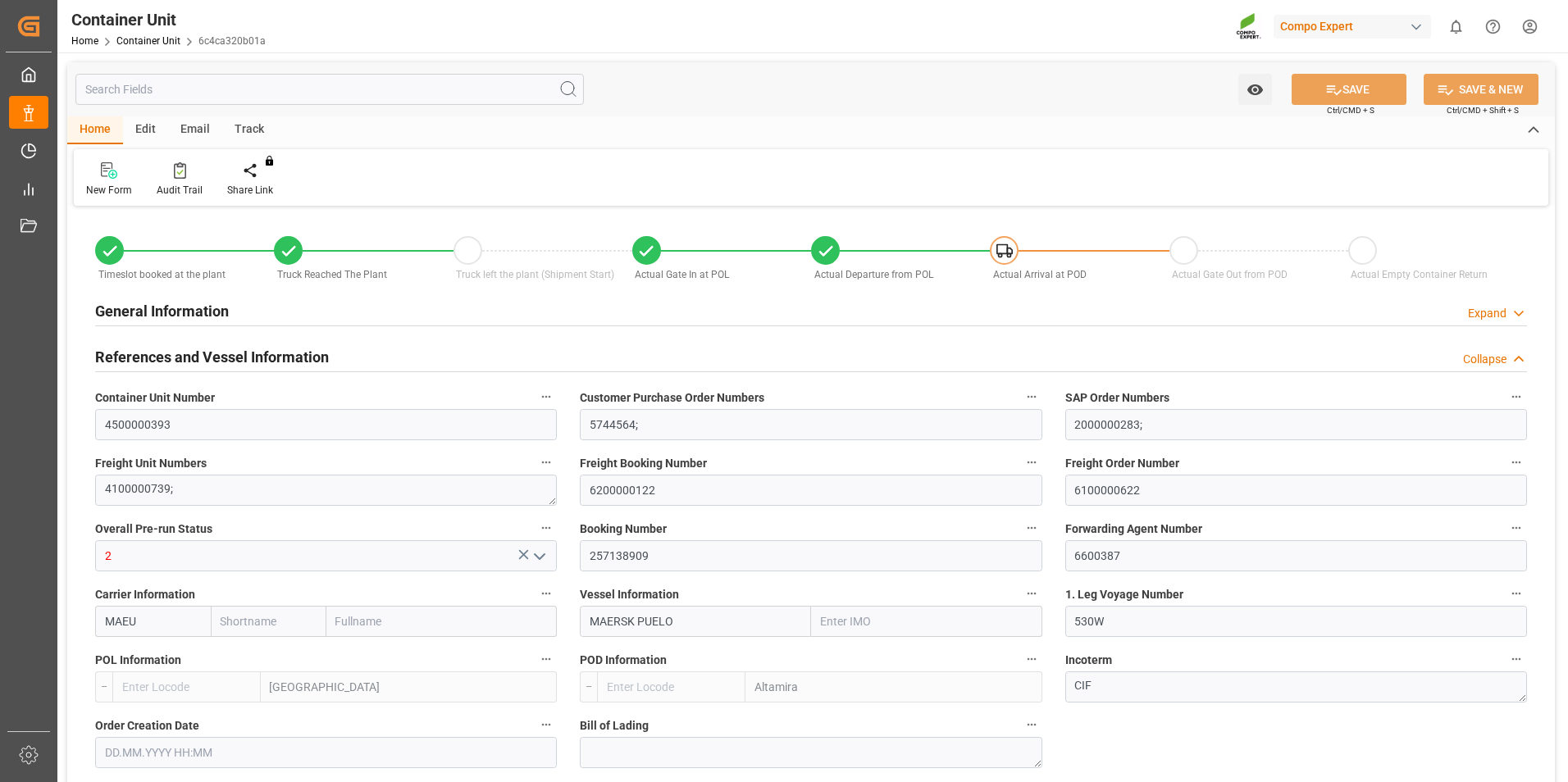
type input "BEANR"
type input "MXATM"
type input "[DATE] 15:18"
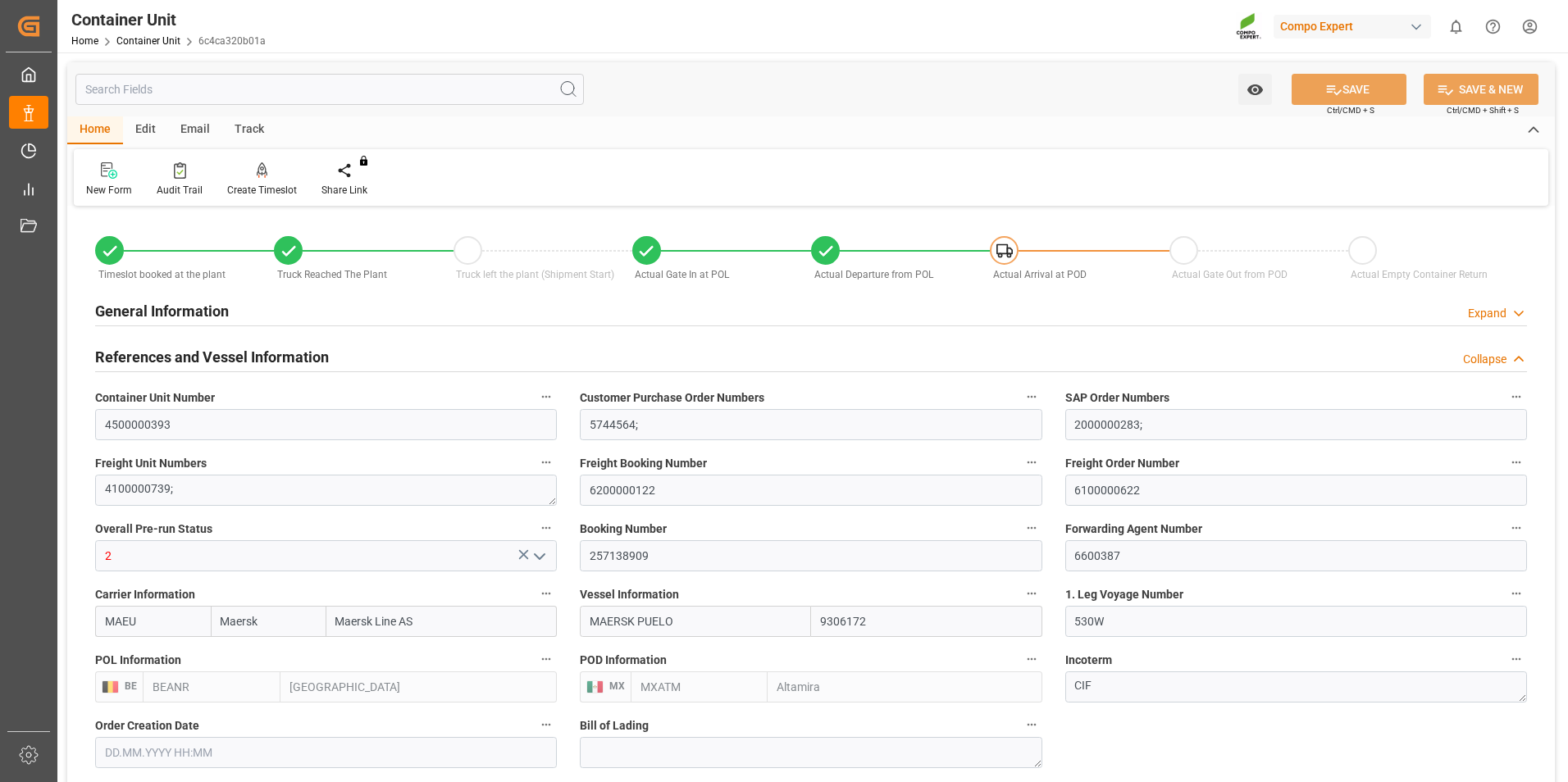
type input "[DATE] 15:18"
type input "[DATE]"
type input "[DATE] 18:47"
type input "[DATE] 19:01"
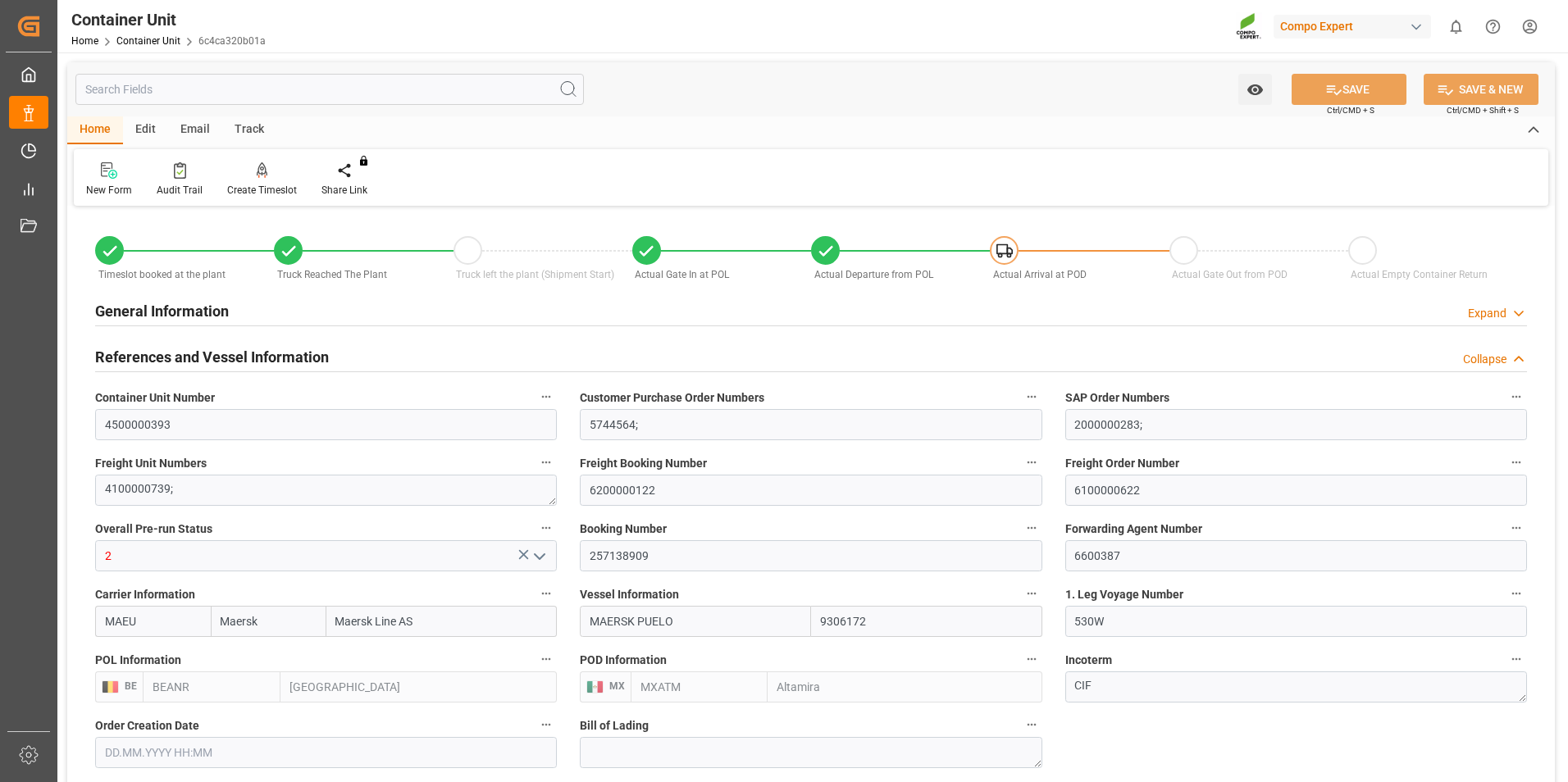
type input "[DATE] 05:30"
type input "[DATE] 21:30"
type input "[DATE] 10:05"
type input "[DATE] 10:00"
type input "[DATE] 23:00"
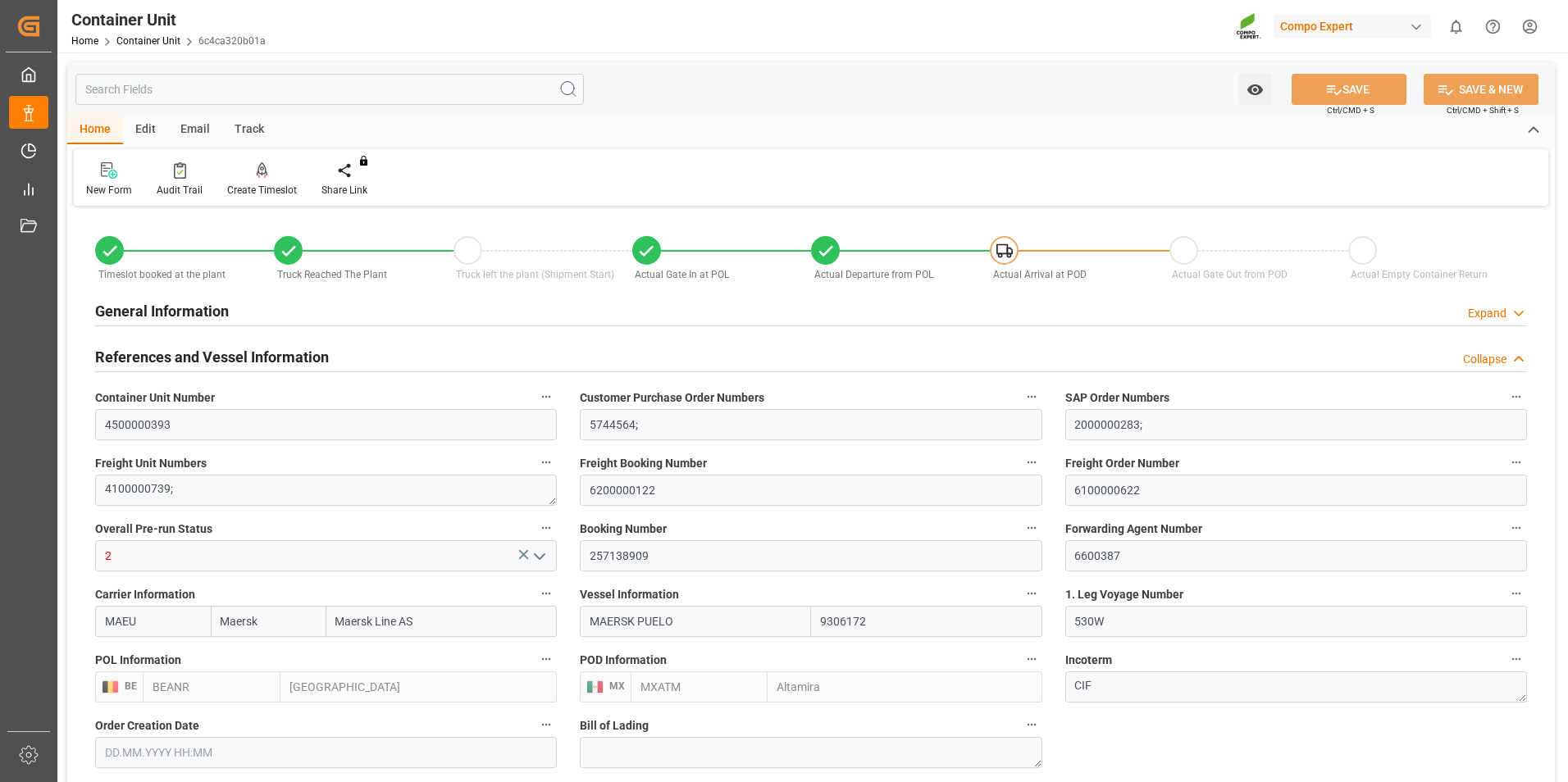
type input "[DATE] 09:37"
type input "[DATE] 15:41"
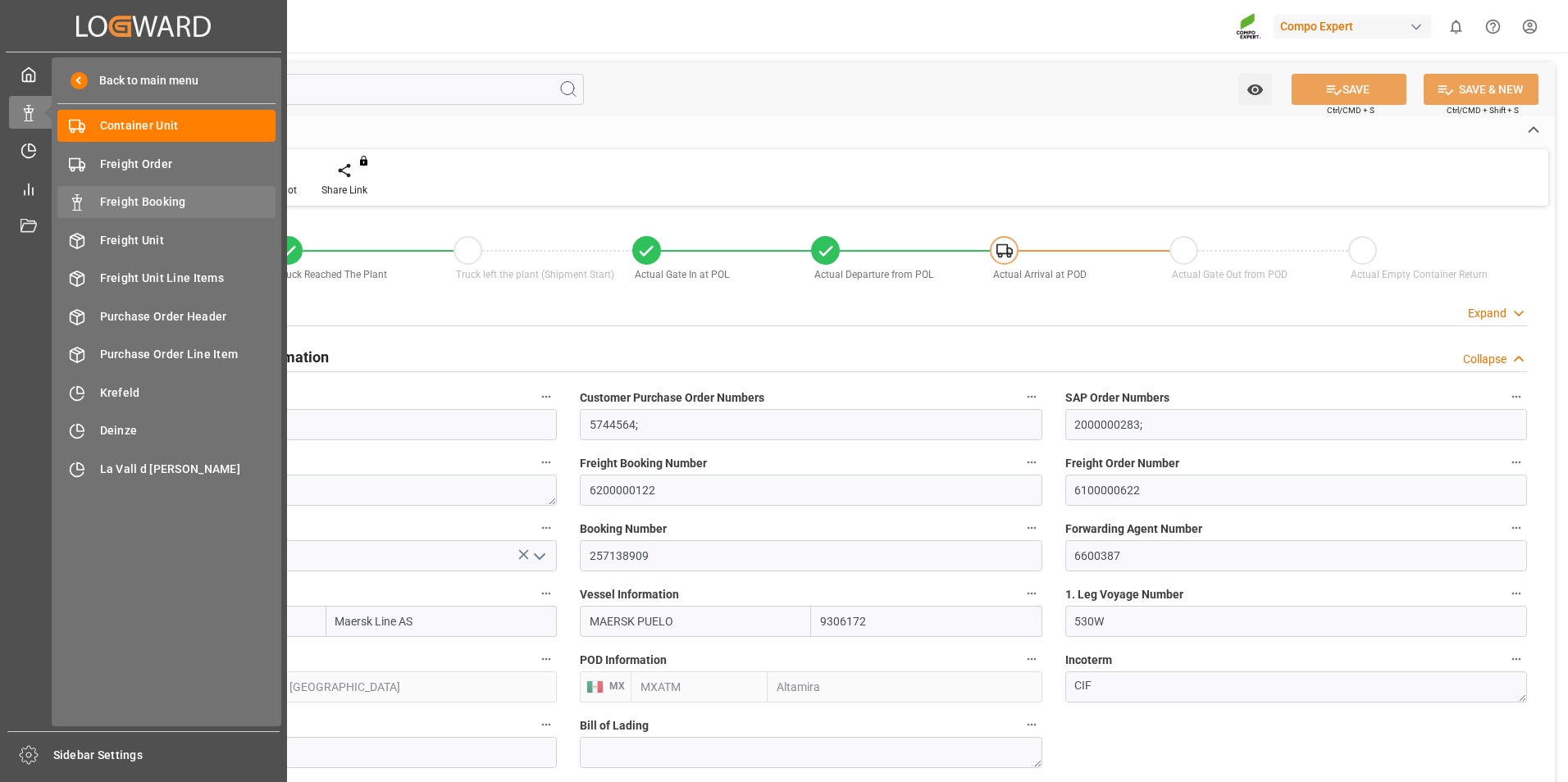
click at [130, 195] on span "Freight Booking" at bounding box center [188, 202] width 177 height 17
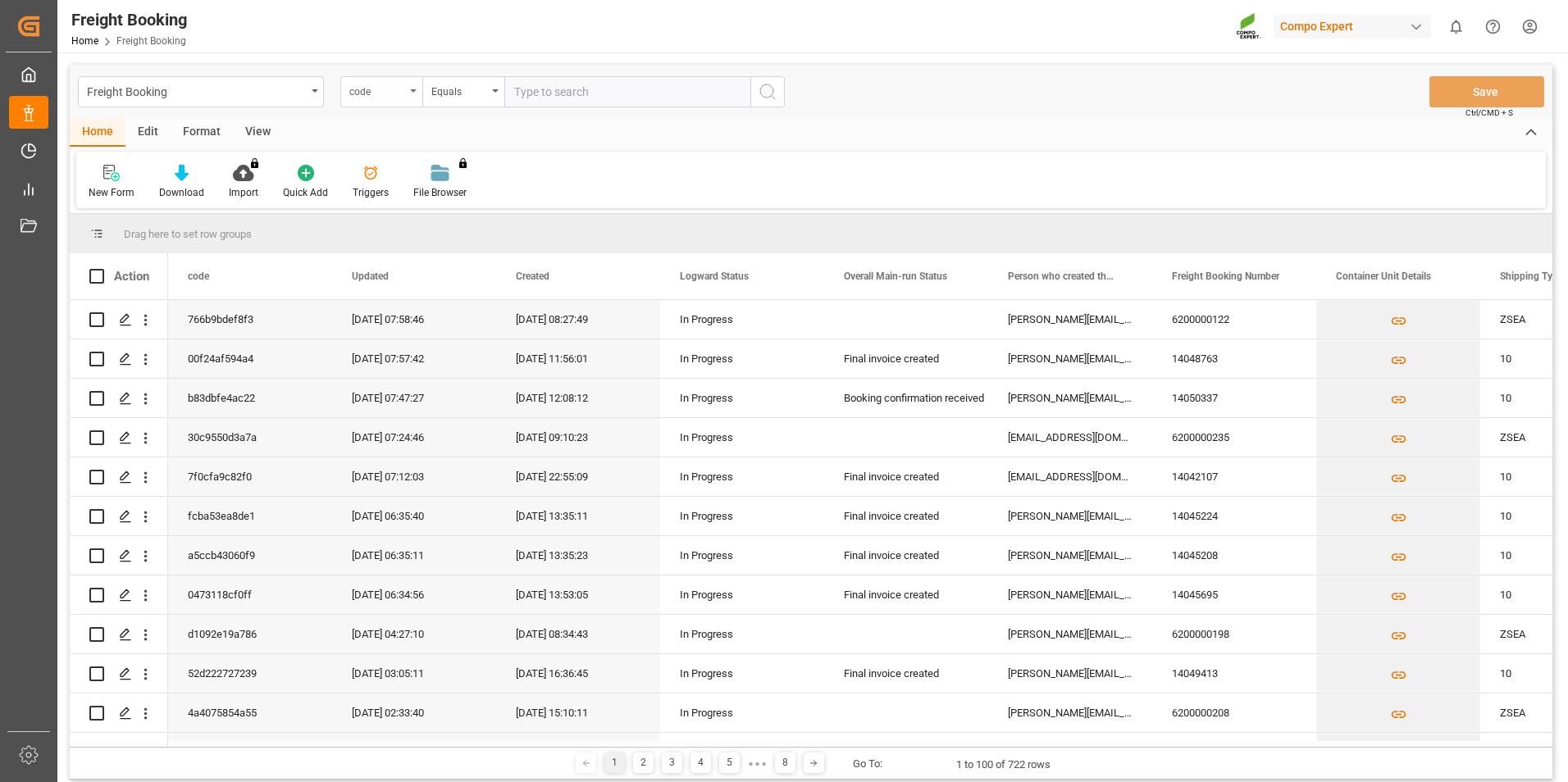
click at [411, 106] on div "code" at bounding box center [381, 91] width 82 height 31
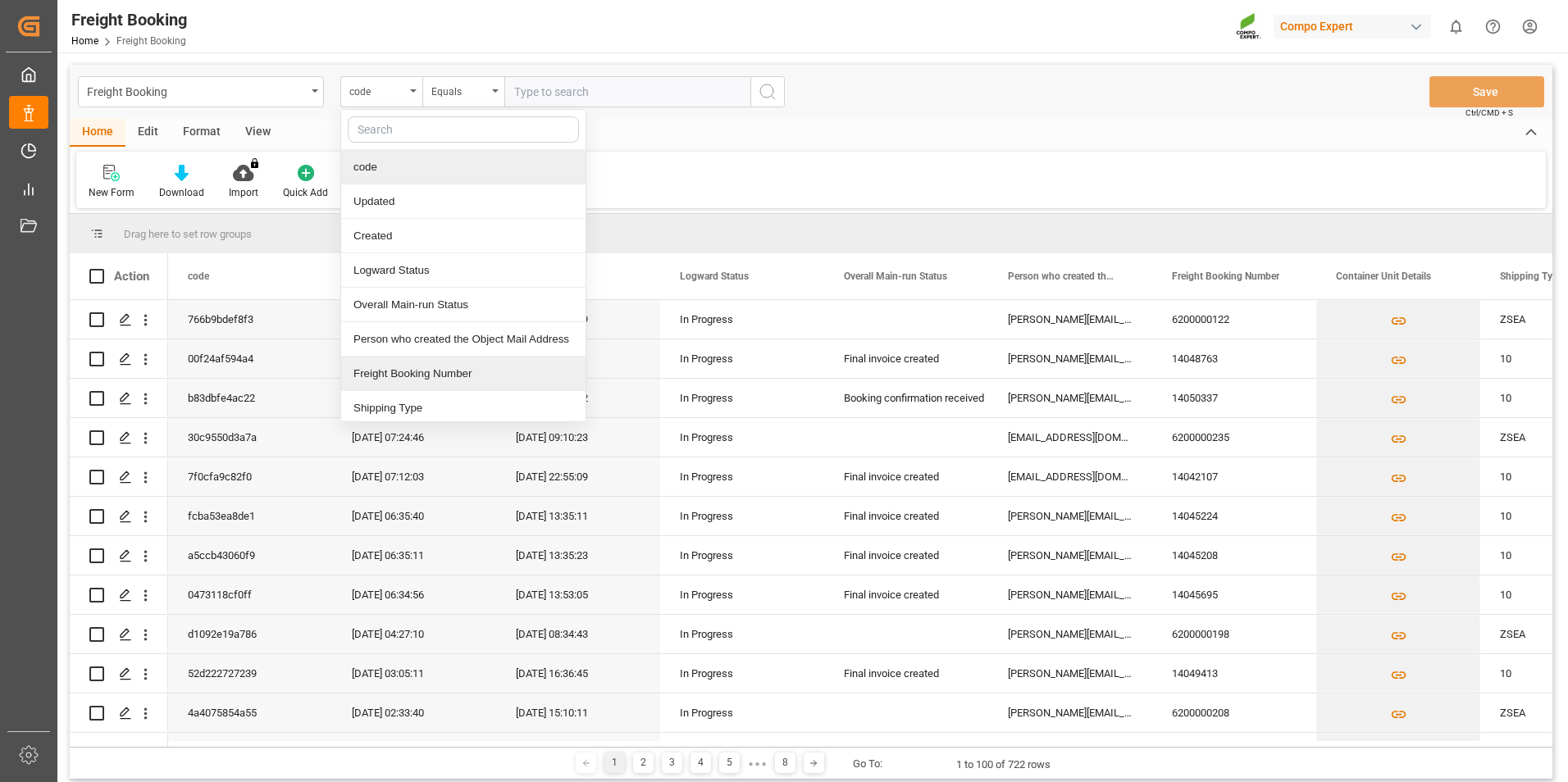
click at [416, 382] on div "Freight Booking Number" at bounding box center [463, 374] width 245 height 35
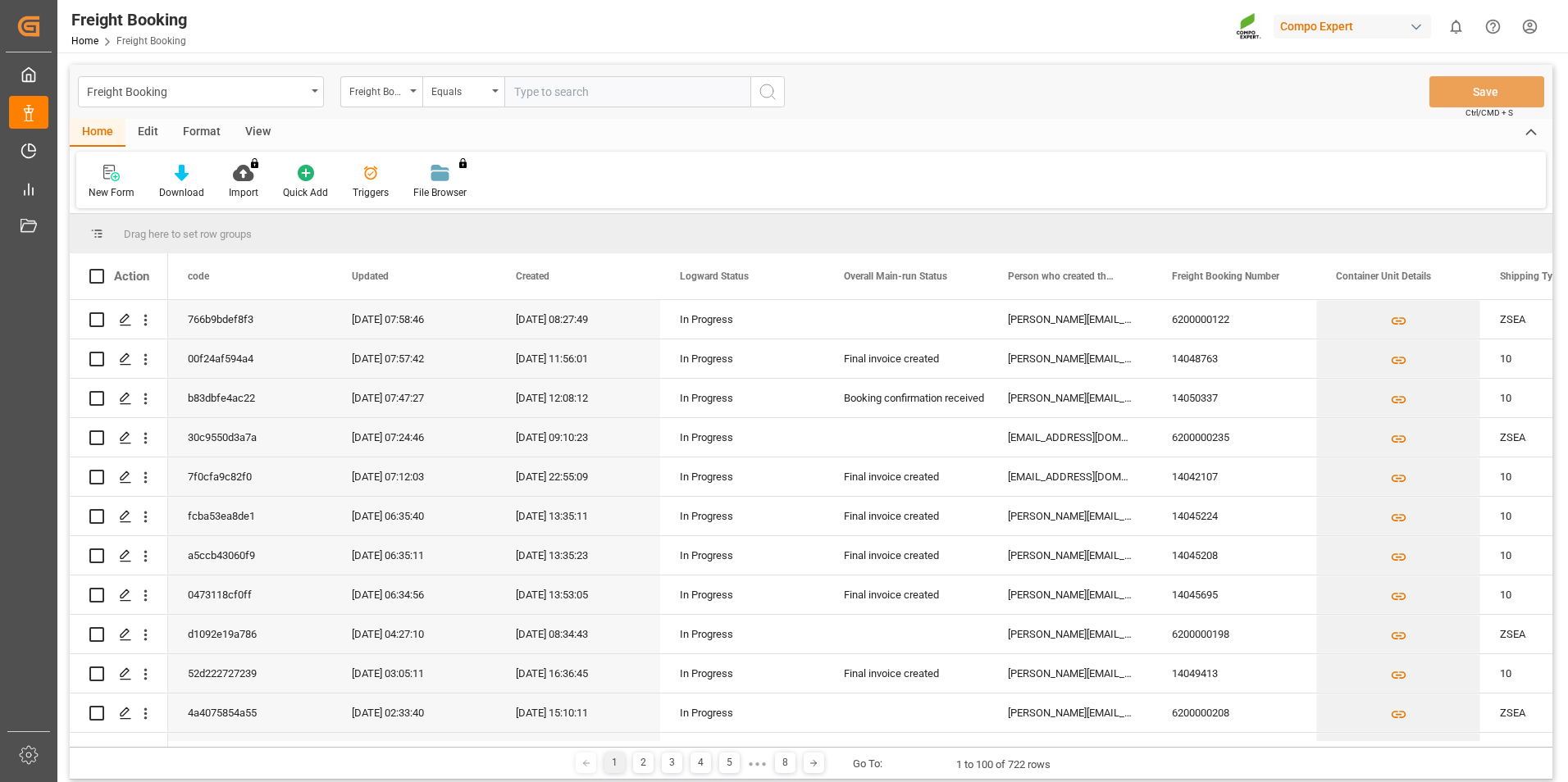
click at [646, 99] on input "text" at bounding box center [628, 91] width 246 height 31
type input "6200000122"
click at [782, 88] on button "search button" at bounding box center [768, 91] width 35 height 31
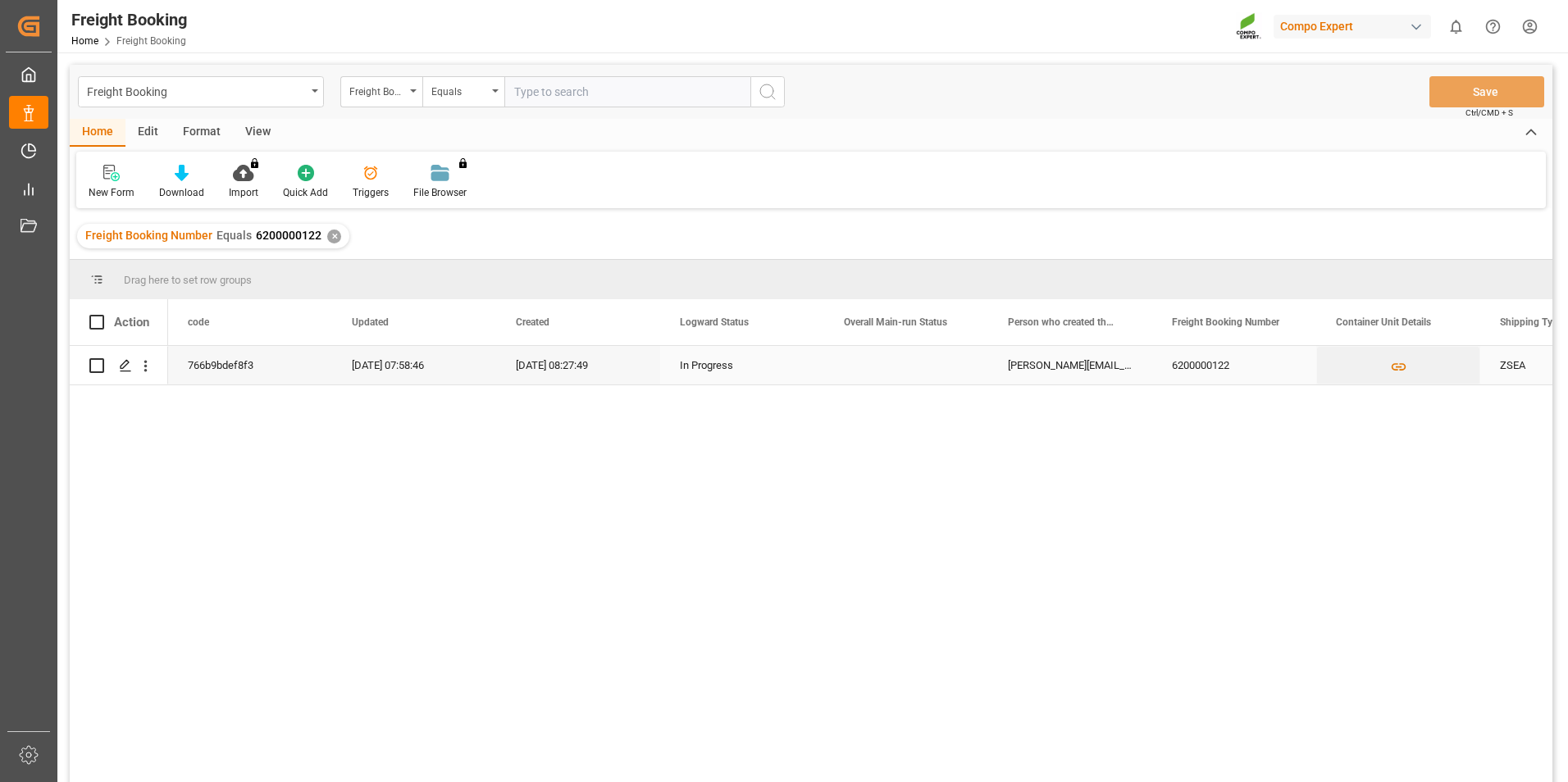
click at [123, 369] on polygon "Press SPACE to select this row." at bounding box center [125, 365] width 9 height 9
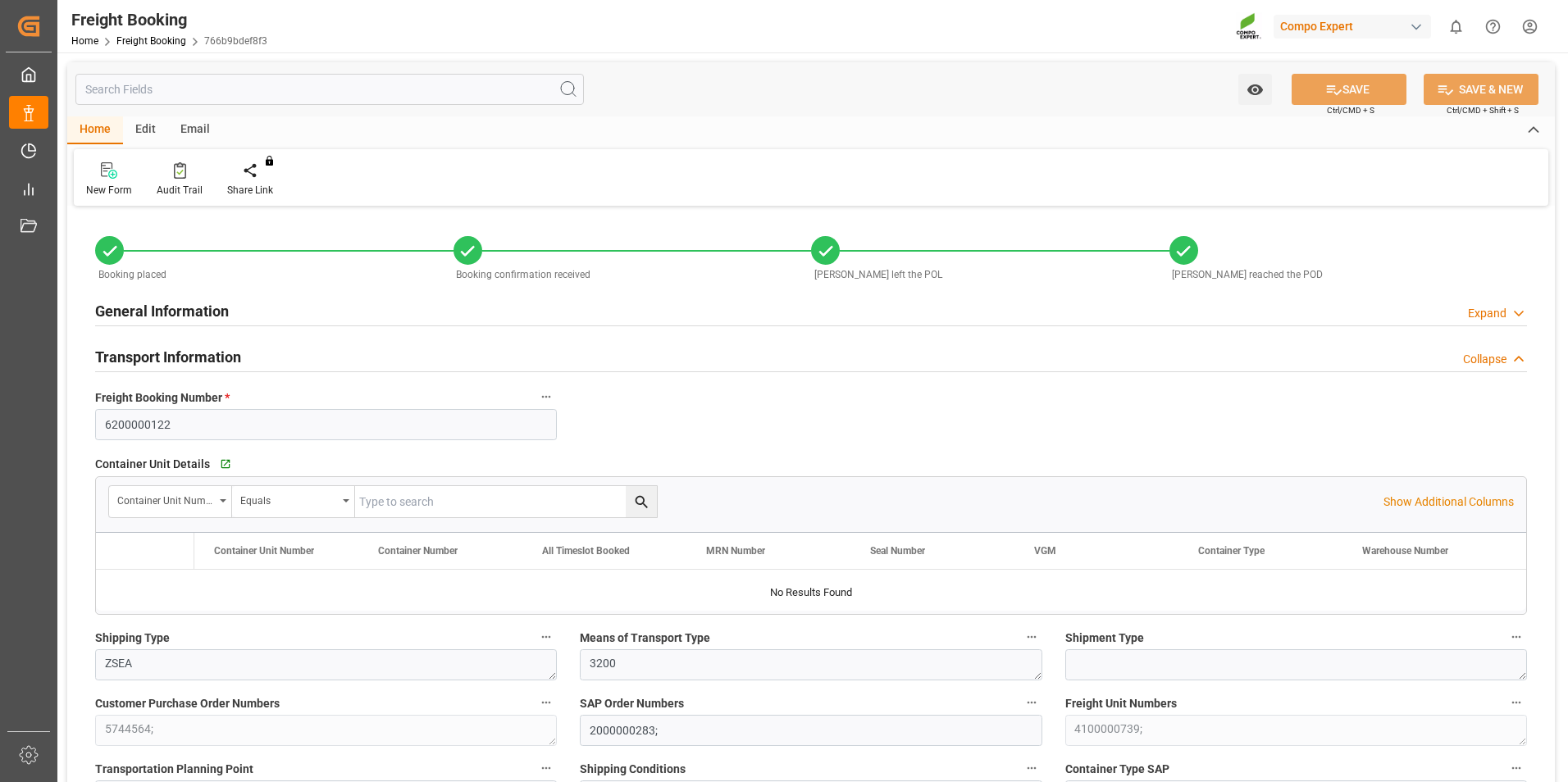
type input "Maersk"
type input "Maersk Line AS"
type input "9306172"
type input "BEANR"
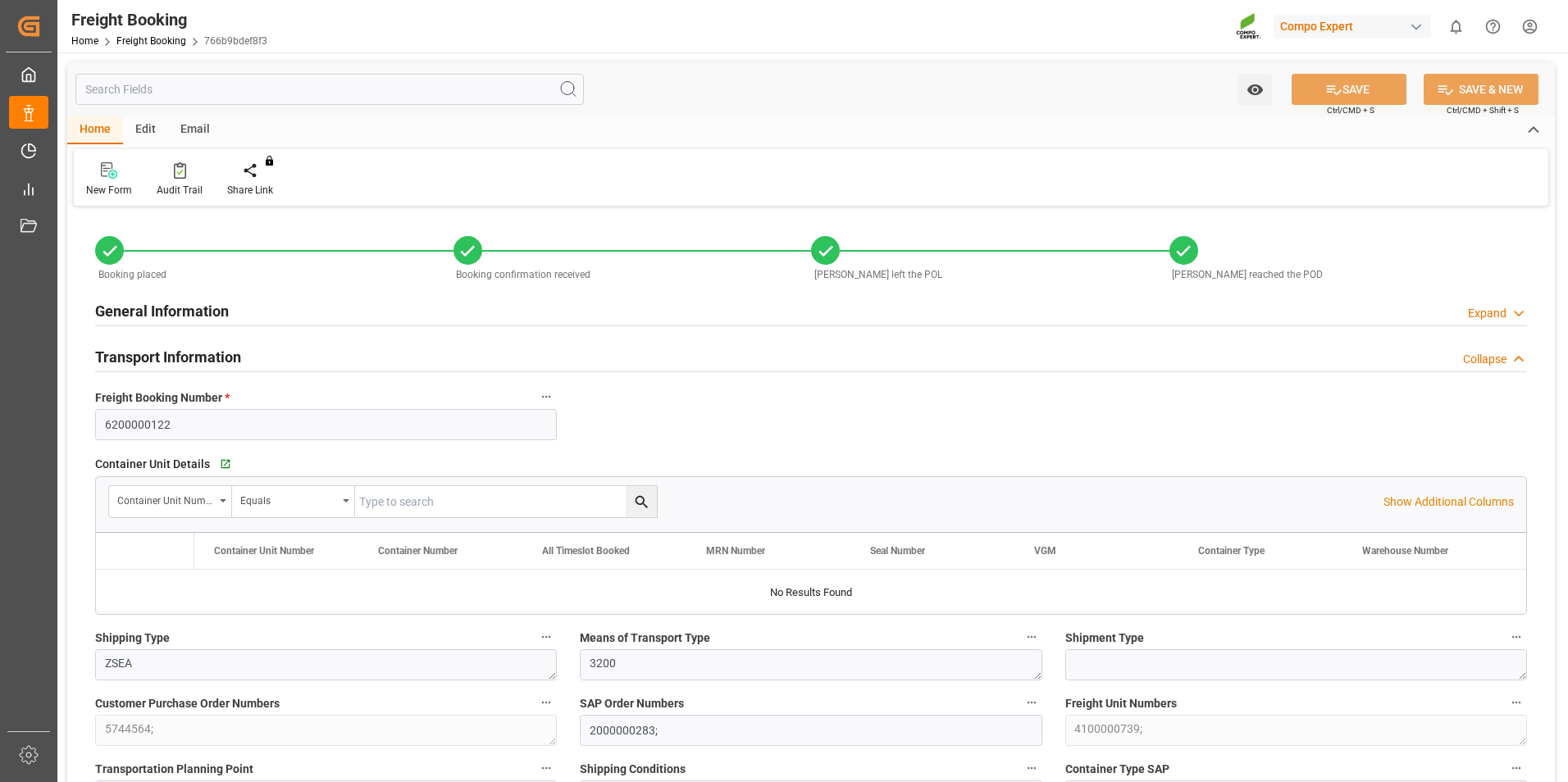
type input "MXATM"
type input "0"
type input "27324"
type input "[DATE] 01:00"
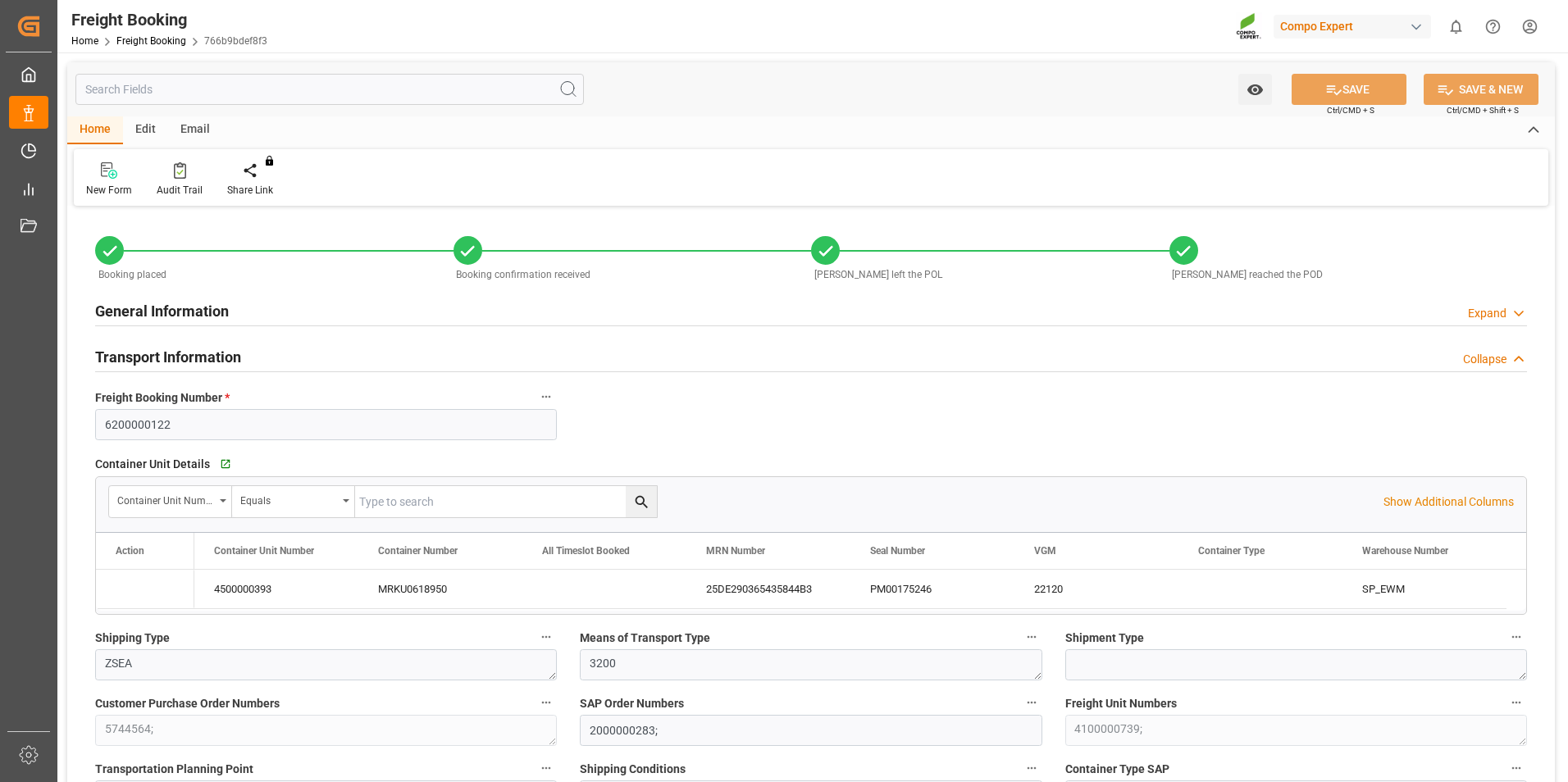
type input "[DATE] 01:00"
type input "[DATE] 05:30"
type input "[DATE] 10:00"
type input "[DATE]"
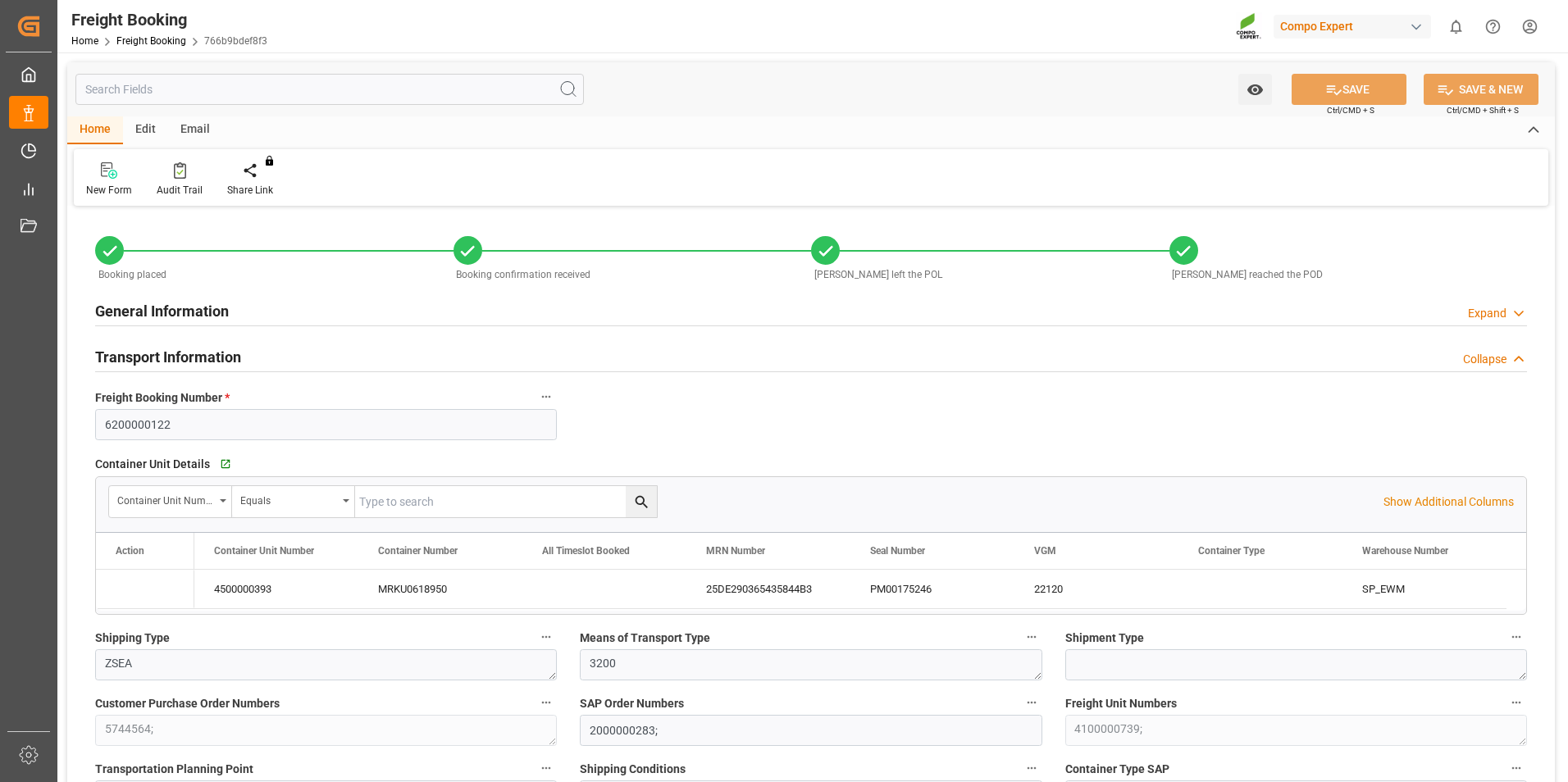
type input "[DATE] 08:27"
type input "[DATE] 08:32"
type input "[DATE] 08:21"
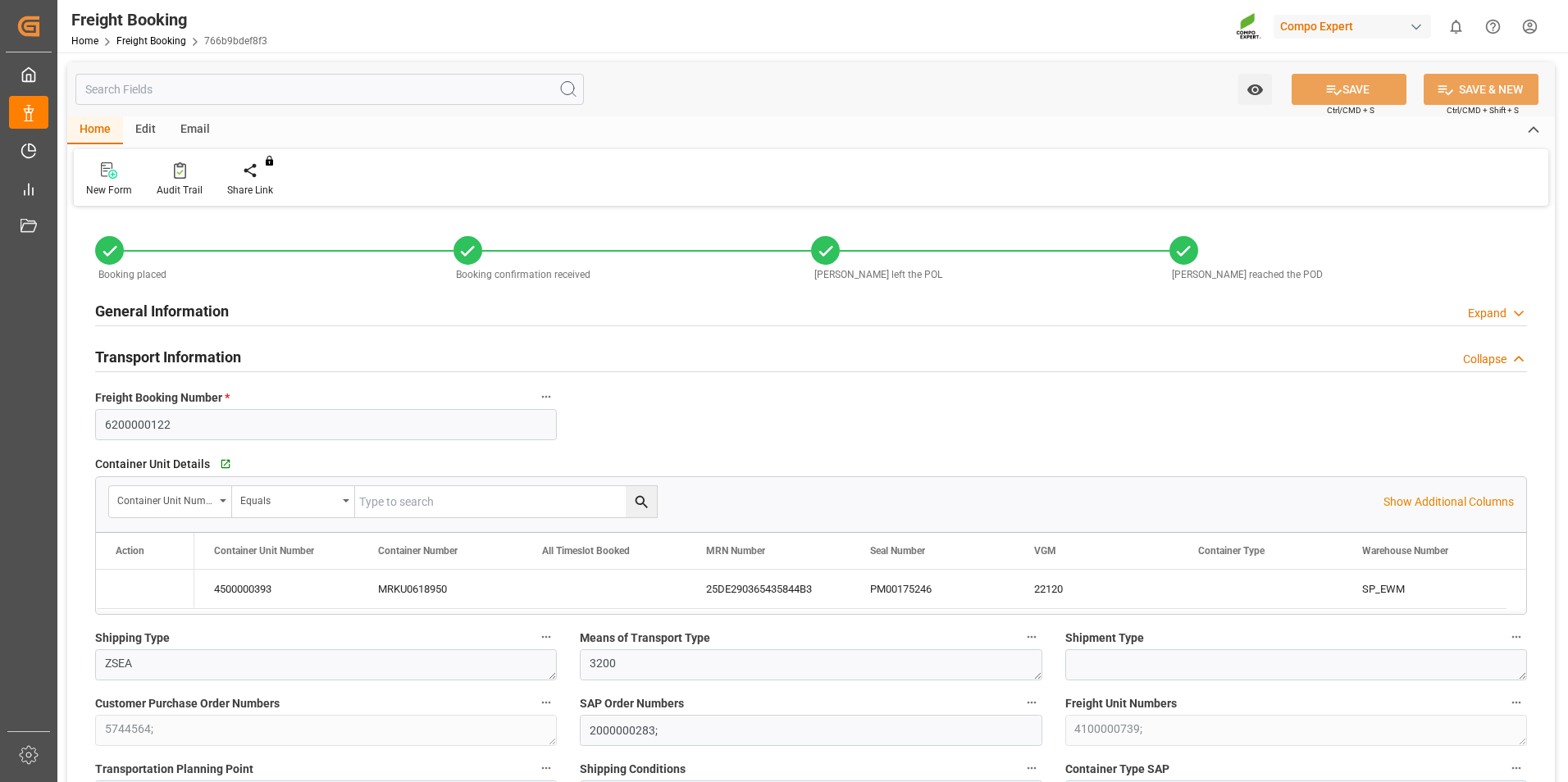
type input "[DATE] 14:25"
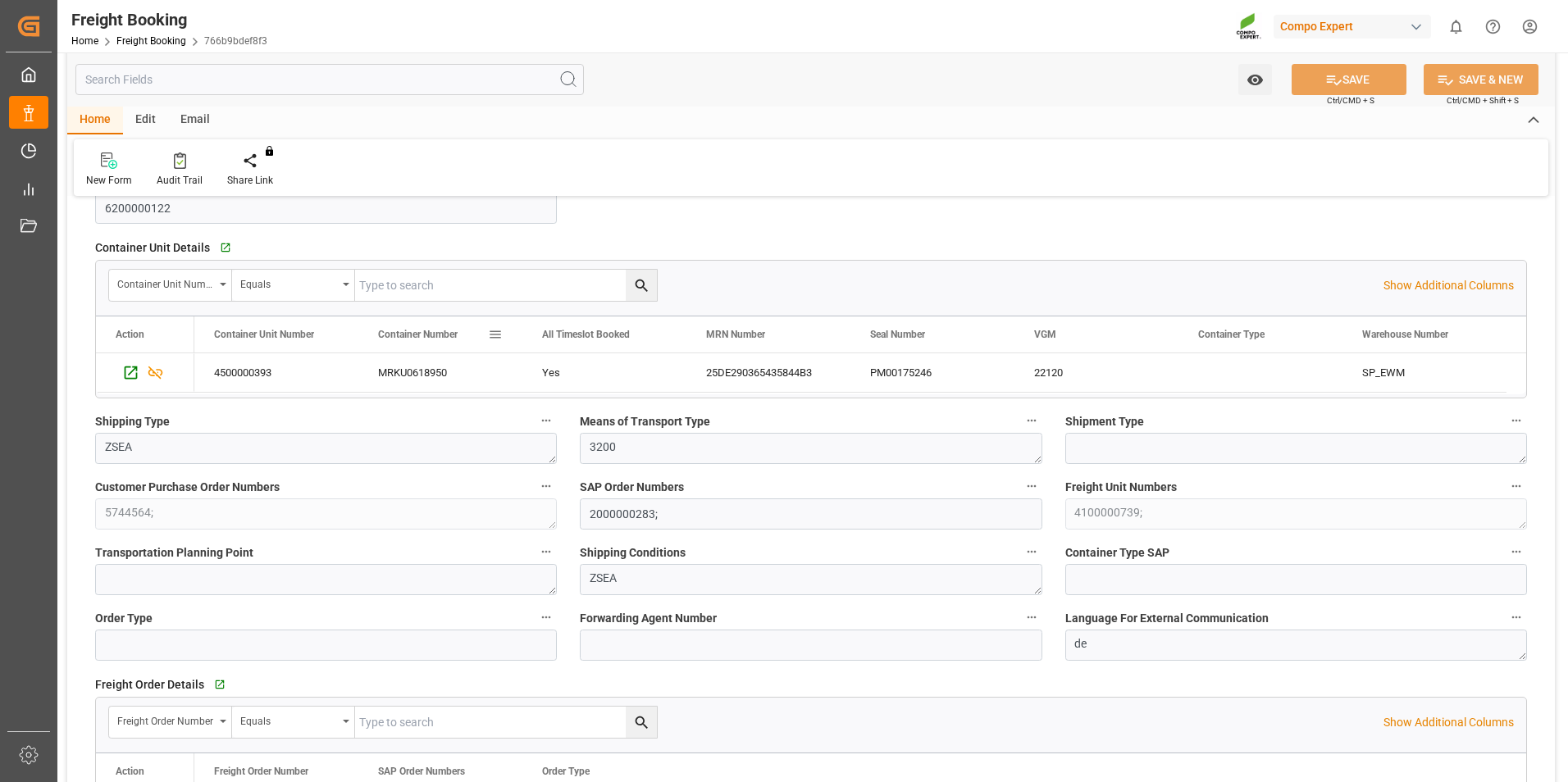
scroll to position [246, 0]
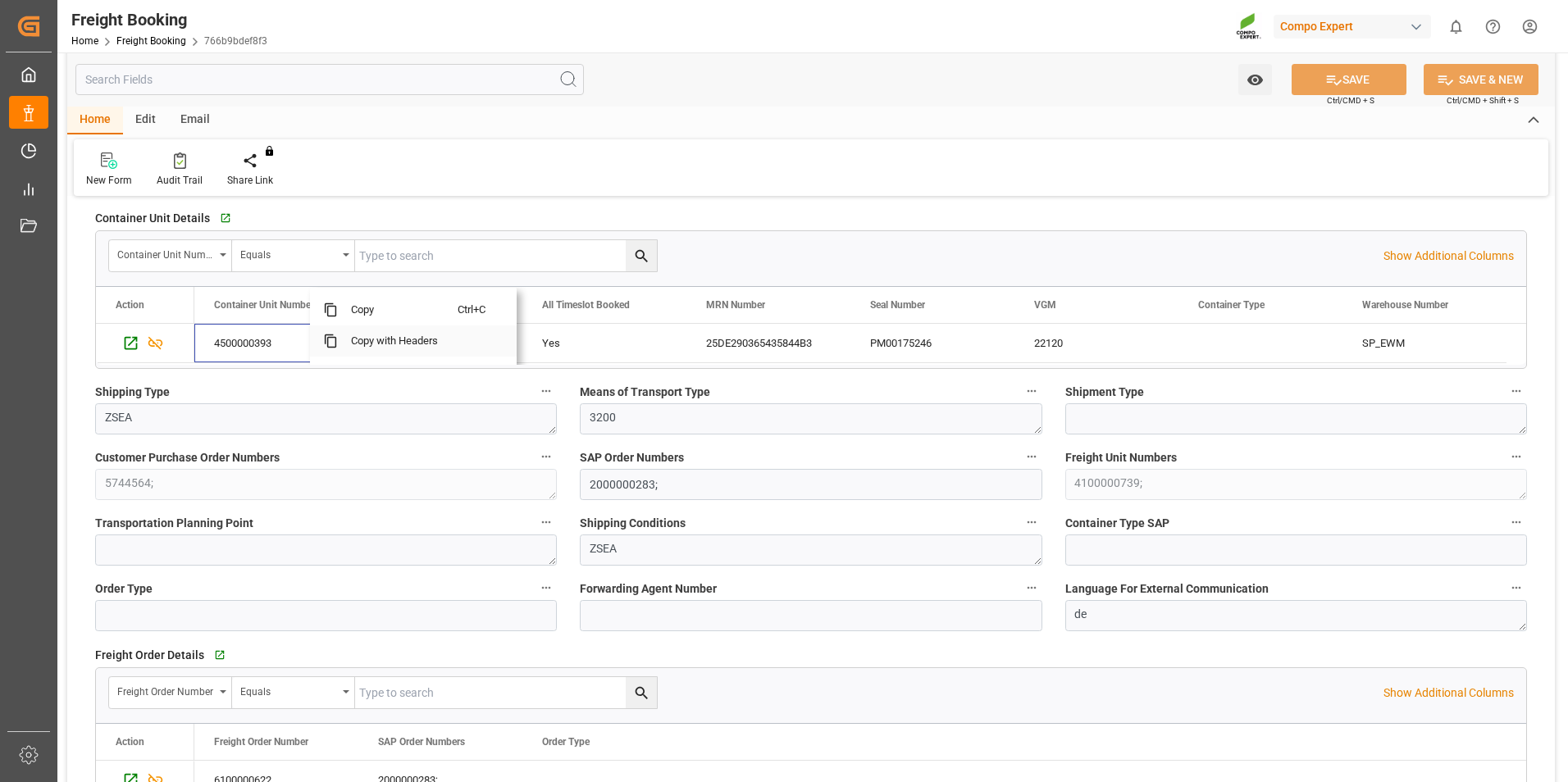
click at [408, 347] on span "Copy with Headers" at bounding box center [397, 341] width 120 height 31
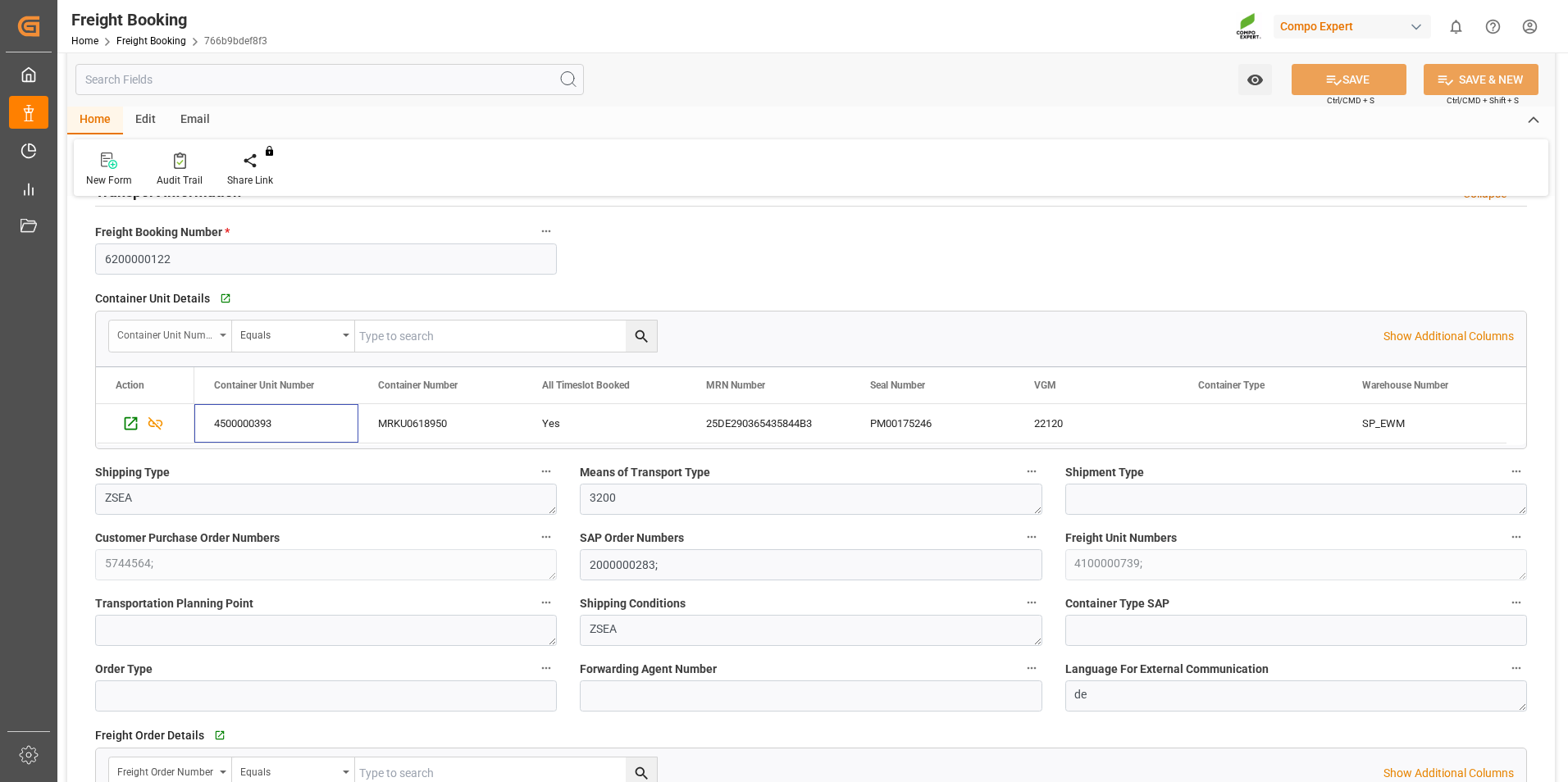
scroll to position [164, 0]
click at [913, 171] on div "New Form Audit Trail Share Link You don't have permission for this feature. Con…" at bounding box center [811, 167] width 1475 height 57
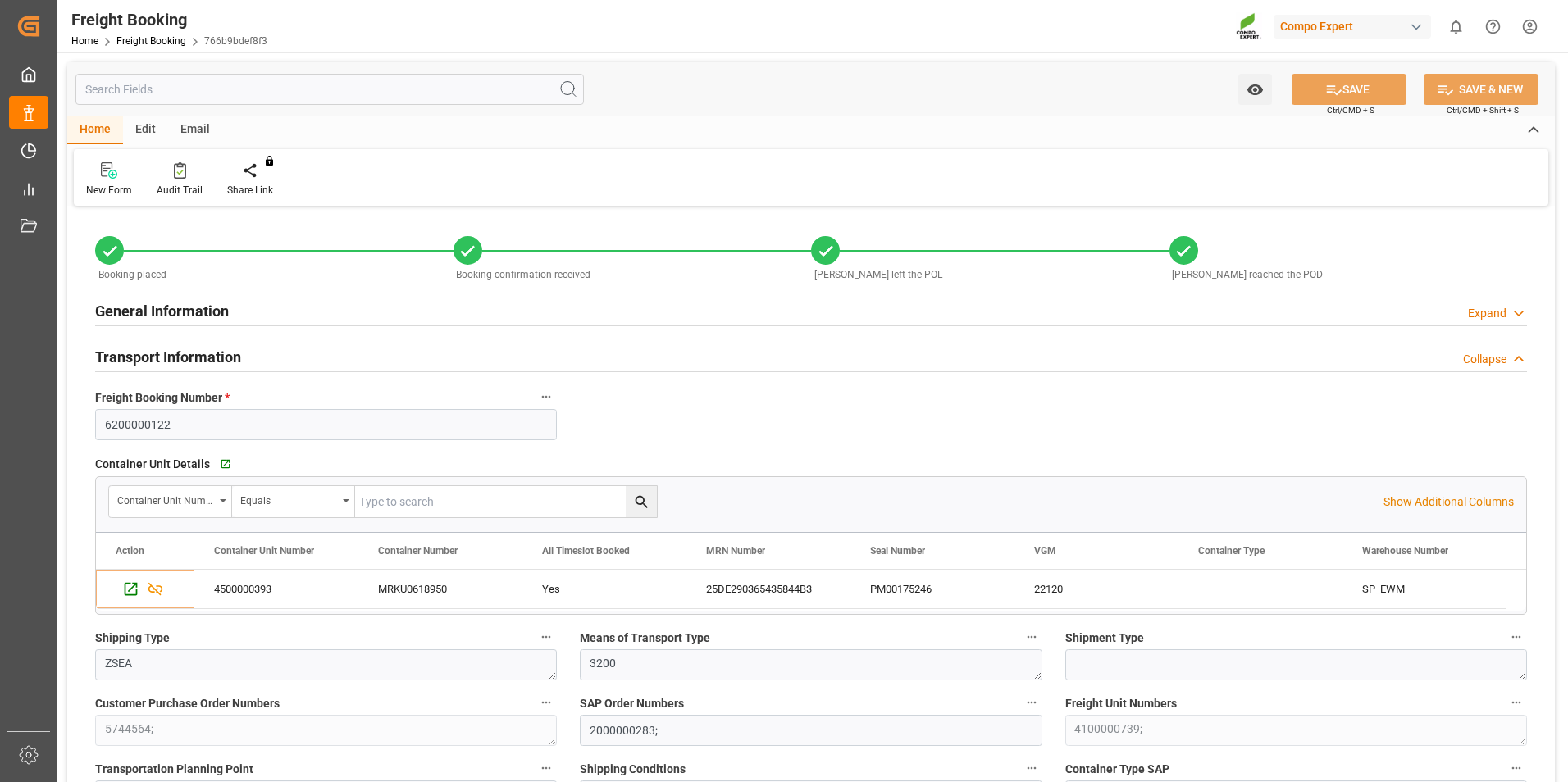
click at [154, 130] on div "Edit" at bounding box center [145, 130] width 45 height 28
click at [203, 127] on div "Email" at bounding box center [195, 130] width 54 height 28
click at [146, 129] on div "Edit" at bounding box center [145, 130] width 45 height 28
click at [108, 135] on div "Home" at bounding box center [95, 130] width 56 height 28
click at [155, 590] on icon "Press SPACE to select this row." at bounding box center [155, 589] width 17 height 17
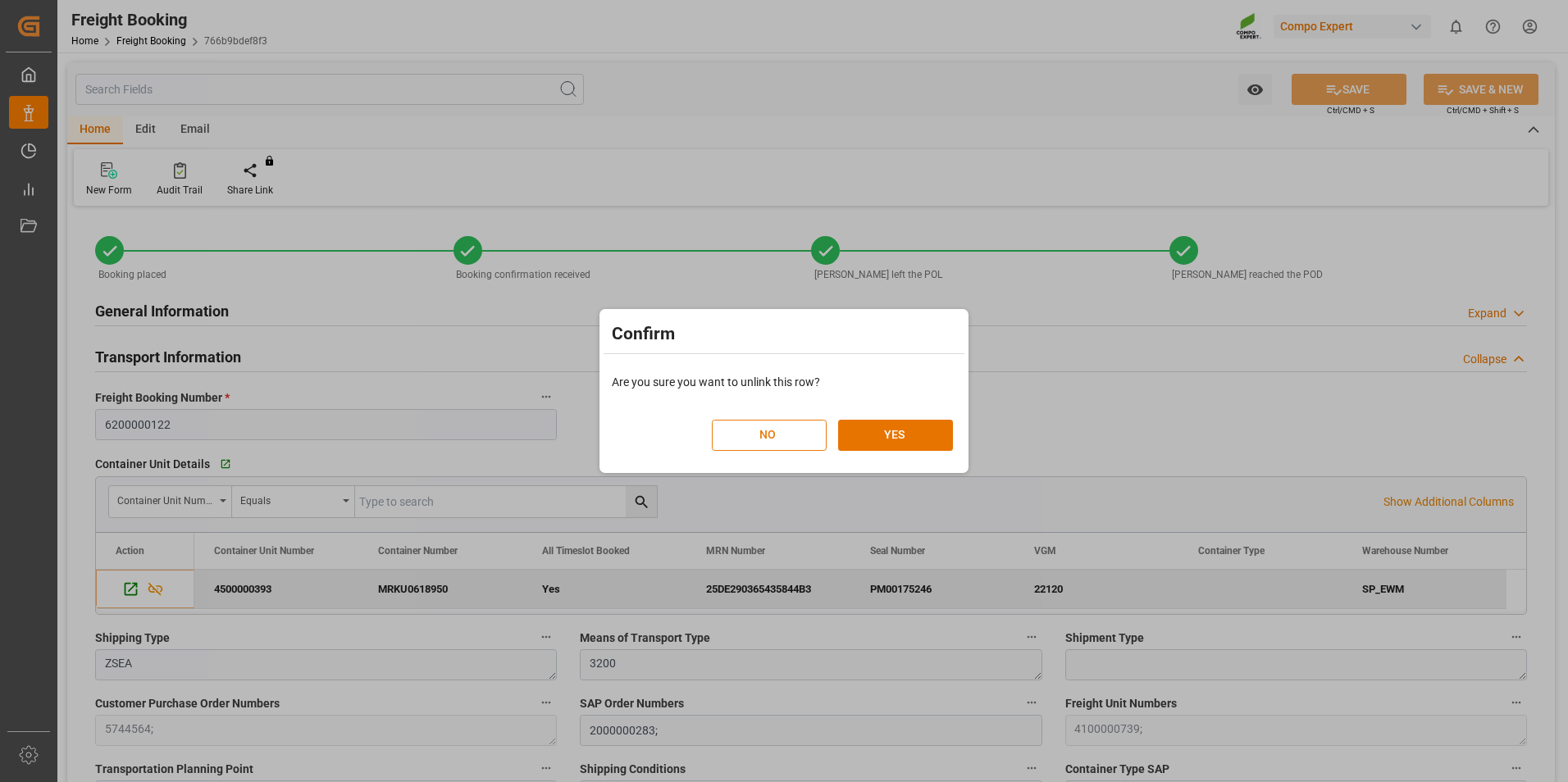
click at [748, 432] on button "NO" at bounding box center [770, 436] width 115 height 31
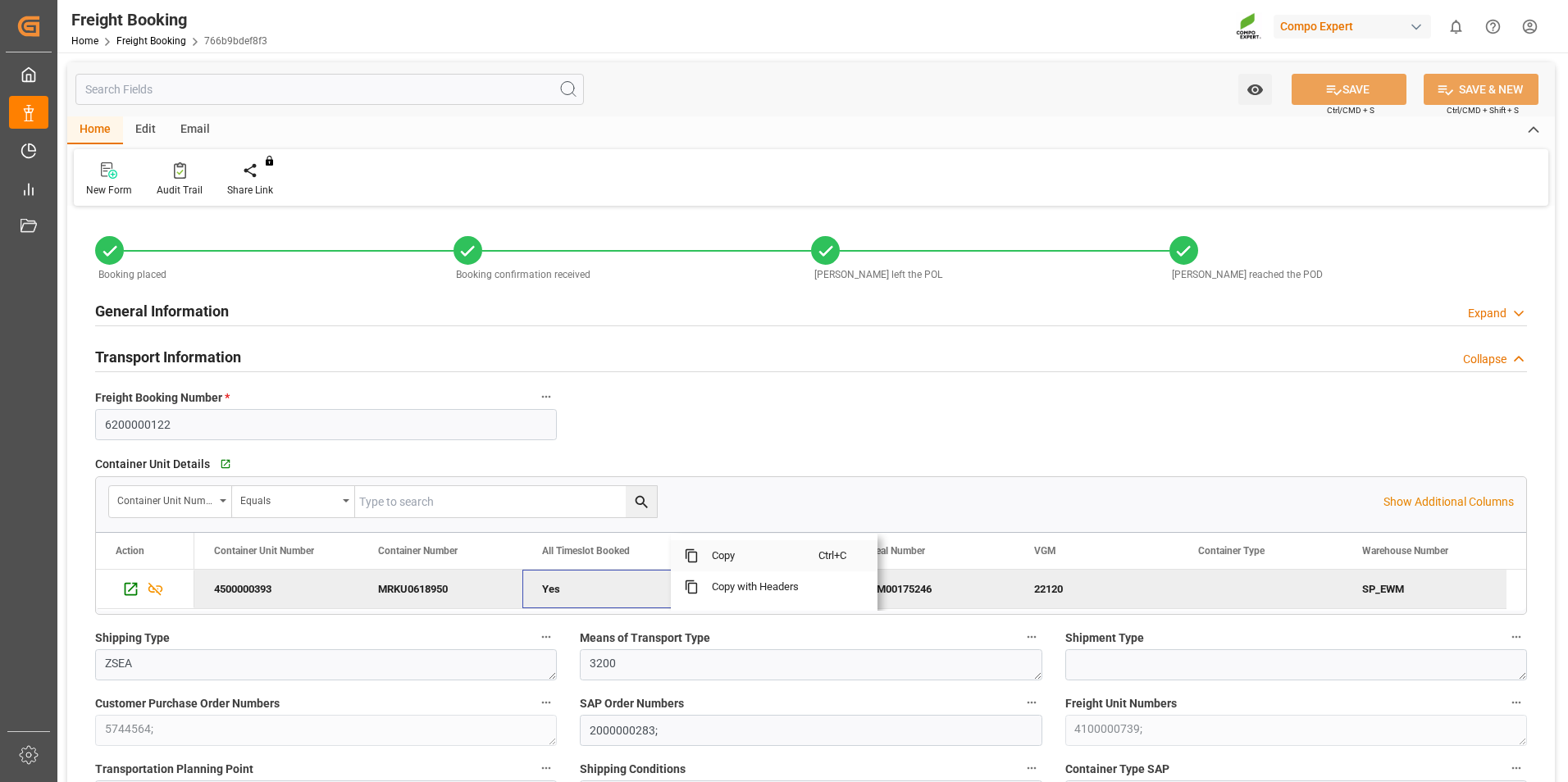
click at [803, 561] on span "Copy" at bounding box center [758, 556] width 120 height 31
click at [862, 471] on div "Container Unit Details   Go to Container Unit Grid" at bounding box center [811, 464] width 1432 height 25
click at [471, 584] on div "MRKU0618950" at bounding box center [440, 589] width 164 height 38
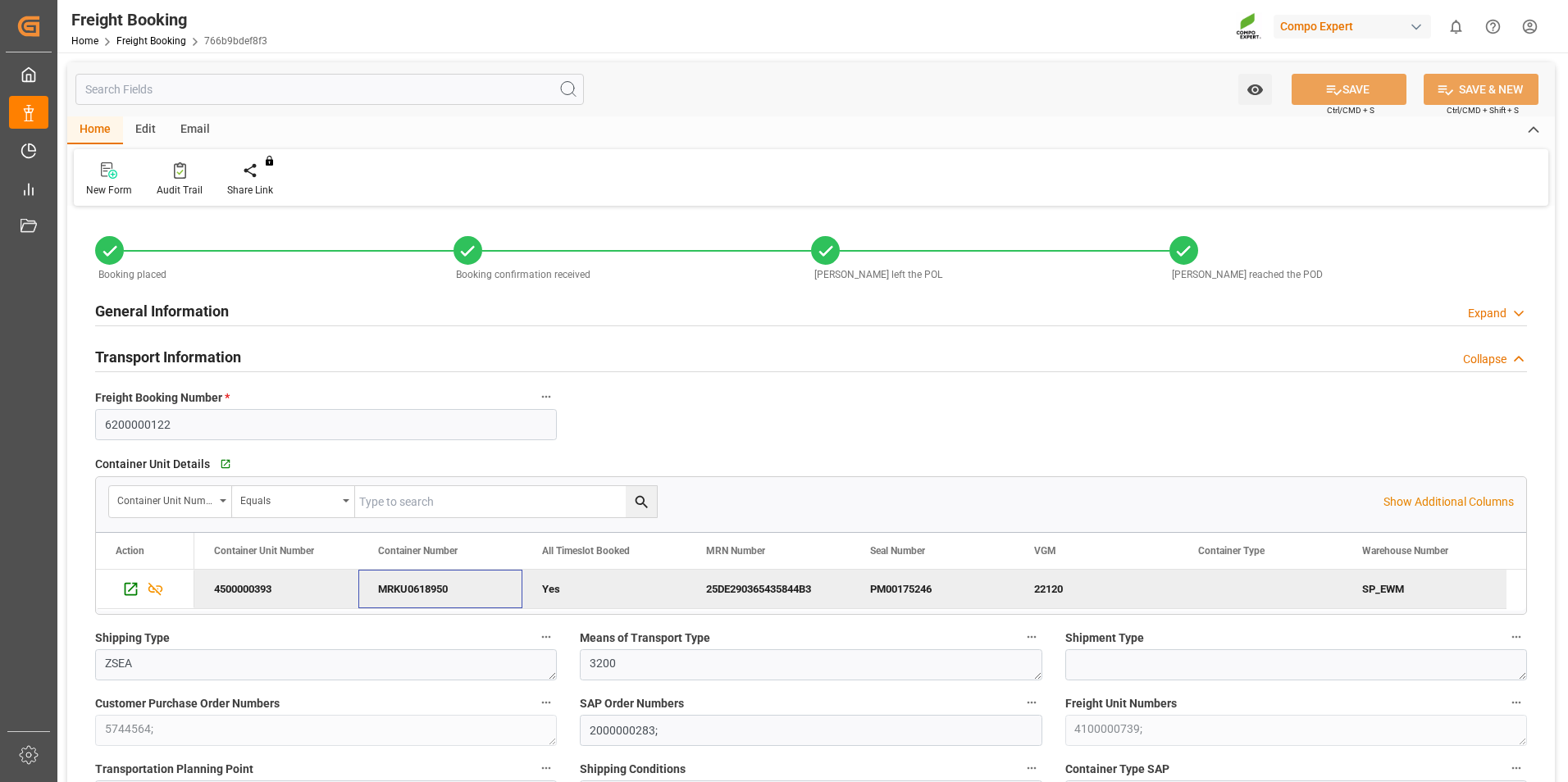
click at [154, 136] on div "Edit" at bounding box center [145, 130] width 45 height 28
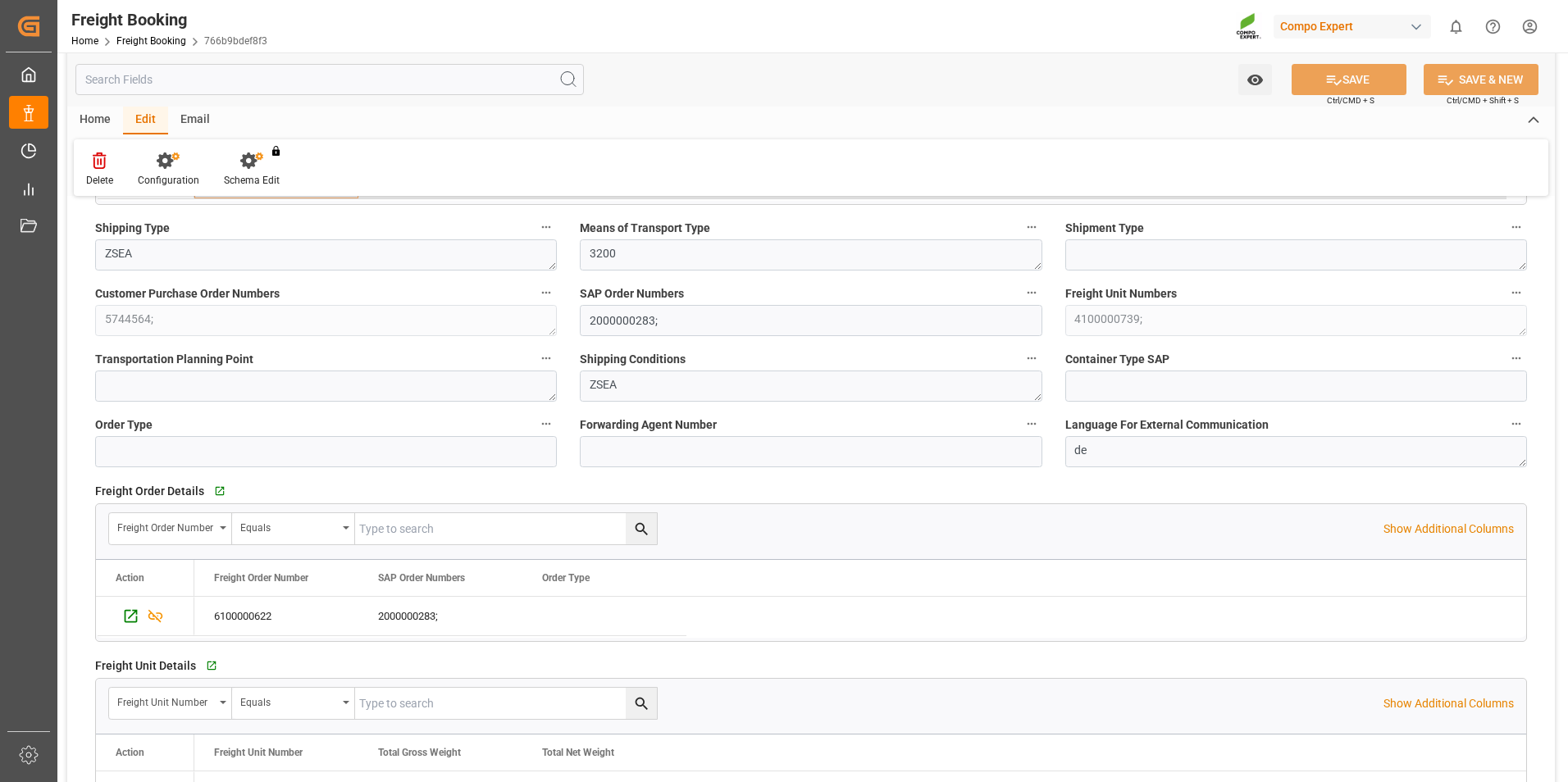
scroll to position [164, 0]
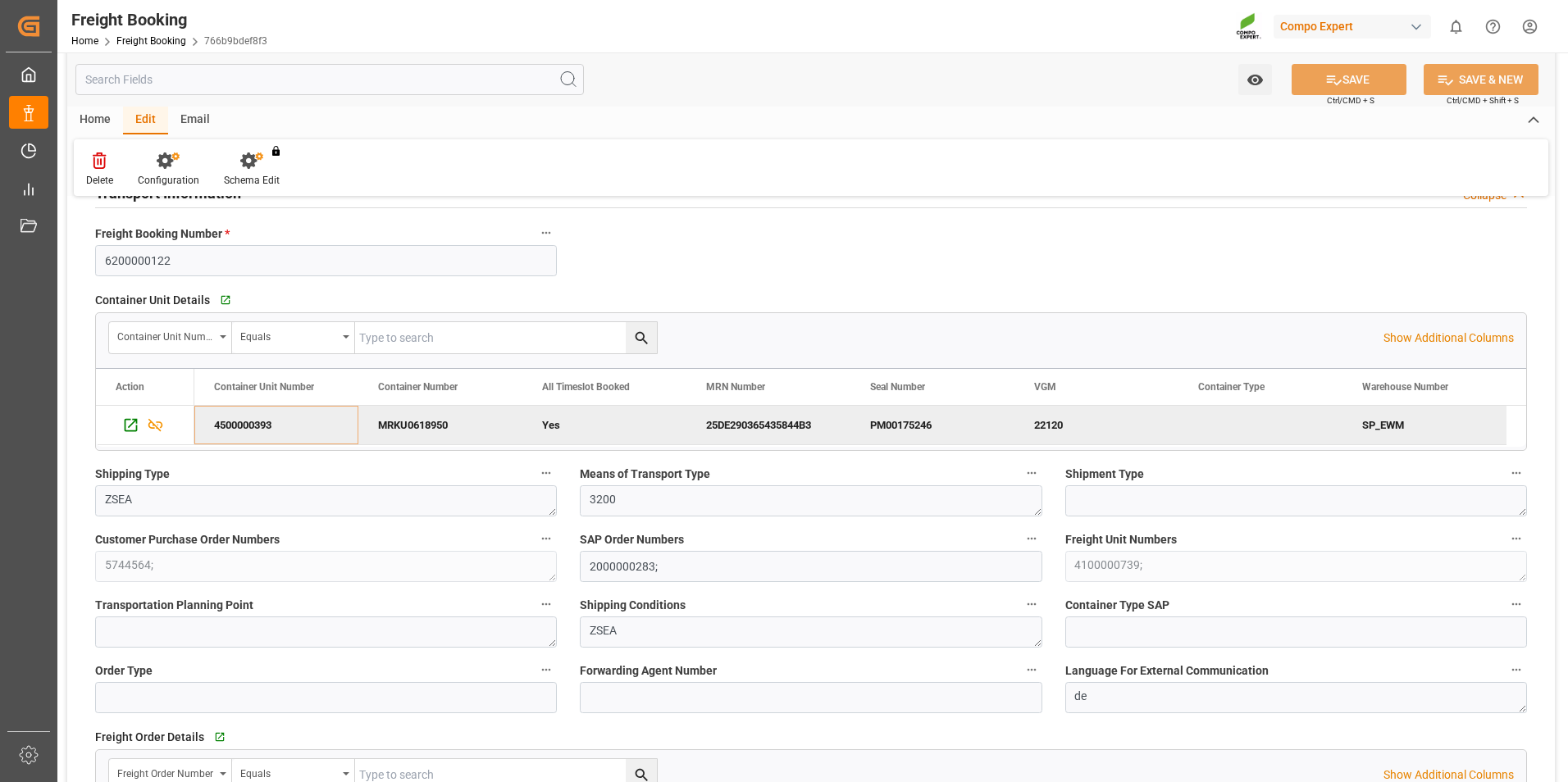
click at [324, 421] on div "4500000393" at bounding box center [276, 425] width 164 height 38
click at [444, 422] on span "Export" at bounding box center [409, 425] width 120 height 31
click at [572, 426] on span "Excel Export" at bounding box center [591, 425] width 84 height 31
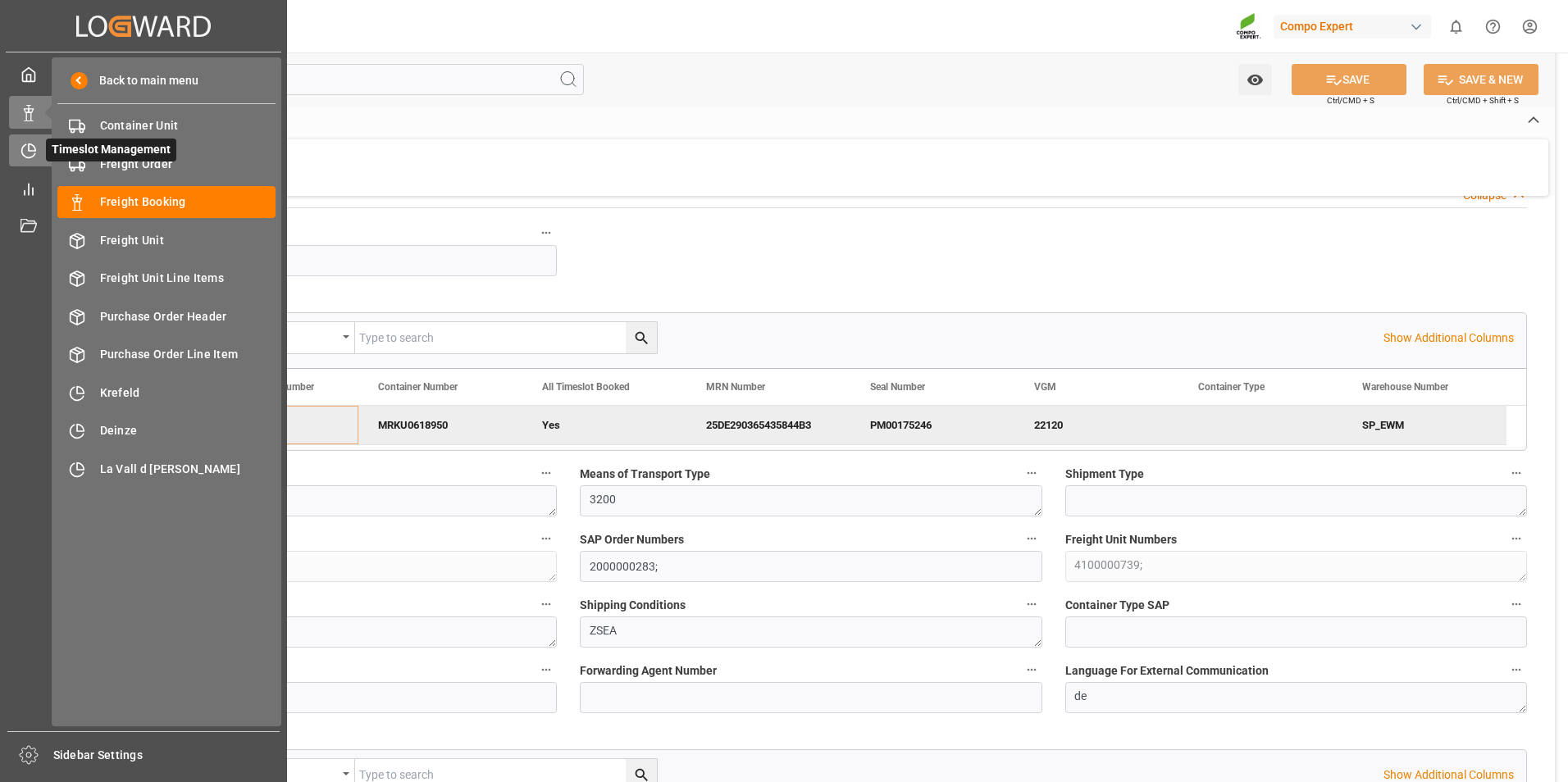
click at [36, 149] on div "Timeslot Management Timeslot Management" at bounding box center [143, 150] width 269 height 32
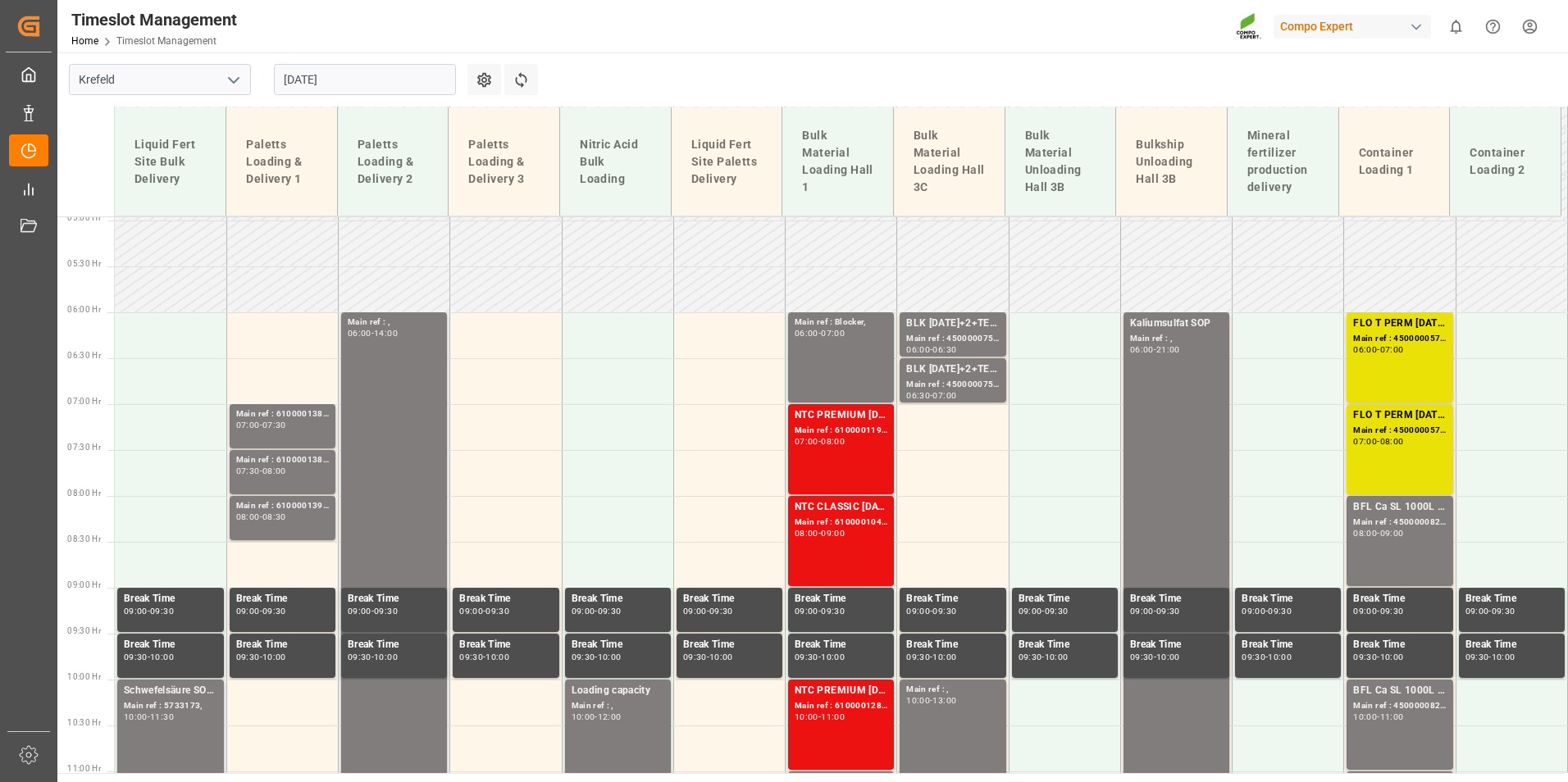
scroll to position [438, 0]
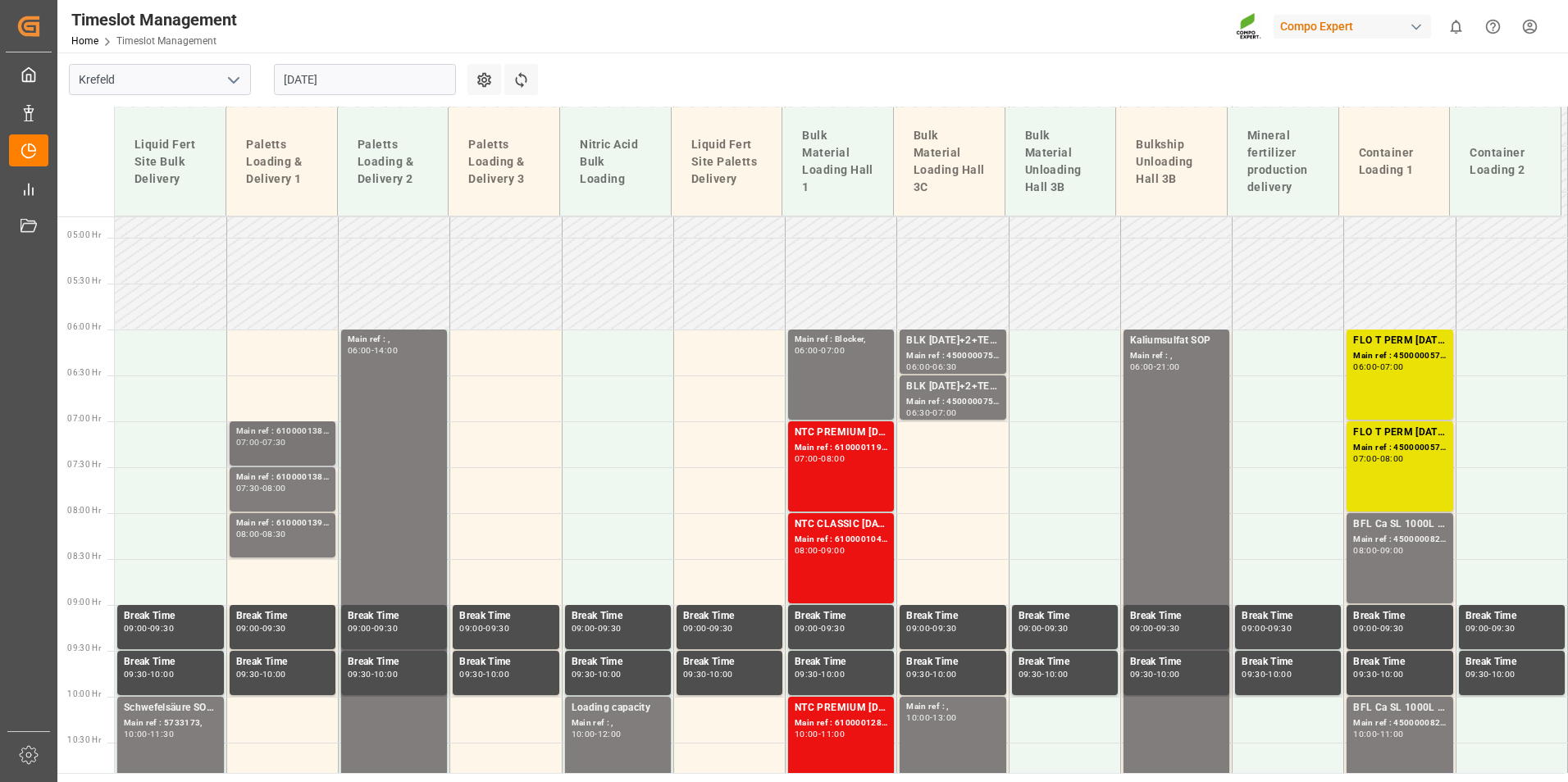
click at [279, 444] on div "07:30" at bounding box center [274, 442] width 24 height 8
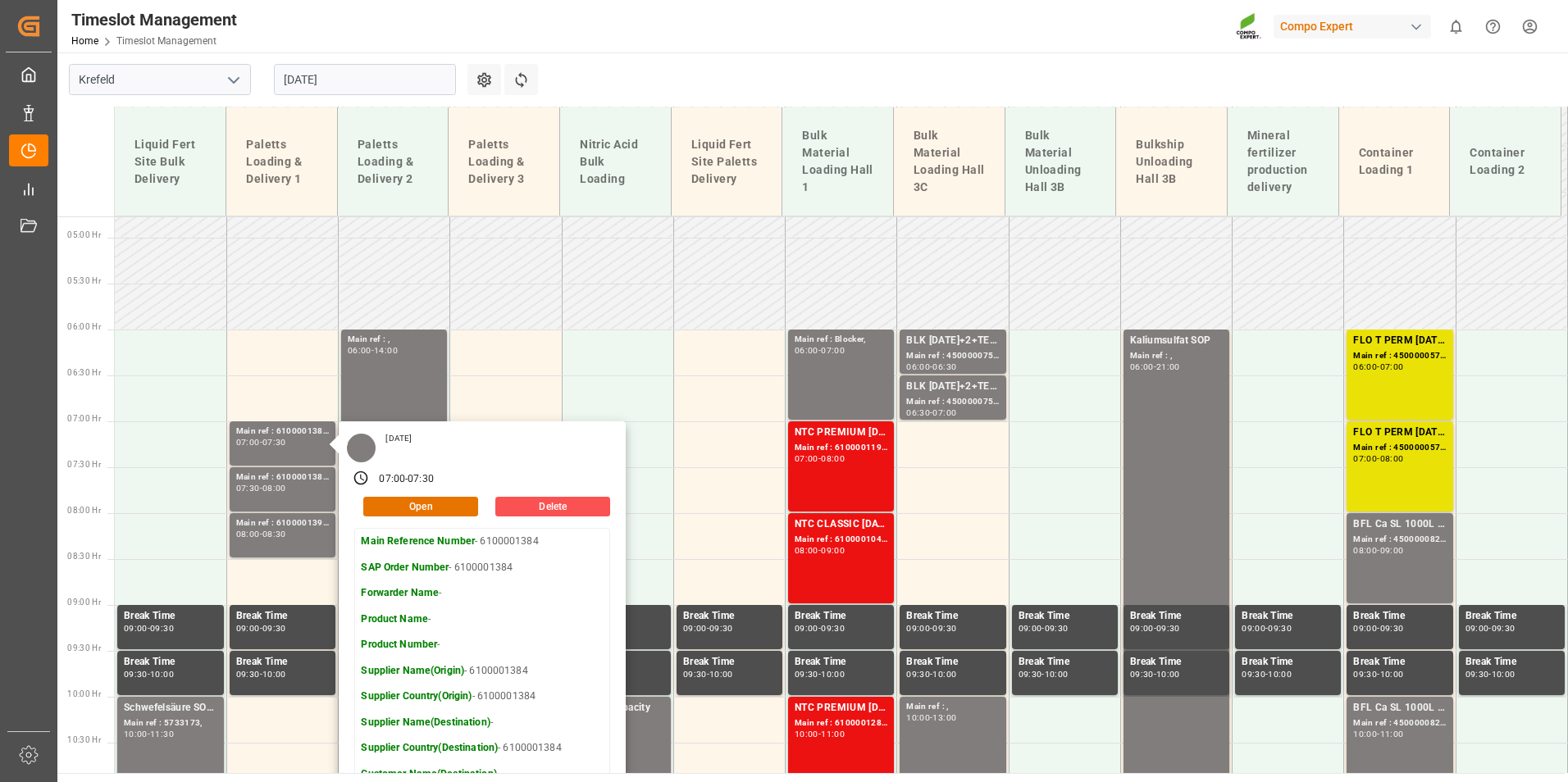
click at [693, 62] on main "Krefeld [DATE] Settings Refresh Time Slots Liquid Fert Site Bulk Delivery Palet…" at bounding box center [811, 413] width 1508 height 721
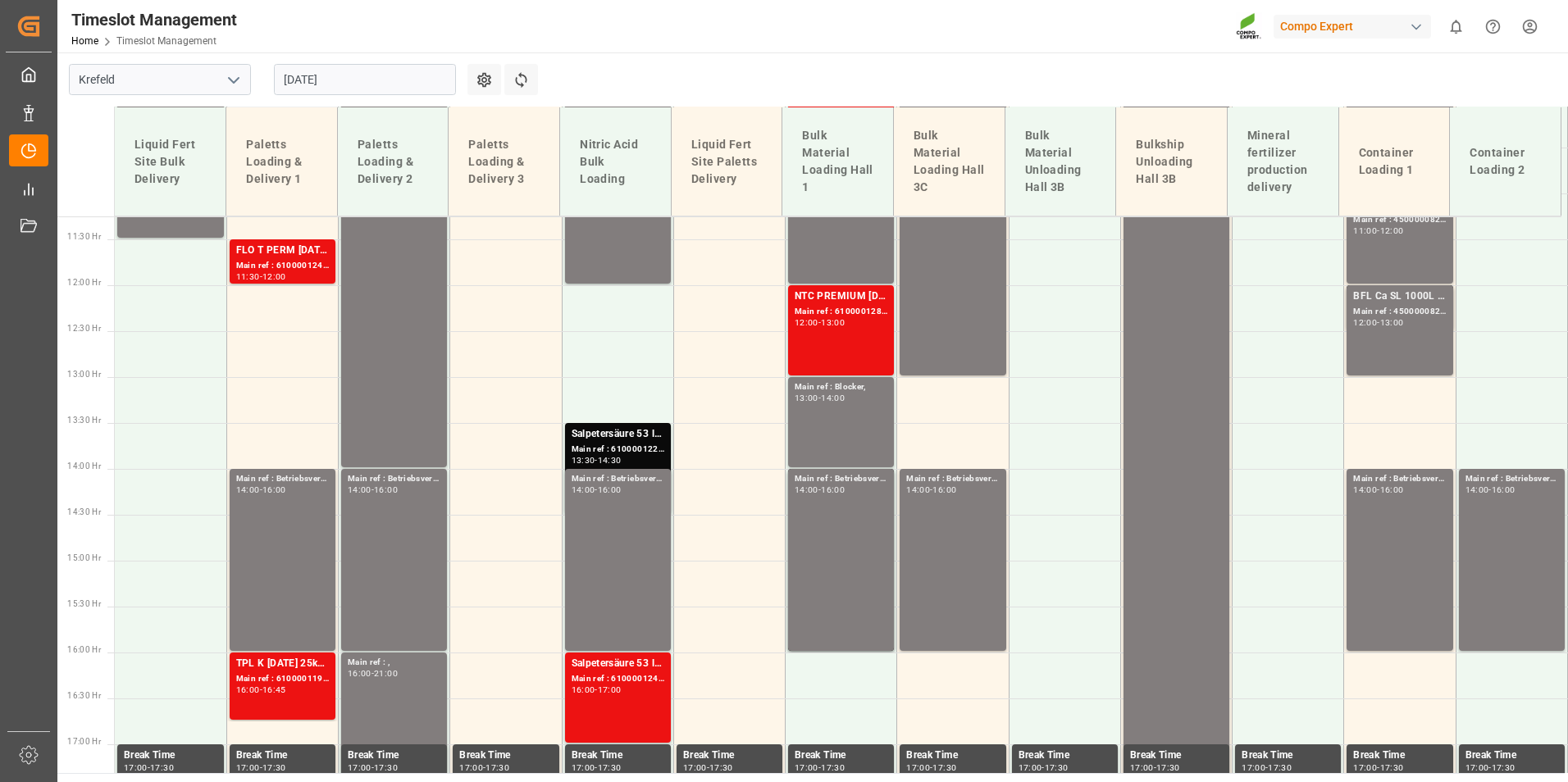
scroll to position [1176, 0]
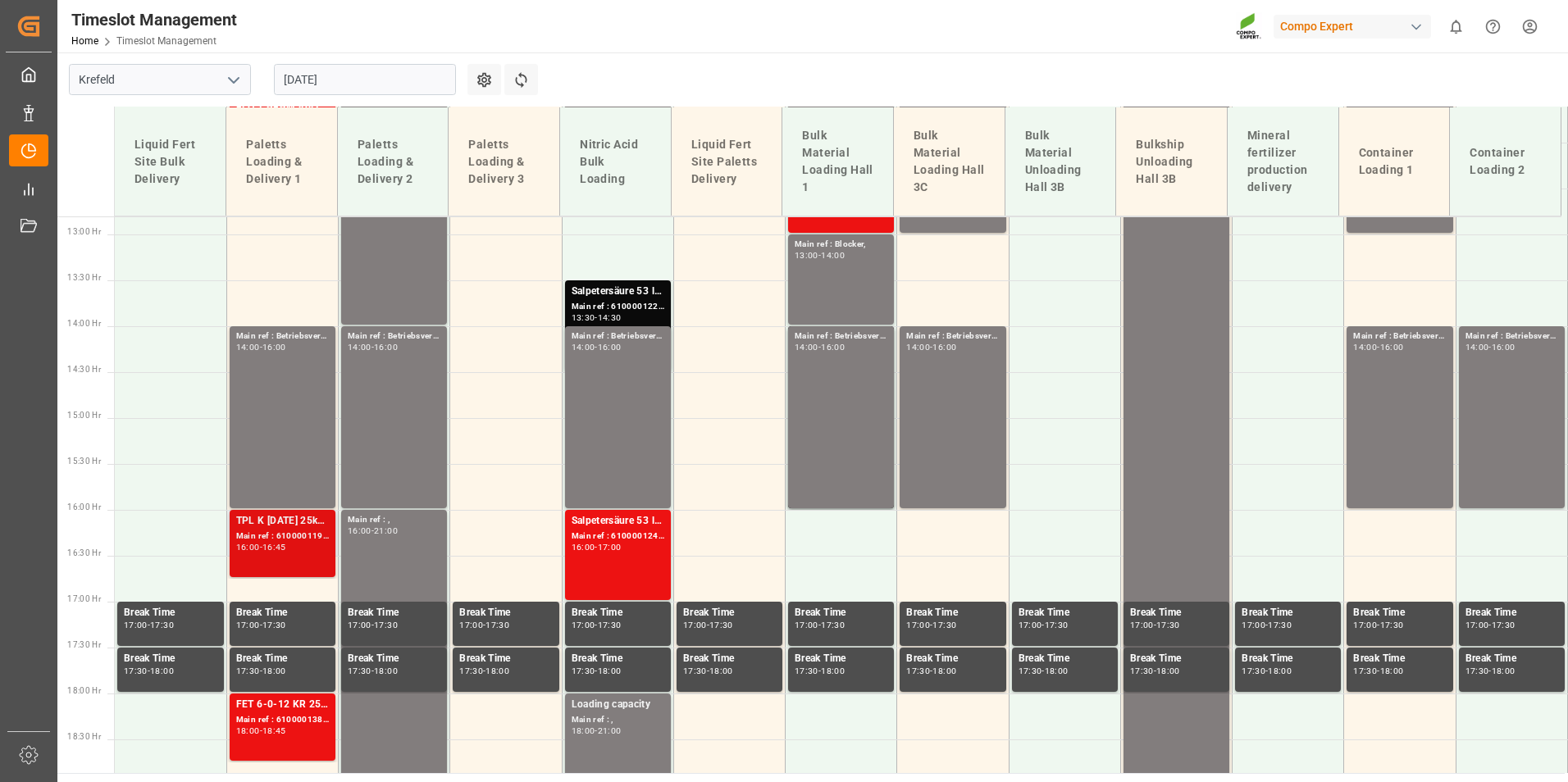
click at [285, 524] on div "TPL K [DATE] 25kg (x40) D,A,CH;FET 6-0-12 KR 25kgx40 DE,AT,FR,ES,IT;ALR 20 0-20…" at bounding box center [282, 521] width 93 height 16
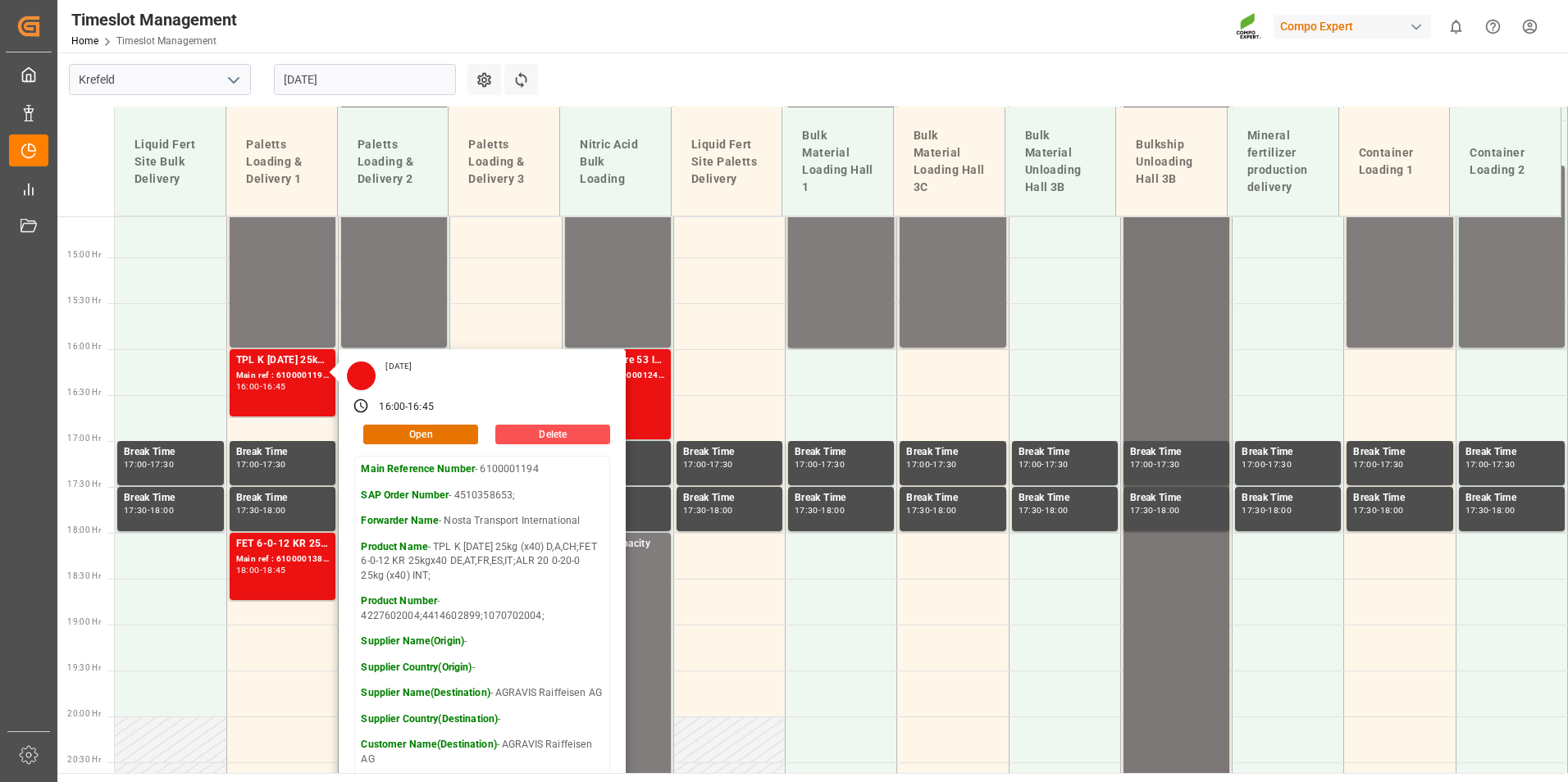
scroll to position [1340, 0]
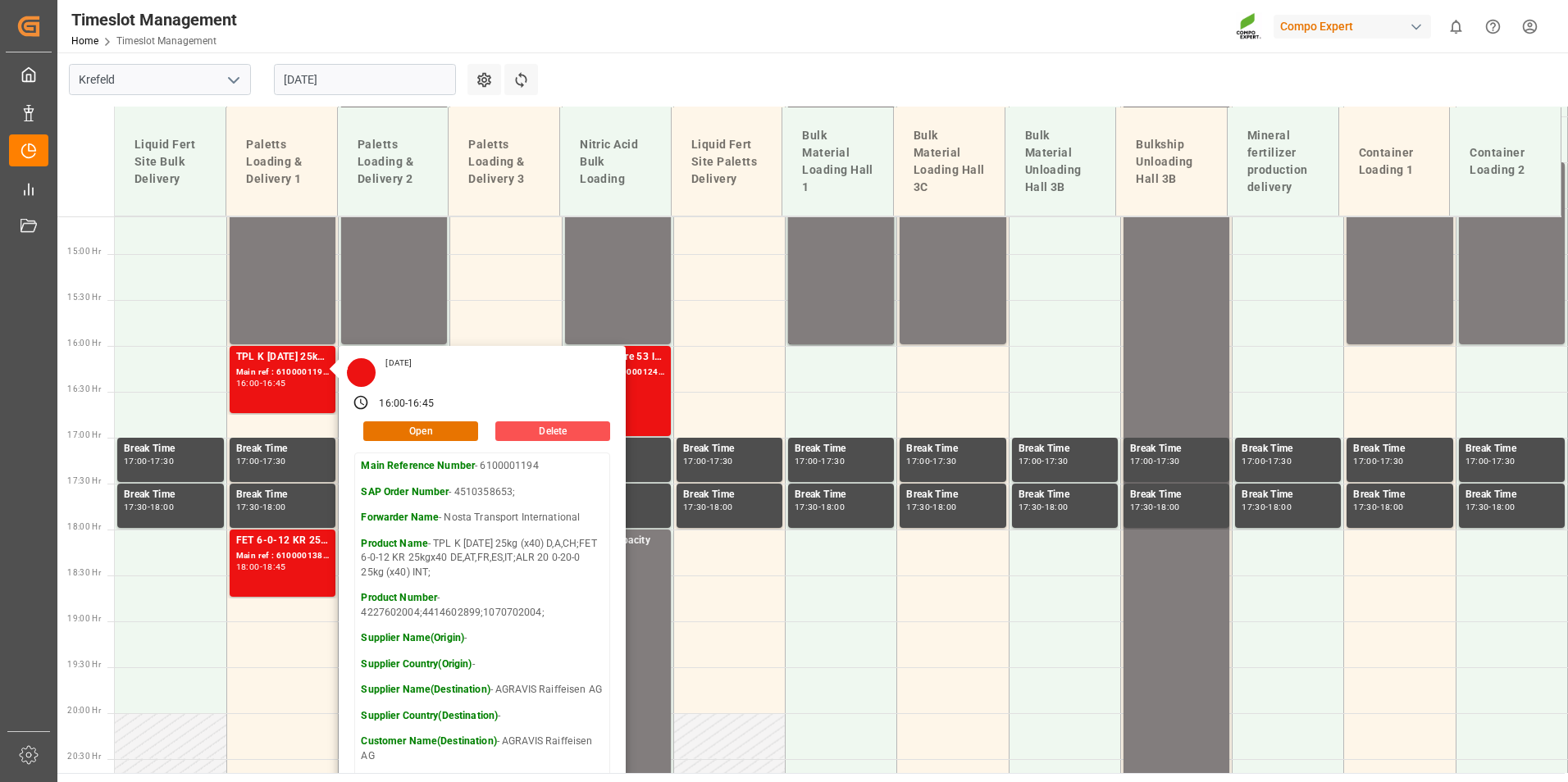
click at [364, 90] on input "[DATE]" at bounding box center [365, 80] width 182 height 31
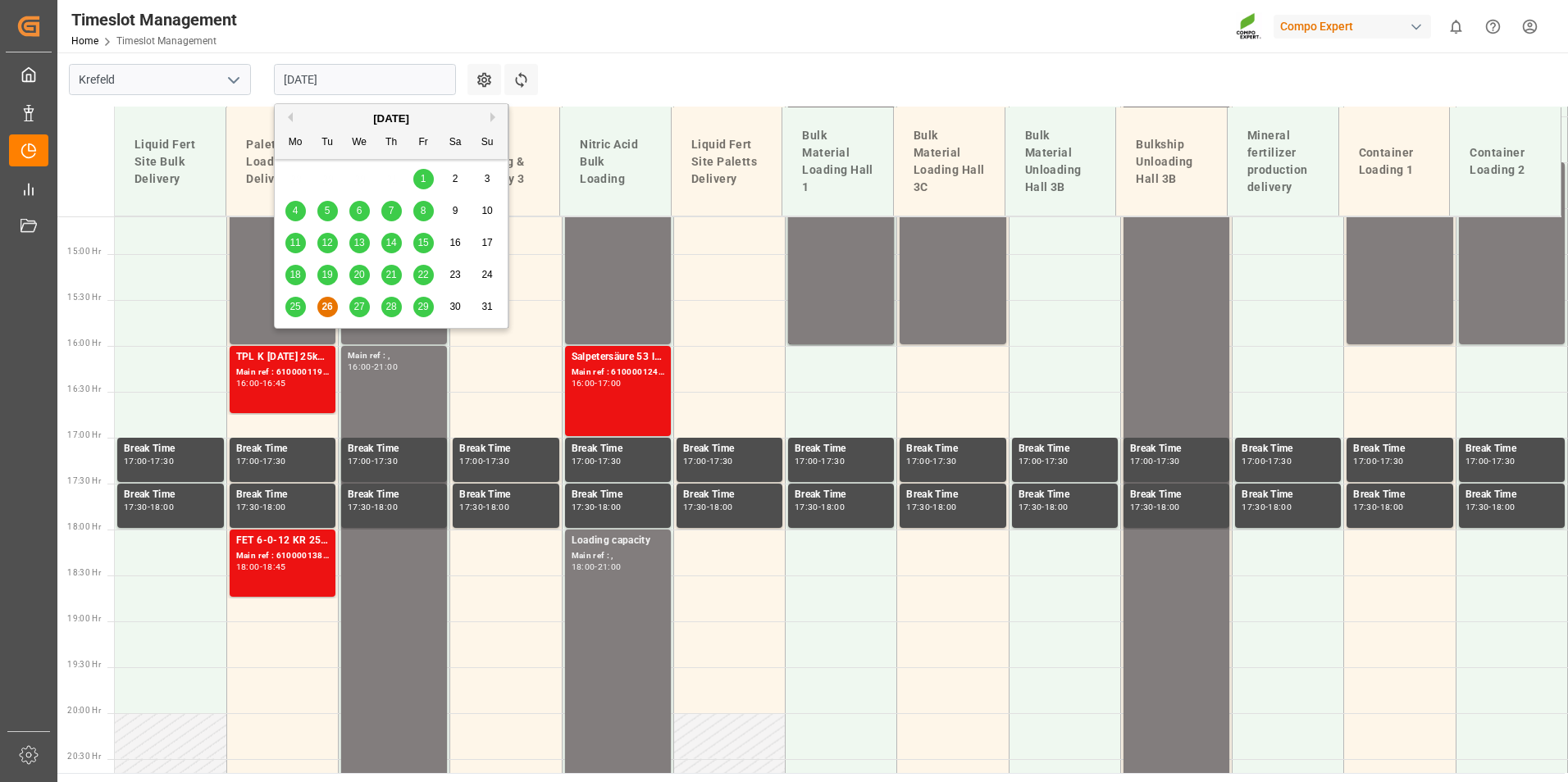
click at [360, 322] on div "25 26 27 28 29 30 31" at bounding box center [391, 306] width 224 height 32
click at [361, 314] on div "27" at bounding box center [359, 307] width 20 height 20
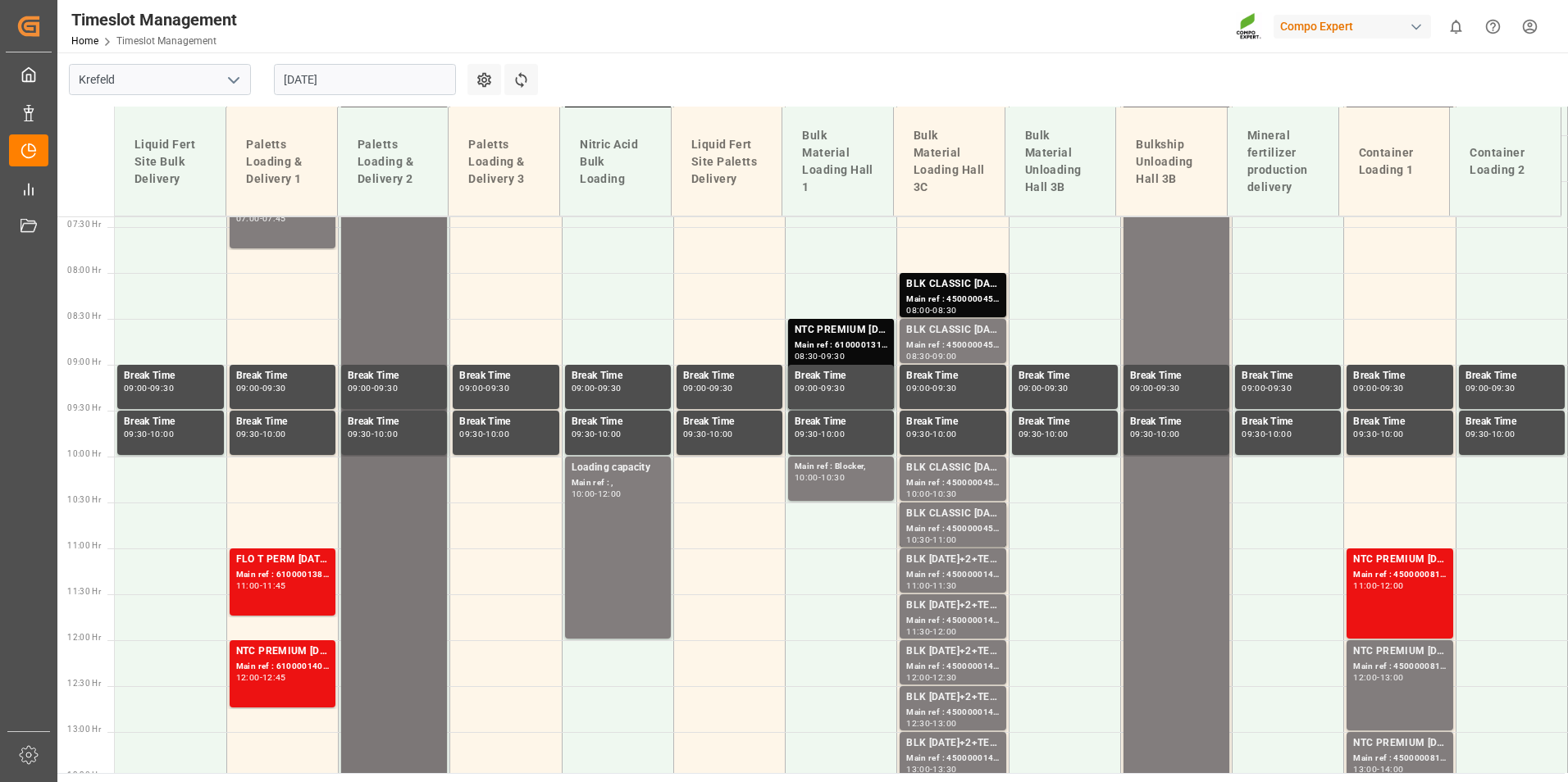
scroll to position [684, 0]
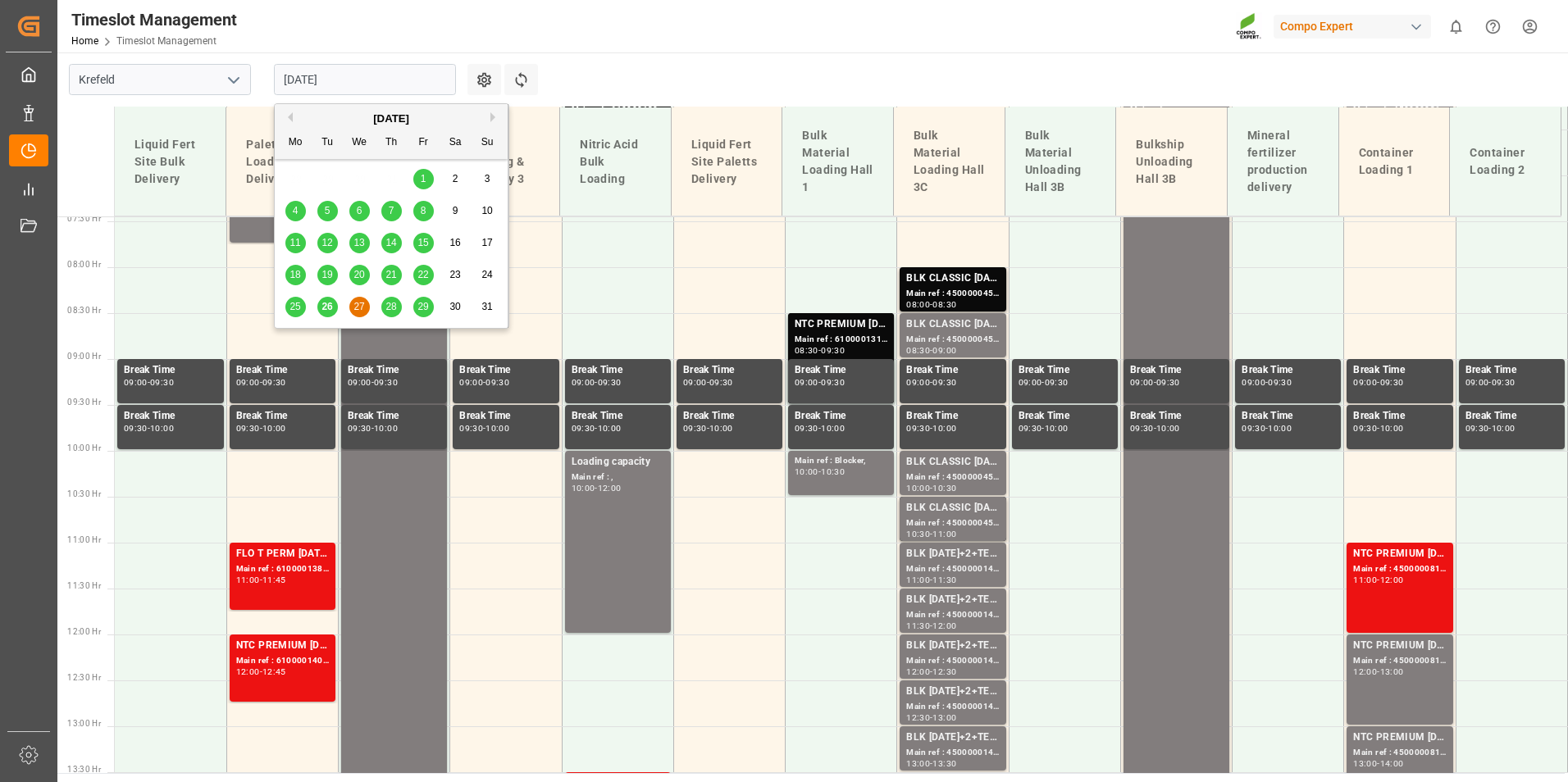
click at [392, 84] on input "[DATE]" at bounding box center [365, 80] width 182 height 31
click at [335, 307] on div "26" at bounding box center [327, 307] width 20 height 20
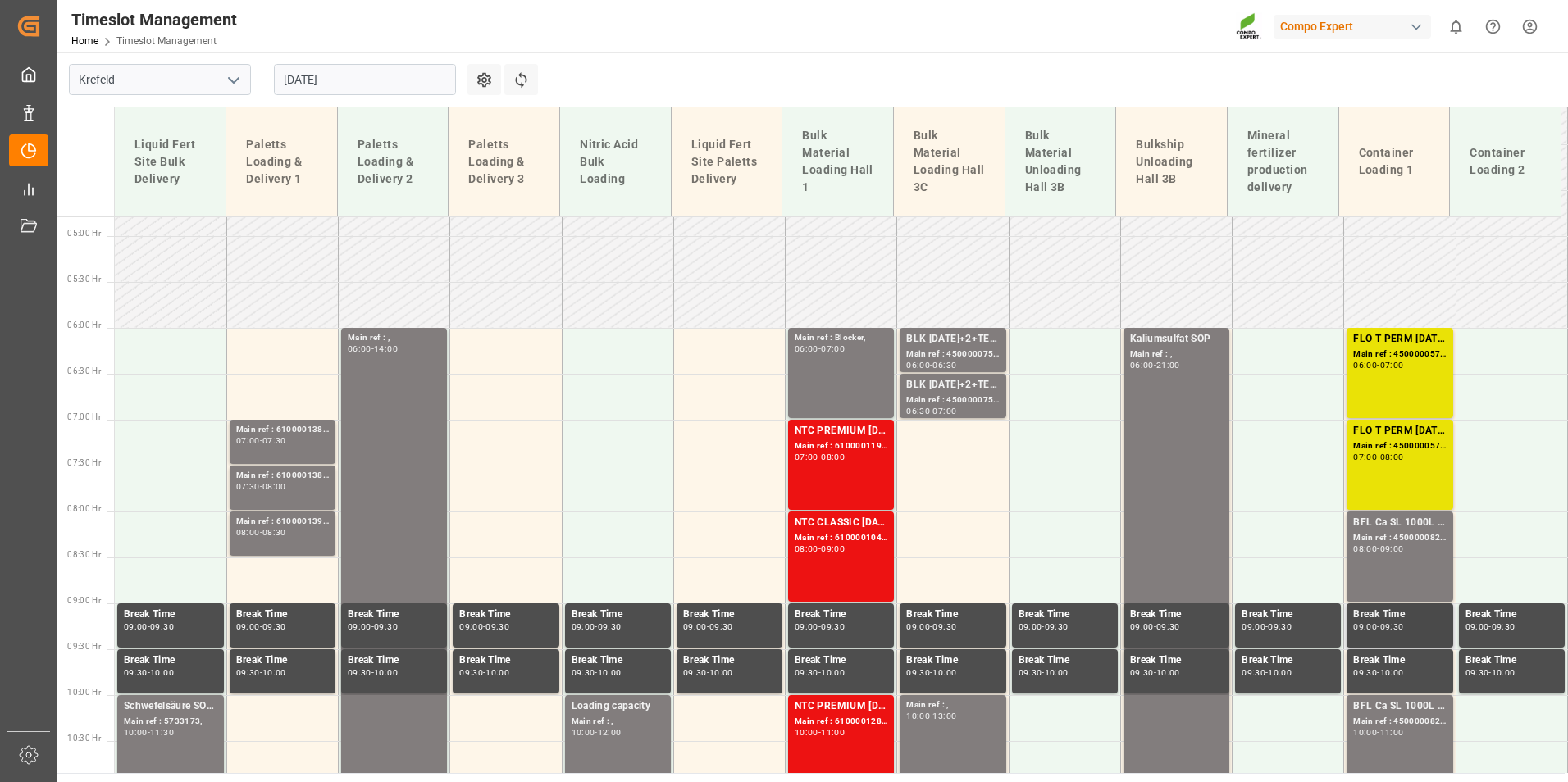
scroll to position [602, 0]
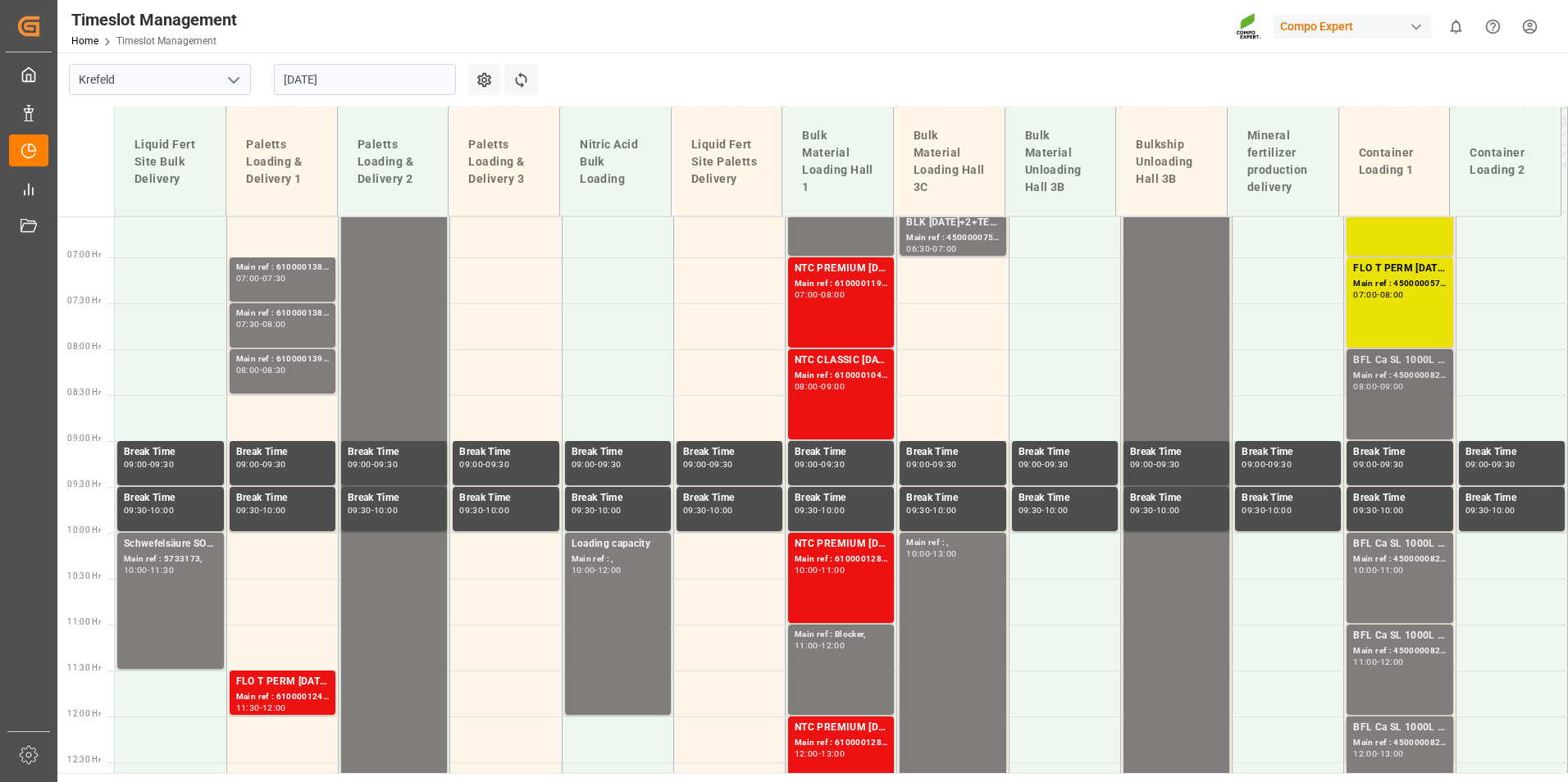
click at [1413, 387] on div "08:00 - 09:00" at bounding box center [1399, 387] width 93 height 9
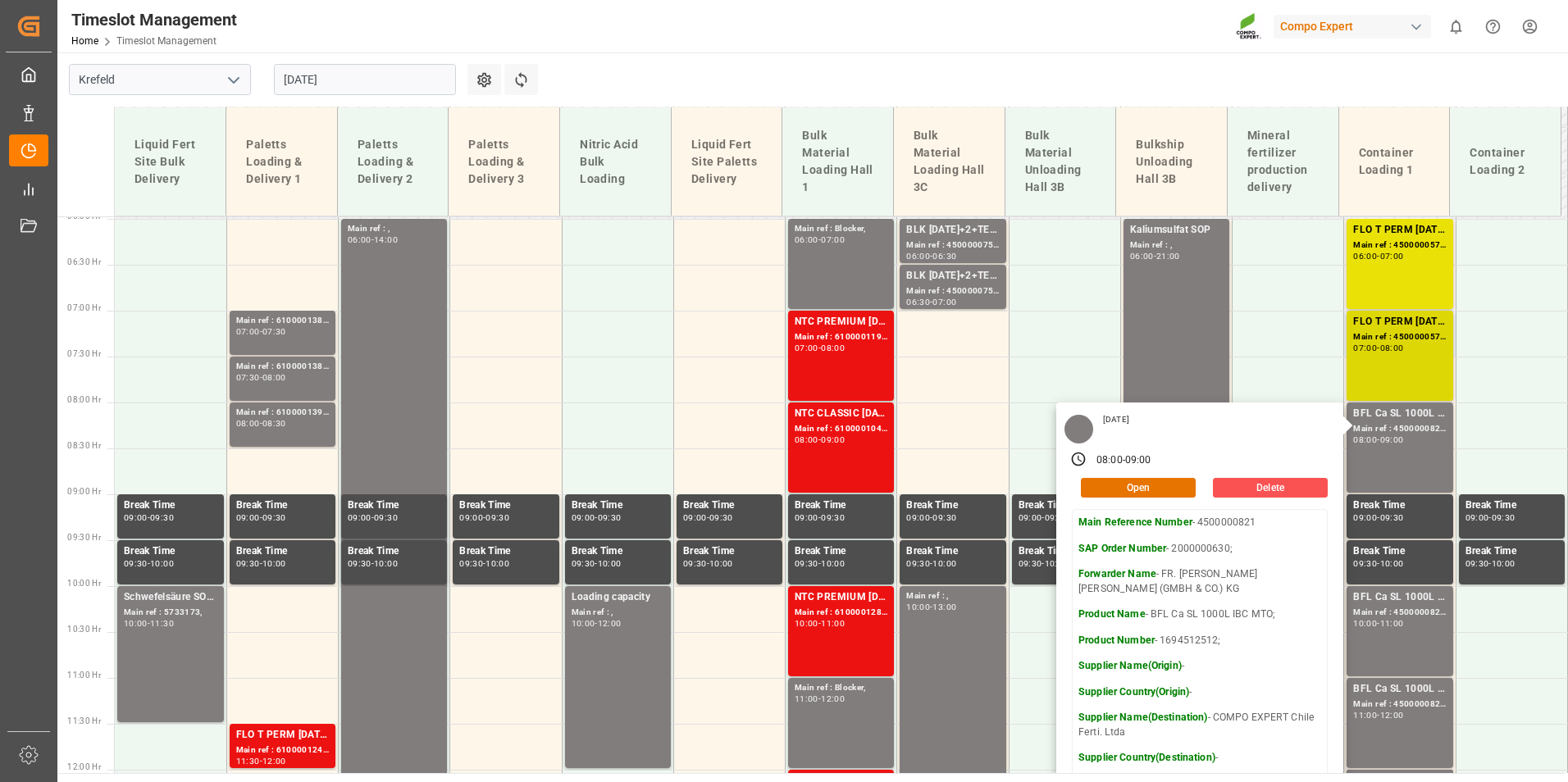
scroll to position [520, 0]
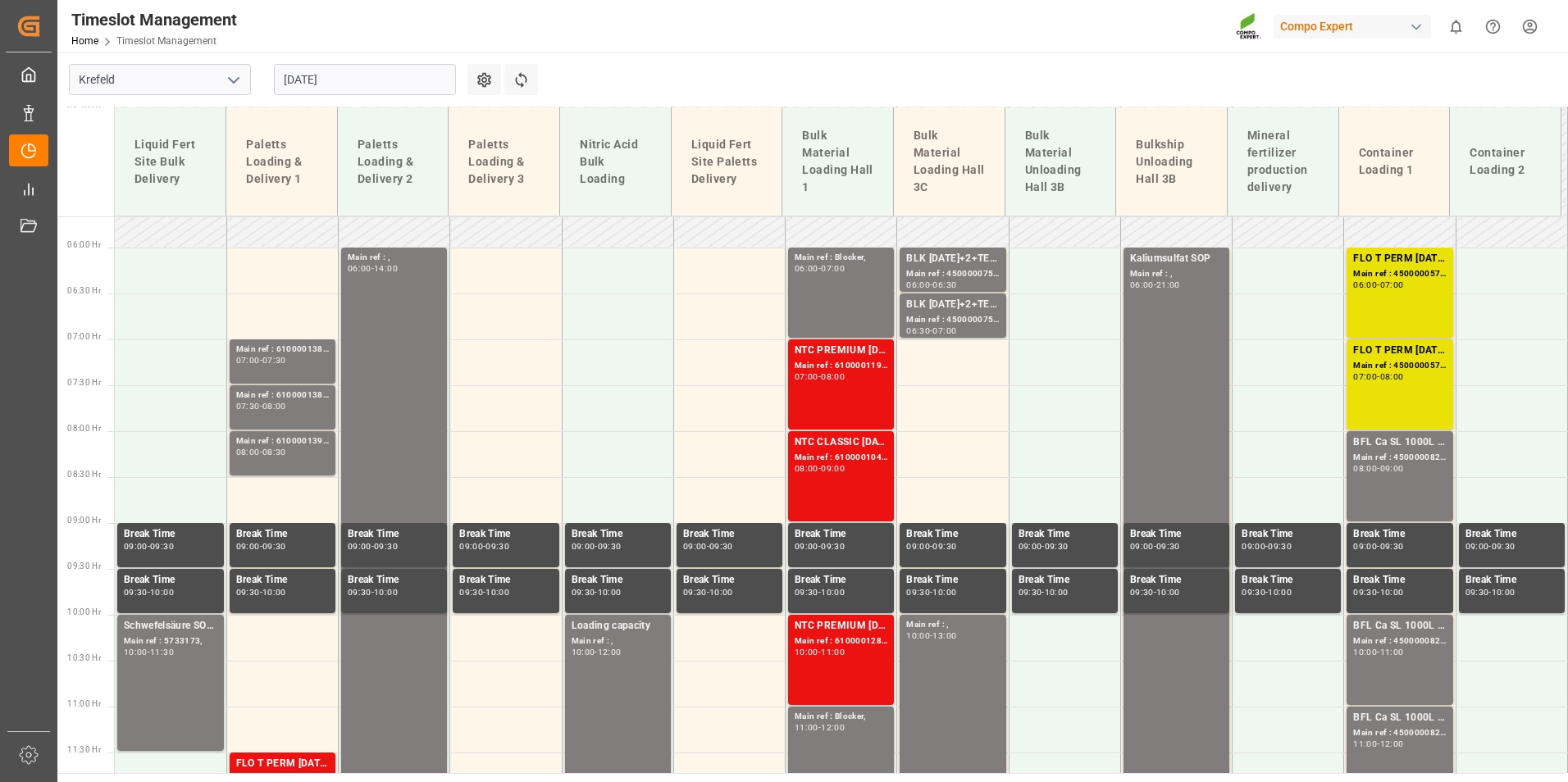
click at [1394, 324] on div "FLO T PERM [DATE] 25kg (x42) WW; Main ref : 4500000576, 2000000429; 06:00 - 07:…" at bounding box center [1399, 293] width 93 height 83
click at [1399, 383] on div "FLO T PERM [DATE] 25kg (x42) WW; Main ref : 4500000577, 2000000429; 07:00 - 08:…" at bounding box center [1399, 384] width 93 height 83
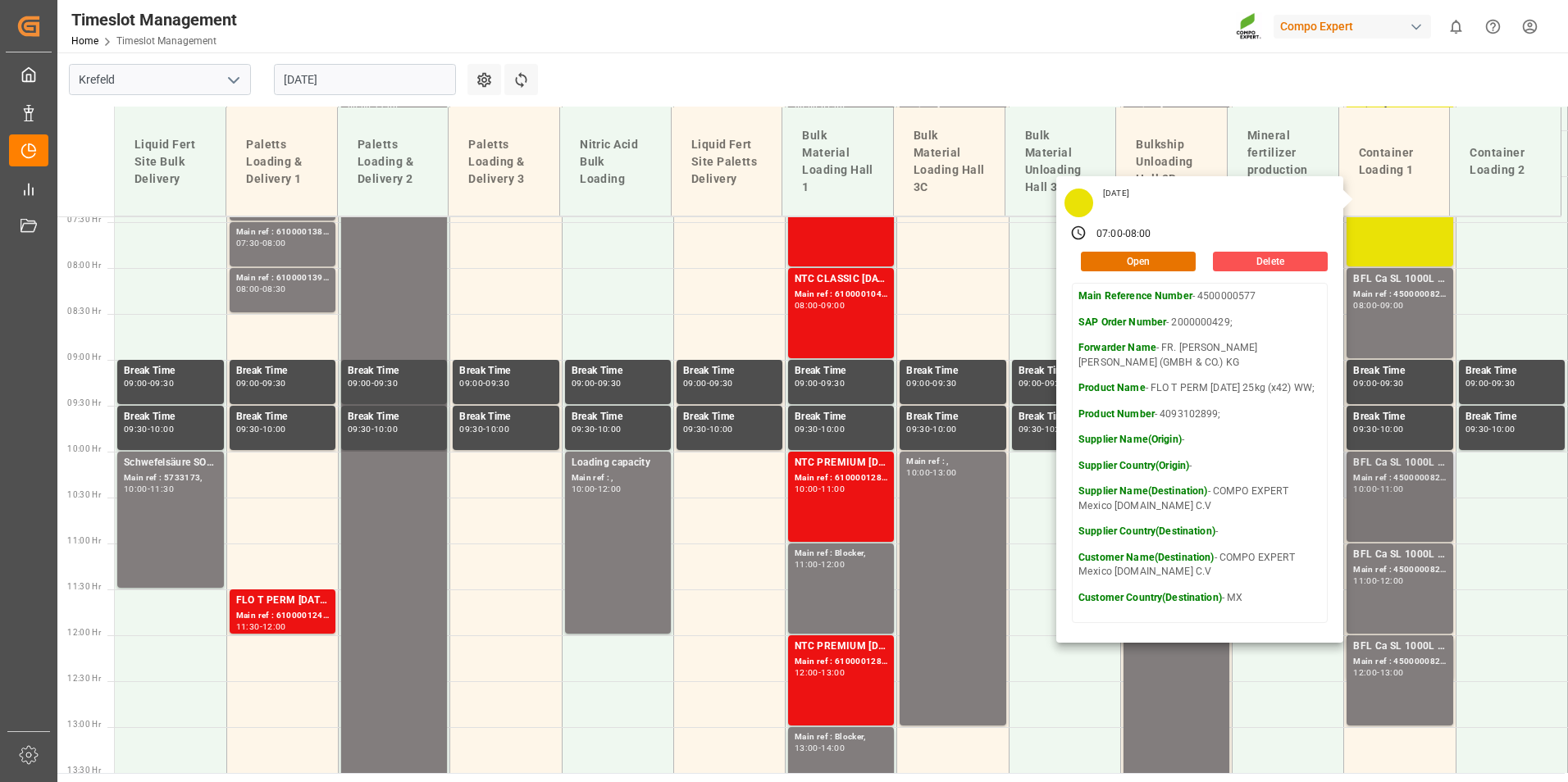
scroll to position [684, 0]
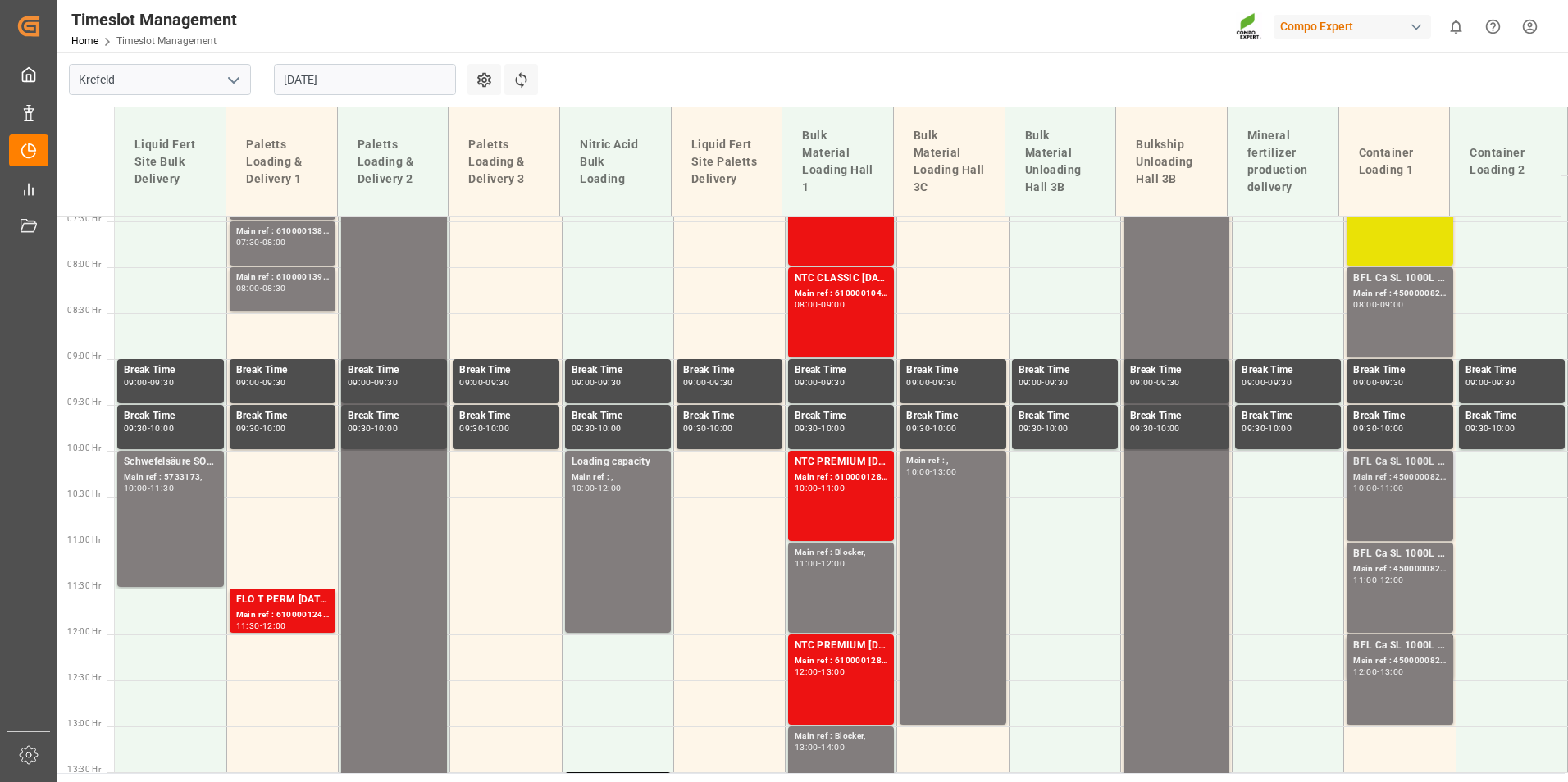
click at [1396, 482] on div "Main ref : 4500000822, 2000000630;" at bounding box center [1399, 478] width 93 height 14
click at [316, 85] on input "[DATE]" at bounding box center [365, 80] width 182 height 31
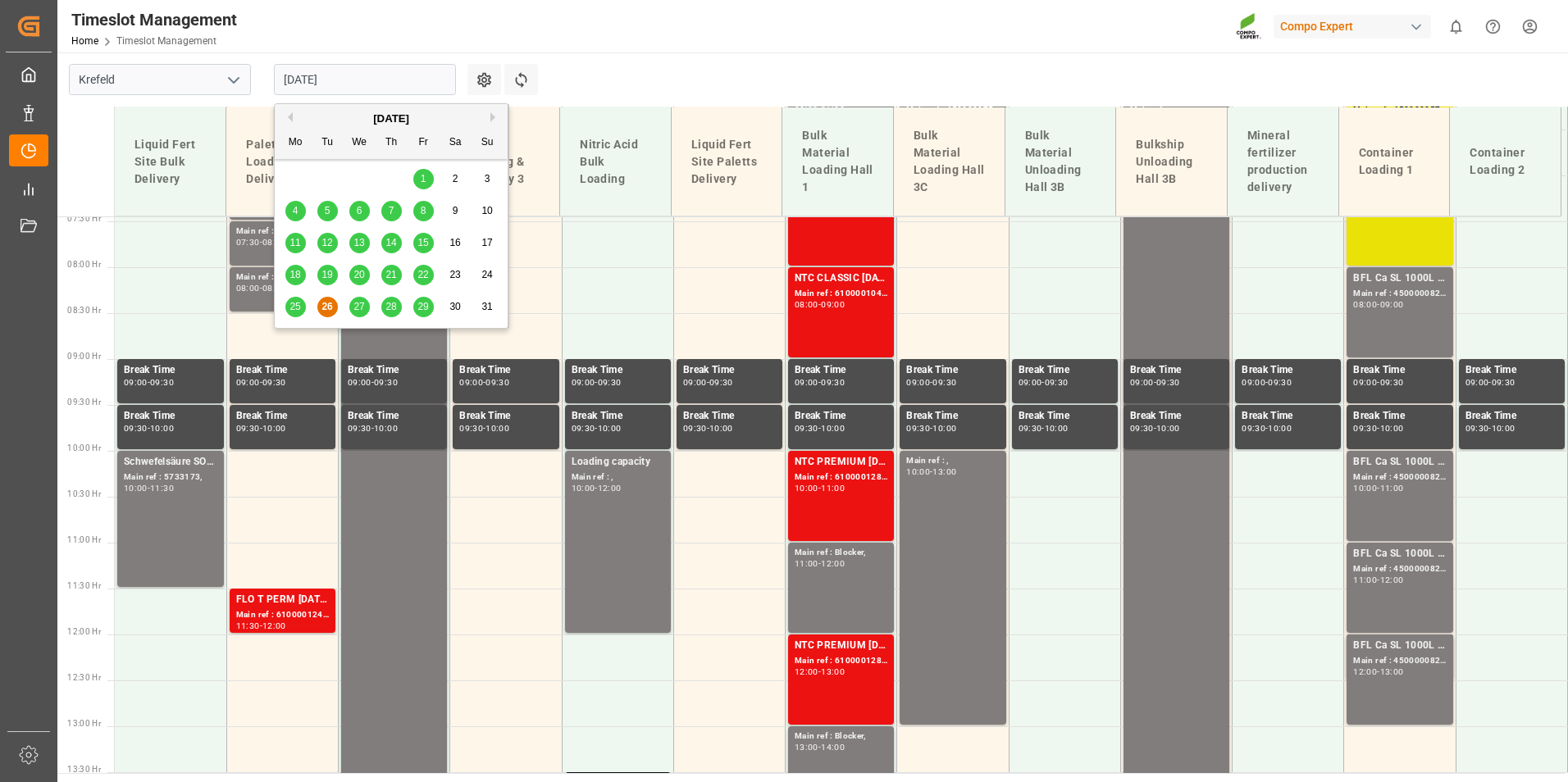
drag, startPoint x: 358, startPoint y: 276, endPoint x: 359, endPoint y: 287, distance: 11.0
drag, startPoint x: 359, startPoint y: 287, endPoint x: 356, endPoint y: 300, distance: 13.3
click at [356, 300] on div "27" at bounding box center [359, 307] width 20 height 20
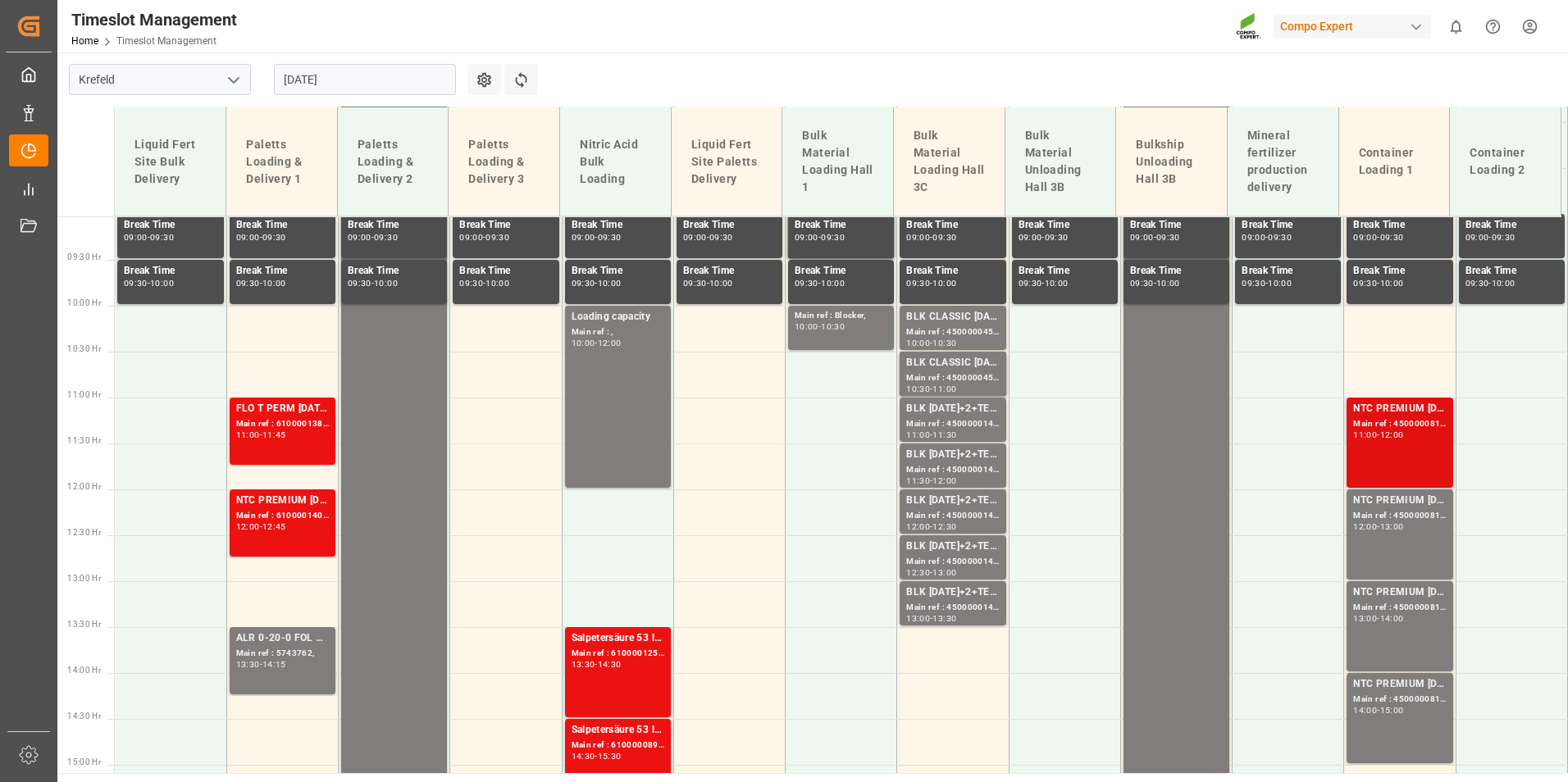
scroll to position [858, 0]
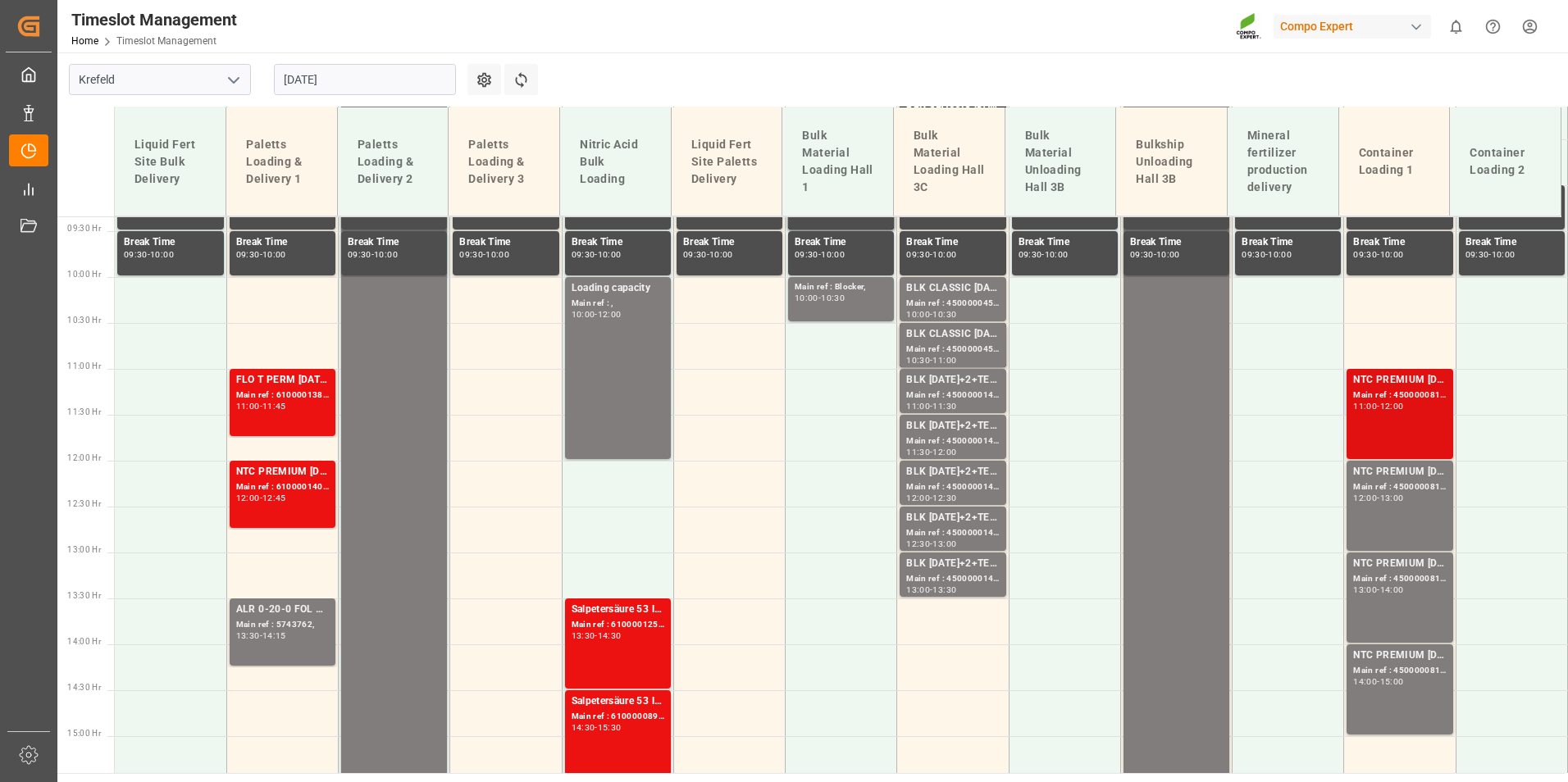
click at [1400, 387] on div "NTC PREMIUM [DATE] 50kg (x25) NLA MTO;" at bounding box center [1399, 380] width 93 height 16
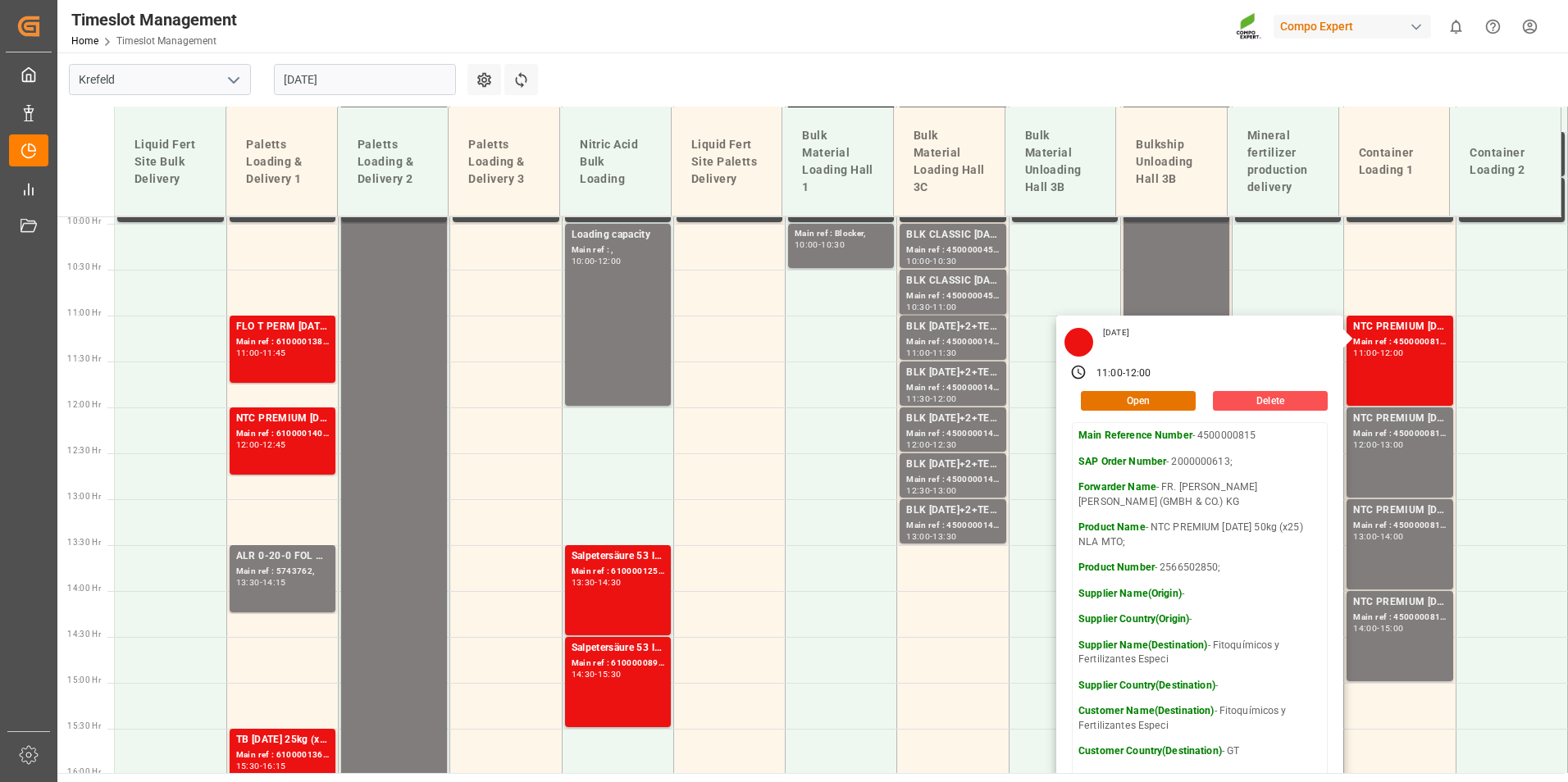
scroll to position [940, 0]
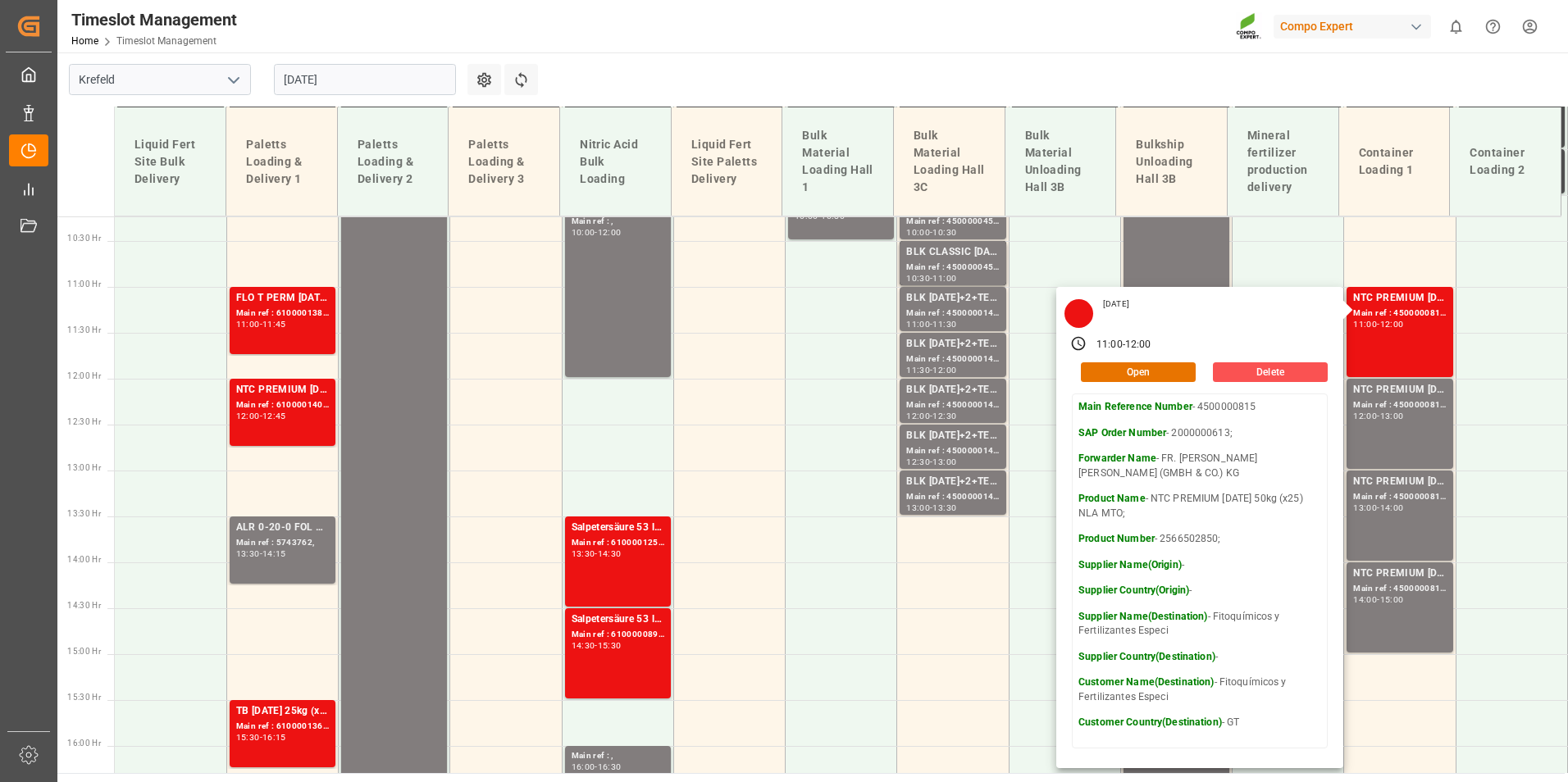
click at [816, 87] on main "[GEOGRAPHIC_DATA] [DATE] Settings Refresh Time Slots Liquid Fert Site Bulk Deli…" at bounding box center [811, 413] width 1508 height 721
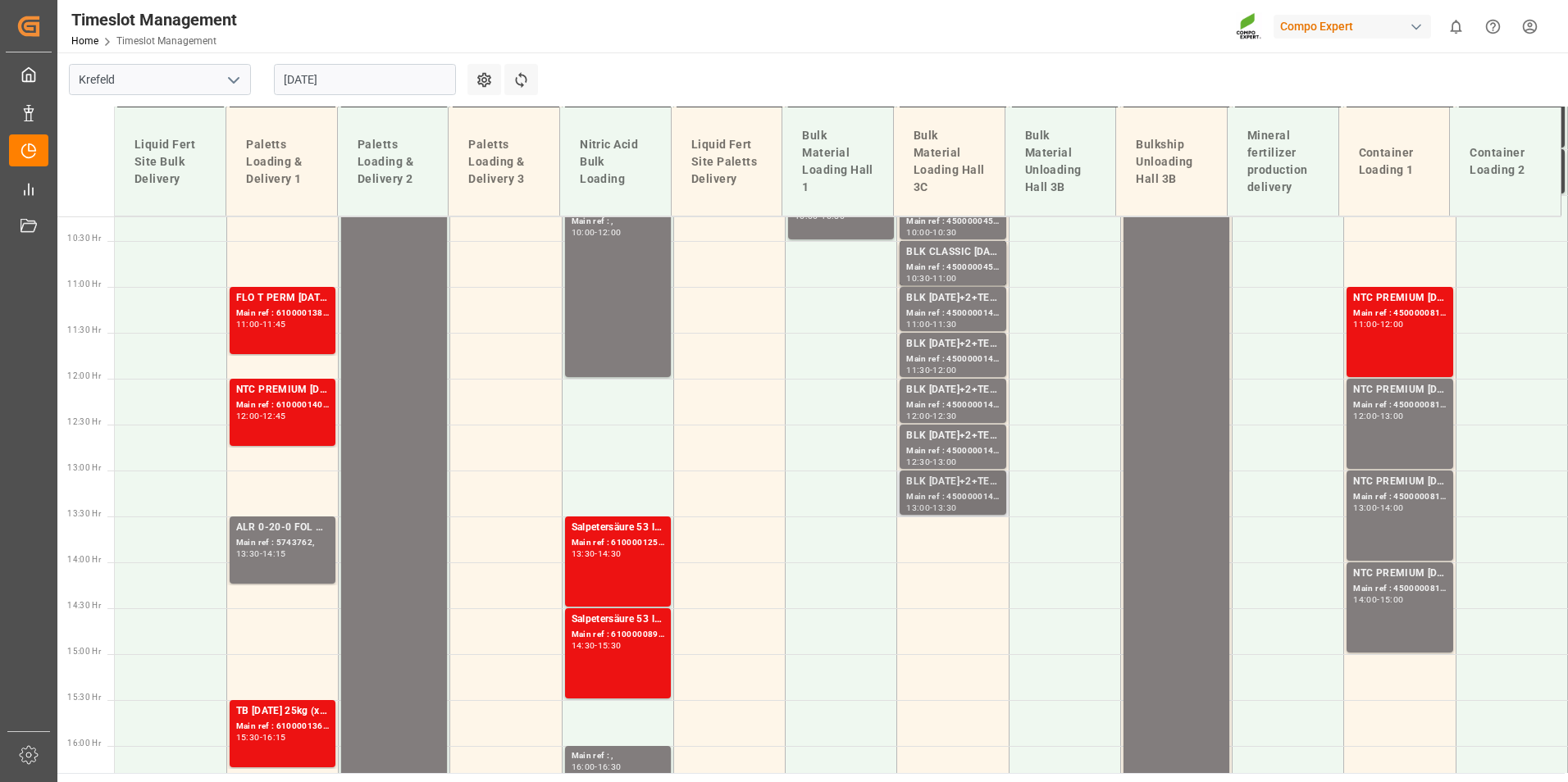
scroll to position [612, 0]
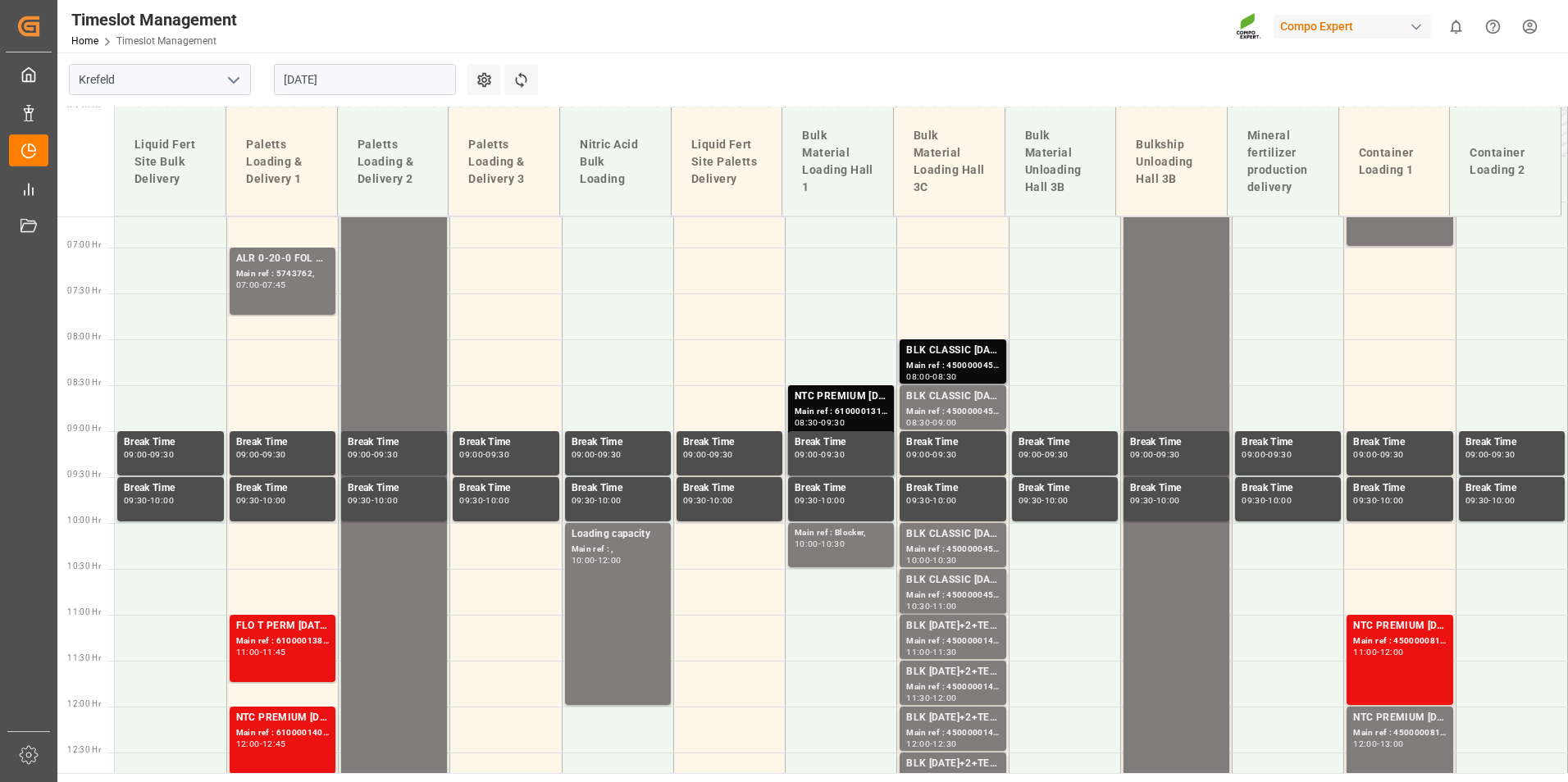
click at [909, 366] on div "Main ref : 4500000453, 2000000389;" at bounding box center [953, 366] width 93 height 14
click at [942, 404] on div "BLK CLASSIC [DATE]+3+TE BULK;" at bounding box center [953, 396] width 93 height 16
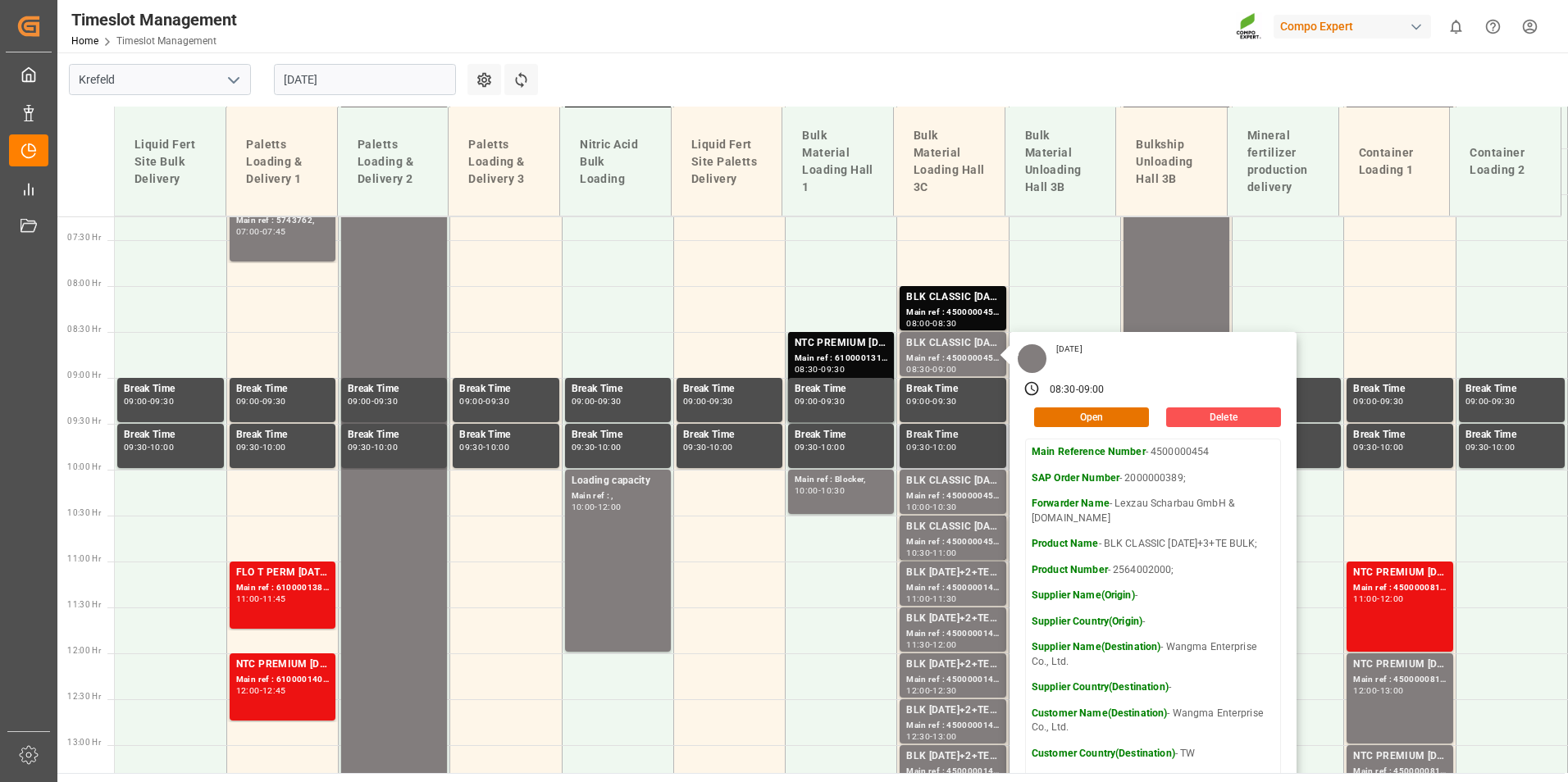
scroll to position [694, 0]
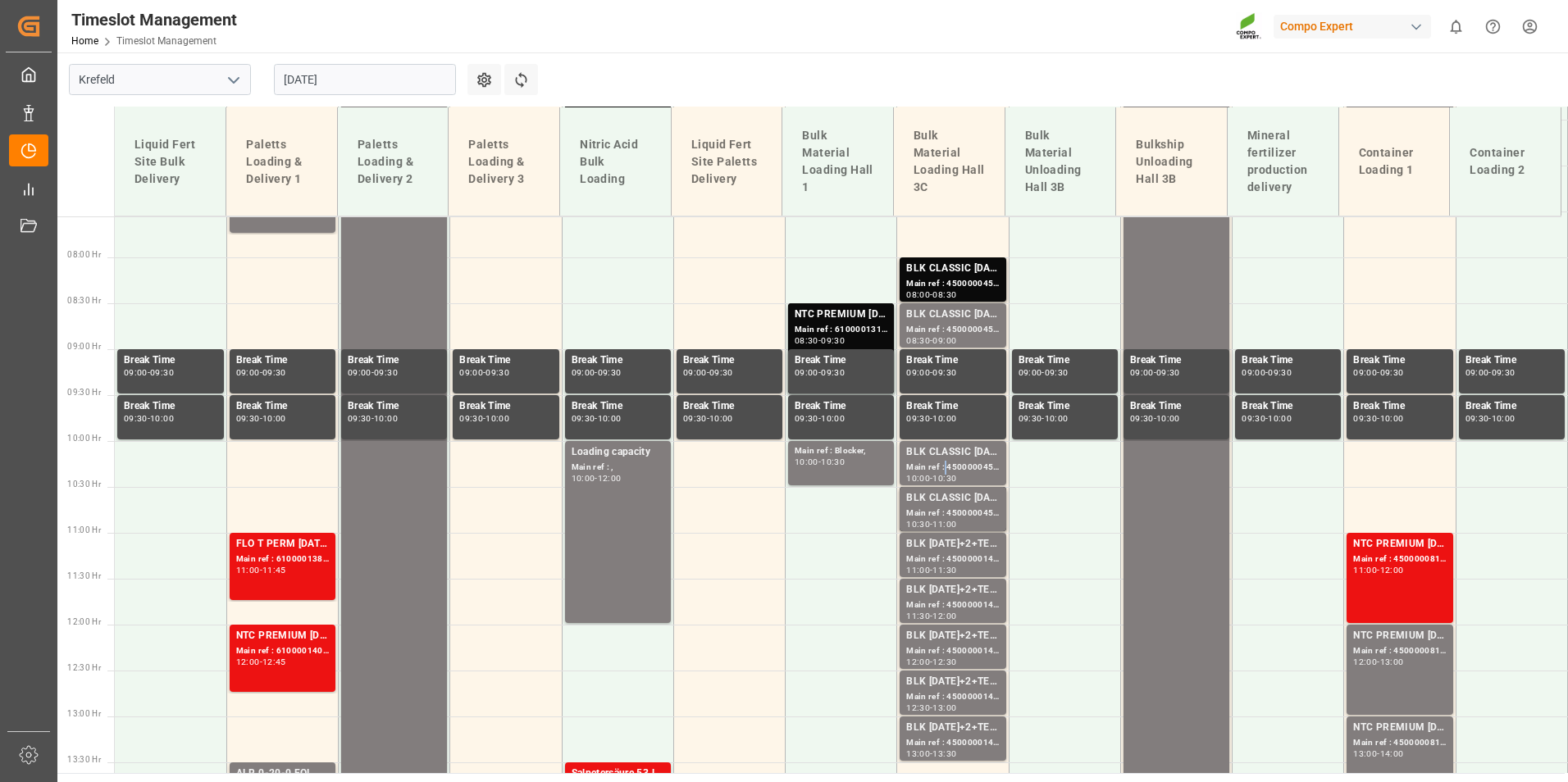
click at [940, 462] on div "Main ref : 4500000455, 2000000389;" at bounding box center [953, 467] width 93 height 14
click at [940, 509] on div "Main ref : 4500000456, 2000000389;" at bounding box center [953, 513] width 93 height 14
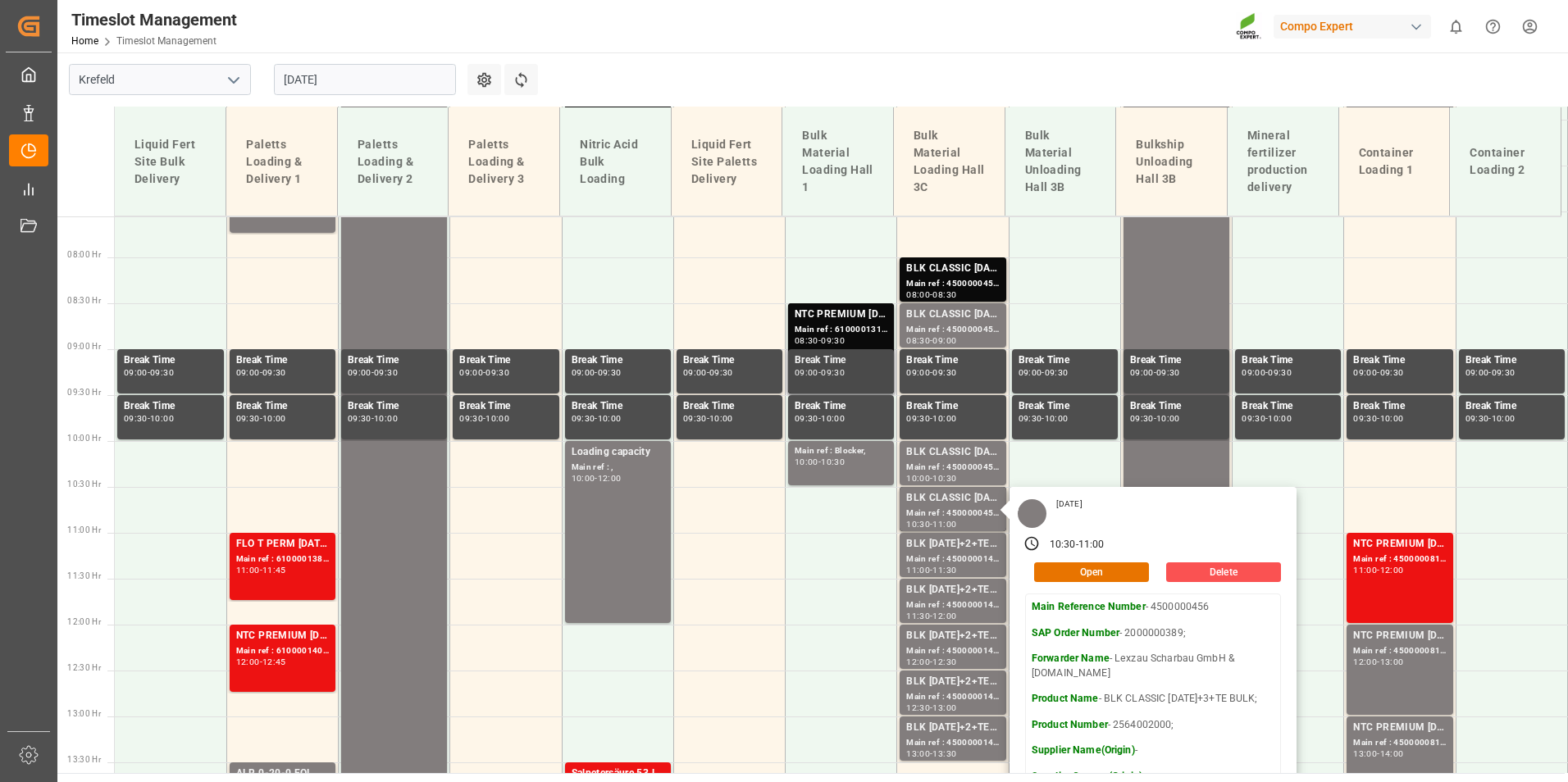
scroll to position [858, 0]
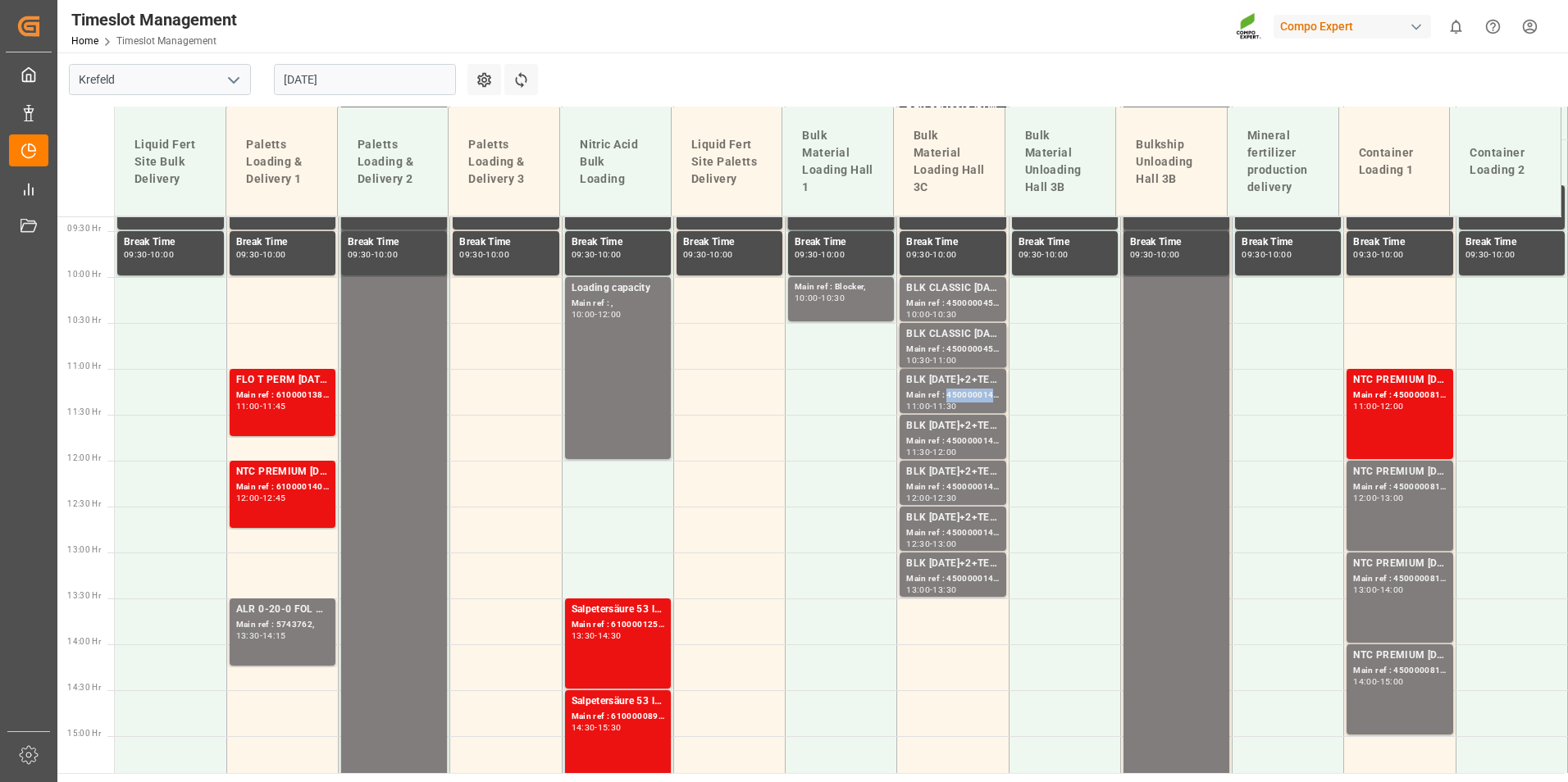
click at [978, 400] on div "Main ref : 4500000145, 2000000108;" at bounding box center [953, 395] width 93 height 14
click at [976, 433] on div "BLK [DATE]+2+TE (GW) BULK;" at bounding box center [953, 426] width 93 height 16
click at [980, 481] on div "Main ref : 4500000146, 2000000108;" at bounding box center [953, 487] width 93 height 14
click at [970, 532] on div "Main ref : 4500000148, 2000000108;" at bounding box center [953, 533] width 93 height 14
click at [969, 576] on div "Main ref : 4500000144, 2000000108;" at bounding box center [953, 580] width 93 height 14
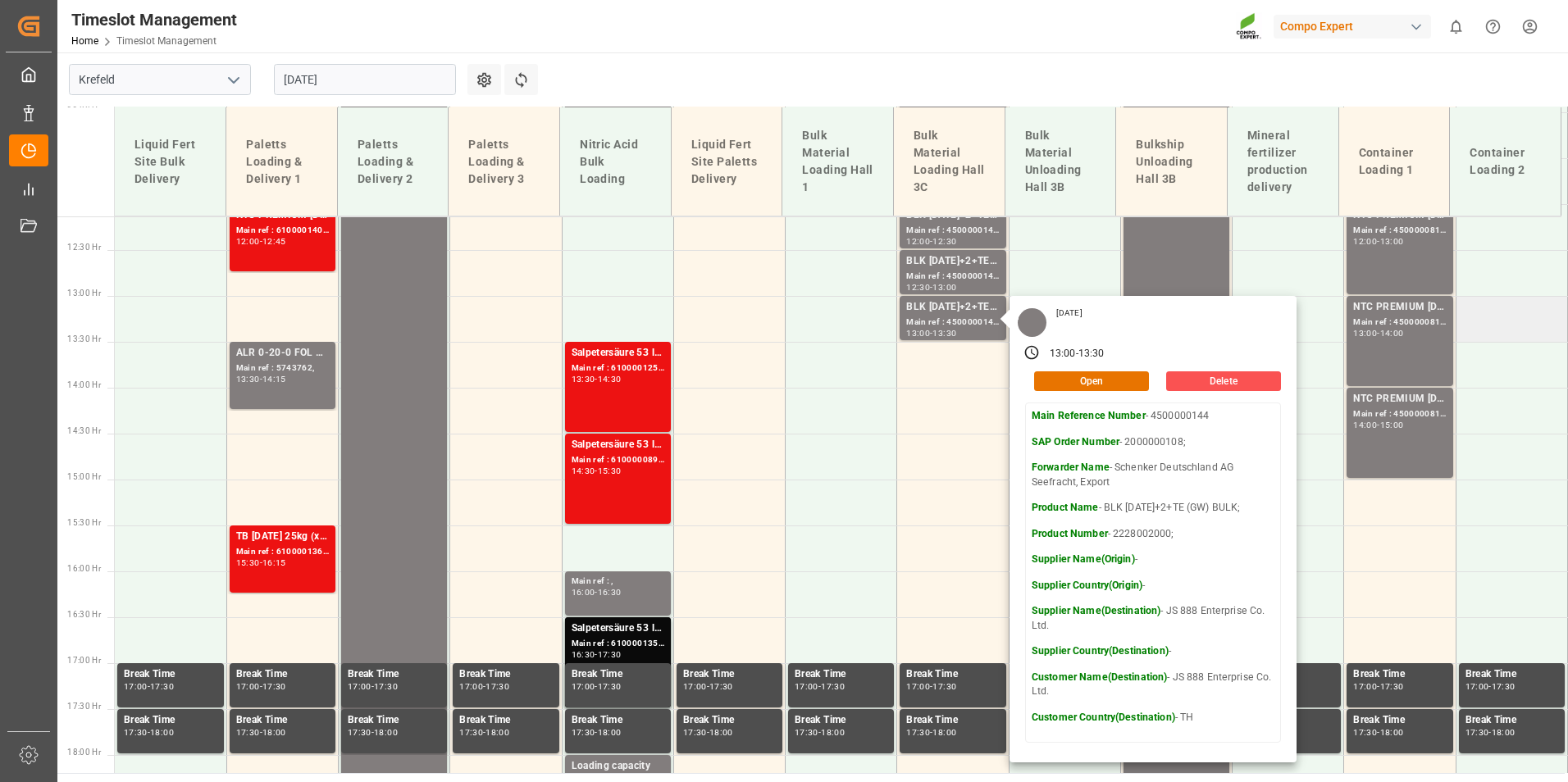
scroll to position [1104, 0]
